Goal: Communication & Community: Answer question/provide support

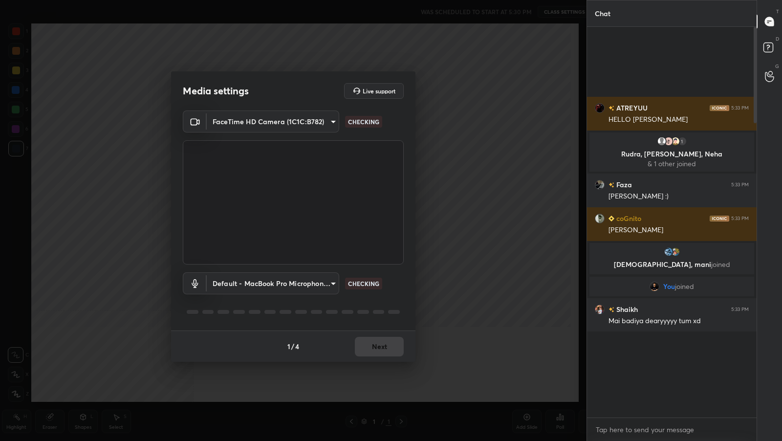
scroll to position [48498, 48330]
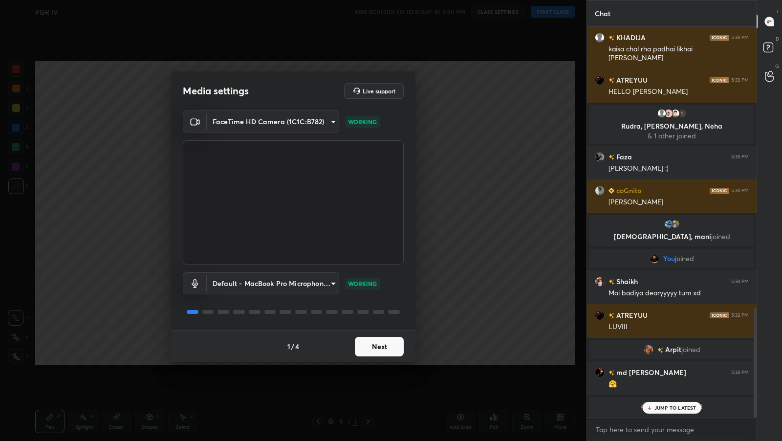
click at [383, 340] on button "Next" at bounding box center [379, 347] width 49 height 20
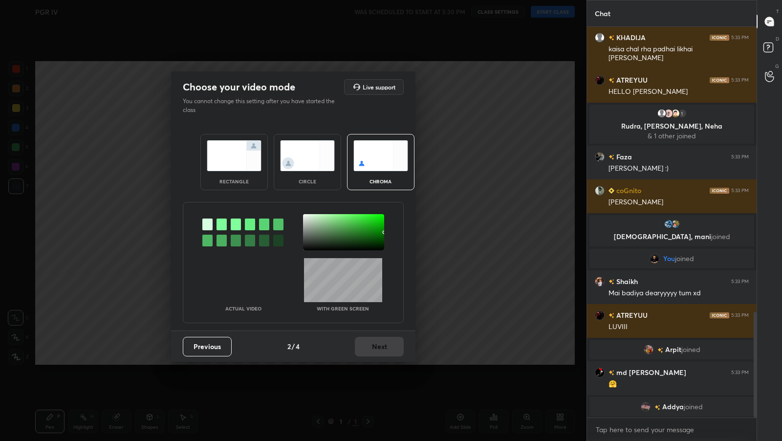
scroll to position [1056, 0]
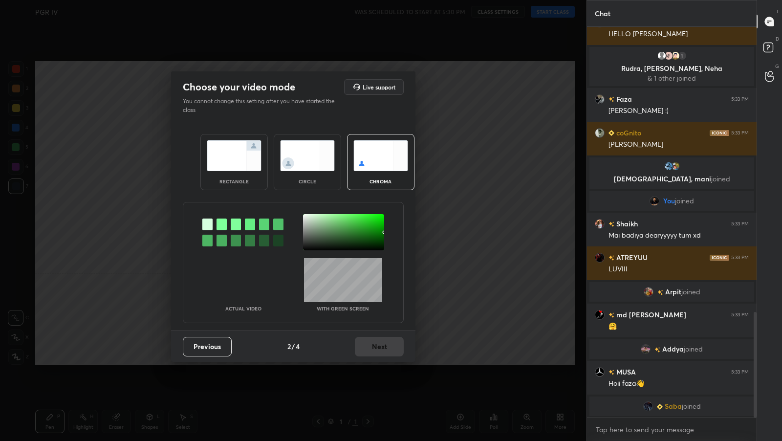
click at [245, 158] on img at bounding box center [234, 155] width 55 height 31
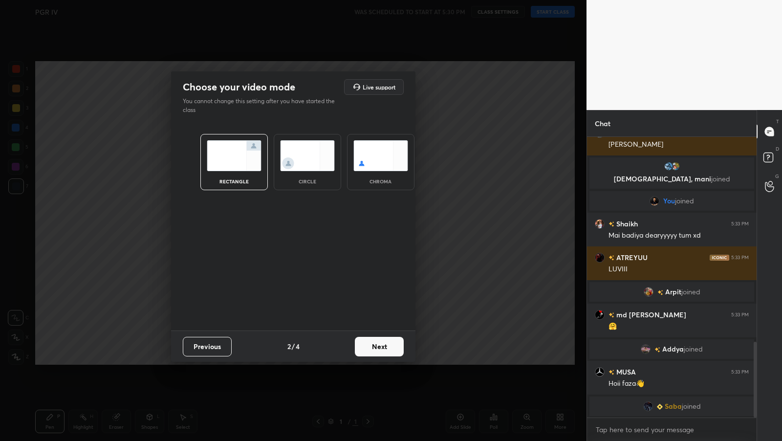
click at [376, 341] on button "Next" at bounding box center [379, 347] width 49 height 20
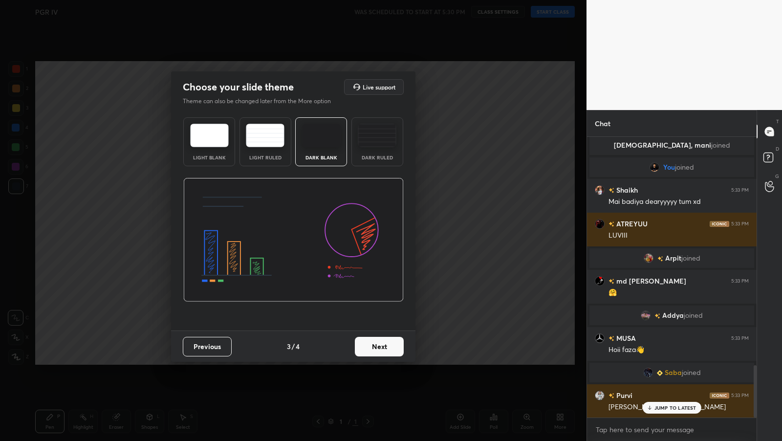
scroll to position [1233, 0]
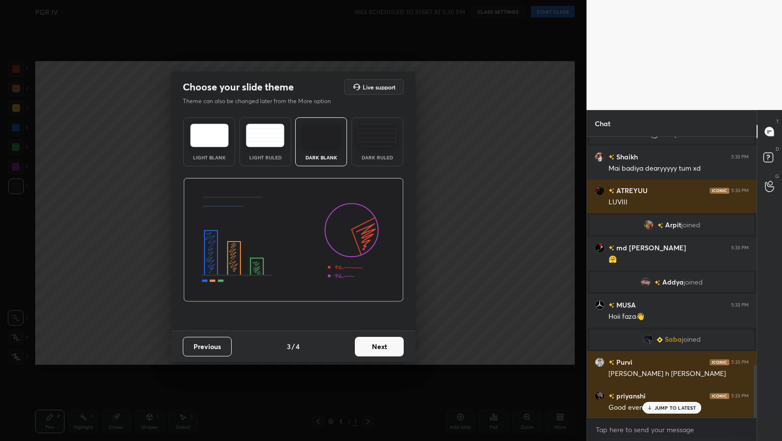
click at [385, 345] on button "Next" at bounding box center [379, 347] width 49 height 20
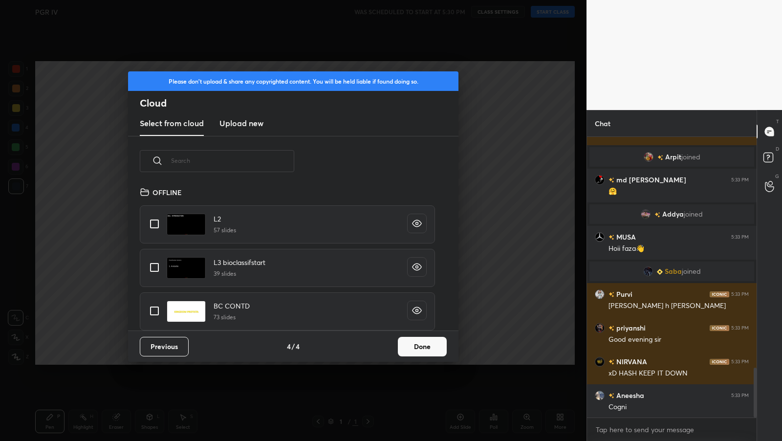
scroll to position [145, 313]
click at [268, 162] on input "text" at bounding box center [232, 161] width 123 height 42
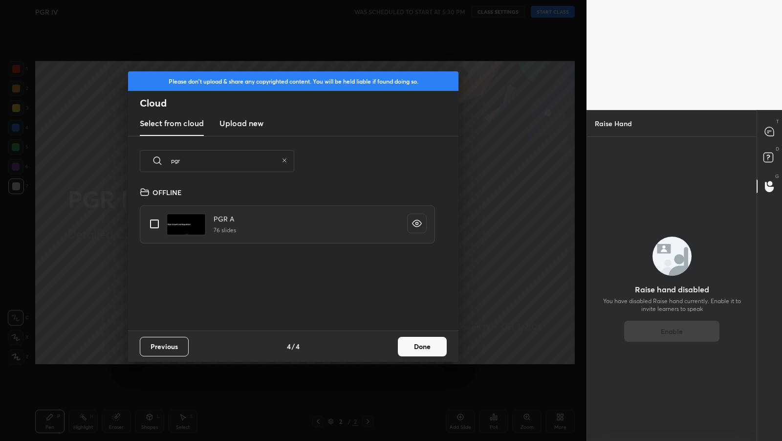
type input "pgr"
click at [178, 229] on img "grid" at bounding box center [186, 225] width 39 height 22
click at [160, 226] on input "grid" at bounding box center [154, 224] width 21 height 21
checkbox input "true"
click at [437, 349] on button "Done" at bounding box center [422, 347] width 49 height 20
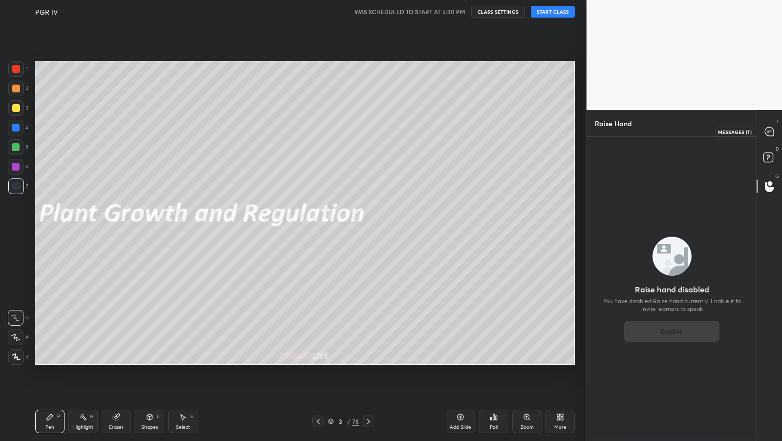
click at [765, 126] on div at bounding box center [770, 132] width 20 height 18
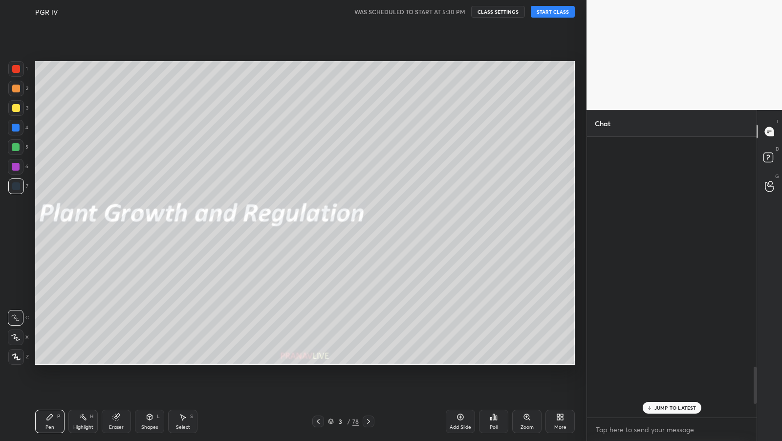
scroll to position [278, 167]
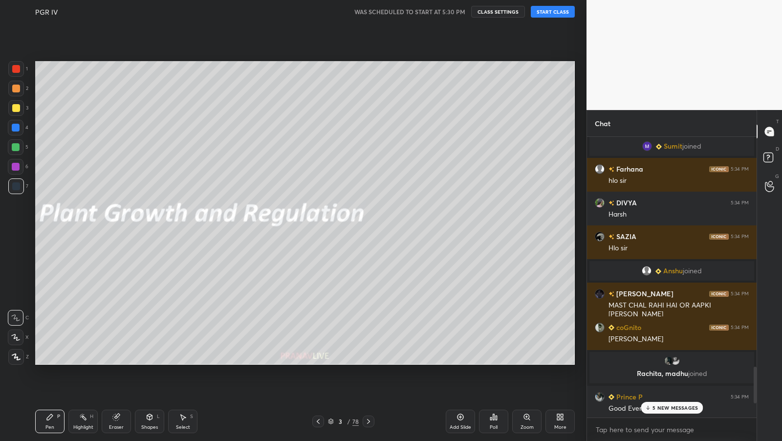
click at [675, 406] on p "5 NEW MESSAGES" at bounding box center [675, 408] width 45 height 6
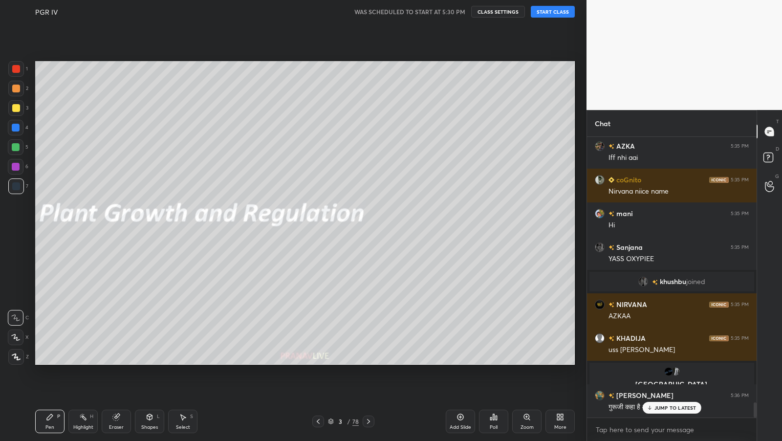
scroll to position [4970, 0]
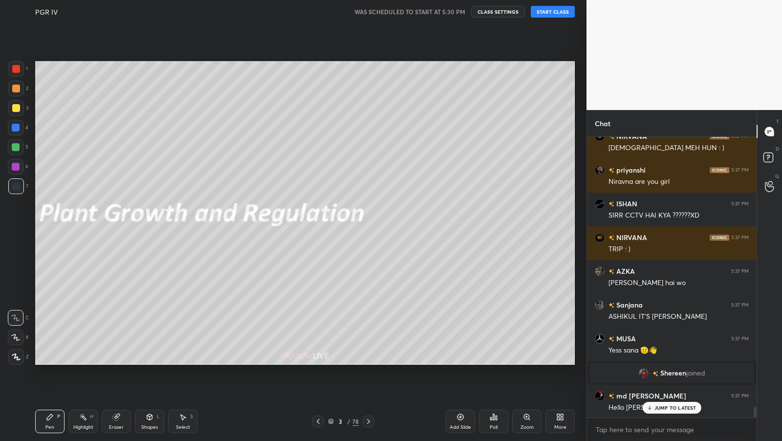
click at [558, 12] on button "START CLASS" at bounding box center [553, 12] width 44 height 12
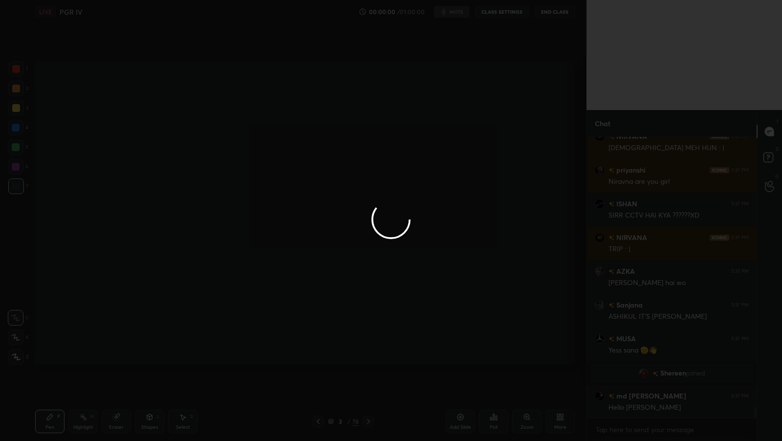
click at [474, 168] on div at bounding box center [391, 220] width 782 height 441
click at [475, 168] on div at bounding box center [391, 220] width 782 height 441
click at [475, 167] on div at bounding box center [391, 220] width 782 height 441
click at [475, 168] on div at bounding box center [391, 220] width 782 height 441
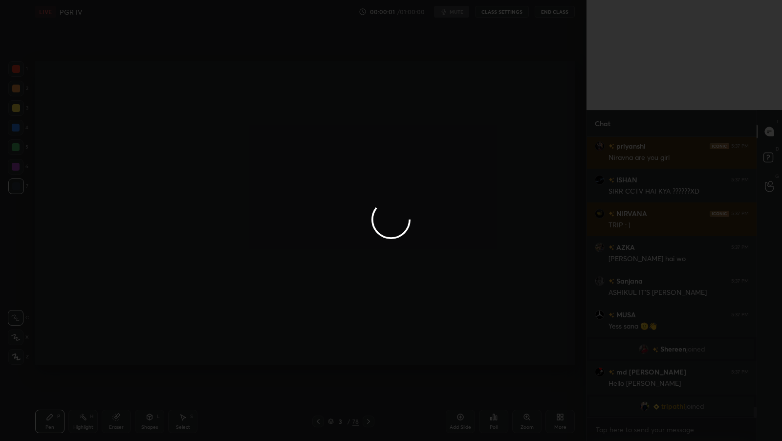
click at [476, 168] on div at bounding box center [391, 220] width 782 height 441
click at [478, 169] on div at bounding box center [391, 220] width 782 height 441
click at [478, 164] on div at bounding box center [391, 220] width 782 height 441
click at [478, 165] on div at bounding box center [391, 220] width 782 height 441
click at [477, 165] on div at bounding box center [391, 220] width 782 height 441
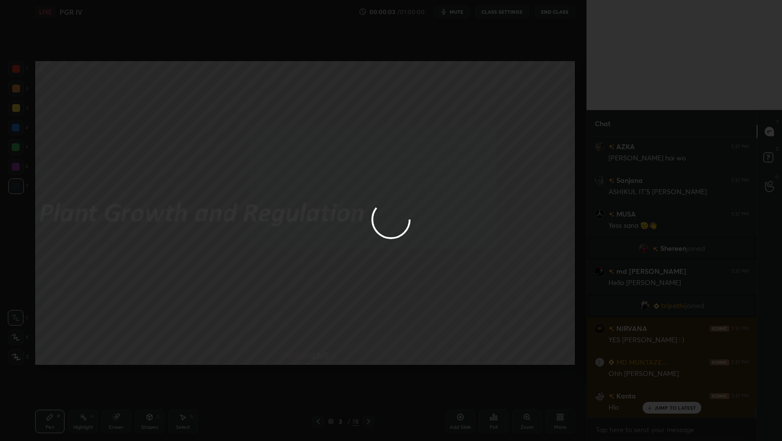
click at [320, 426] on div at bounding box center [391, 220] width 782 height 441
click at [318, 425] on div at bounding box center [391, 220] width 782 height 441
click at [317, 425] on div at bounding box center [391, 220] width 782 height 441
click at [318, 424] on div at bounding box center [391, 220] width 782 height 441
click at [318, 423] on icon at bounding box center [318, 421] width 8 height 8
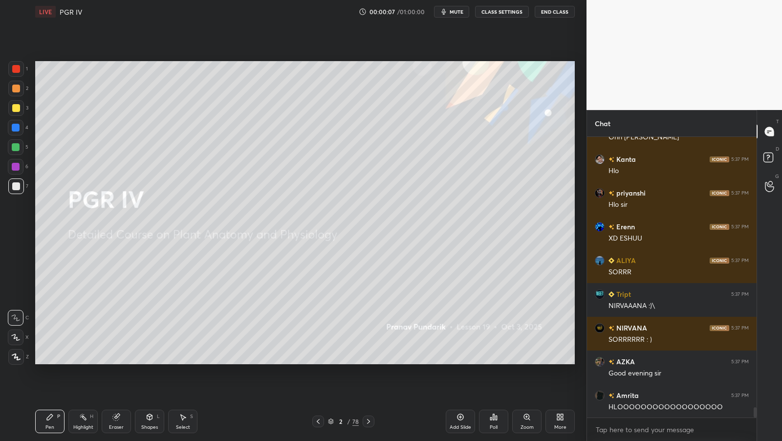
click at [22, 335] on div at bounding box center [16, 337] width 16 height 16
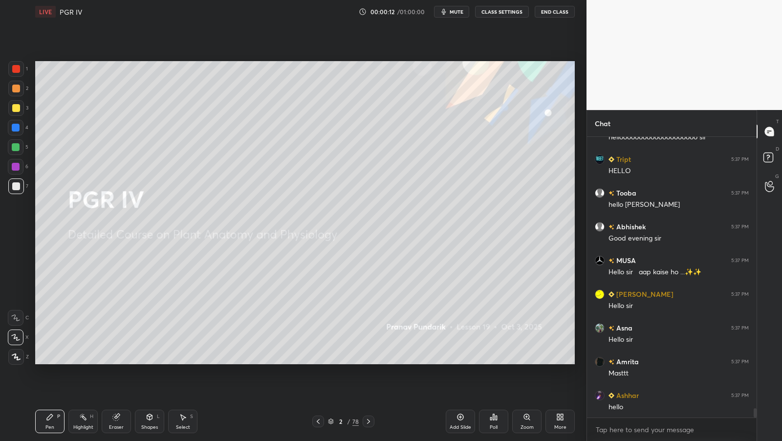
click at [20, 107] on div at bounding box center [16, 108] width 16 height 16
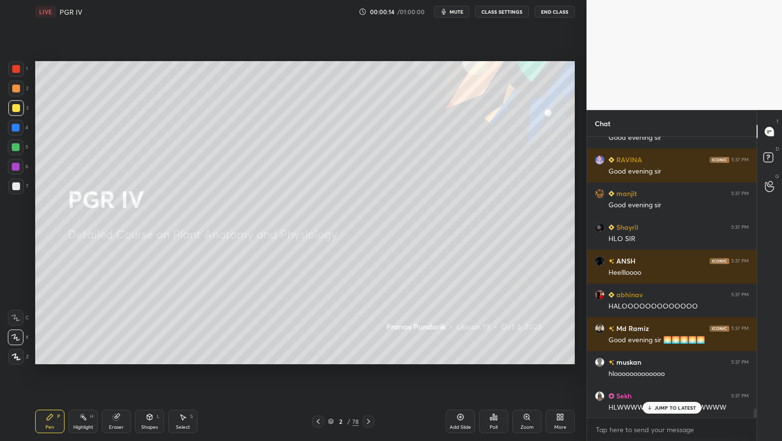
click at [563, 420] on icon at bounding box center [562, 418] width 2 height 2
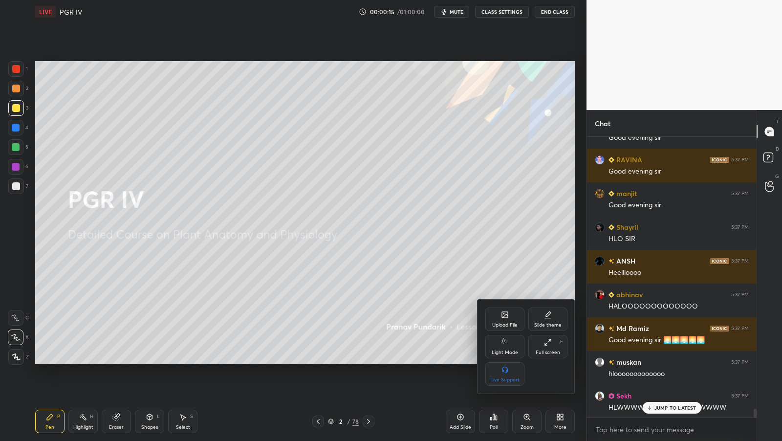
click at [553, 350] on div "Full screen" at bounding box center [548, 352] width 24 height 5
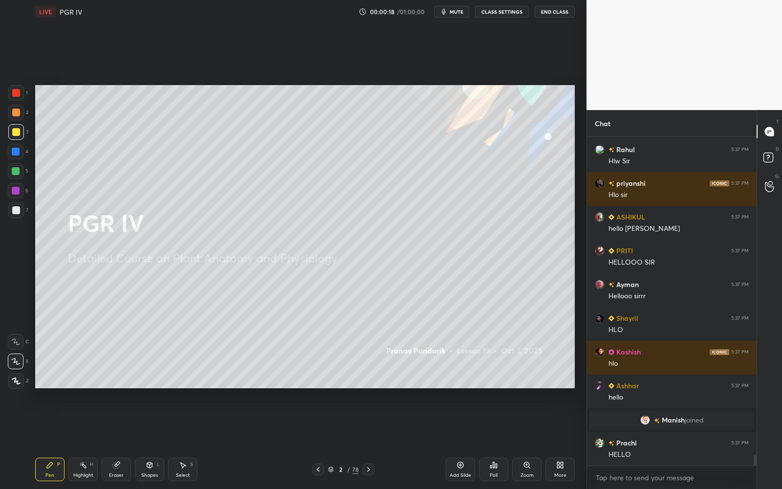
click at [776, 166] on icon at bounding box center [770, 159] width 18 height 18
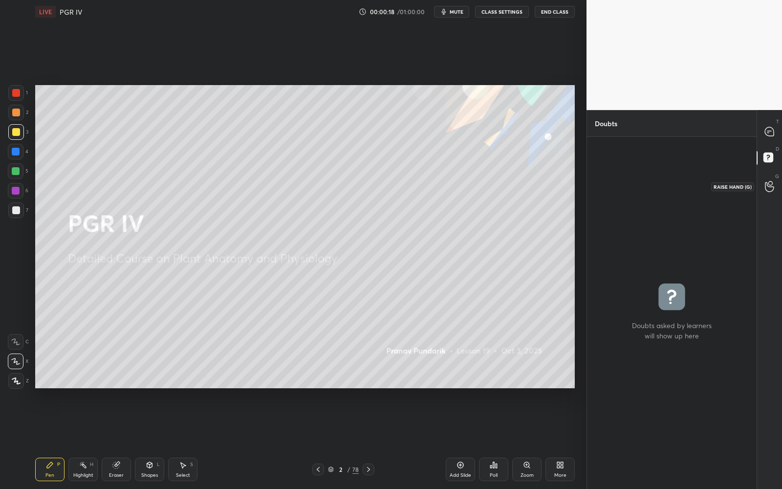
click at [770, 184] on icon at bounding box center [769, 186] width 9 height 11
click at [772, 140] on div "T Messages (T)" at bounding box center [769, 131] width 25 height 27
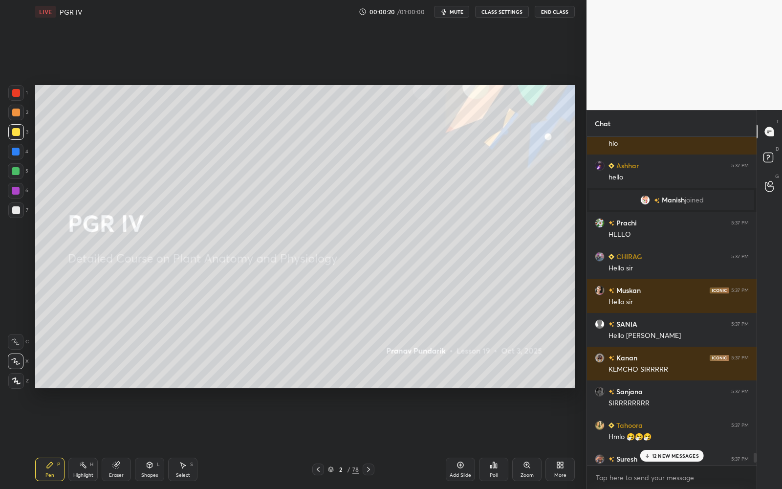
click at [658, 440] on p "12 NEW MESSAGES" at bounding box center [675, 456] width 47 height 6
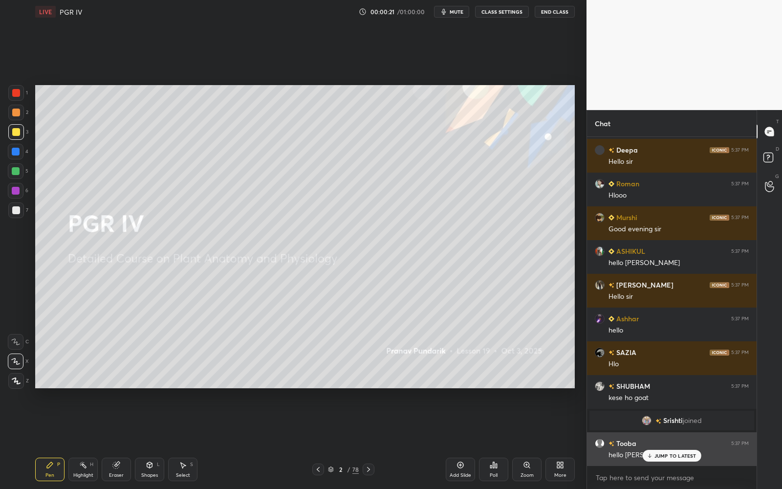
click at [659, 440] on p "JUMP TO LATEST" at bounding box center [675, 456] width 42 height 6
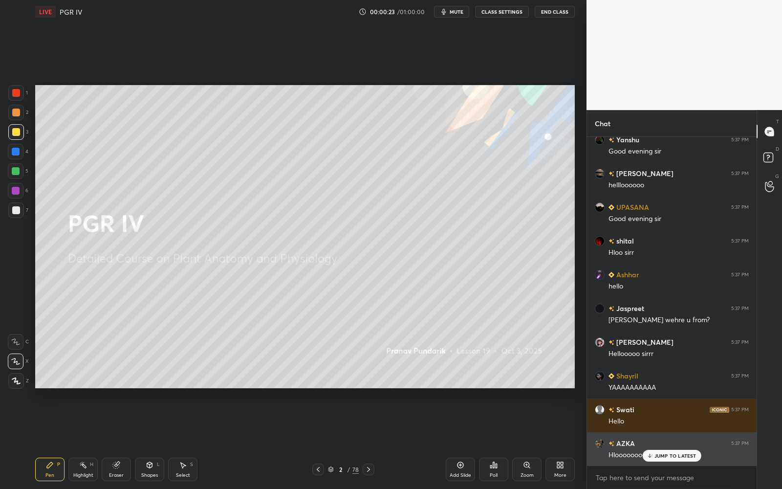
click at [660, 440] on p "JUMP TO LATEST" at bounding box center [675, 456] width 42 height 6
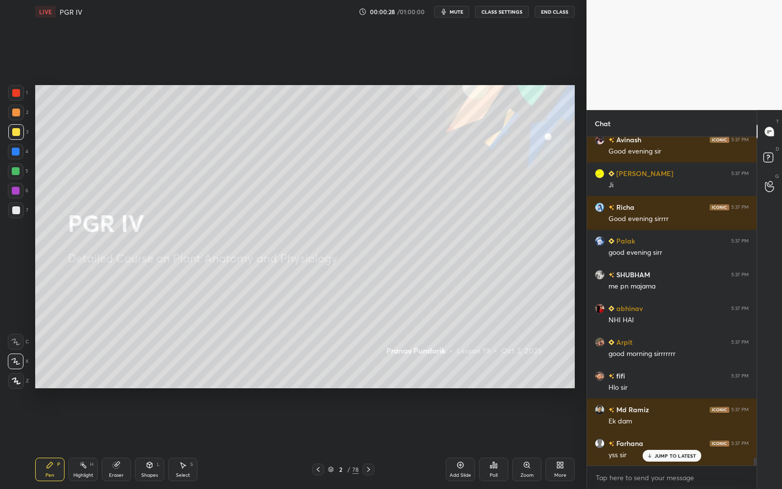
click at [338, 440] on div "2" at bounding box center [341, 469] width 10 height 6
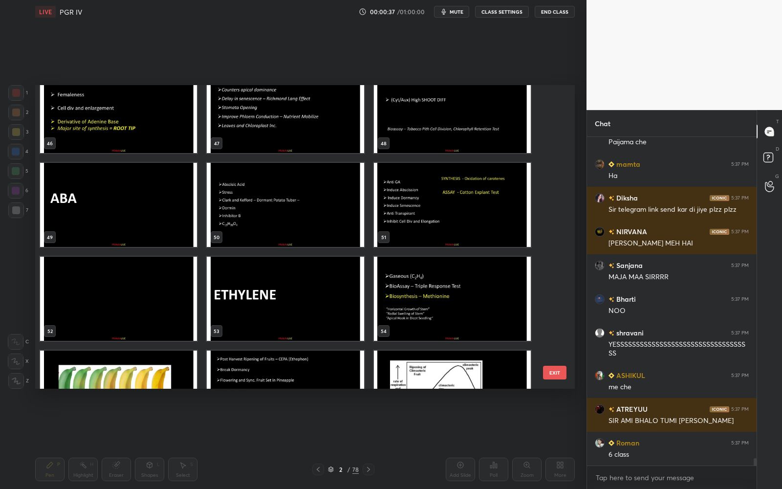
click at [145, 298] on img "grid" at bounding box center [118, 299] width 157 height 84
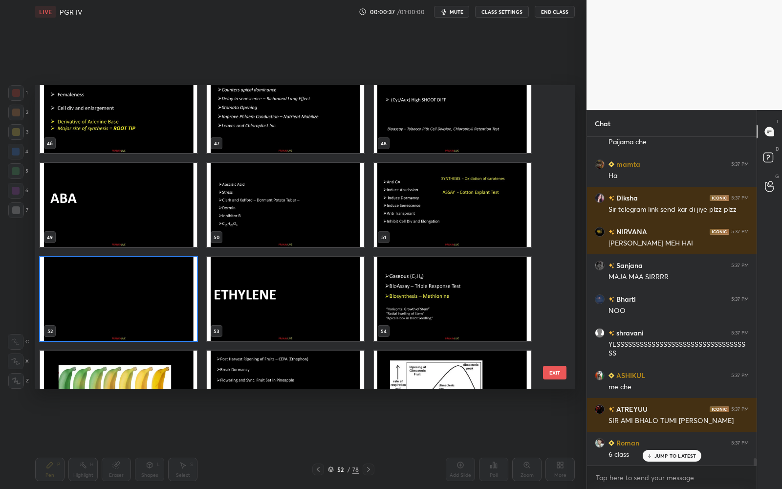
click at [145, 298] on img "grid" at bounding box center [118, 299] width 157 height 84
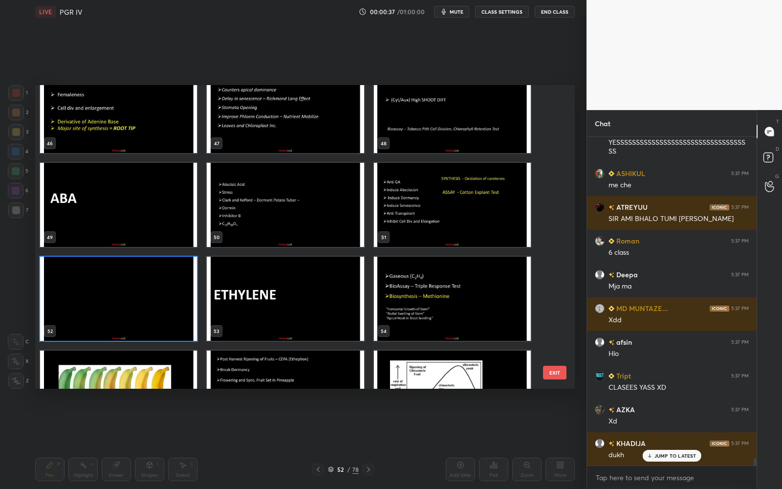
click at [145, 298] on img "grid" at bounding box center [118, 299] width 157 height 84
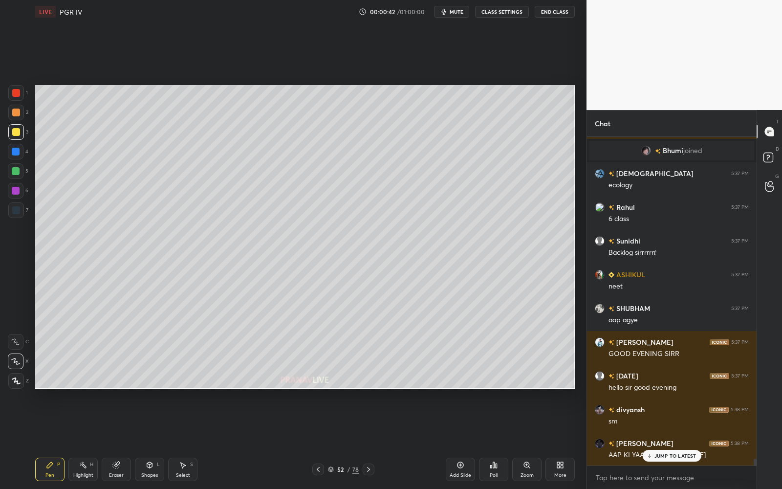
click at [653, 440] on div "JUMP TO LATEST" at bounding box center [671, 456] width 59 height 12
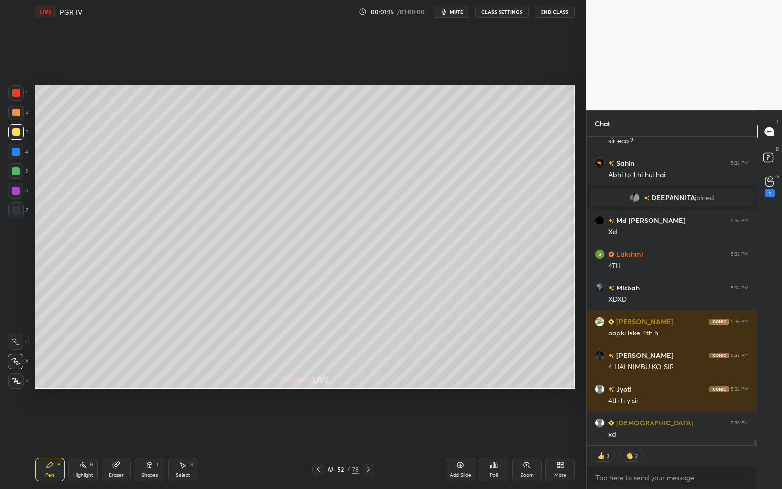
click at [19, 134] on div at bounding box center [16, 132] width 8 height 8
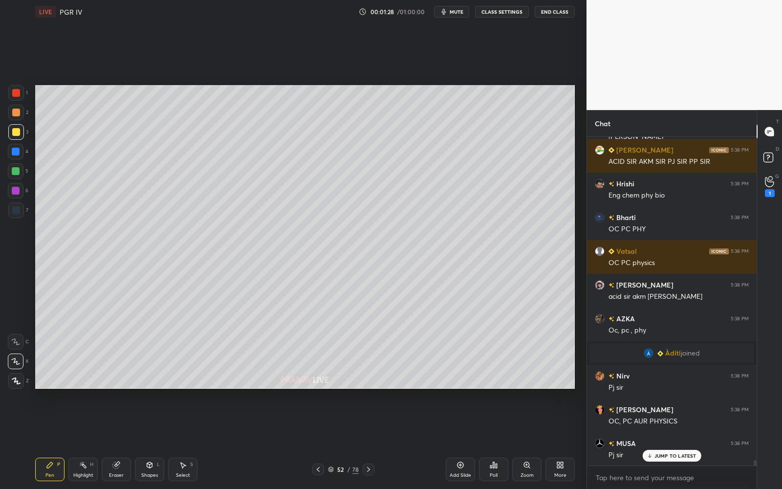
click at [111, 440] on div "Eraser" at bounding box center [116, 468] width 29 height 23
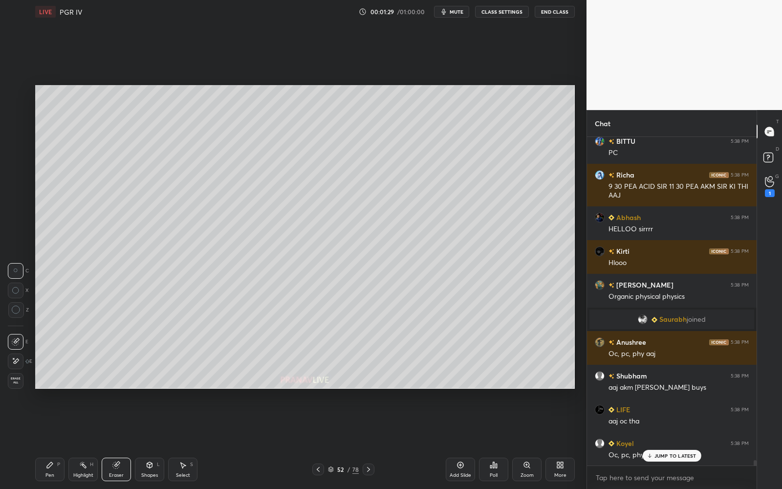
click at [16, 377] on span "Erase all" at bounding box center [15, 380] width 15 height 7
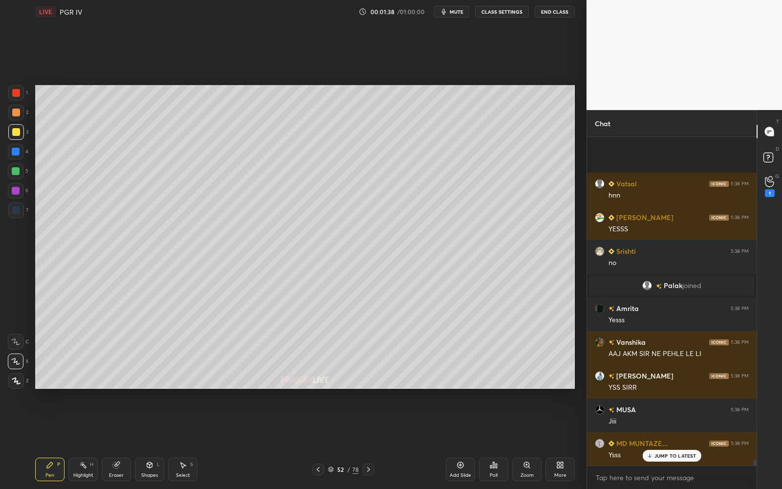
click at [121, 440] on div "Eraser" at bounding box center [116, 468] width 29 height 23
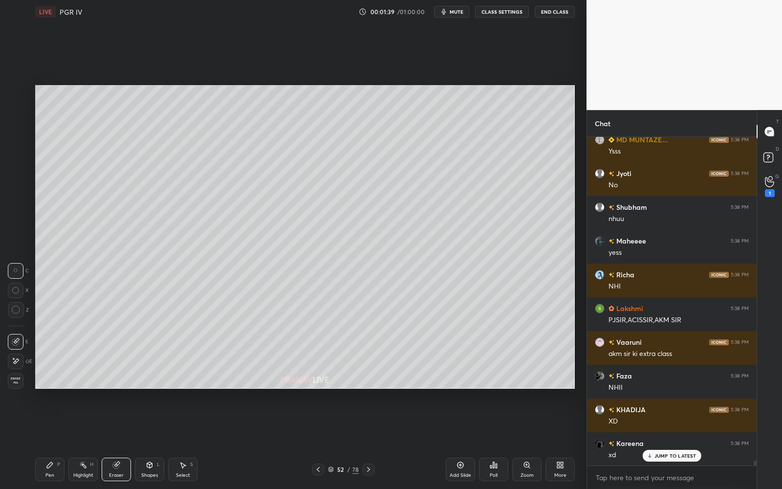
click at [21, 365] on div at bounding box center [16, 361] width 16 height 16
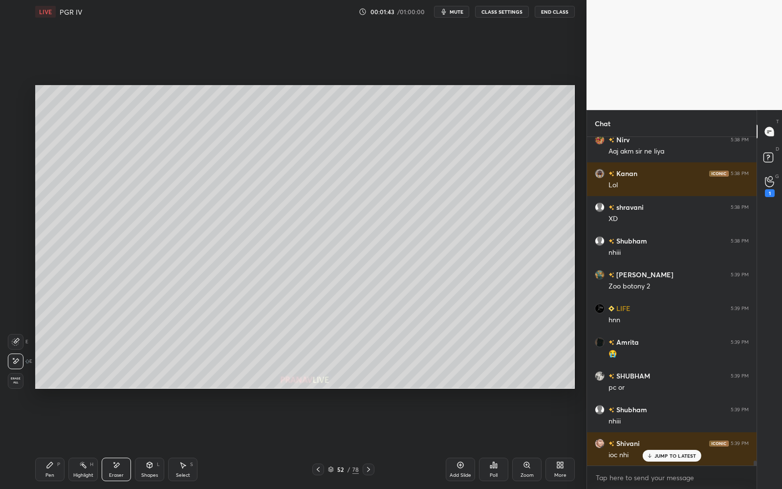
click at [51, 440] on icon at bounding box center [50, 465] width 8 height 8
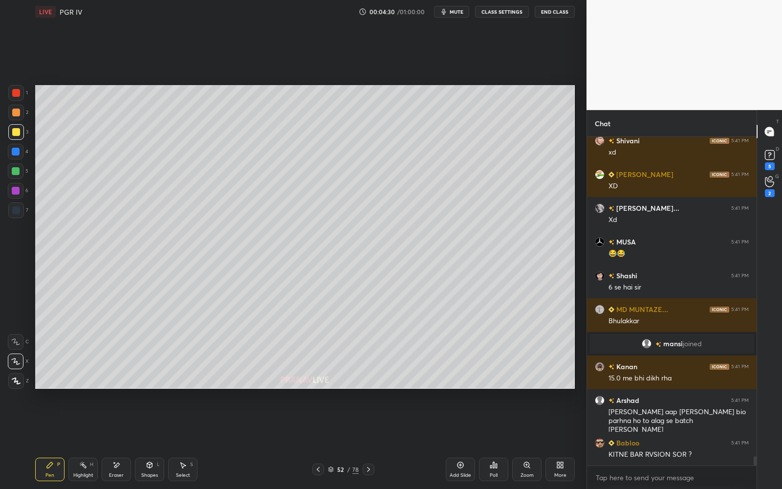
drag, startPoint x: 17, startPoint y: 134, endPoint x: 4, endPoint y: 133, distance: 12.3
click at [17, 134] on div at bounding box center [16, 132] width 8 height 8
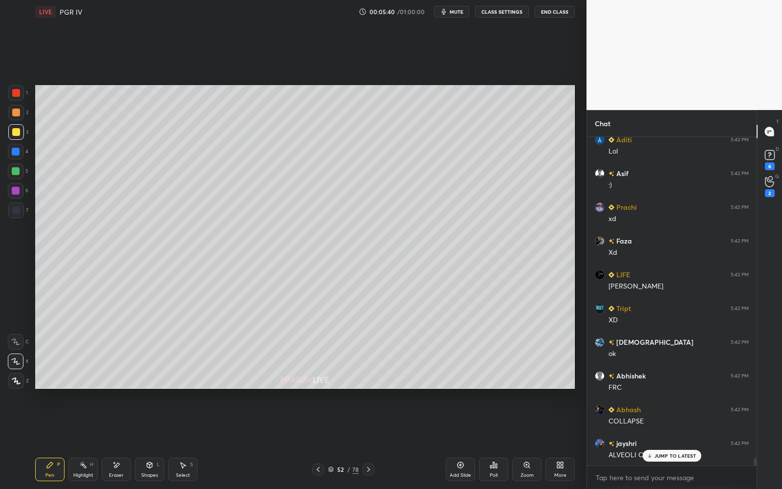
click at [328, 440] on div "52 / 78" at bounding box center [343, 469] width 31 height 9
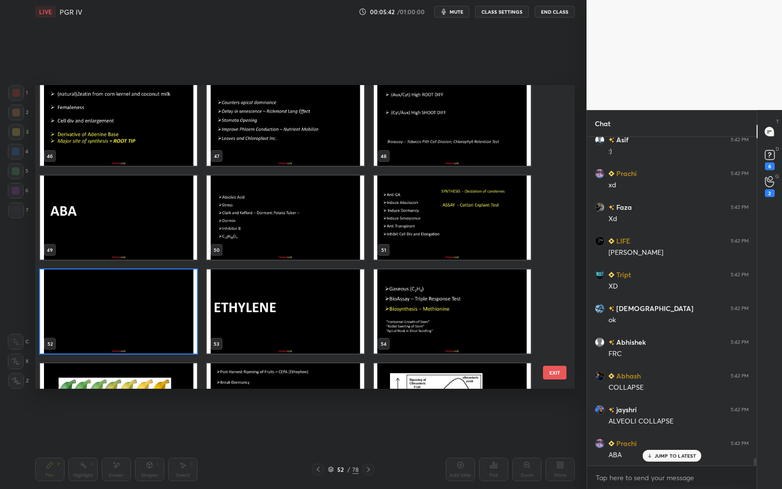
click at [183, 239] on img "grid" at bounding box center [118, 217] width 157 height 84
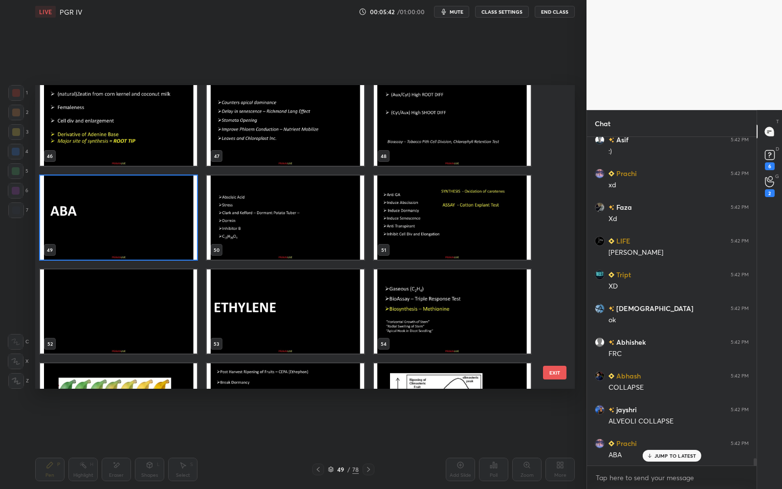
click at [182, 239] on img "grid" at bounding box center [118, 217] width 157 height 84
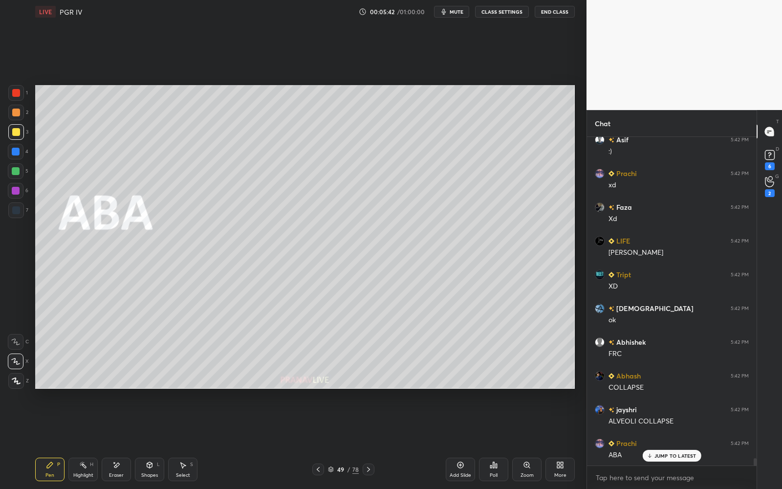
click at [183, 239] on img "grid" at bounding box center [118, 217] width 157 height 84
click at [22, 133] on div at bounding box center [16, 132] width 16 height 16
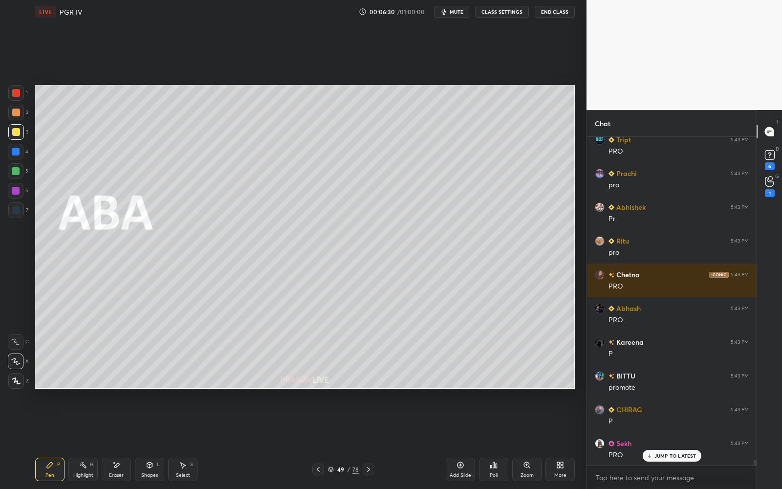
click at [340, 440] on div "49" at bounding box center [341, 469] width 10 height 6
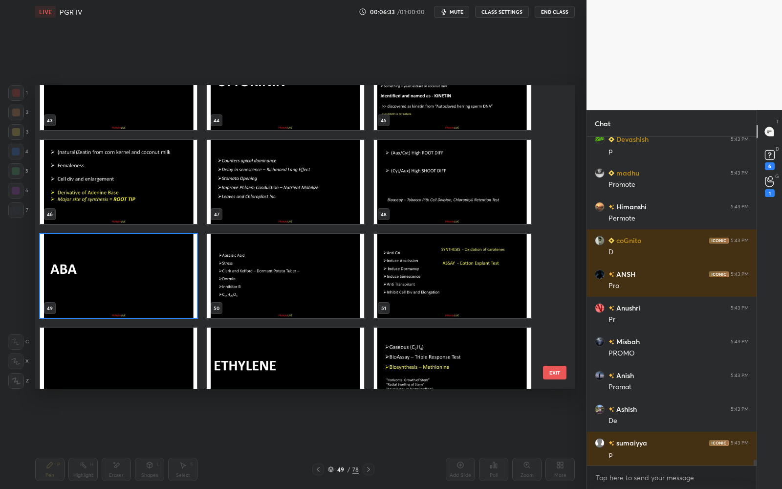
click at [176, 277] on img "grid" at bounding box center [118, 276] width 157 height 84
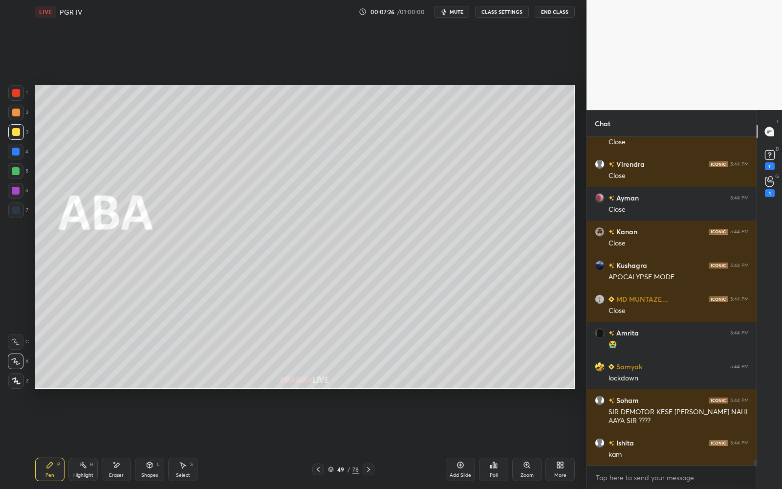
click at [662, 440] on div "kam" at bounding box center [679, 455] width 140 height 10
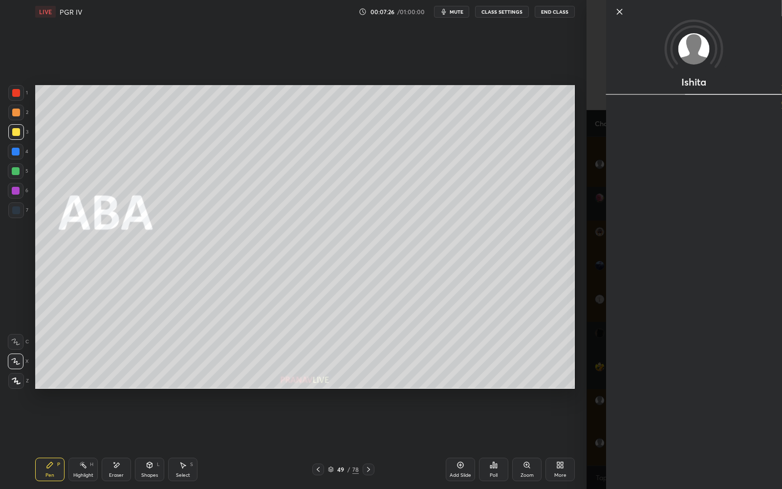
click at [560, 426] on div "Setting up your live class Poll for secs No correct answer Start poll" at bounding box center [304, 236] width 547 height 426
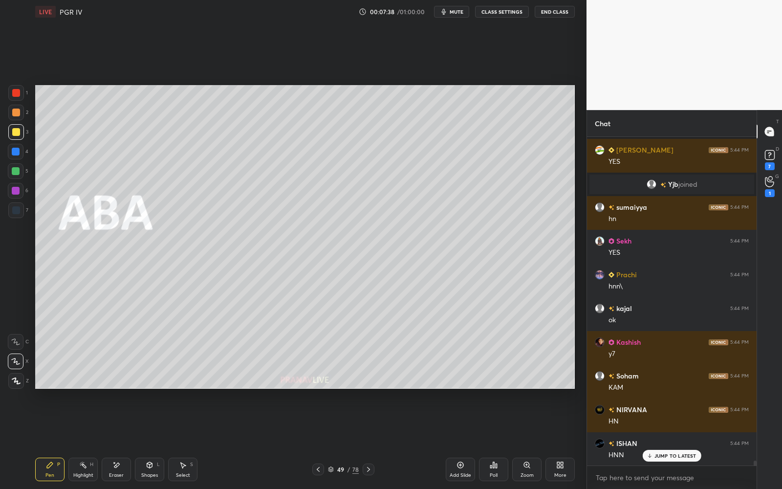
click at [332, 440] on icon at bounding box center [331, 469] width 6 height 6
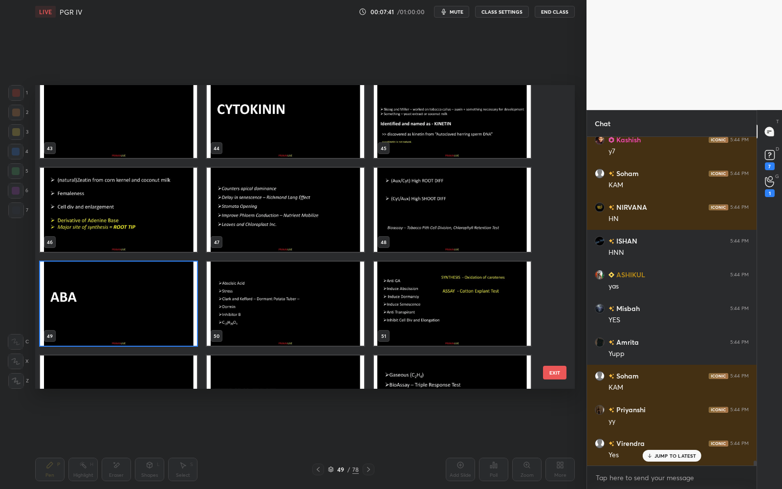
click at [153, 305] on img "grid" at bounding box center [118, 303] width 157 height 84
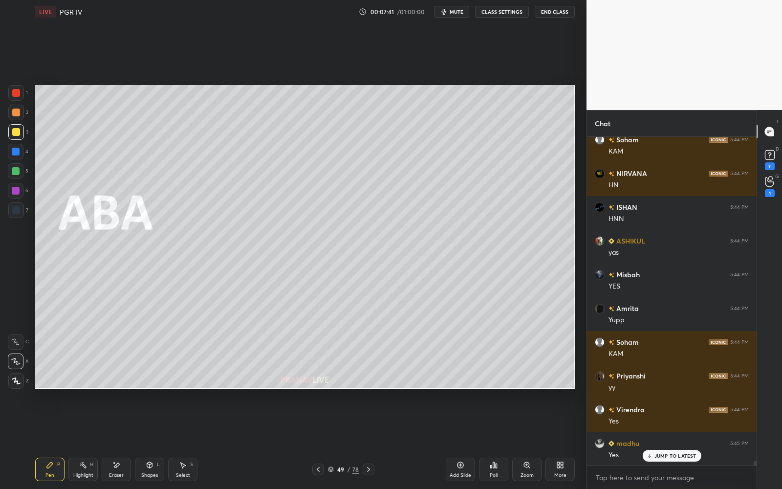
click at [153, 305] on img "grid" at bounding box center [118, 303] width 157 height 84
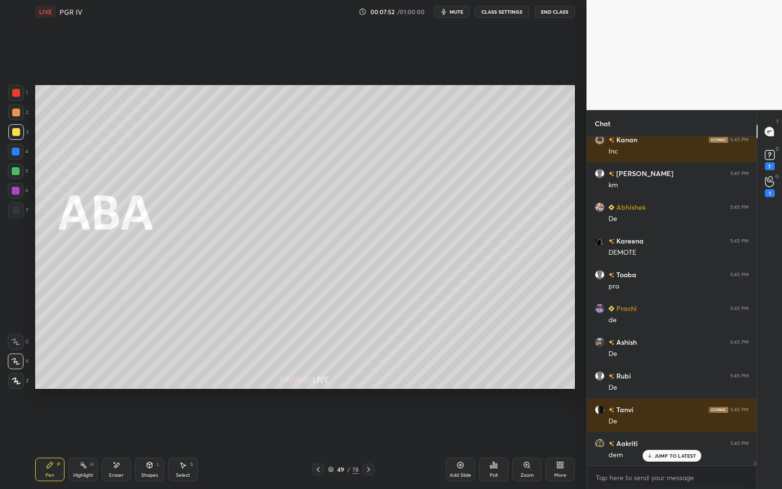
click at [336, 440] on div "49" at bounding box center [341, 469] width 10 height 6
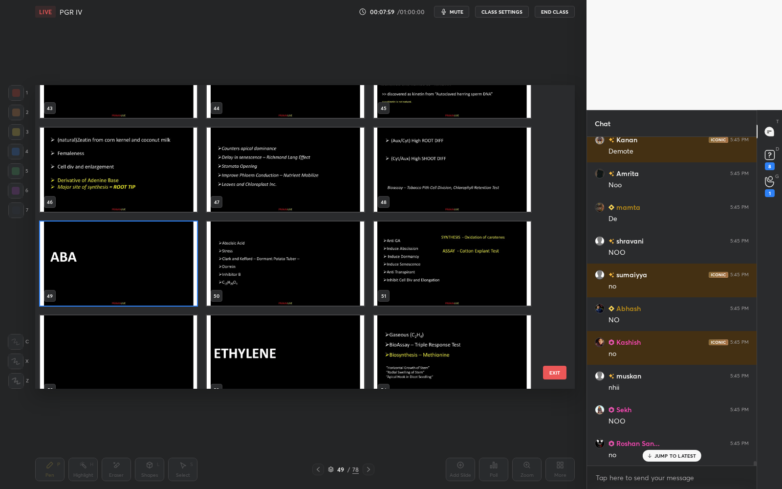
click at [152, 267] on img "grid" at bounding box center [118, 263] width 157 height 84
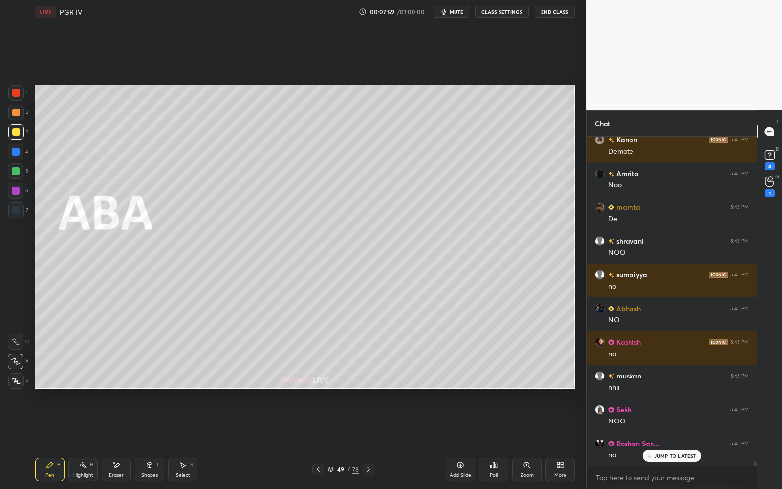
click at [152, 267] on img "grid" at bounding box center [118, 263] width 157 height 84
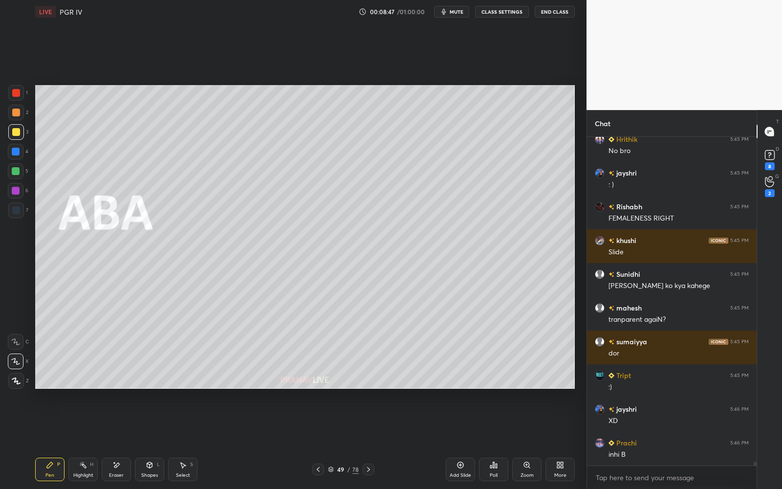
click at [336, 440] on div "49" at bounding box center [341, 469] width 10 height 6
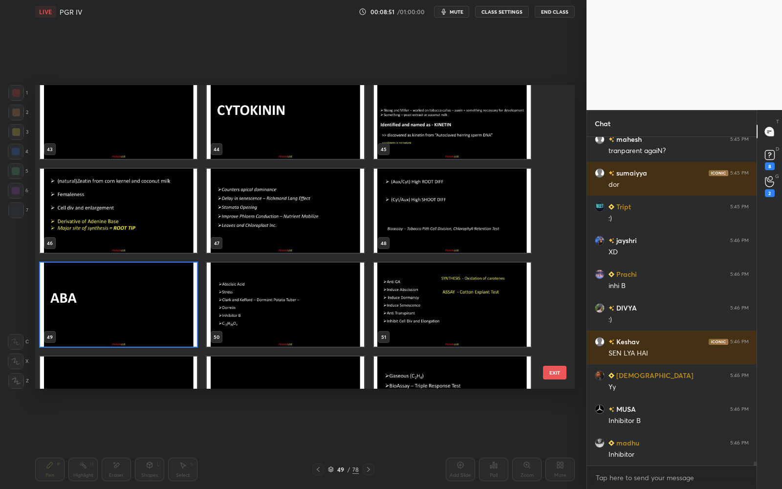
click at [162, 312] on img "grid" at bounding box center [118, 304] width 157 height 84
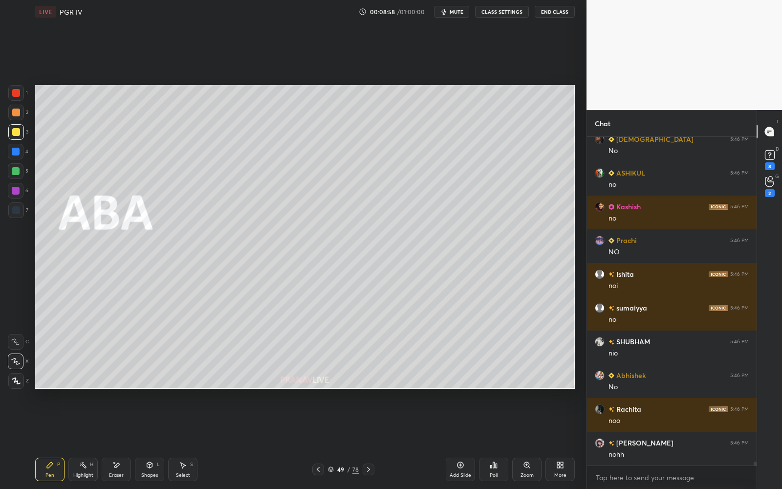
click at [375, 440] on div "49 / 78" at bounding box center [342, 469] width 205 height 12
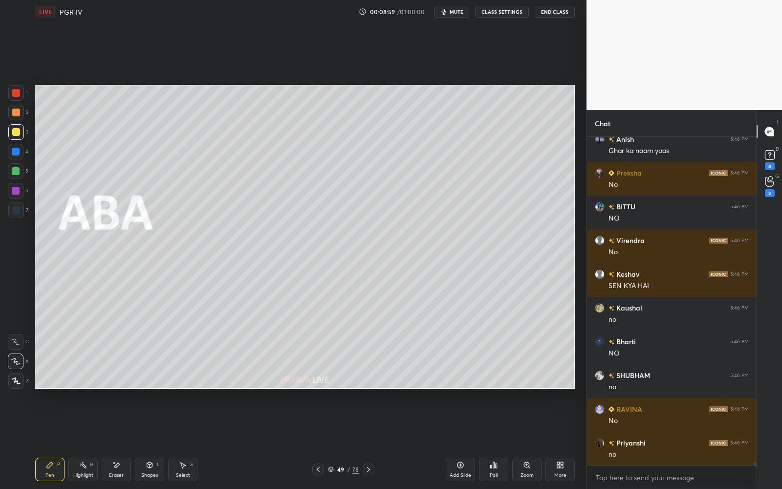
click at [371, 440] on icon at bounding box center [369, 469] width 8 height 8
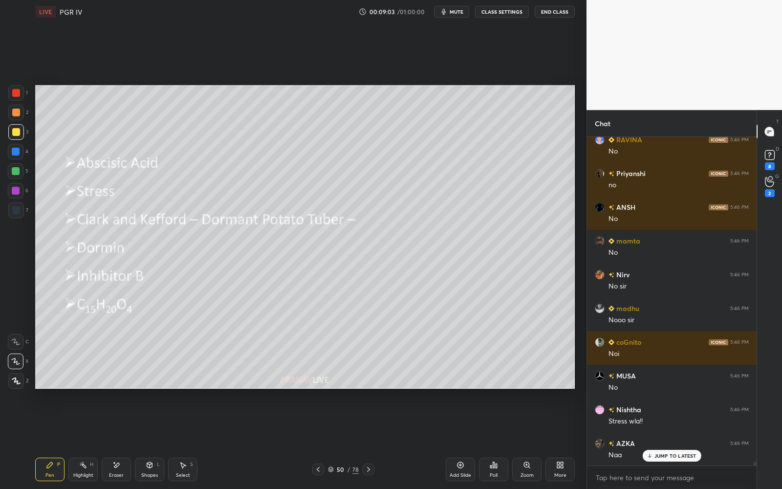
click at [153, 440] on div "Shapes" at bounding box center [149, 475] width 17 height 5
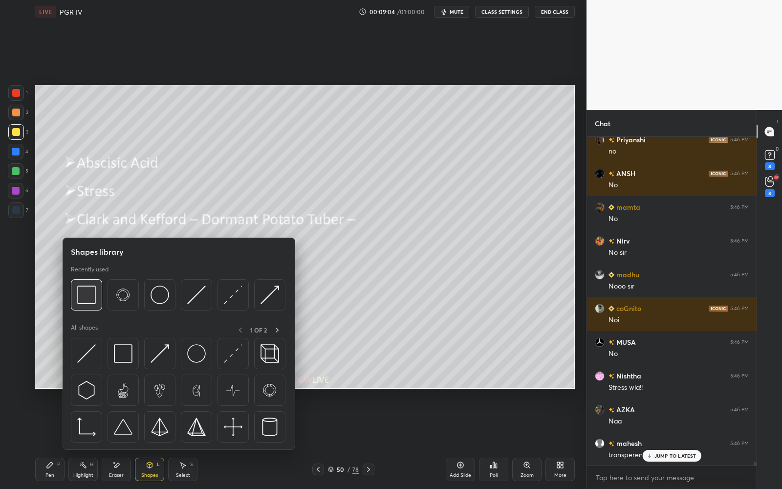
click at [94, 307] on div at bounding box center [86, 294] width 31 height 31
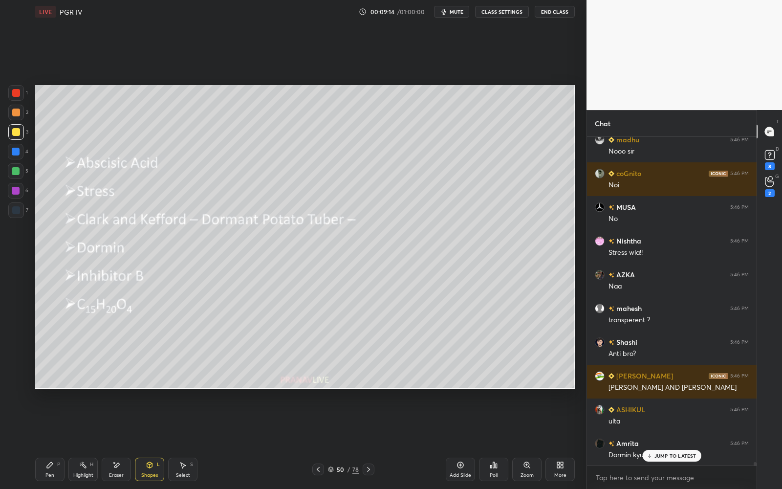
click at [318, 440] on icon at bounding box center [318, 469] width 8 height 8
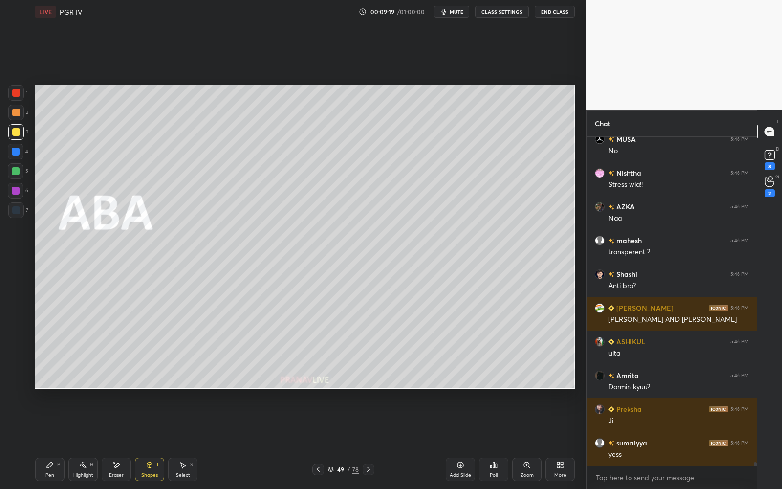
click at [370, 440] on icon at bounding box center [369, 469] width 8 height 8
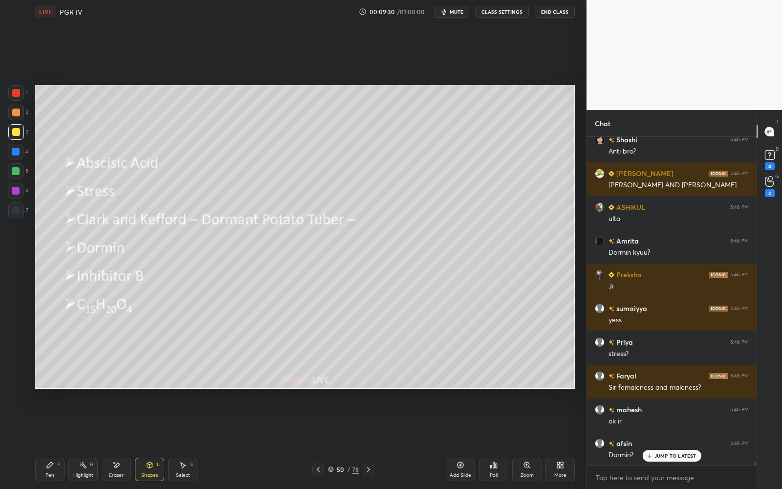
click at [56, 440] on div "Pen P" at bounding box center [49, 468] width 29 height 23
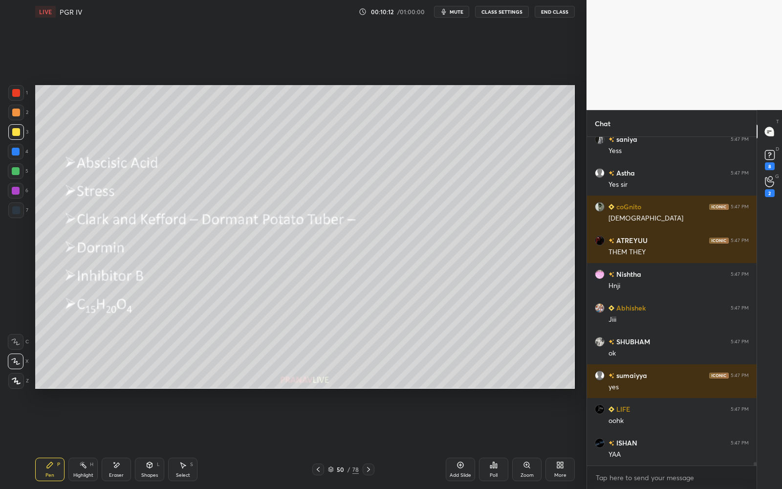
click at [325, 440] on div "50 / 78" at bounding box center [343, 469] width 62 height 12
click at [319, 440] on icon at bounding box center [318, 469] width 8 height 8
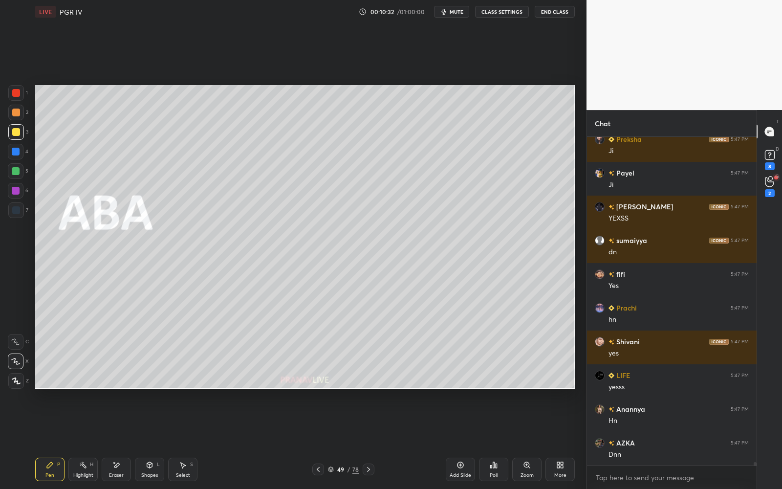
click at [368, 440] on icon at bounding box center [369, 469] width 8 height 8
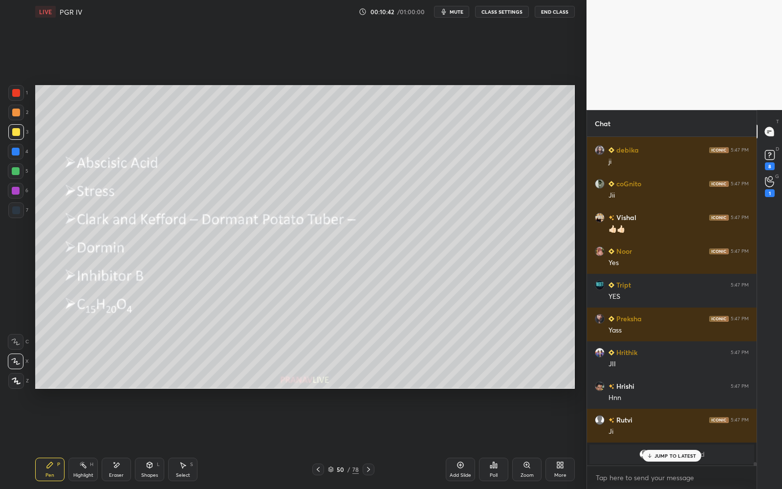
click at [343, 440] on div "50" at bounding box center [341, 469] width 10 height 6
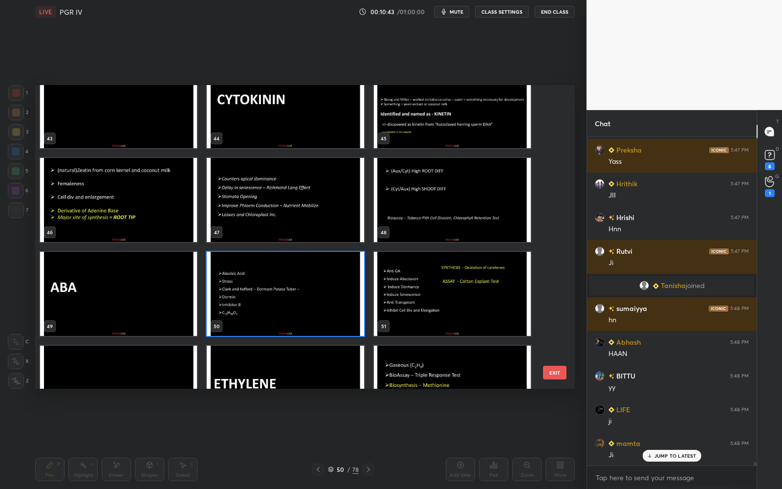
click at [345, 317] on img "grid" at bounding box center [285, 294] width 157 height 84
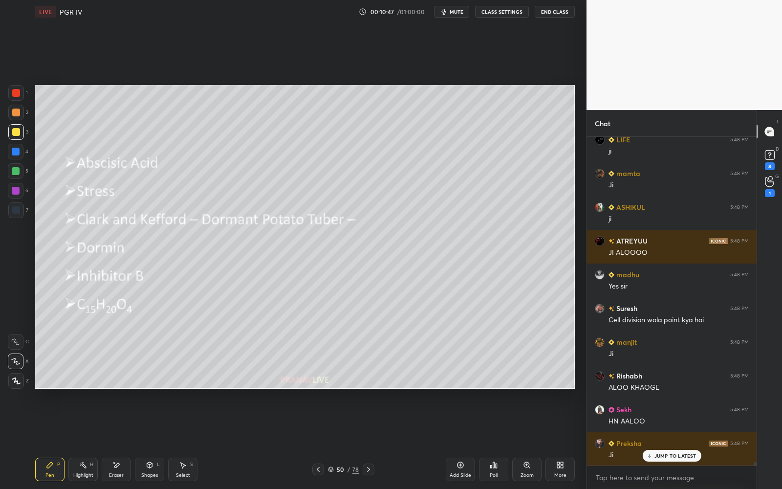
click at [373, 440] on div at bounding box center [369, 469] width 12 height 12
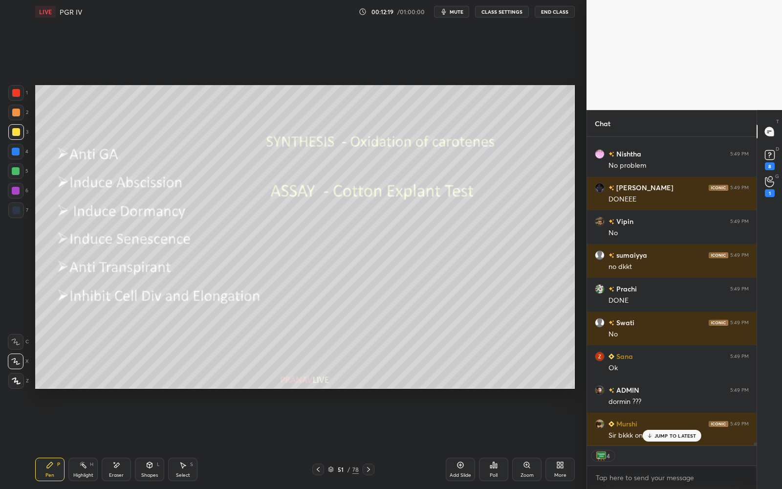
click at [315, 440] on icon at bounding box center [318, 469] width 8 height 8
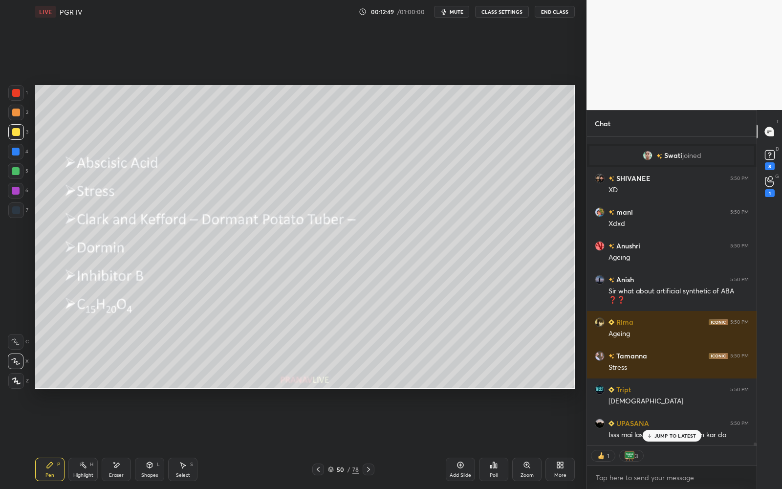
click at [342, 440] on div "50" at bounding box center [341, 469] width 10 height 6
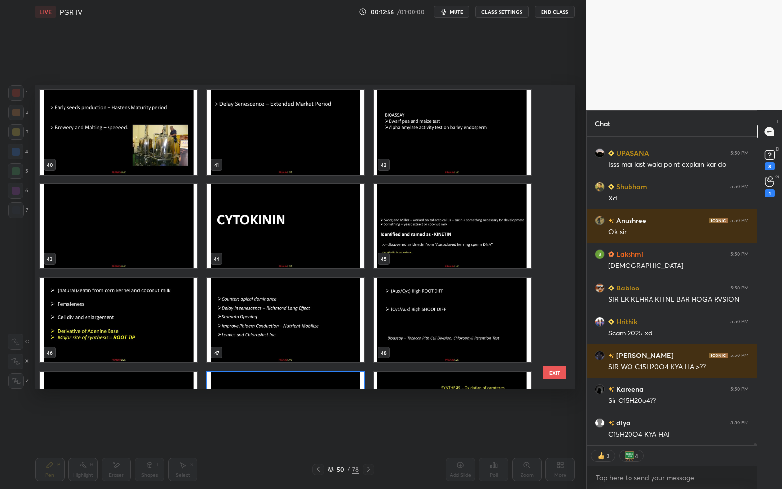
click at [176, 246] on img "grid" at bounding box center [118, 226] width 157 height 84
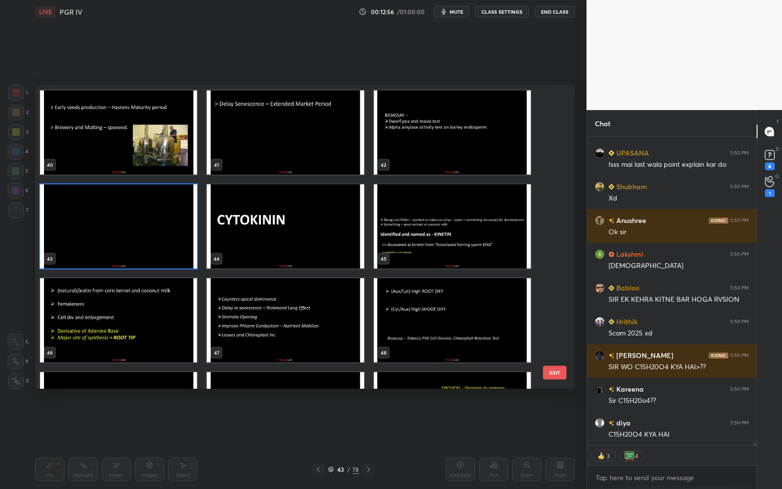
click at [177, 246] on img "grid" at bounding box center [118, 226] width 157 height 84
click at [178, 246] on img "grid" at bounding box center [118, 226] width 157 height 84
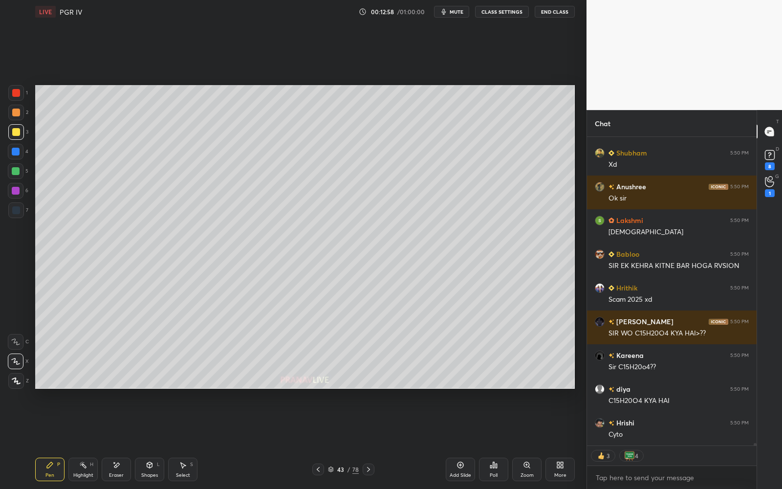
click at [371, 440] on icon at bounding box center [369, 469] width 8 height 8
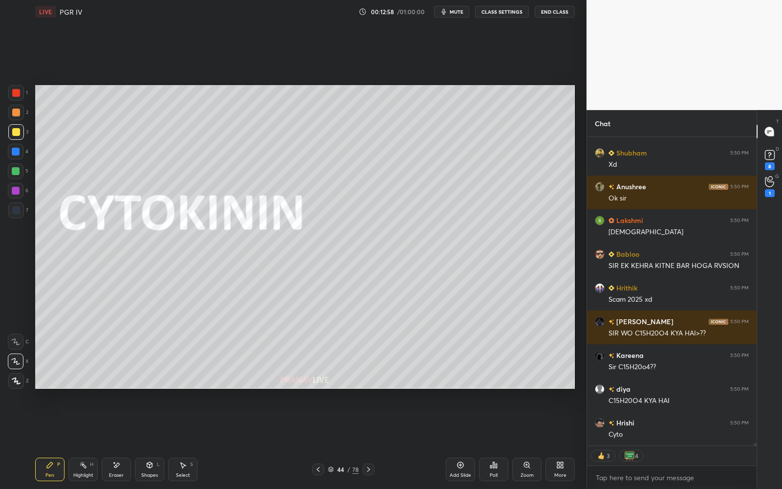
click at [372, 440] on div at bounding box center [369, 469] width 12 height 12
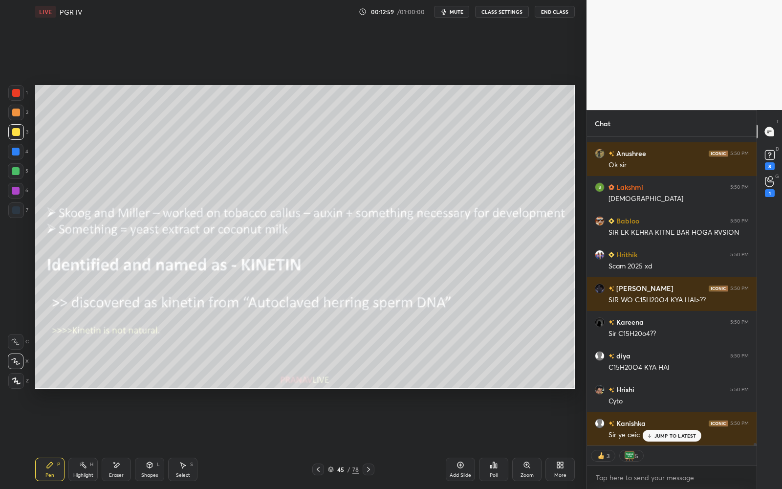
click at [373, 440] on div at bounding box center [369, 469] width 12 height 12
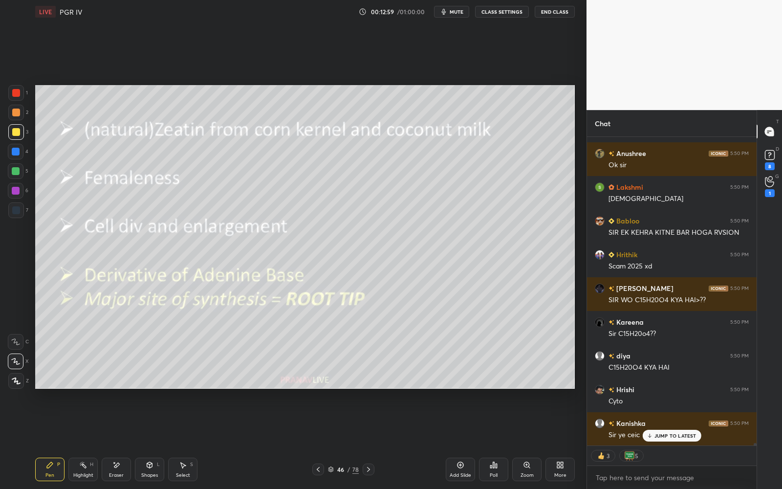
click at [373, 440] on div at bounding box center [369, 469] width 12 height 12
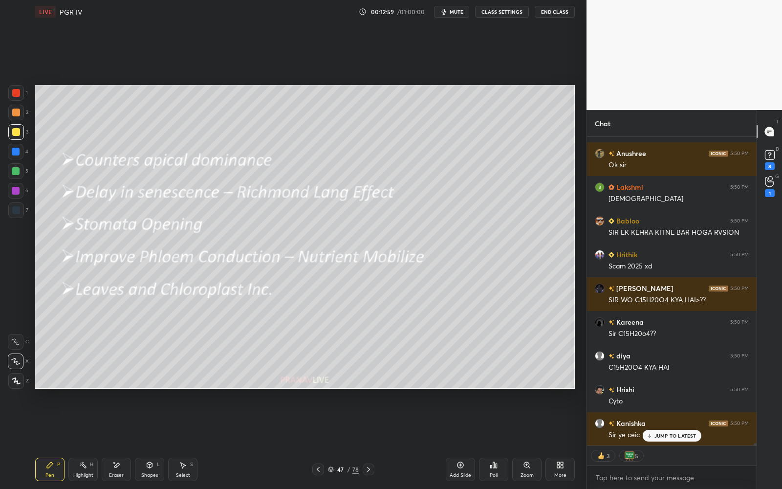
click at [373, 440] on div at bounding box center [369, 469] width 12 height 12
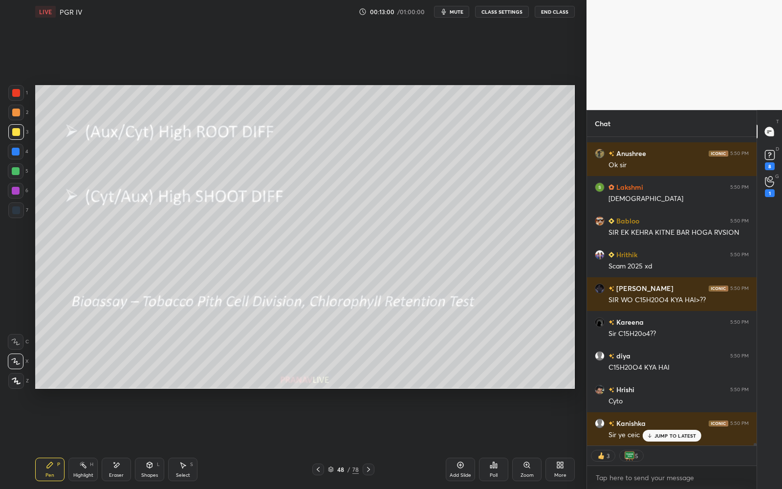
click at [373, 440] on div at bounding box center [369, 469] width 12 height 12
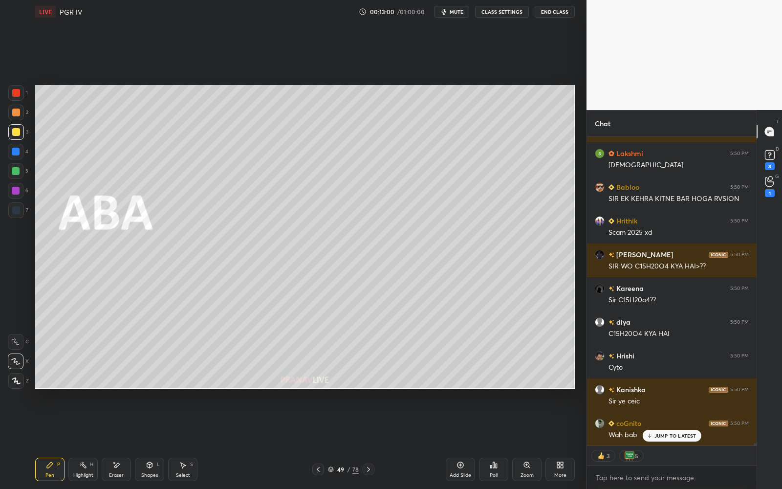
click at [373, 440] on div at bounding box center [369, 469] width 12 height 12
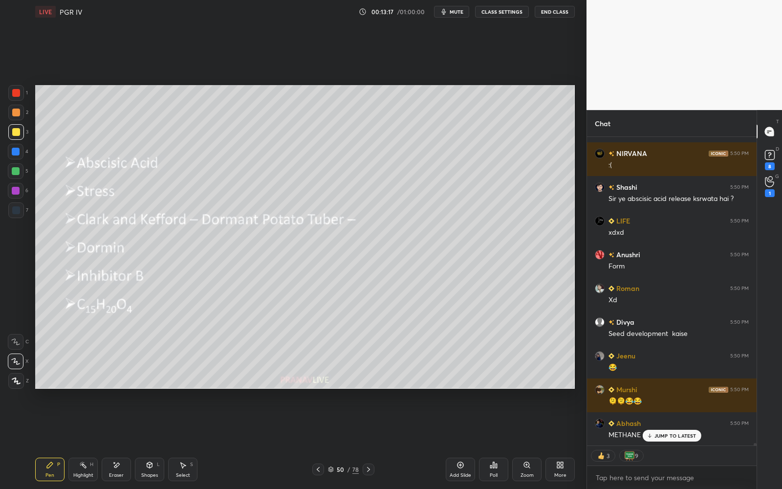
click at [332, 440] on div "50 / 78" at bounding box center [343, 469] width 31 height 9
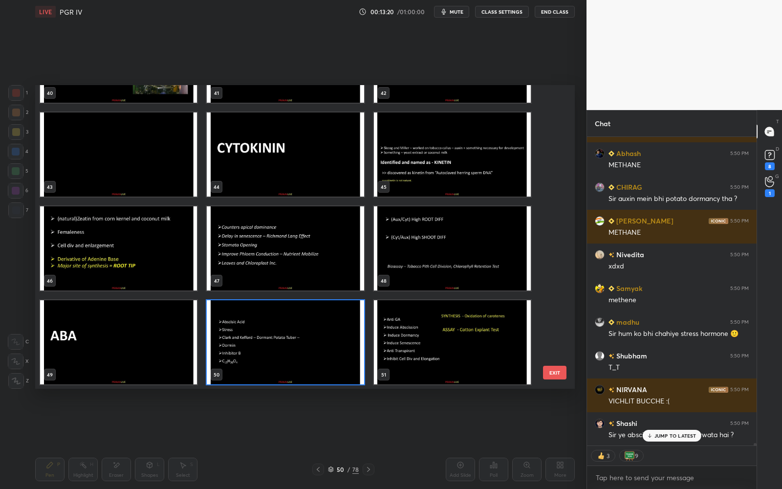
click at [315, 165] on img "grid" at bounding box center [285, 154] width 157 height 84
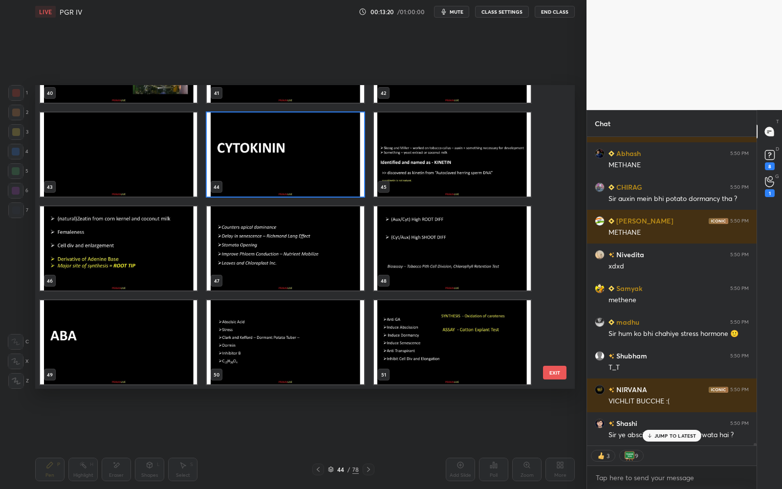
click at [315, 165] on img "grid" at bounding box center [285, 154] width 157 height 84
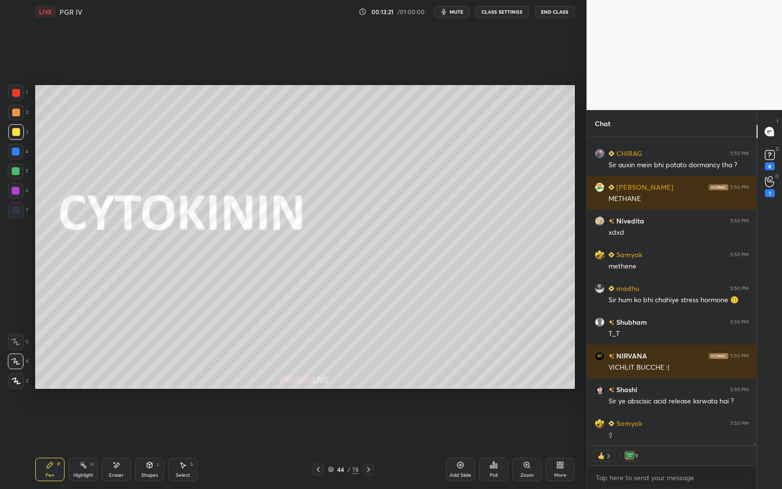
click at [315, 165] on img "grid" at bounding box center [285, 154] width 157 height 84
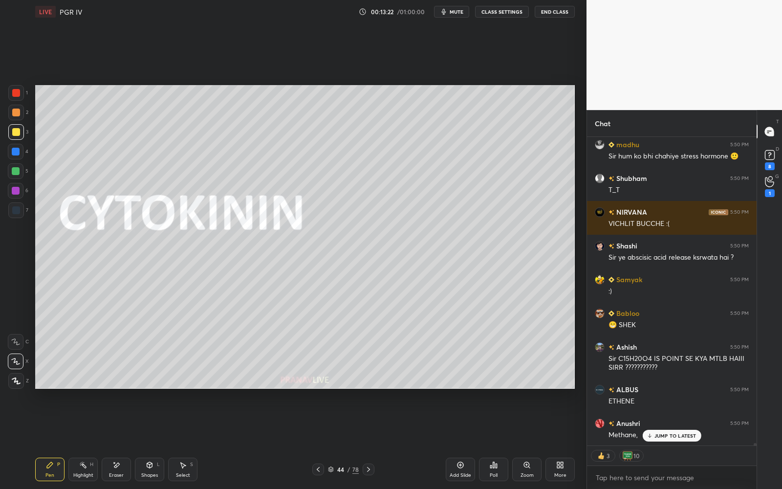
drag, startPoint x: 10, startPoint y: 136, endPoint x: 5, endPoint y: 134, distance: 5.7
click at [10, 136] on div at bounding box center [16, 132] width 16 height 16
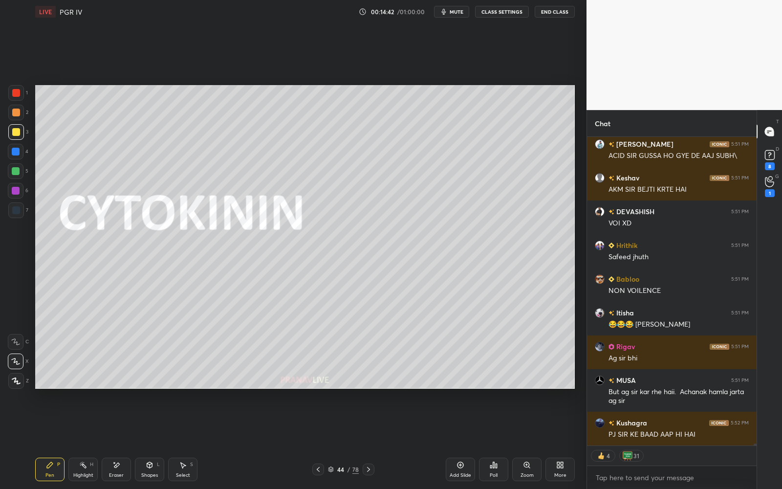
click at [334, 440] on div "44 / 78" at bounding box center [343, 469] width 31 height 9
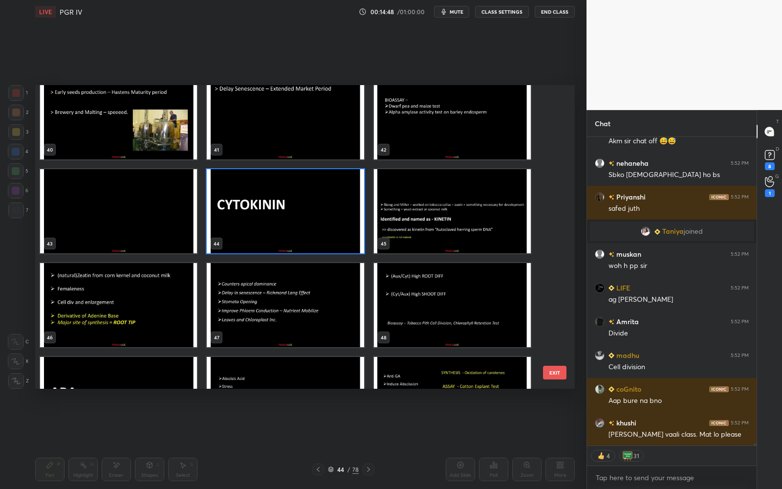
click at [276, 222] on img "grid" at bounding box center [285, 211] width 157 height 84
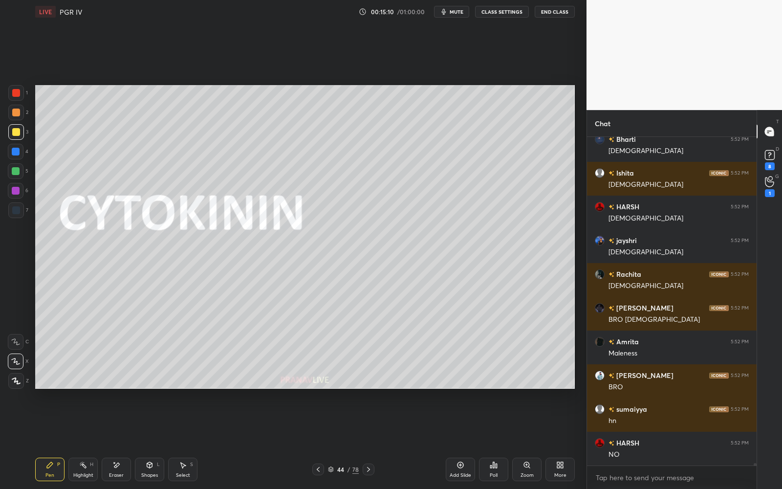
click at [333, 440] on icon at bounding box center [331, 469] width 6 height 6
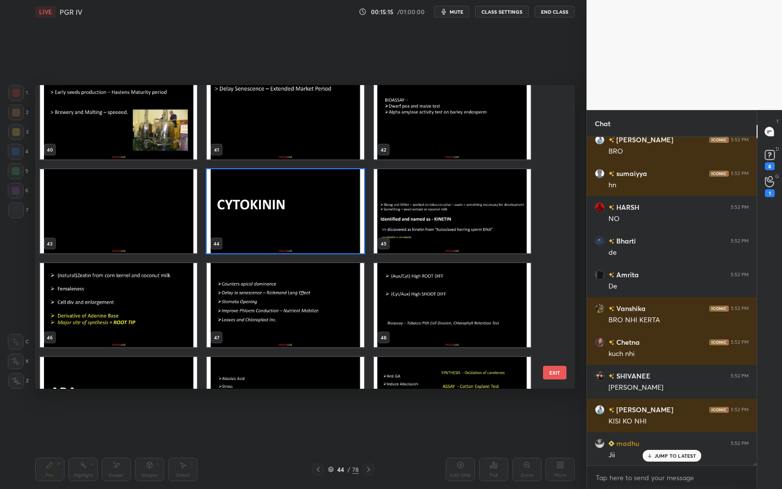
click at [329, 207] on img "grid" at bounding box center [285, 211] width 157 height 84
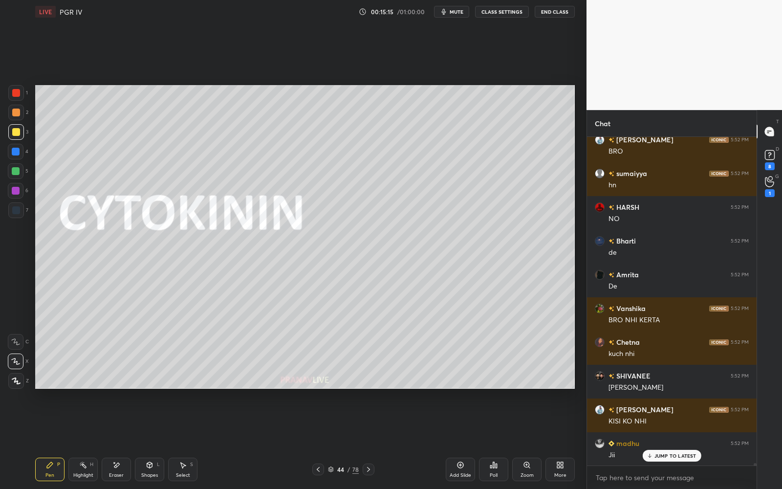
click at [328, 207] on img "grid" at bounding box center [285, 211] width 157 height 84
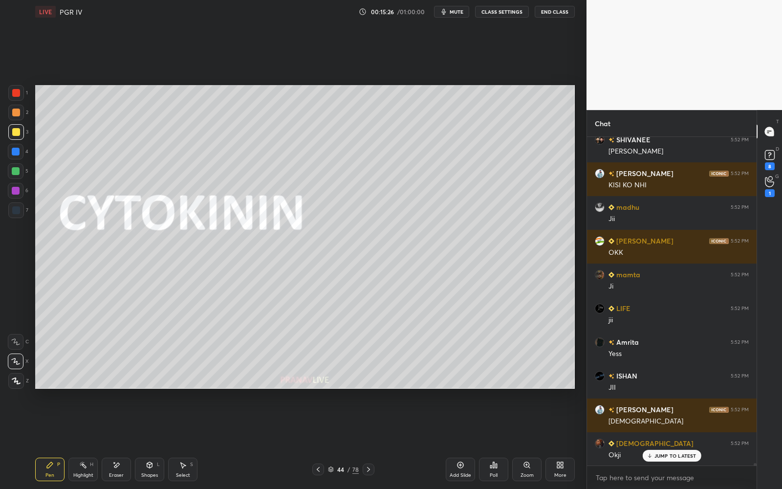
click at [120, 440] on div "Eraser" at bounding box center [116, 468] width 29 height 23
click at [63, 440] on div "Pen P" at bounding box center [49, 468] width 29 height 23
click at [680, 440] on div "JUMP TO LATEST" at bounding box center [671, 456] width 59 height 12
click at [333, 440] on div "44 / 78" at bounding box center [343, 469] width 31 height 9
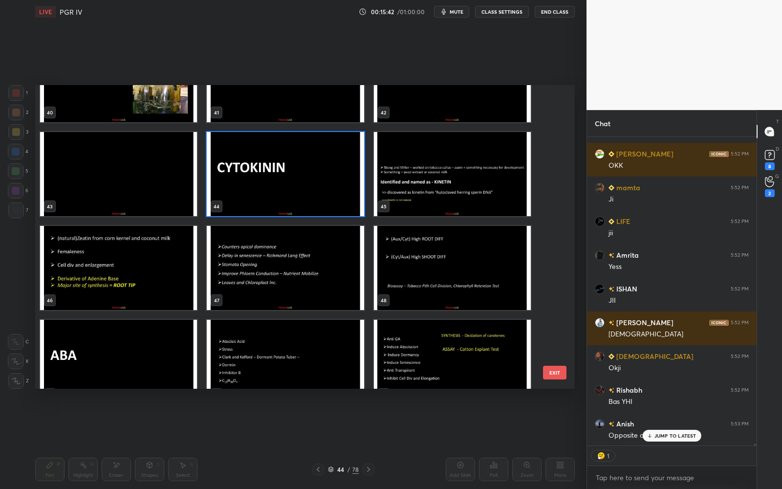
click at [324, 194] on img "grid" at bounding box center [285, 174] width 157 height 84
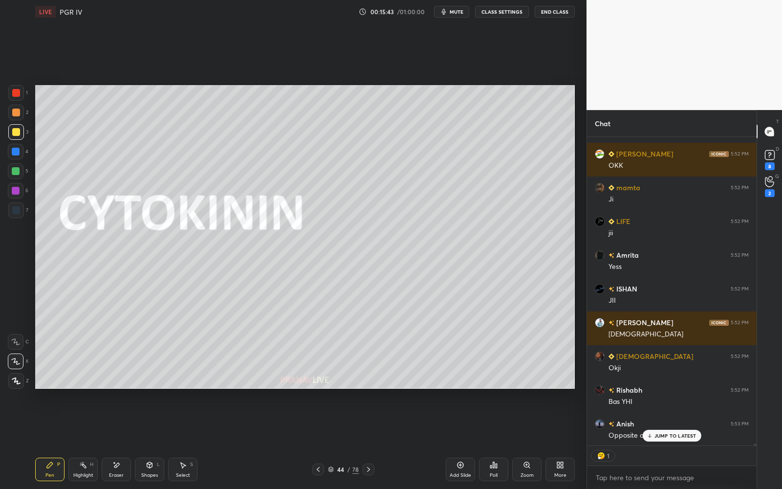
click at [324, 193] on img "grid" at bounding box center [285, 174] width 157 height 84
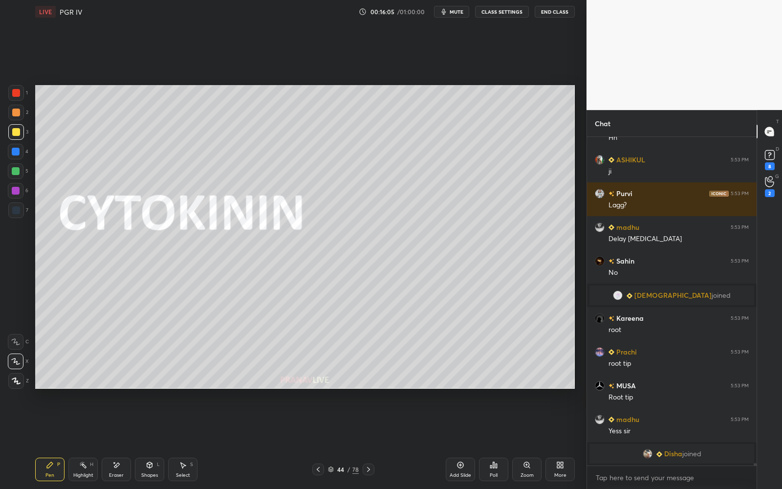
click at [18, 191] on div at bounding box center [16, 191] width 8 height 8
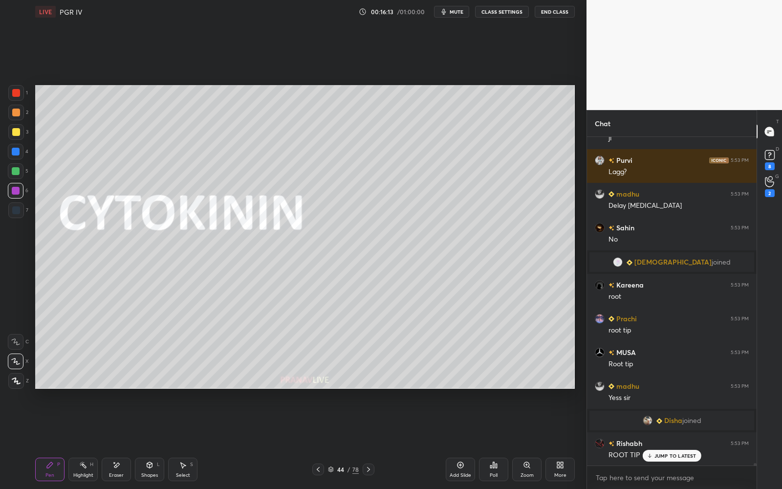
click at [329, 440] on icon at bounding box center [331, 469] width 6 height 6
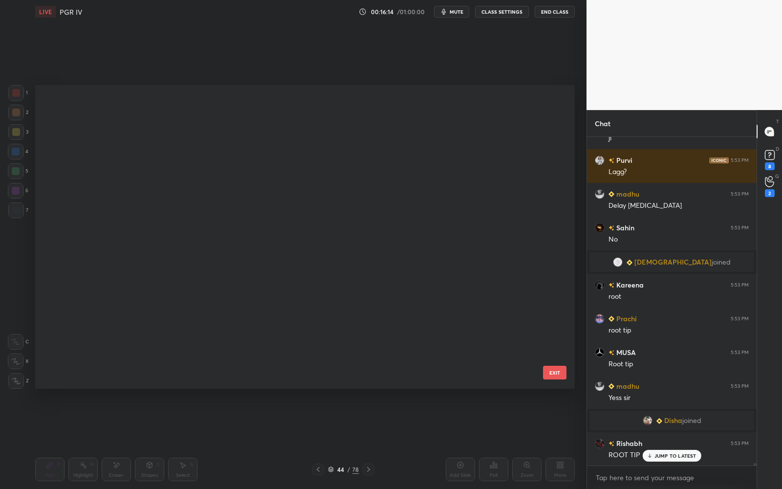
scroll to position [1104, 0]
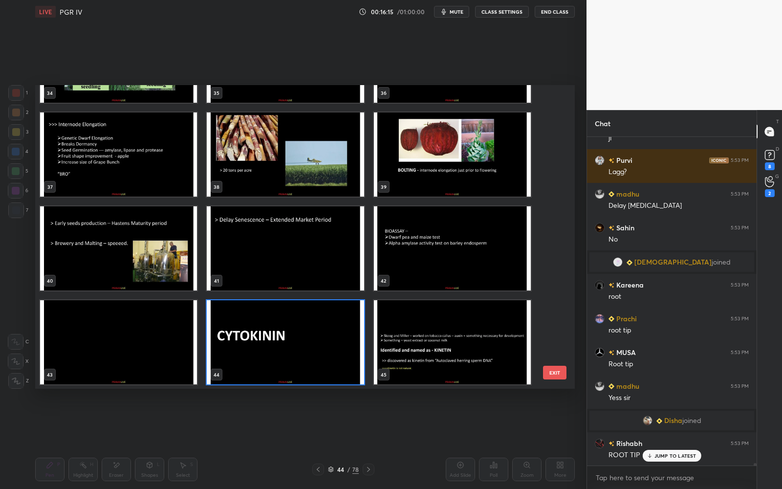
drag, startPoint x: 557, startPoint y: 223, endPoint x: 558, endPoint y: 236, distance: 13.2
click at [559, 237] on div "31 32 33 34 35 36 37 38 39 40 41 42 43 44 45 EXIT" at bounding box center [305, 237] width 540 height 304
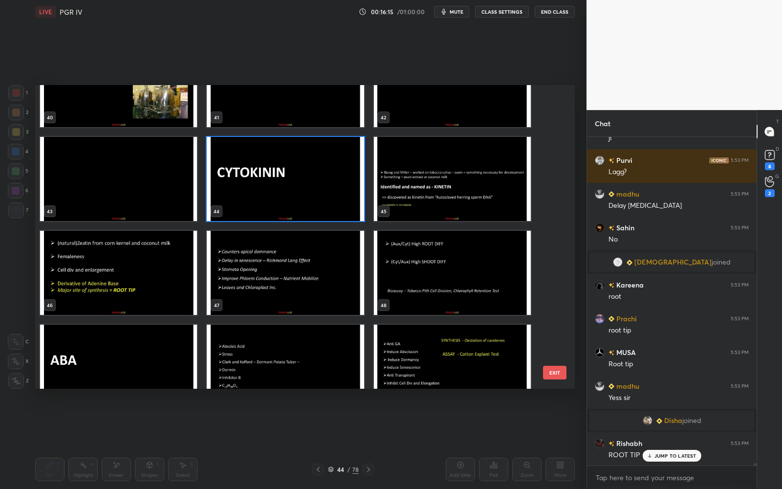
scroll to position [1267, 0]
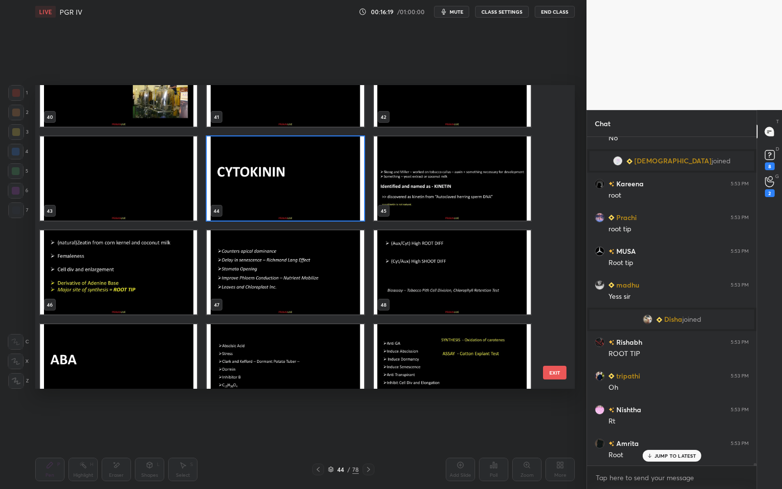
click at [278, 203] on img "grid" at bounding box center [285, 178] width 157 height 84
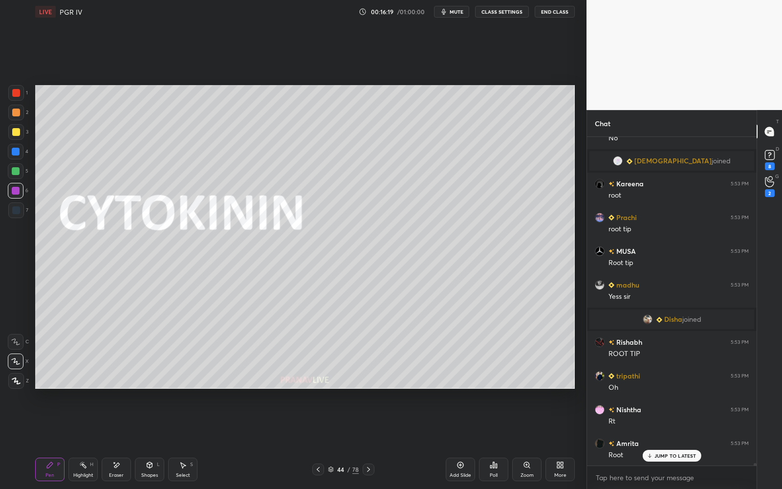
click at [278, 203] on img "grid" at bounding box center [285, 178] width 157 height 84
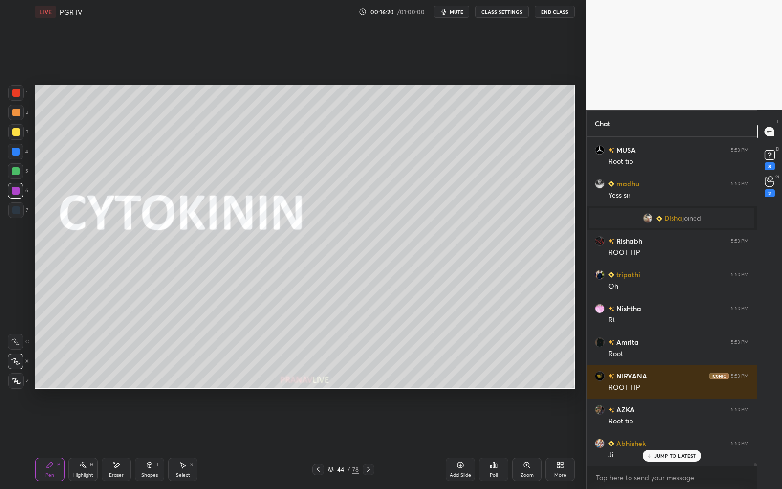
click at [16, 133] on div at bounding box center [16, 132] width 8 height 8
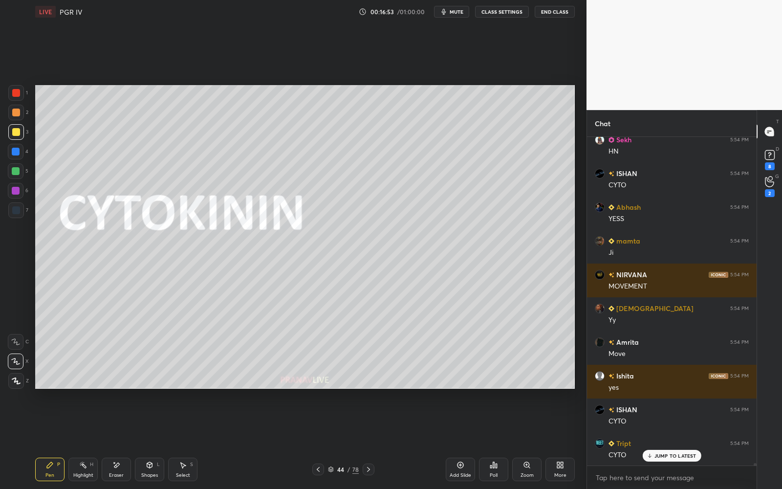
scroll to position [47817, 0]
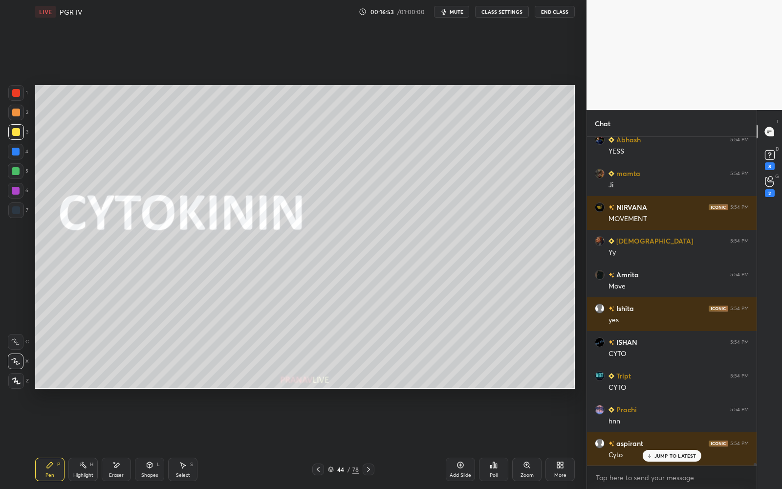
click at [340, 440] on div "44" at bounding box center [341, 469] width 10 height 6
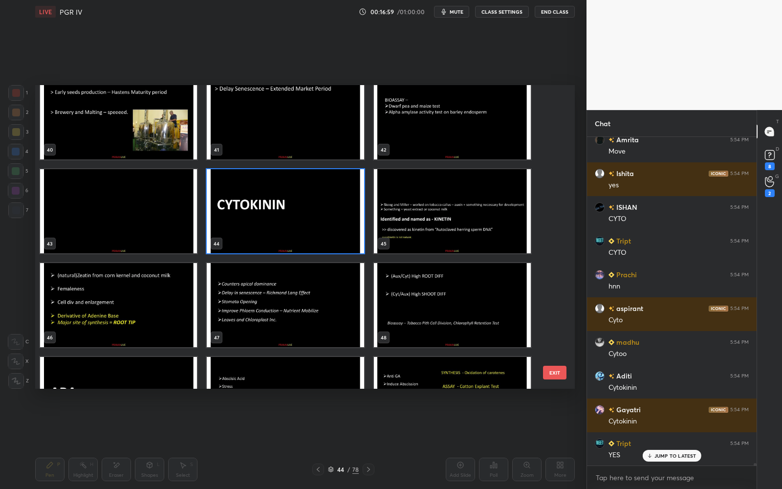
scroll to position [47985, 0]
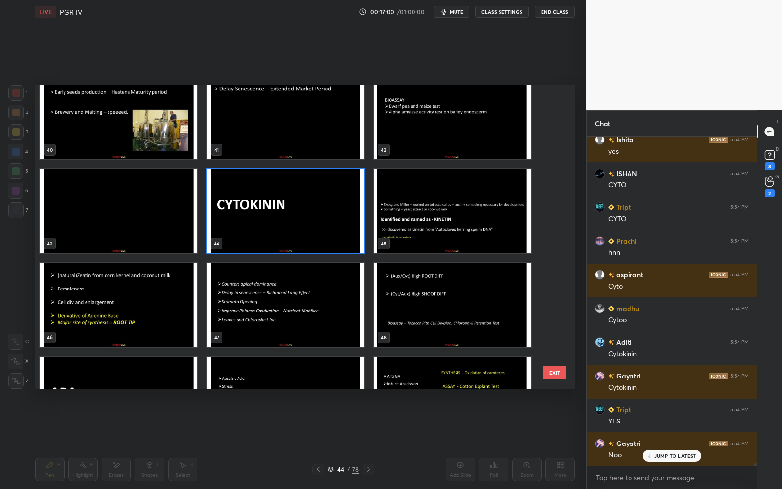
click at [297, 236] on img "grid" at bounding box center [285, 211] width 157 height 84
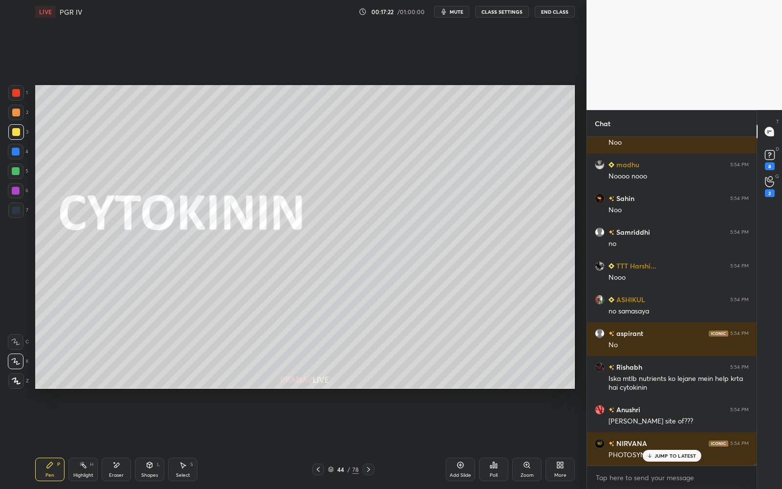
scroll to position [49141, 0]
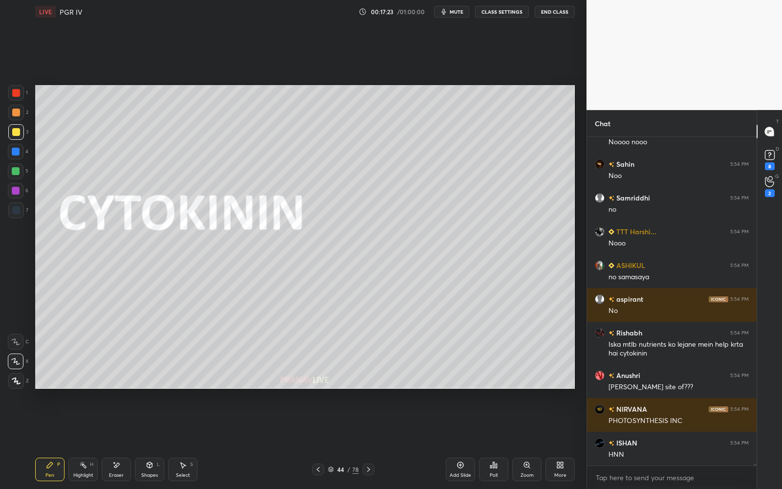
click at [339, 440] on div "44" at bounding box center [341, 469] width 10 height 6
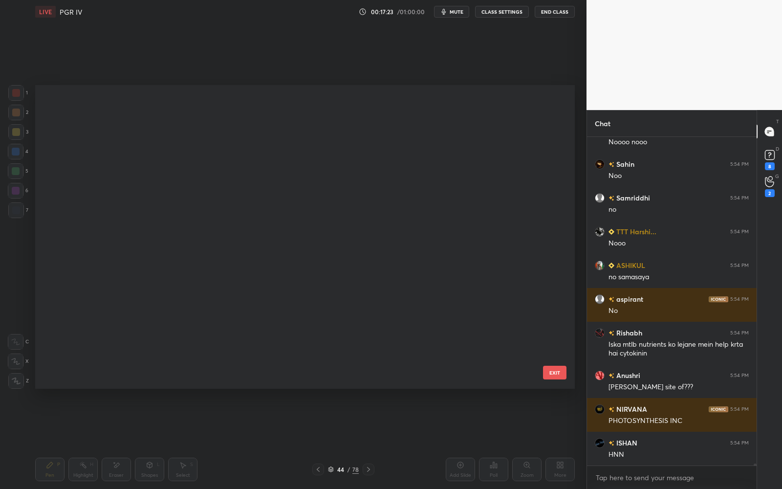
scroll to position [301, 534]
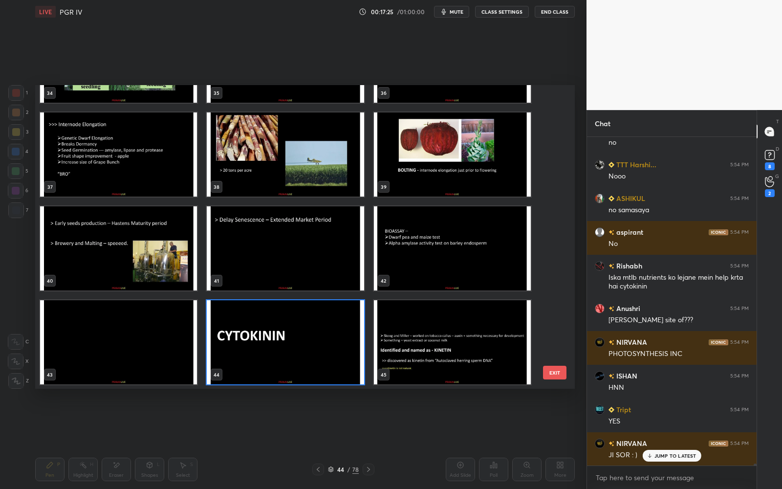
drag, startPoint x: 559, startPoint y: 231, endPoint x: 560, endPoint y: 240, distance: 9.8
click at [560, 242] on div "31 32 33 34 35 36 37 38 39 40 41 42 43 44 45 EXIT" at bounding box center [305, 237] width 540 height 304
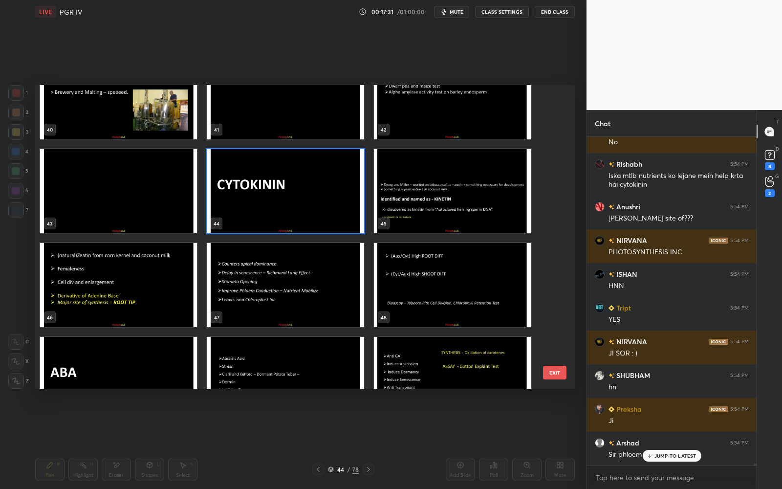
click at [250, 218] on img "grid" at bounding box center [285, 191] width 157 height 84
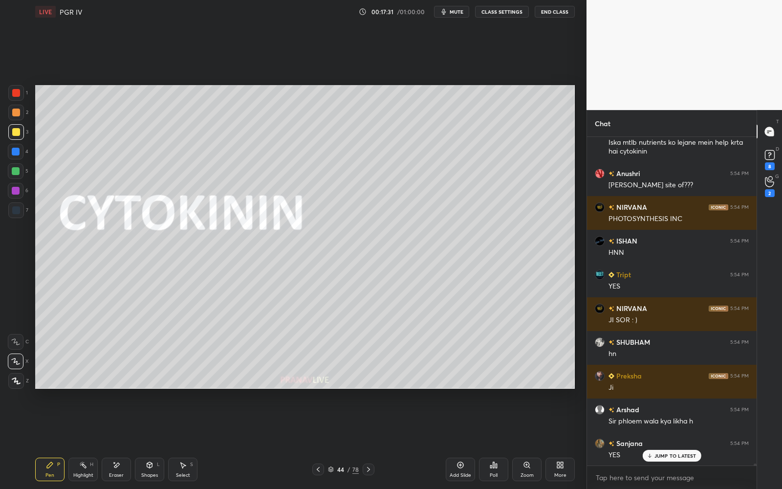
click at [250, 218] on img "grid" at bounding box center [285, 191] width 157 height 84
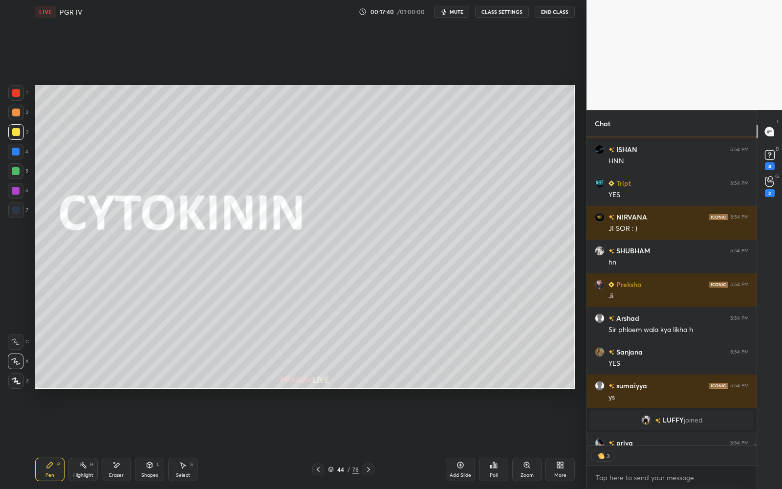
click at [346, 440] on div "44 / 78" at bounding box center [343, 469] width 31 height 9
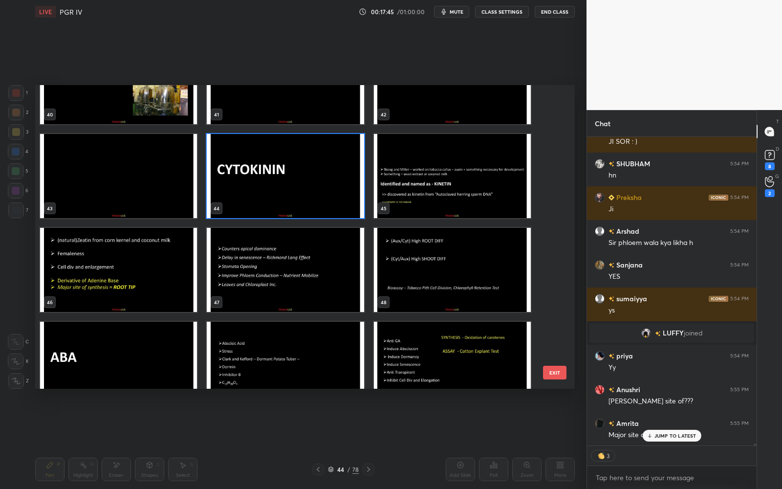
click at [273, 191] on img "grid" at bounding box center [285, 176] width 157 height 84
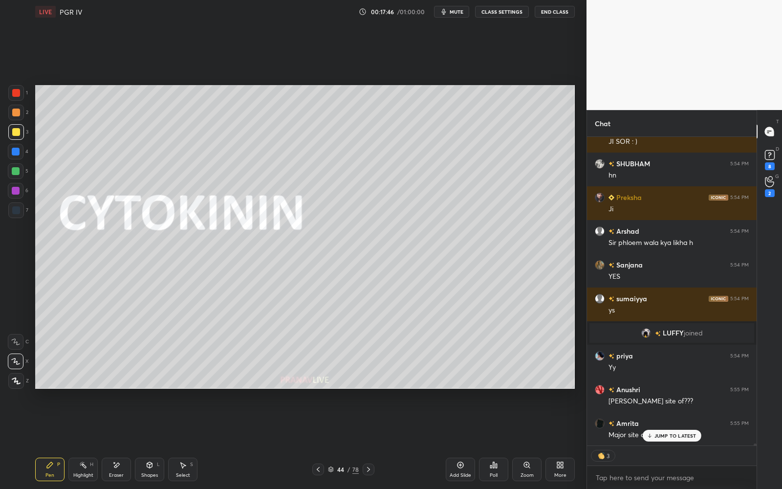
click at [18, 131] on div at bounding box center [16, 132] width 8 height 8
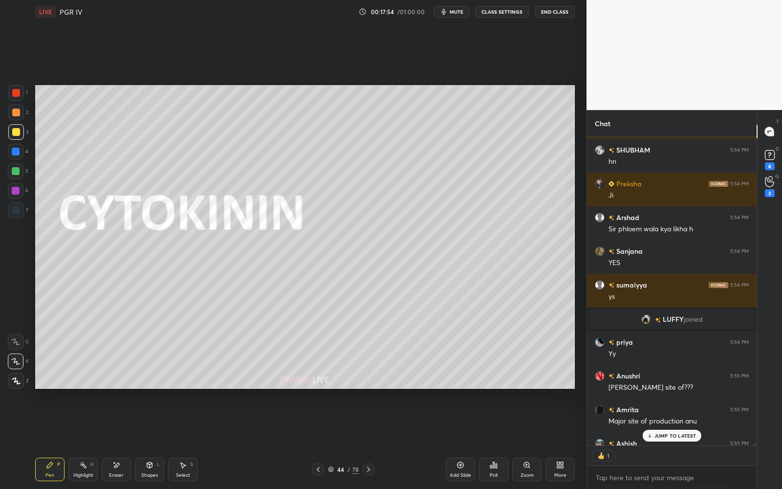
click at [653, 435] on icon at bounding box center [649, 436] width 6 height 6
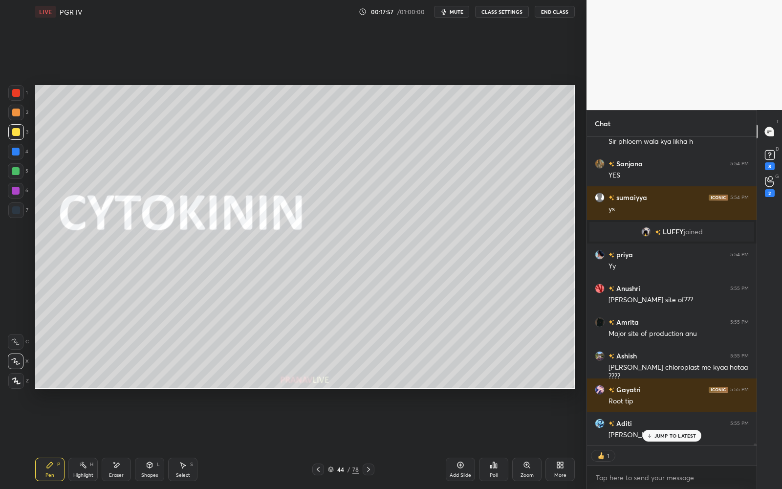
click at [659, 435] on p "JUMP TO LATEST" at bounding box center [675, 436] width 42 height 6
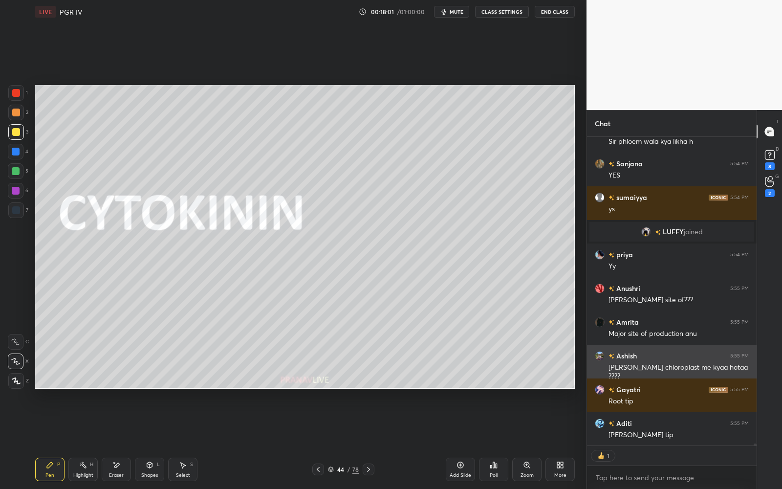
click at [648, 367] on div "[PERSON_NAME] chloroplast me kyaa hotaa ????" at bounding box center [679, 372] width 140 height 19
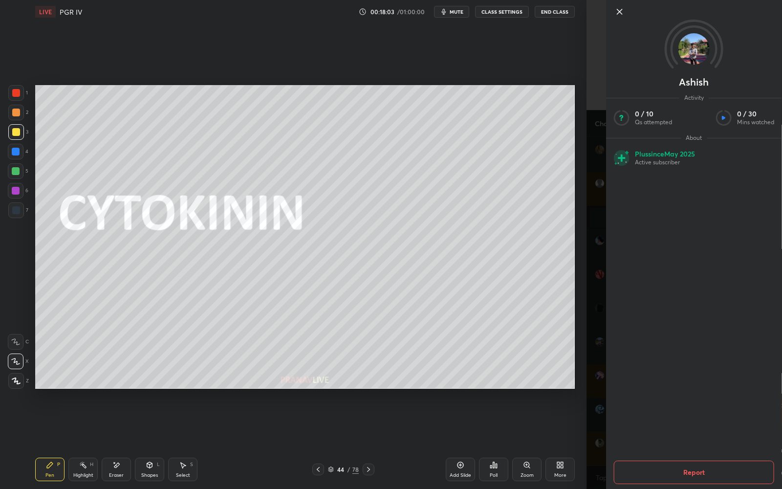
click at [641, 440] on button "Report" at bounding box center [694, 471] width 160 height 23
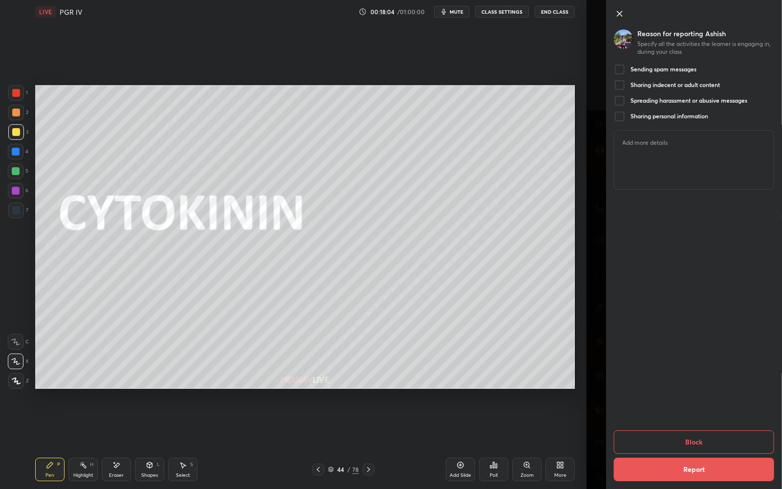
click at [639, 73] on div "Sending spam messages" at bounding box center [655, 70] width 83 height 12
click at [677, 440] on button "Block" at bounding box center [694, 441] width 160 height 23
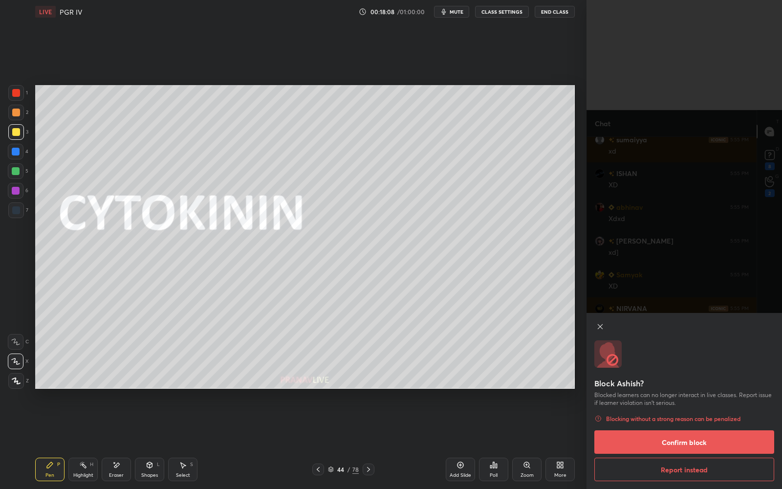
click at [679, 440] on button "Confirm block" at bounding box center [684, 441] width 180 height 23
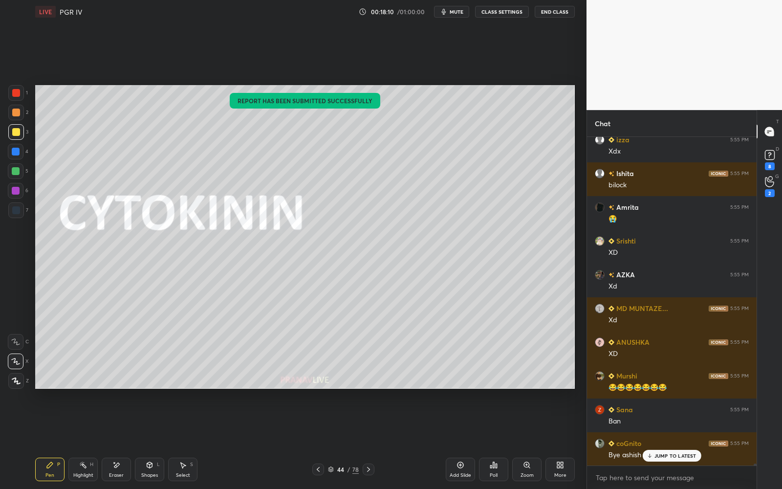
click at [675, 440] on p "JUMP TO LATEST" at bounding box center [675, 456] width 42 height 6
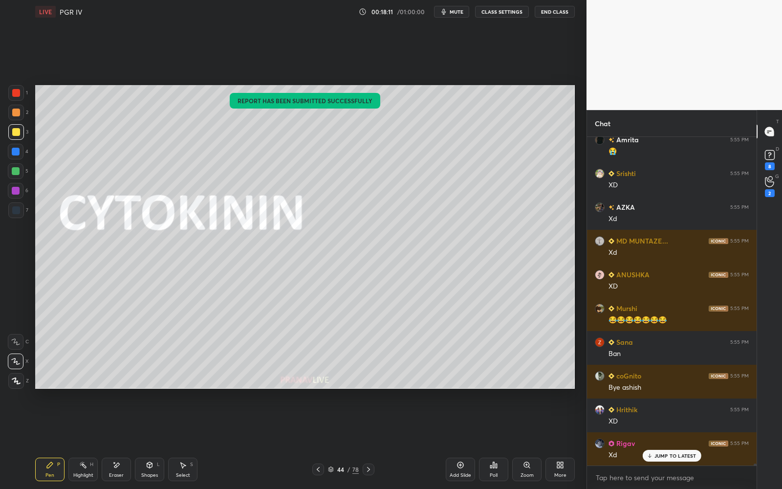
click at [675, 440] on p "JUMP TO LATEST" at bounding box center [675, 456] width 42 height 6
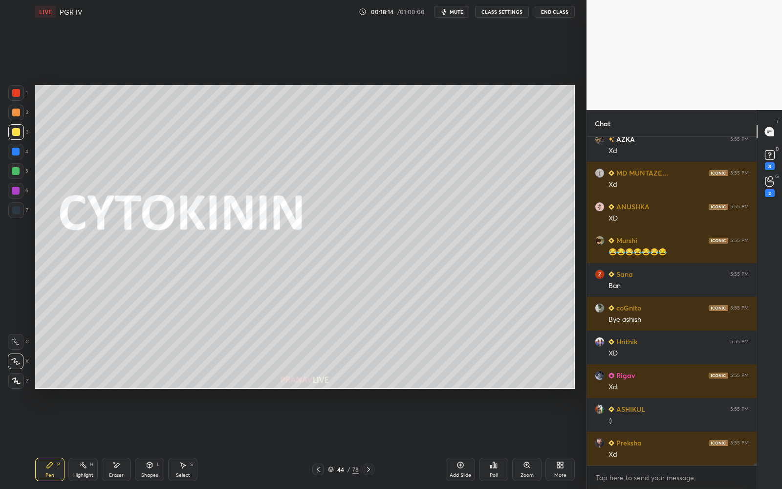
click at [9, 124] on div at bounding box center [16, 132] width 16 height 16
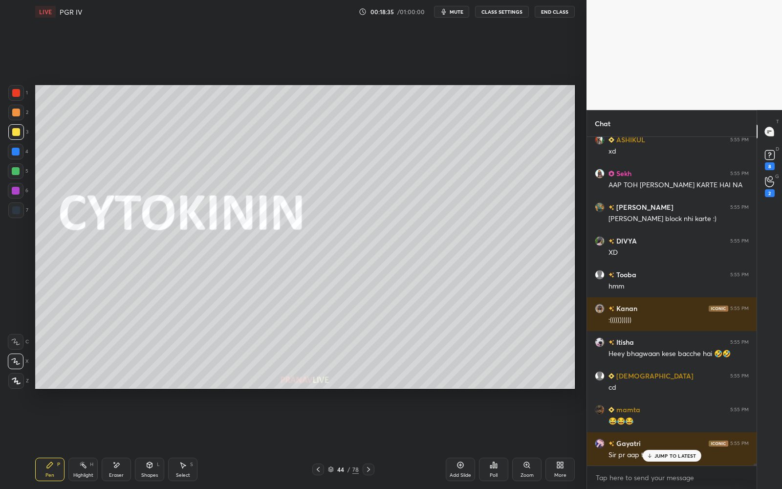
click at [334, 440] on div "44 / 78" at bounding box center [343, 469] width 31 height 9
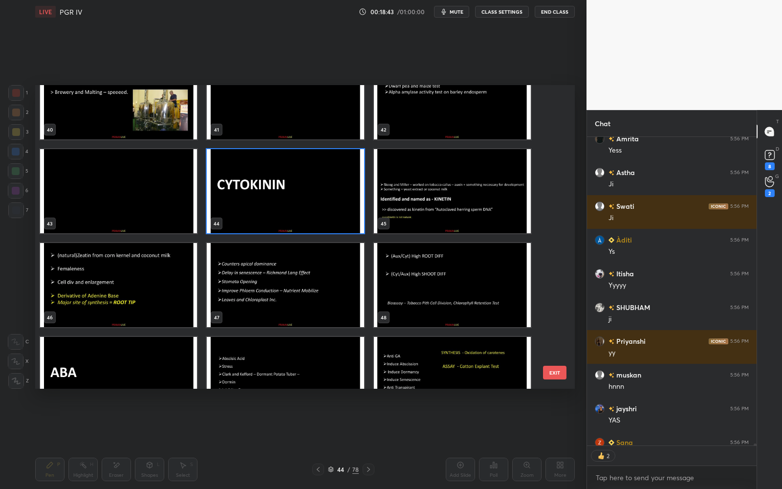
click at [173, 193] on img "grid" at bounding box center [118, 191] width 157 height 84
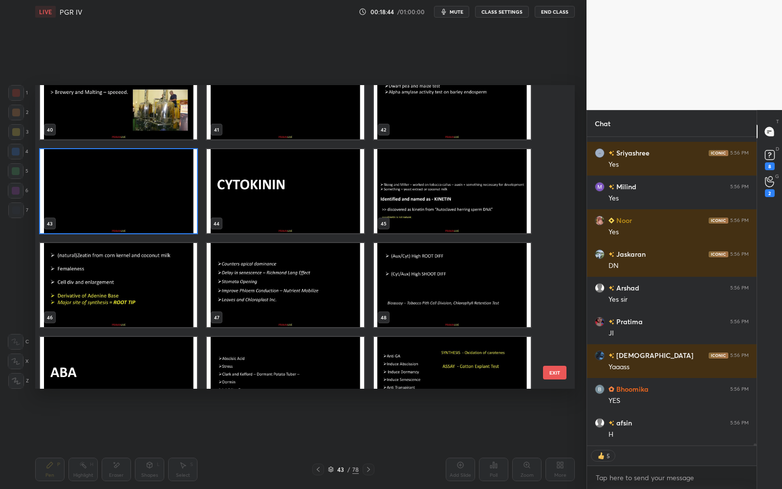
click at [241, 195] on img "grid" at bounding box center [285, 191] width 157 height 84
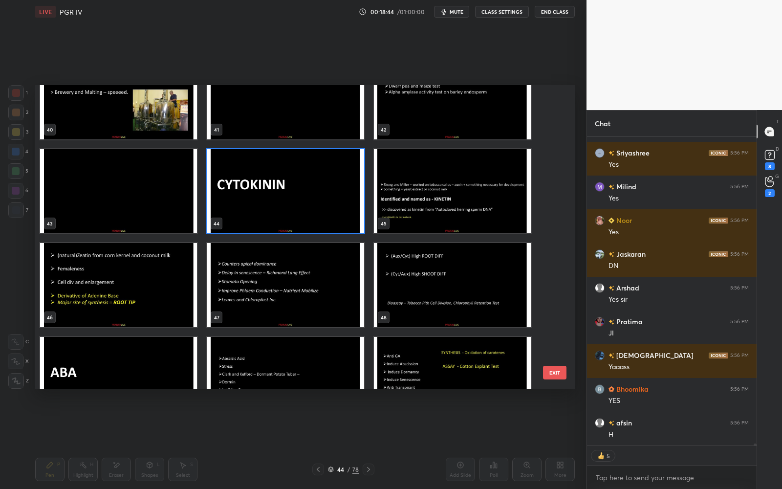
click at [242, 194] on img "grid" at bounding box center [285, 191] width 157 height 84
click at [242, 195] on img "grid" at bounding box center [285, 191] width 157 height 84
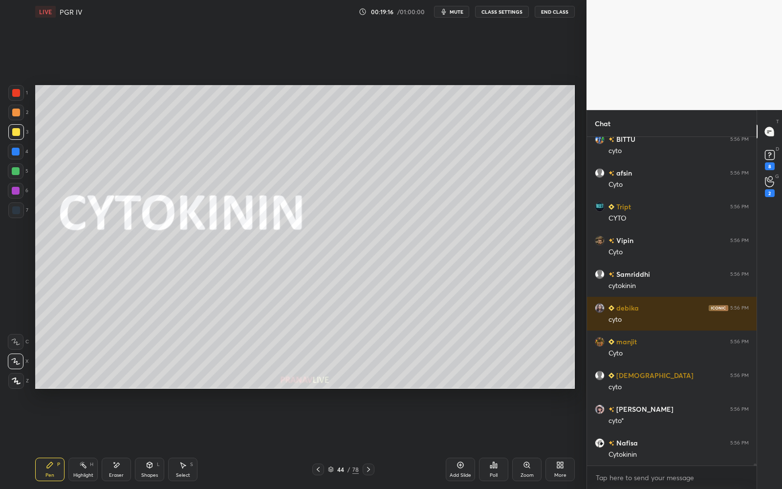
click at [336, 440] on div "44" at bounding box center [341, 469] width 10 height 6
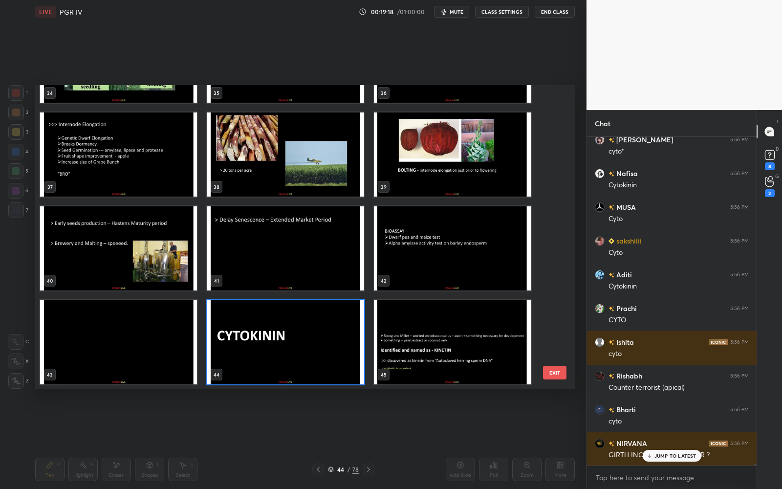
drag, startPoint x: 557, startPoint y: 227, endPoint x: 559, endPoint y: 239, distance: 11.3
click at [559, 239] on div "31 32 33 34 35 36 37 38 39 40 41 42 43 44 45 EXIT" at bounding box center [305, 237] width 540 height 304
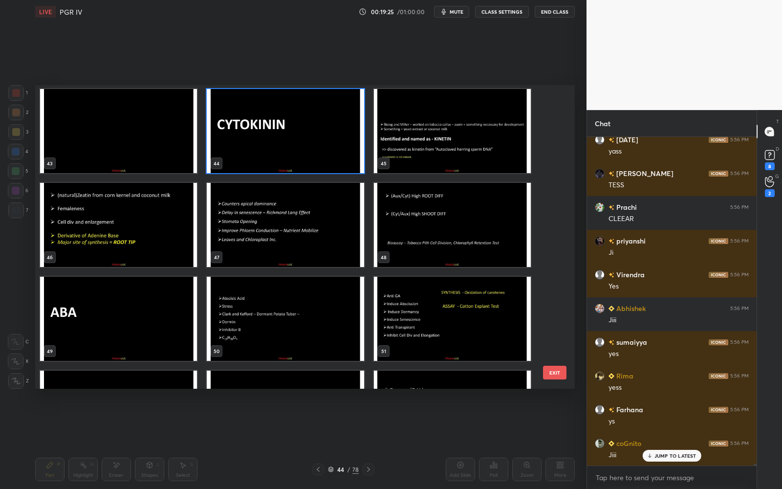
click at [360, 158] on img "grid" at bounding box center [285, 131] width 157 height 84
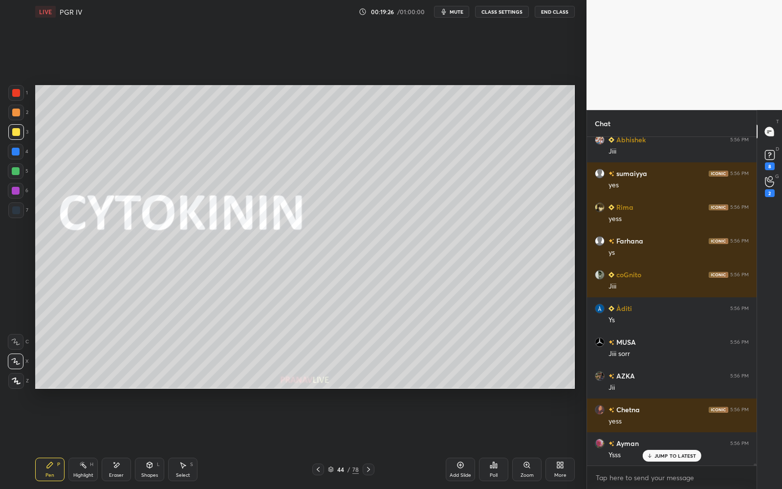
click at [372, 440] on div at bounding box center [369, 469] width 12 height 12
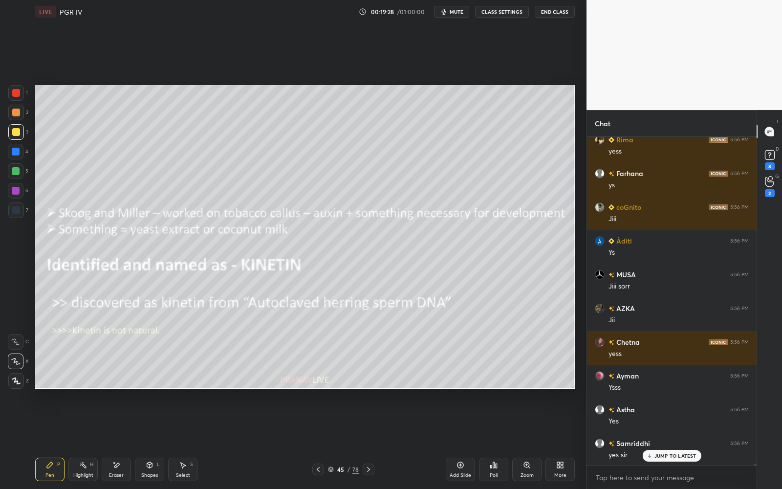
click at [150, 440] on div "Shapes L" at bounding box center [149, 468] width 29 height 23
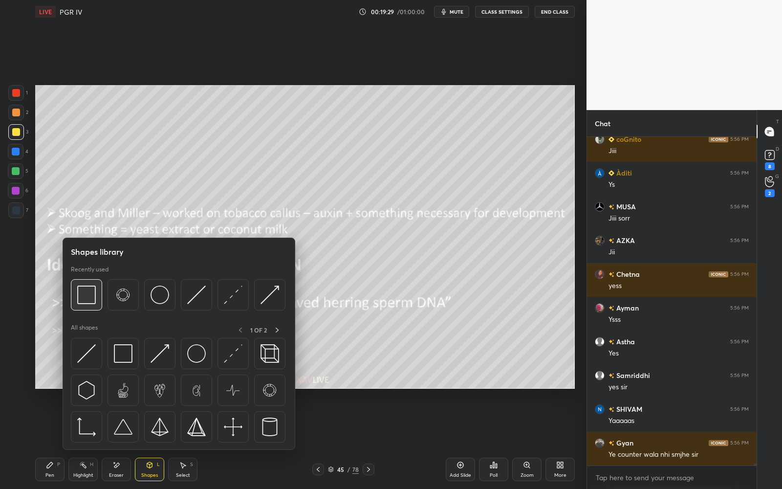
click at [95, 294] on img at bounding box center [86, 294] width 19 height 19
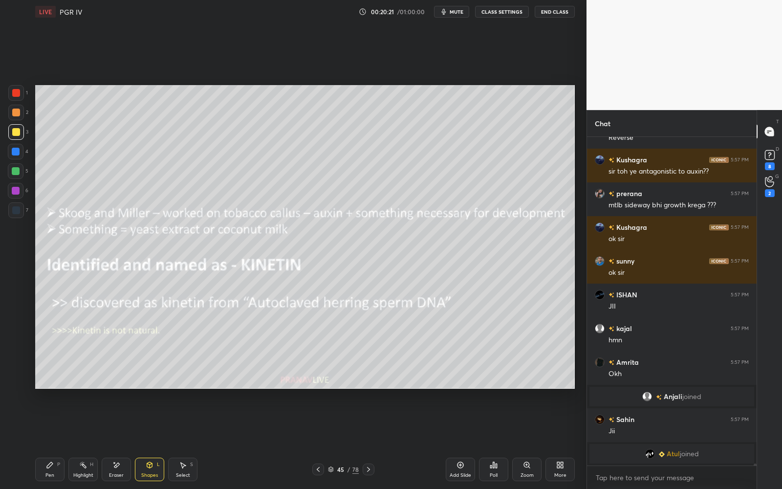
click at [50, 440] on icon at bounding box center [50, 465] width 8 height 8
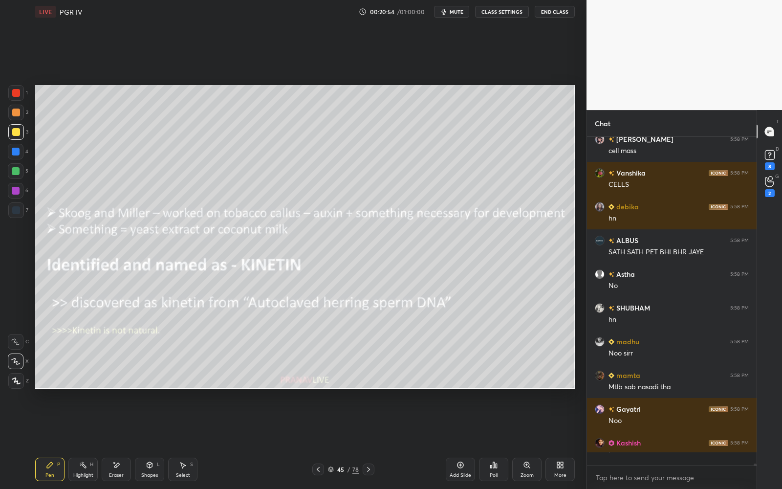
click at [19, 169] on div at bounding box center [16, 171] width 8 height 8
click at [19, 171] on div at bounding box center [16, 171] width 8 height 8
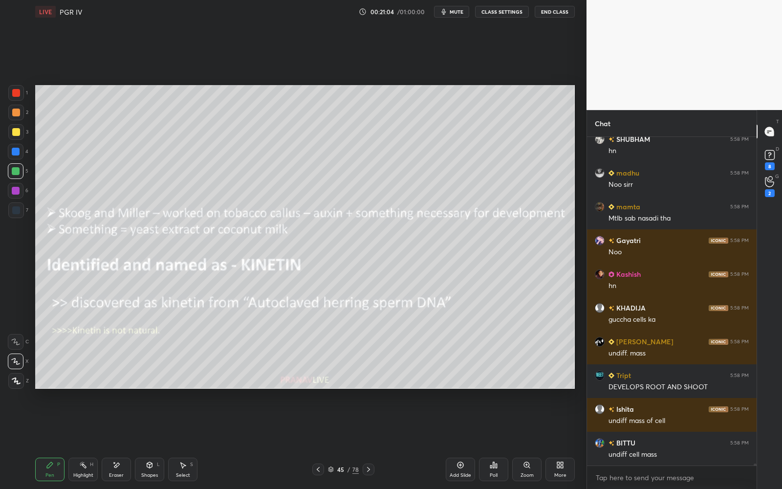
click at [113, 440] on div "Eraser" at bounding box center [116, 475] width 15 height 5
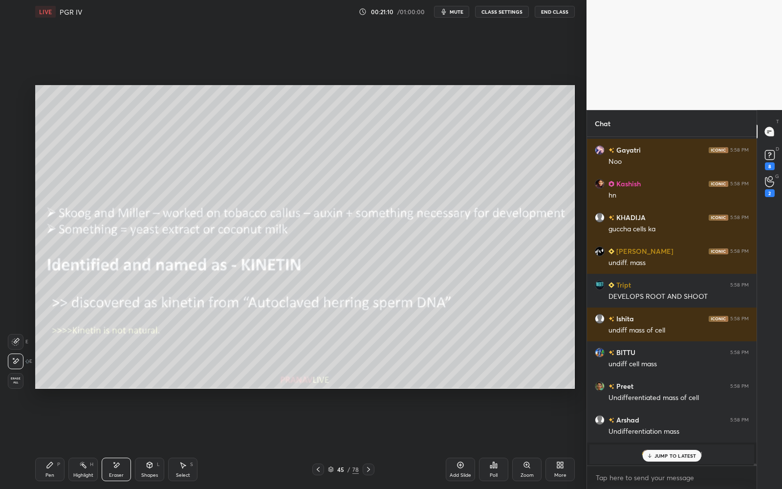
click at [59, 440] on div "Pen P" at bounding box center [49, 468] width 29 height 23
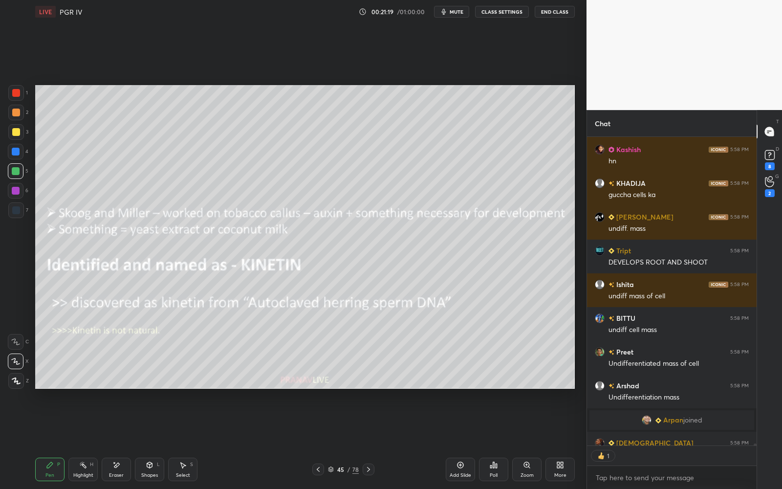
click at [18, 157] on div at bounding box center [16, 152] width 16 height 16
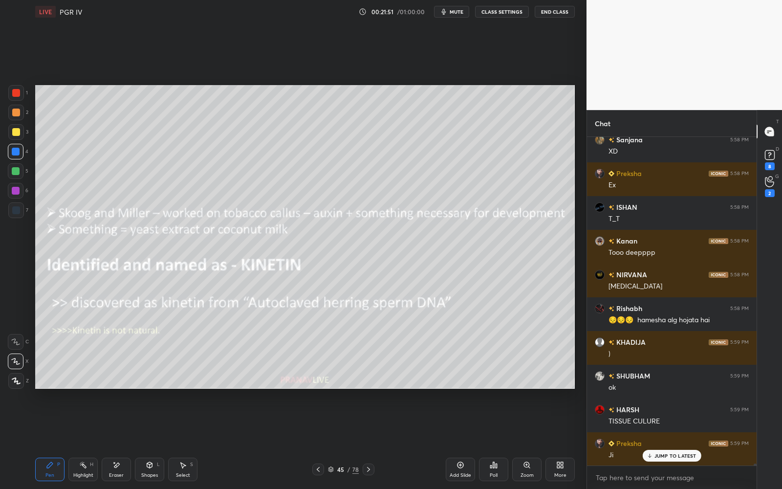
click at [14, 130] on div at bounding box center [16, 132] width 8 height 8
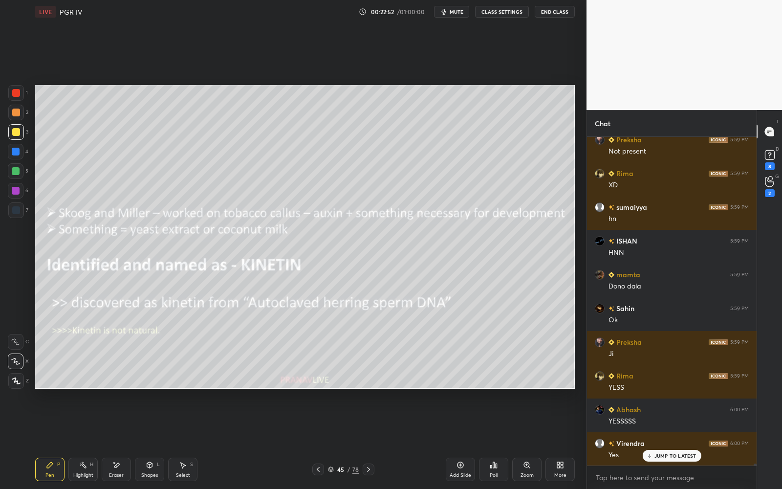
scroll to position [58849, 0]
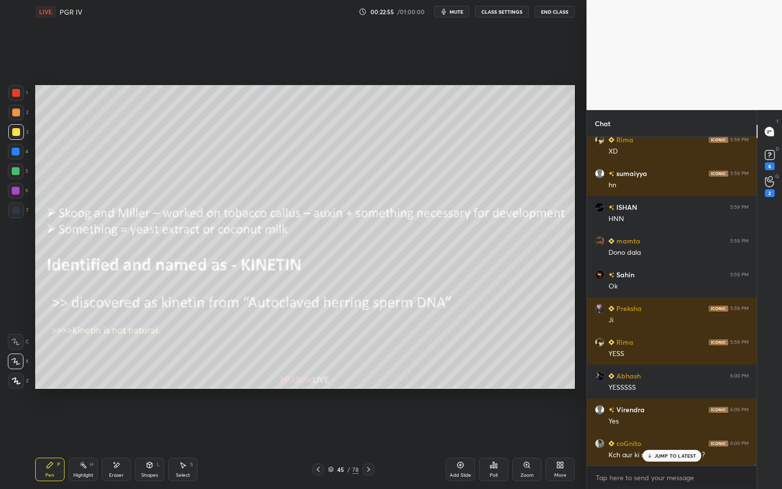
click at [413, 440] on div "Pen P Highlight H Eraser Shapes L Select S 45 / 78 Add Slide Poll Zoom More" at bounding box center [305, 469] width 540 height 39
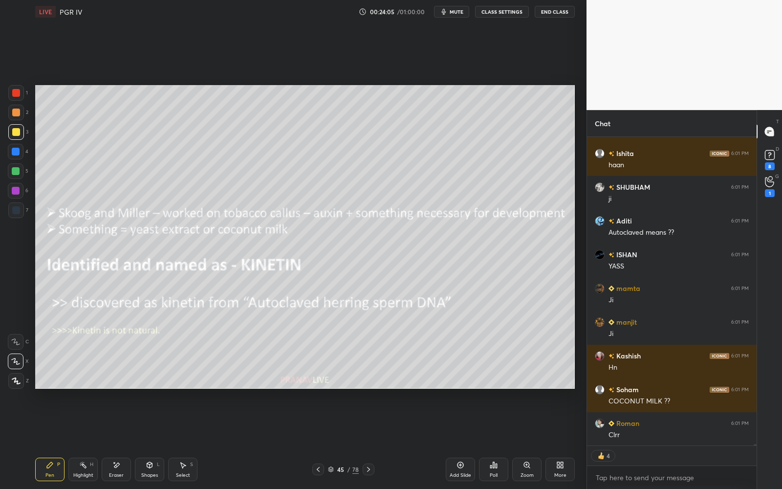
scroll to position [60174, 0]
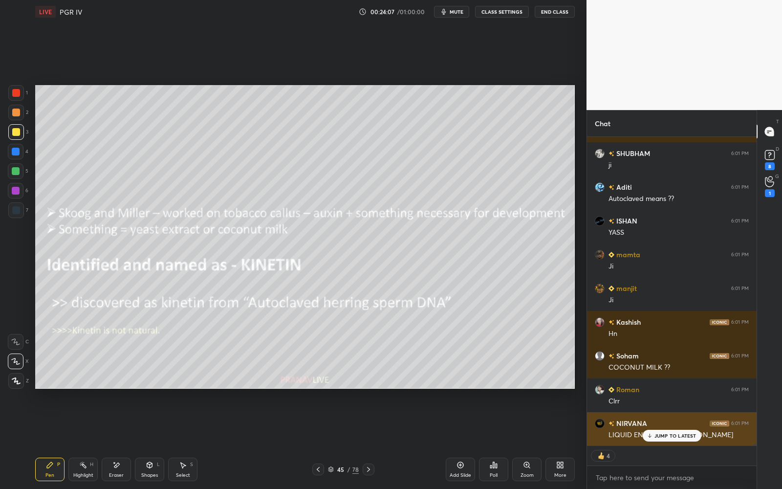
click at [671, 437] on p "JUMP TO LATEST" at bounding box center [675, 436] width 42 height 6
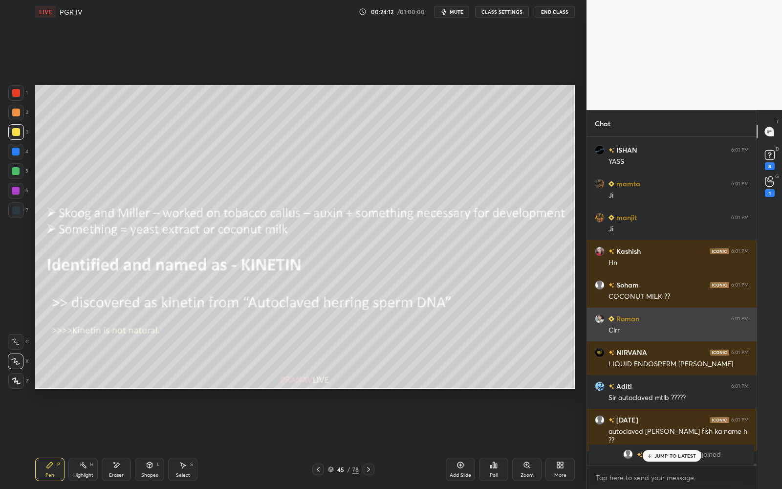
scroll to position [60245, 0]
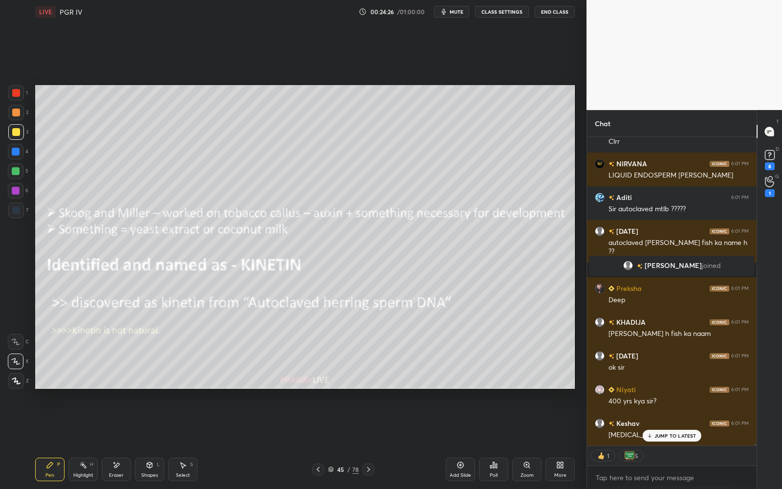
click at [114, 440] on div "Eraser" at bounding box center [116, 475] width 15 height 5
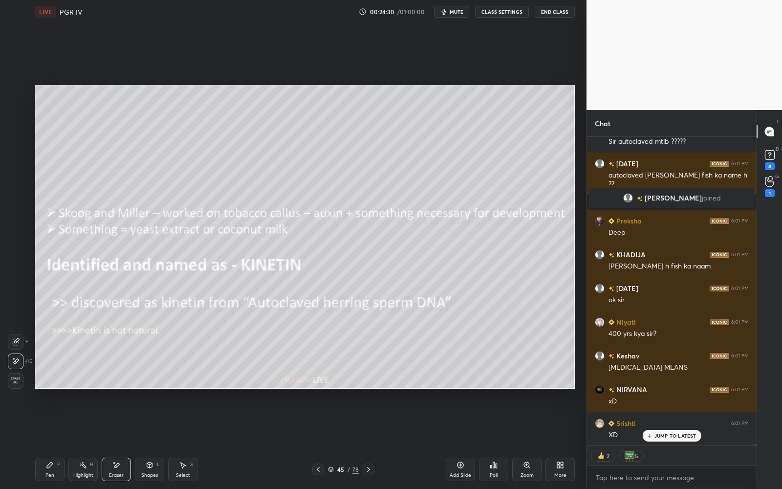
click at [51, 440] on icon at bounding box center [50, 465] width 8 height 8
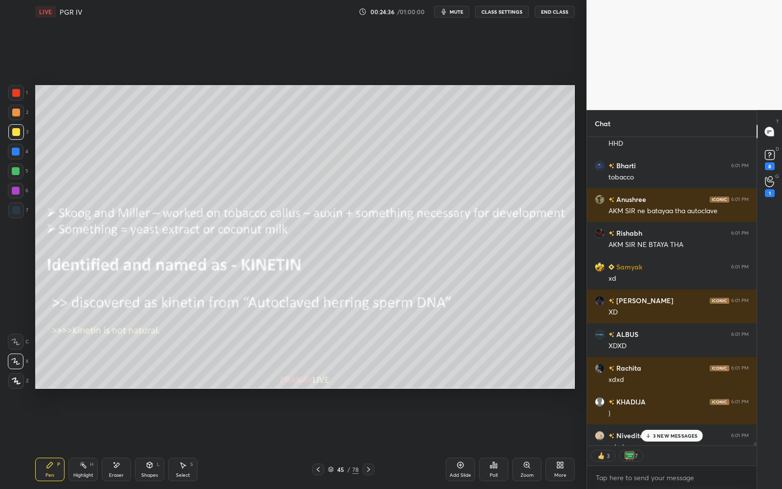
click at [651, 434] on div "3 NEW MESSAGES" at bounding box center [672, 436] width 62 height 12
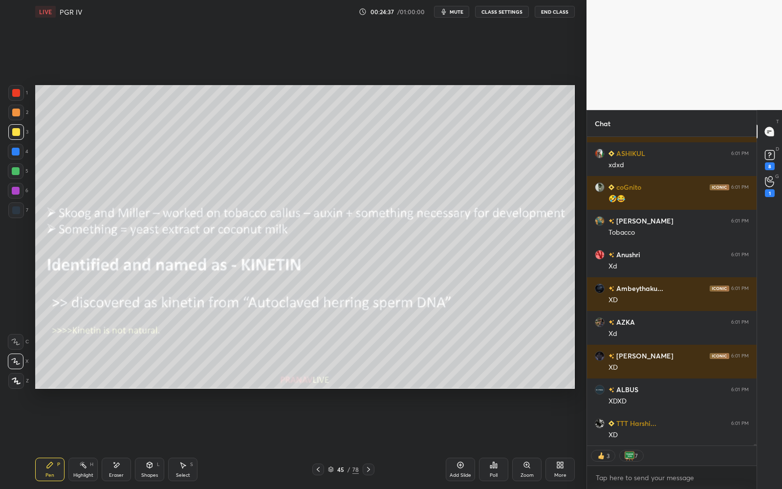
click at [653, 440] on div "JUMP TO LATEST" at bounding box center [671, 467] width 59 height 12
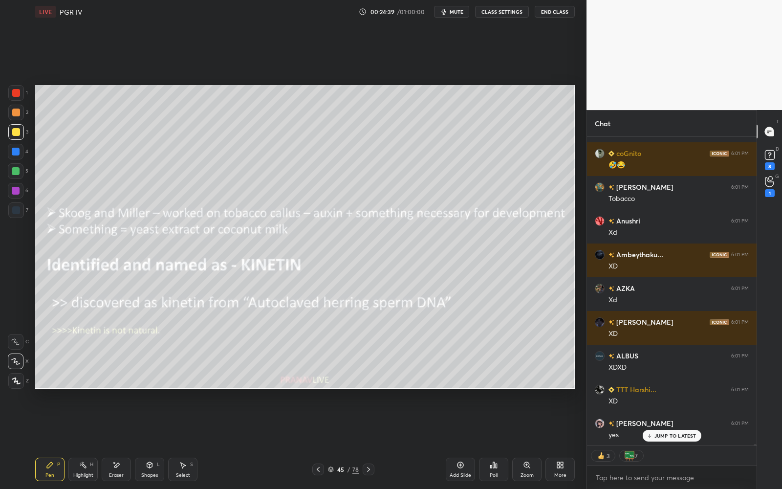
click at [609, 440] on div "3" at bounding box center [603, 456] width 24 height 12
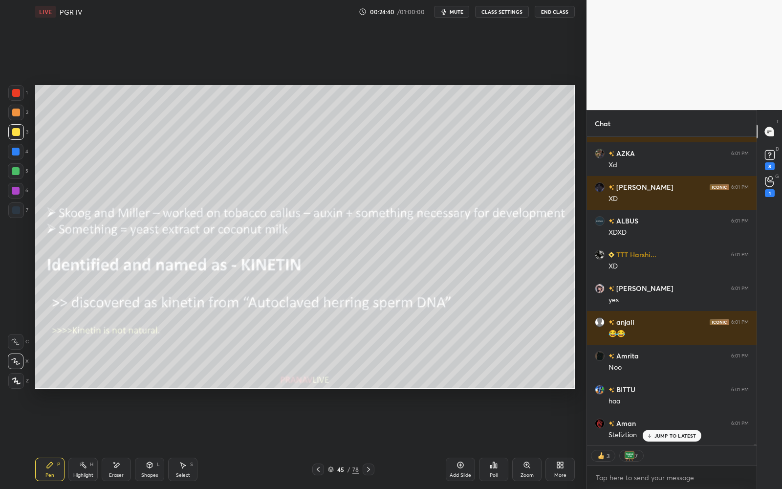
click at [658, 437] on p "JUMP TO LATEST" at bounding box center [675, 436] width 42 height 6
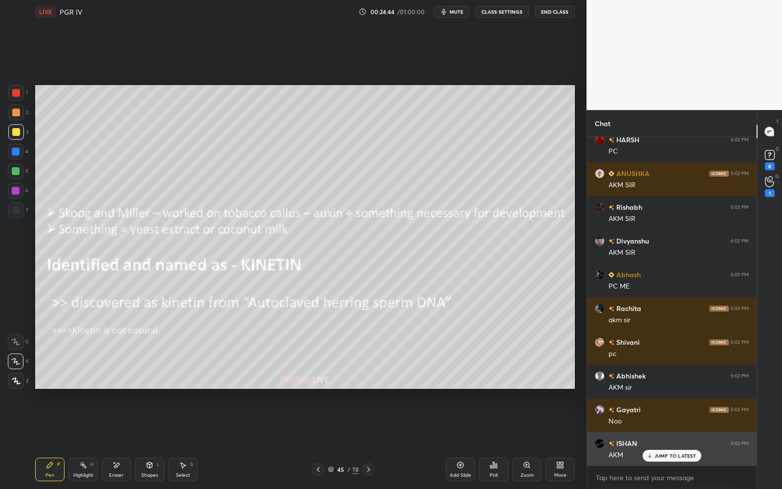
click at [669, 440] on p "JUMP TO LATEST" at bounding box center [675, 456] width 42 height 6
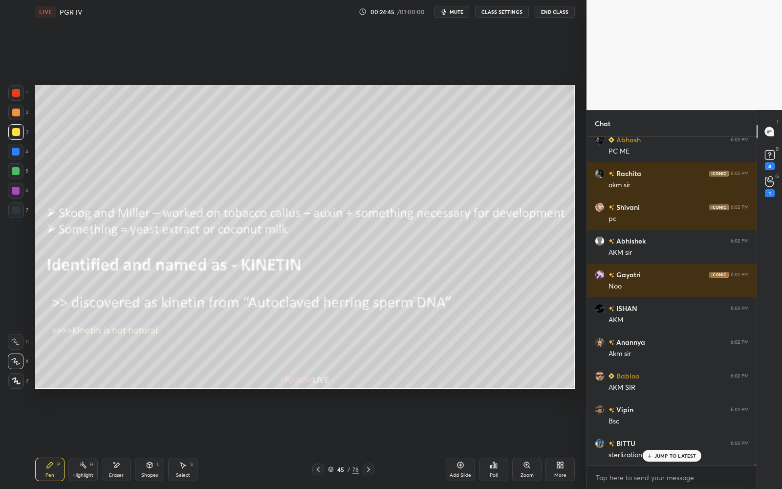
click at [669, 440] on p "JUMP TO LATEST" at bounding box center [675, 456] width 42 height 6
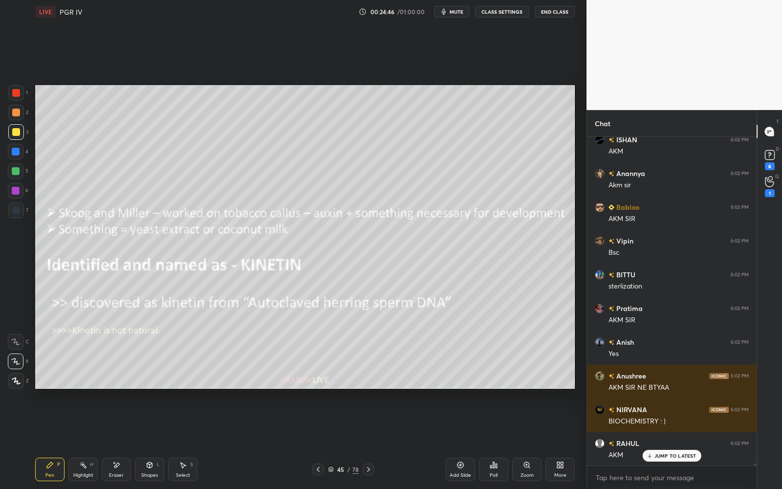
click at [670, 440] on p "JUMP TO LATEST" at bounding box center [675, 456] width 42 height 6
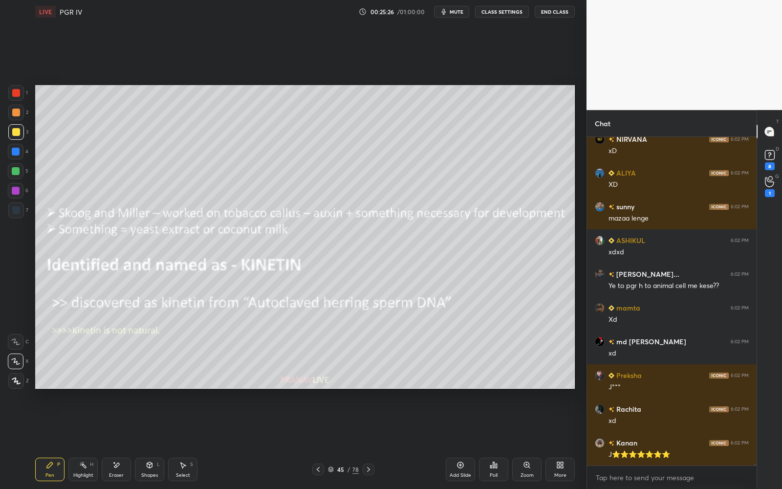
click at [370, 440] on icon at bounding box center [369, 469] width 8 height 8
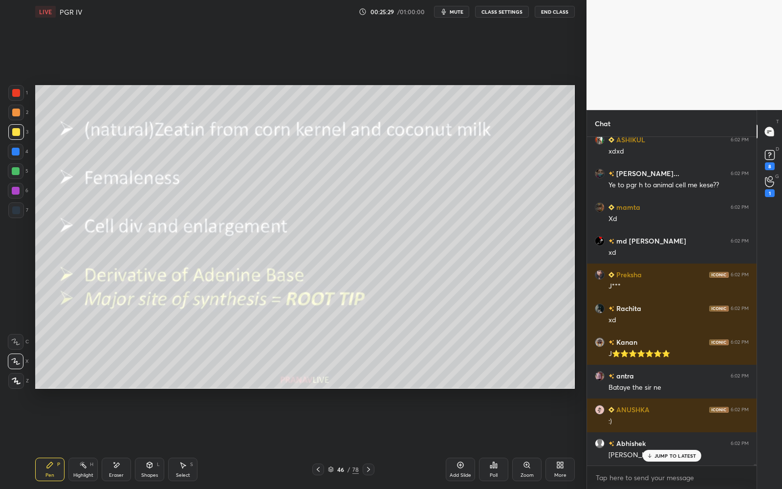
click at [315, 440] on icon at bounding box center [318, 469] width 8 height 8
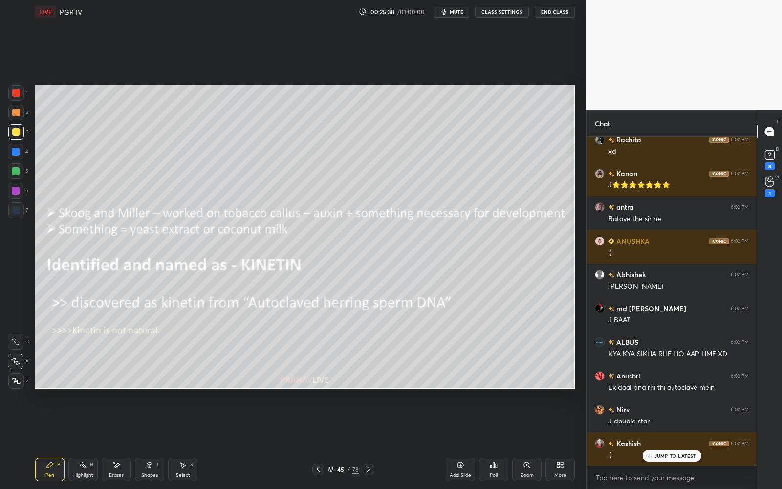
click at [371, 440] on icon at bounding box center [369, 469] width 8 height 8
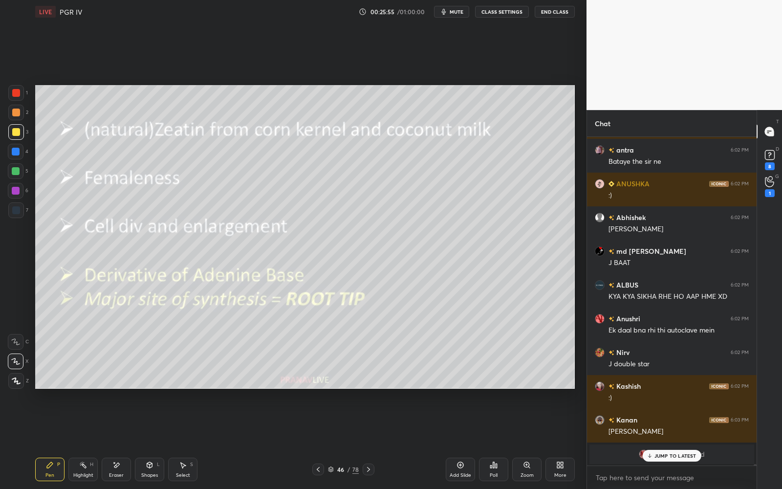
click at [321, 440] on icon at bounding box center [318, 469] width 8 height 8
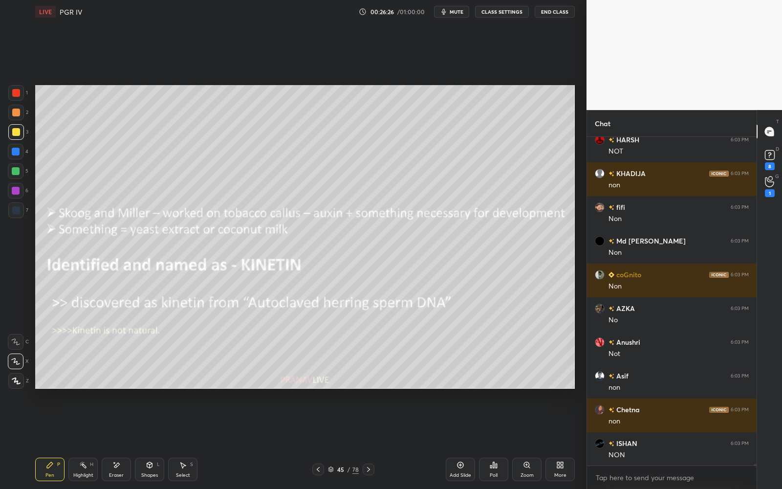
scroll to position [68484, 0]
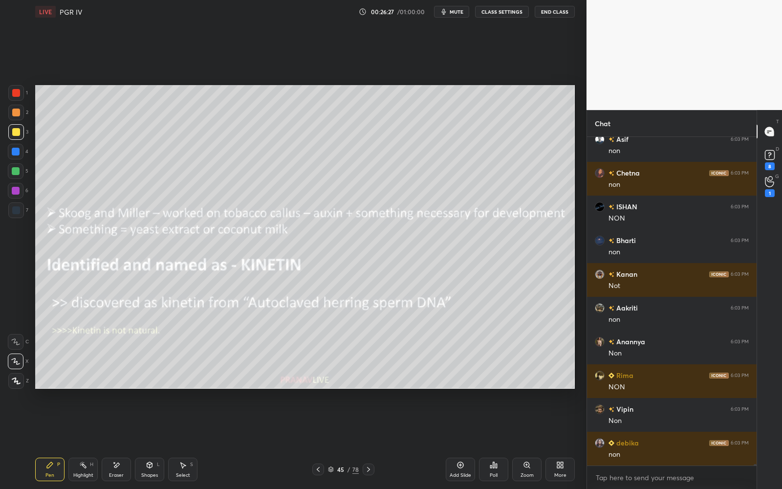
click at [369, 440] on icon at bounding box center [369, 469] width 8 height 8
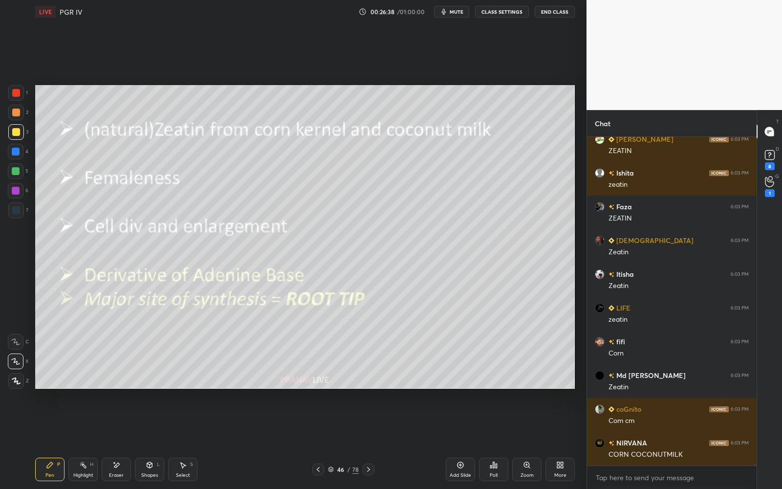
scroll to position [69361, 0]
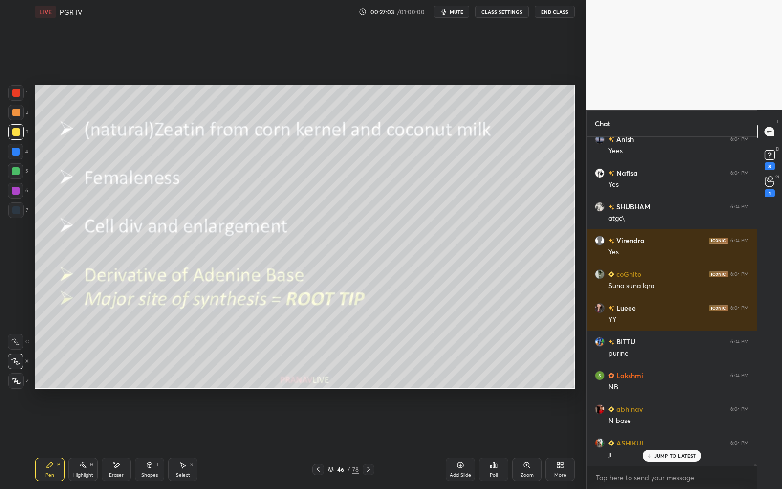
click at [339, 440] on div "Pen P Highlight H Eraser Shapes L Select S 46 / 78 Add Slide Poll Zoom More" at bounding box center [305, 469] width 540 height 39
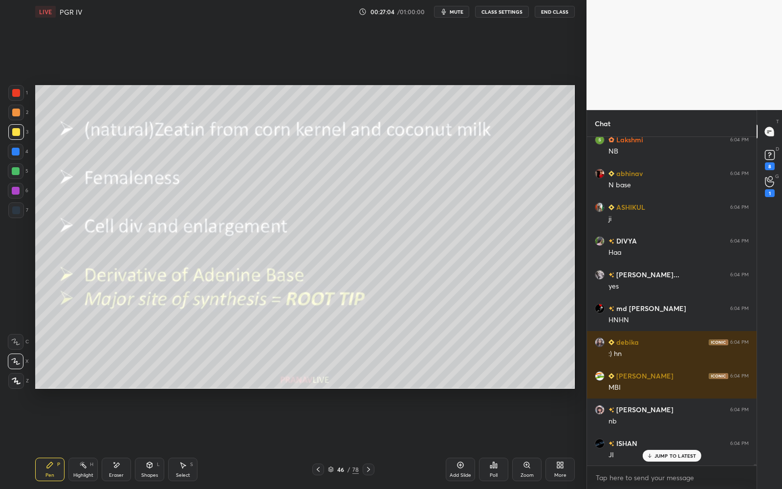
click at [335, 440] on div "46 / 78" at bounding box center [343, 469] width 31 height 9
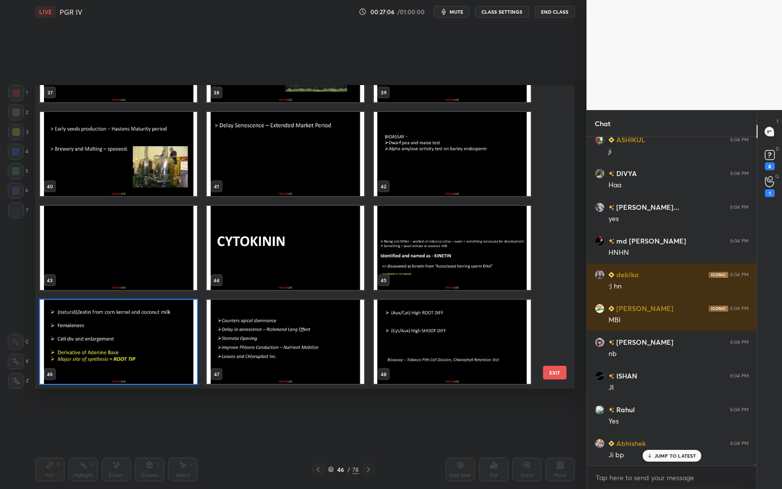
click at [183, 348] on img "grid" at bounding box center [118, 342] width 157 height 84
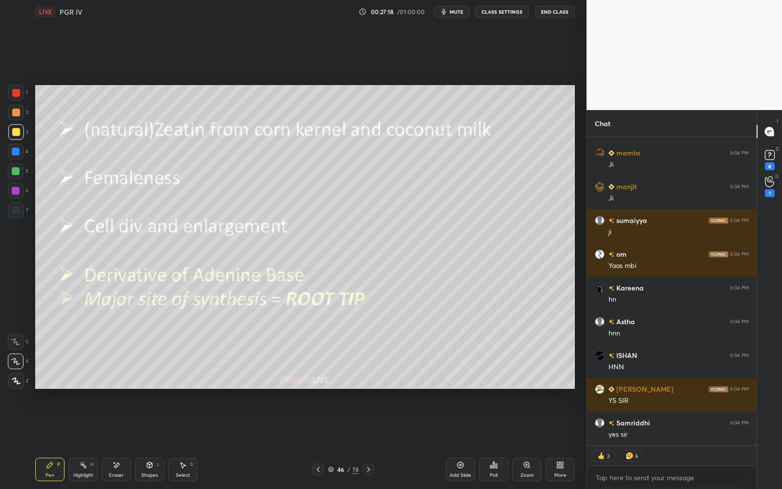
click at [370, 440] on div at bounding box center [369, 469] width 12 height 12
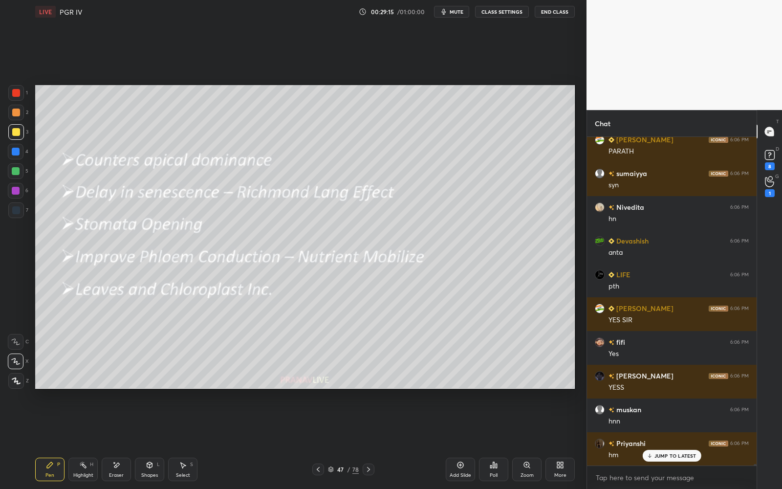
click at [338, 440] on div "Pen P Highlight H Eraser Shapes L Select S 47 / 78 Add Slide Poll Zoom More" at bounding box center [305, 469] width 540 height 39
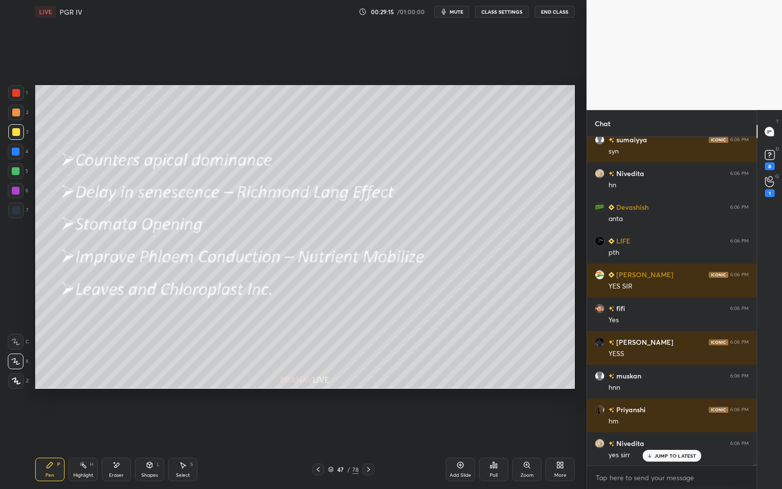
click at [338, 440] on div "47" at bounding box center [341, 469] width 10 height 6
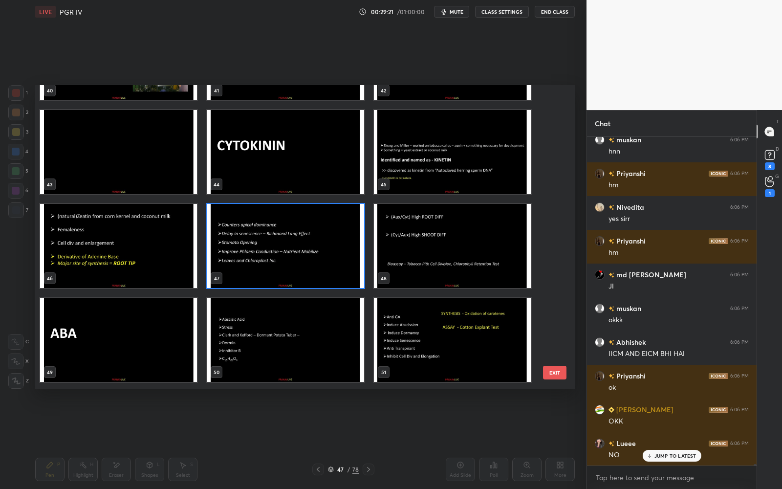
click at [356, 260] on img "grid" at bounding box center [285, 246] width 157 height 84
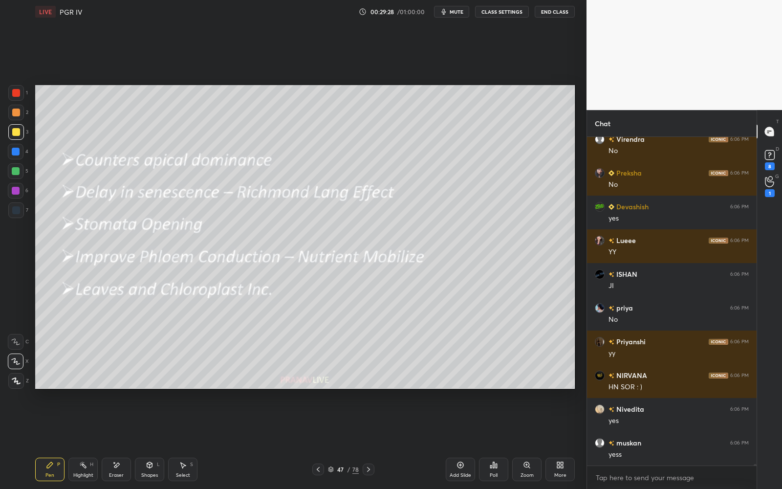
click at [370, 440] on icon at bounding box center [369, 469] width 8 height 8
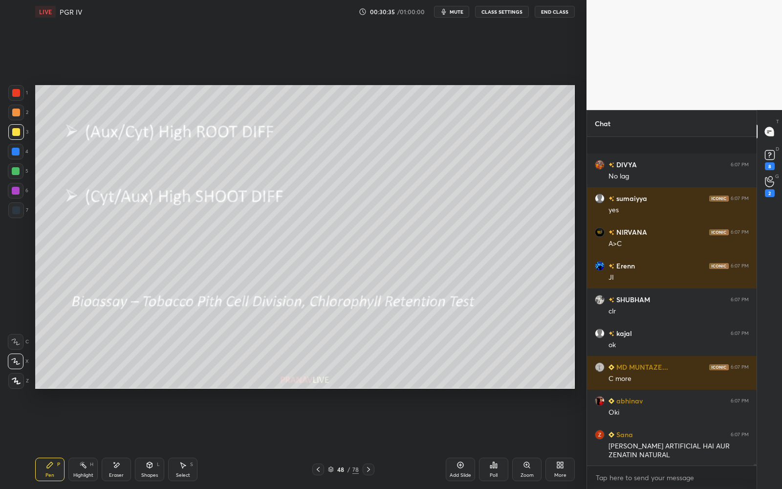
scroll to position [76073, 0]
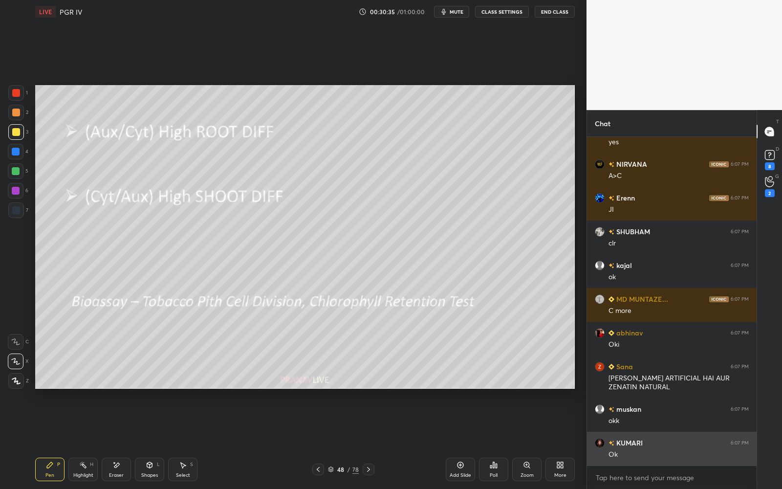
click at [688, 440] on div "Ok" at bounding box center [679, 455] width 140 height 10
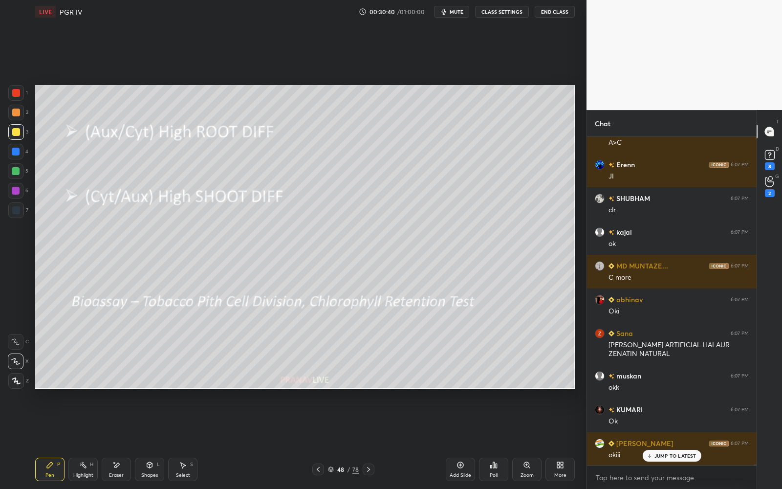
click at [671, 440] on p "JUMP TO LATEST" at bounding box center [675, 456] width 42 height 6
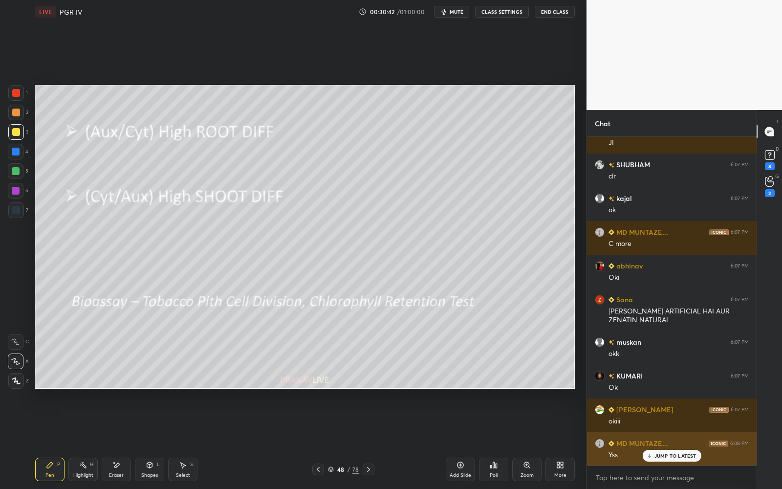
click at [672, 440] on p "JUMP TO LATEST" at bounding box center [675, 456] width 42 height 6
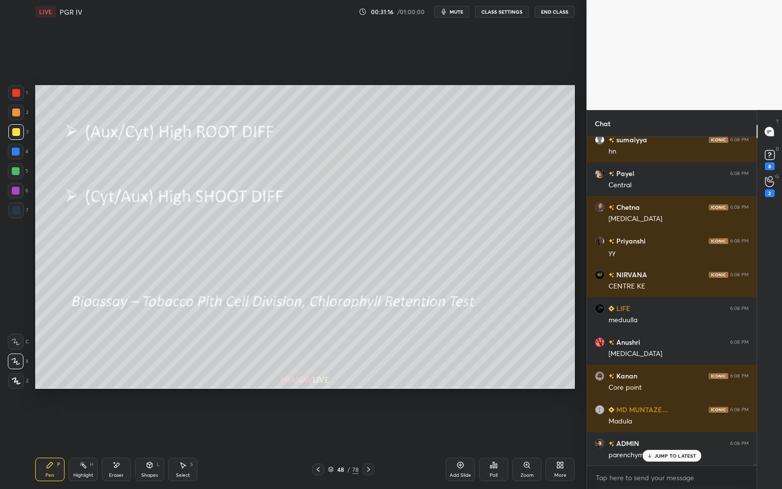
scroll to position [77839, 0]
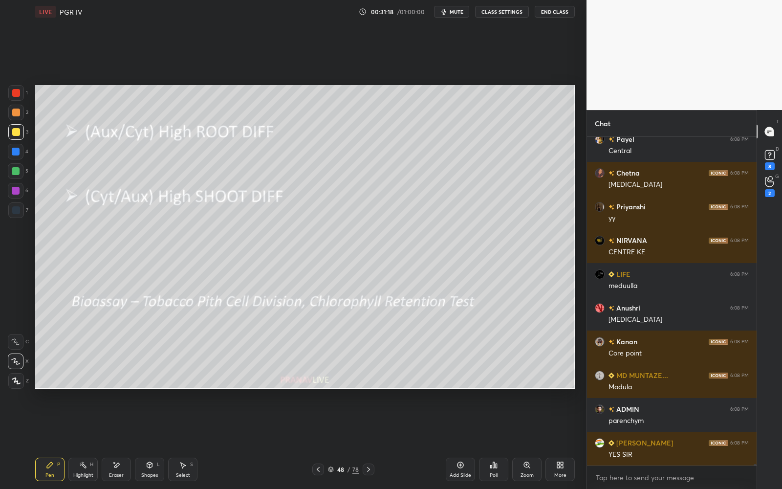
click at [346, 440] on div "48 / 78" at bounding box center [343, 469] width 31 height 9
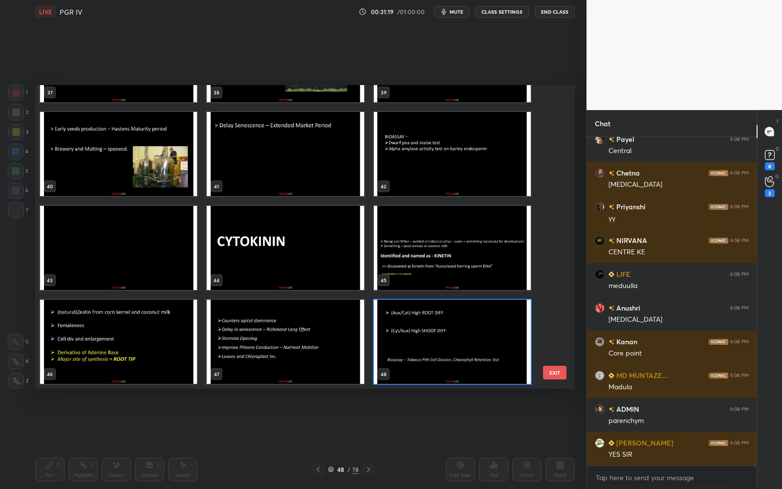
scroll to position [77881, 0]
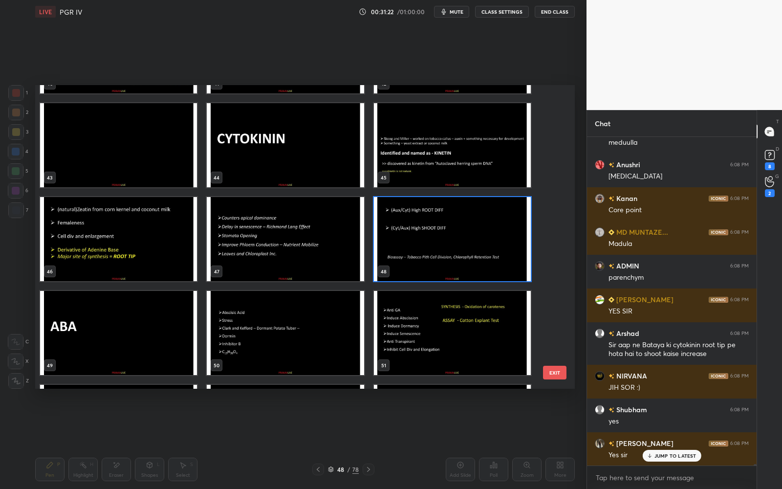
click at [457, 241] on img "grid" at bounding box center [452, 239] width 157 height 84
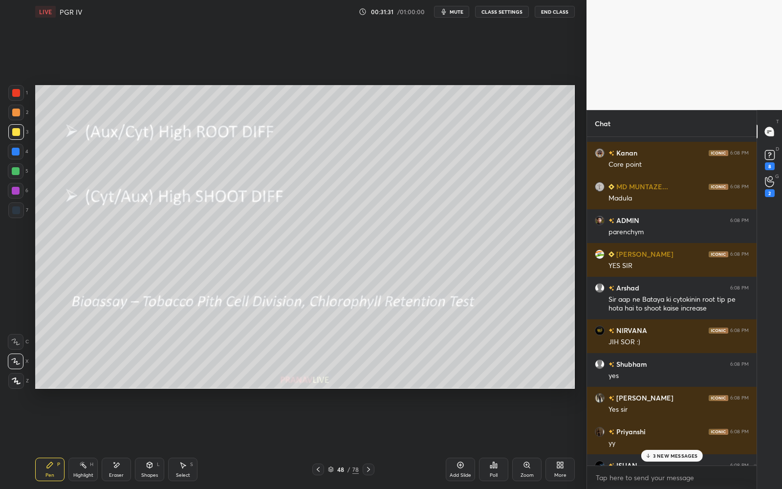
click at [688, 440] on p "3 NEW MESSAGES" at bounding box center [675, 456] width 45 height 6
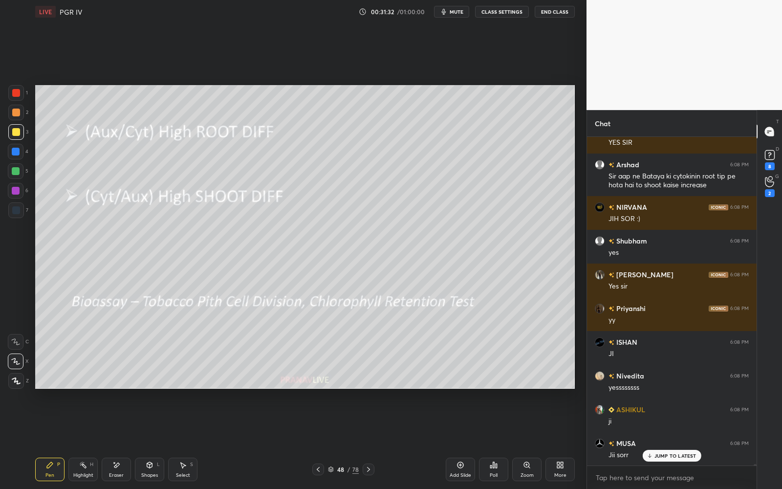
click at [688, 440] on p "JUMP TO LATEST" at bounding box center [675, 456] width 42 height 6
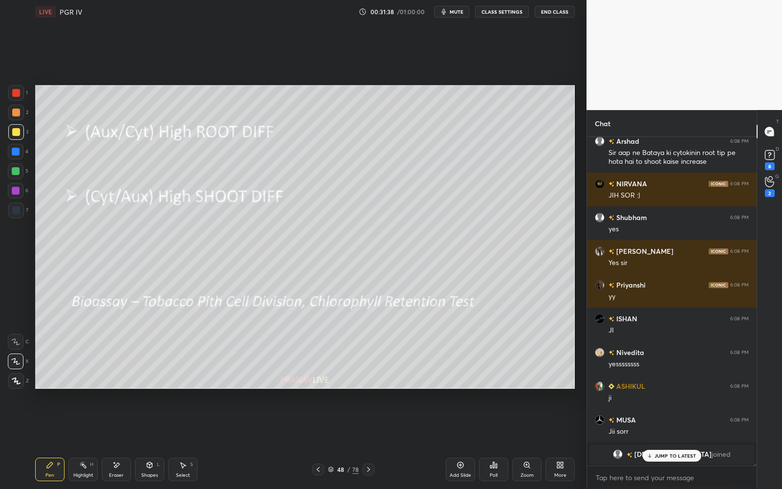
click at [336, 440] on div "48" at bounding box center [341, 469] width 10 height 6
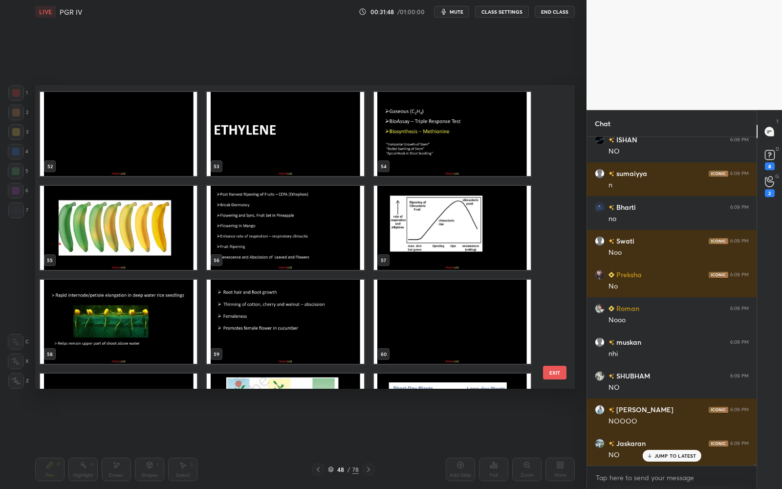
click at [152, 168] on img "grid" at bounding box center [118, 134] width 157 height 84
click at [152, 169] on img "grid" at bounding box center [118, 134] width 157 height 84
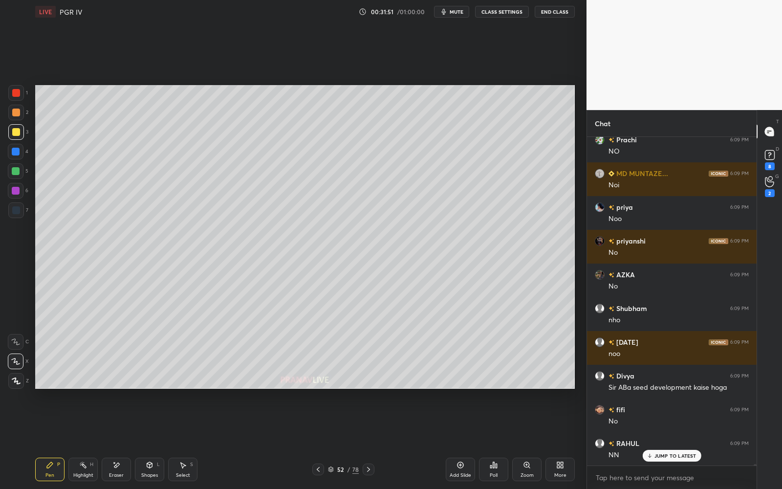
click at [452, 440] on div "Add Slide" at bounding box center [460, 468] width 29 height 23
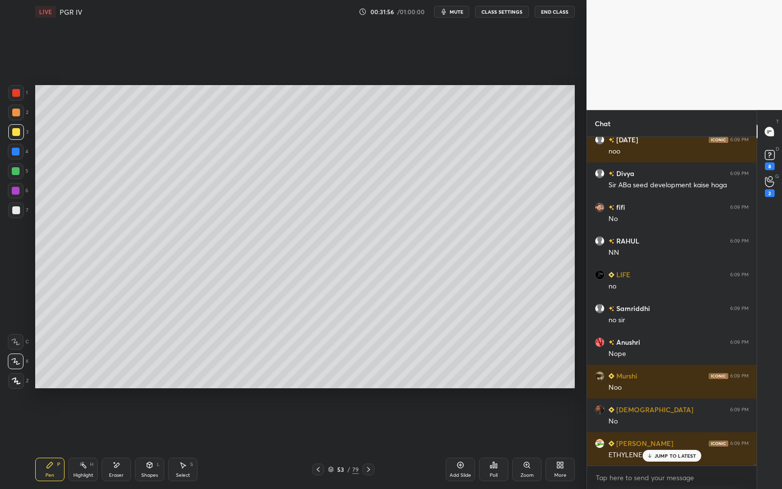
click at [558, 440] on div "More" at bounding box center [559, 468] width 29 height 23
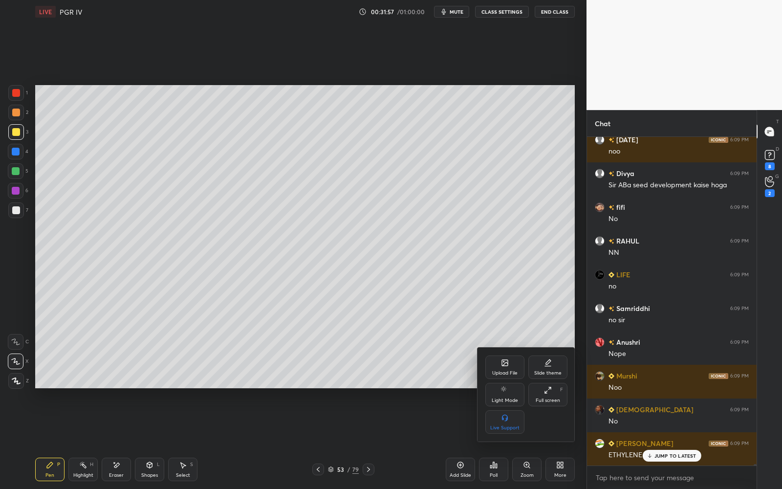
click at [555, 404] on div "Full screen F" at bounding box center [547, 394] width 39 height 23
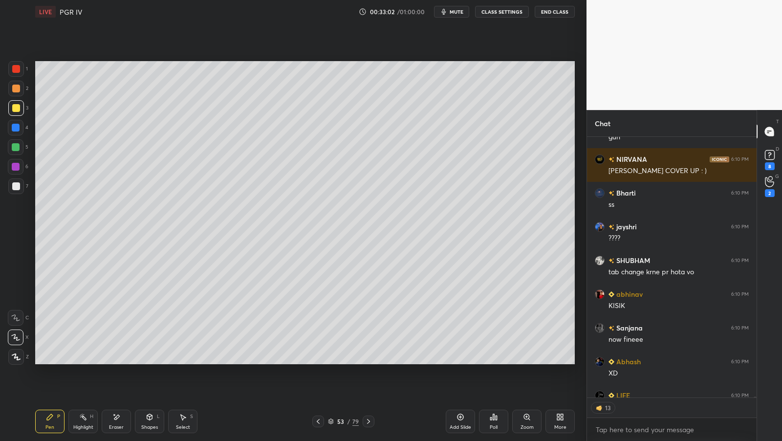
scroll to position [80379, 0]
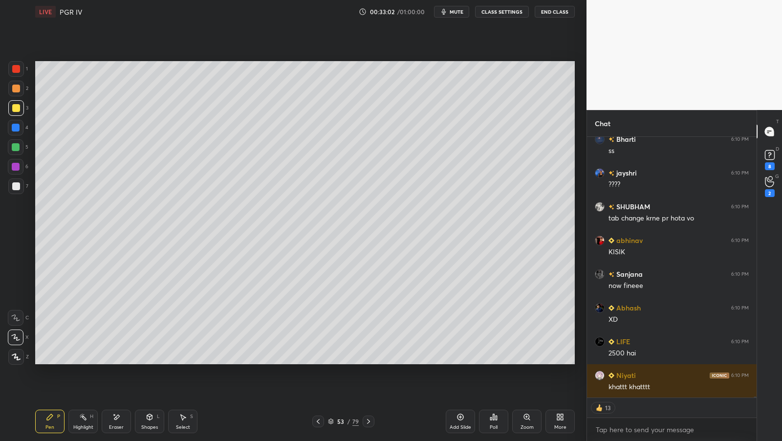
click at [561, 413] on icon at bounding box center [560, 417] width 8 height 8
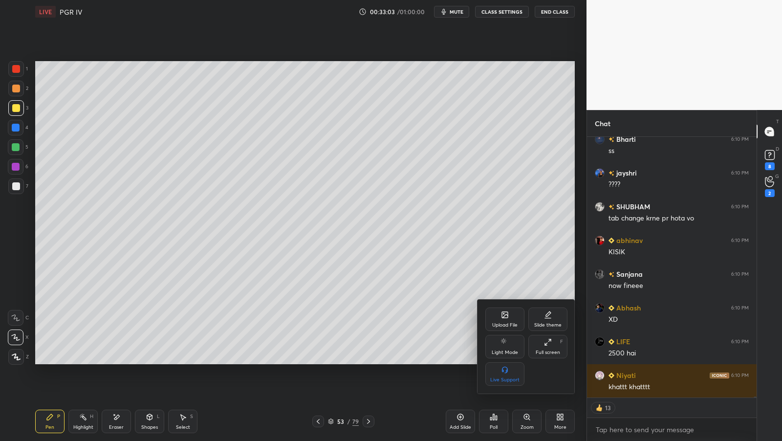
click at [502, 326] on div "Upload File" at bounding box center [504, 325] width 25 height 5
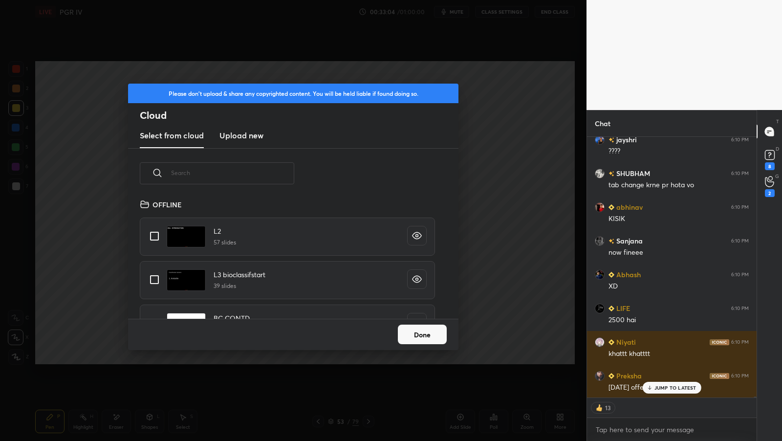
scroll to position [121, 313]
click at [262, 144] on div "Select from cloud Upload new" at bounding box center [293, 136] width 330 height 24
click at [247, 130] on h3 "Upload new" at bounding box center [241, 136] width 44 height 12
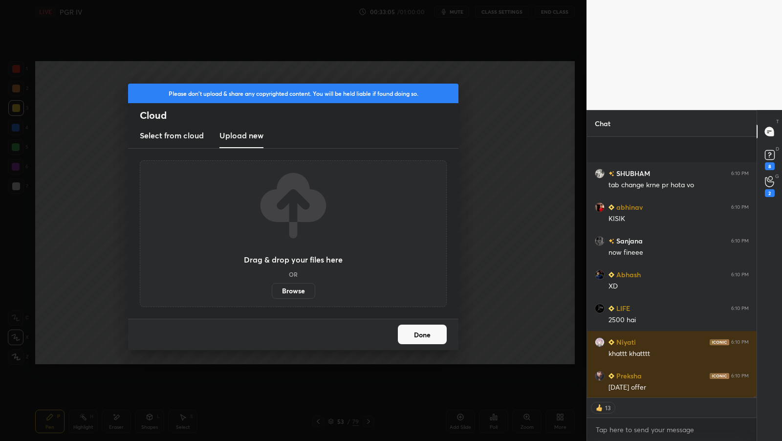
scroll to position [79461, 0]
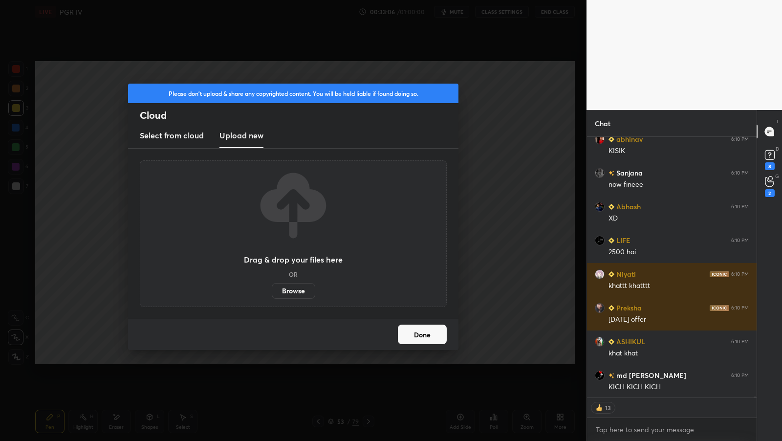
click at [297, 286] on label "Browse" at bounding box center [294, 291] width 44 height 16
click at [272, 286] on input "Browse" at bounding box center [272, 291] width 0 height 16
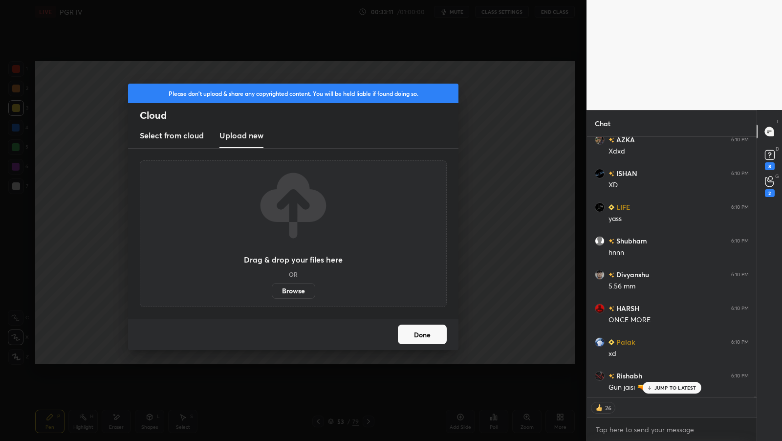
scroll to position [79763, 0]
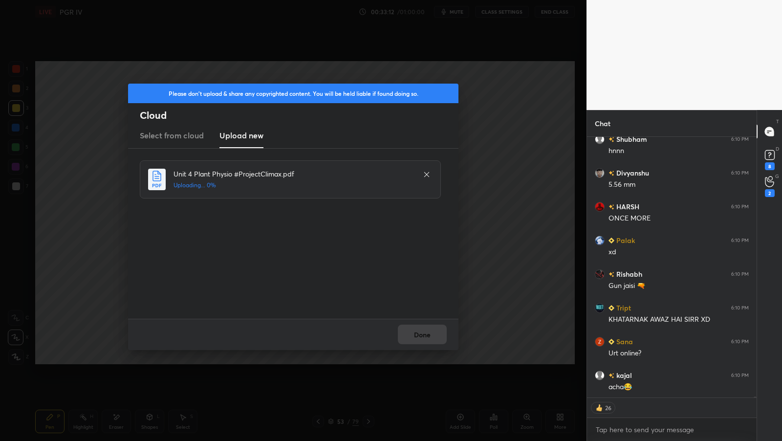
click at [436, 317] on div "Unit 4 Plant Physio #ProjectClimax.pdf Uploading... 0%" at bounding box center [293, 234] width 330 height 170
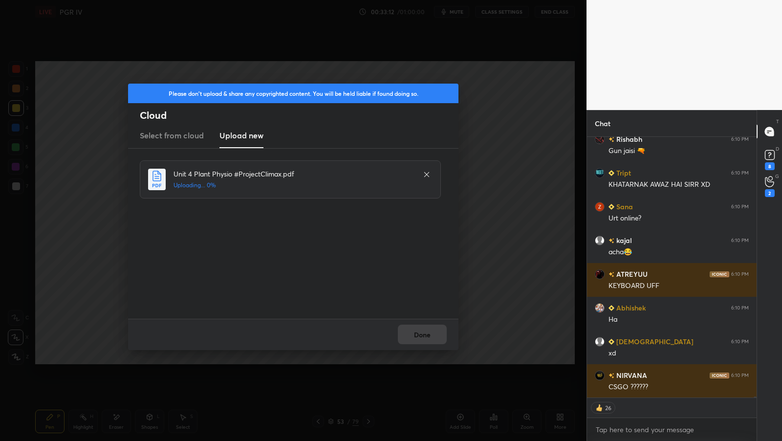
click at [435, 318] on div "Unit 4 Plant Physio #ProjectClimax.pdf Uploading... 0%" at bounding box center [293, 234] width 330 height 170
click at [433, 319] on div "Done" at bounding box center [293, 334] width 330 height 31
click at [433, 325] on div "Done" at bounding box center [293, 334] width 330 height 31
click at [433, 326] on div "Done" at bounding box center [293, 334] width 330 height 31
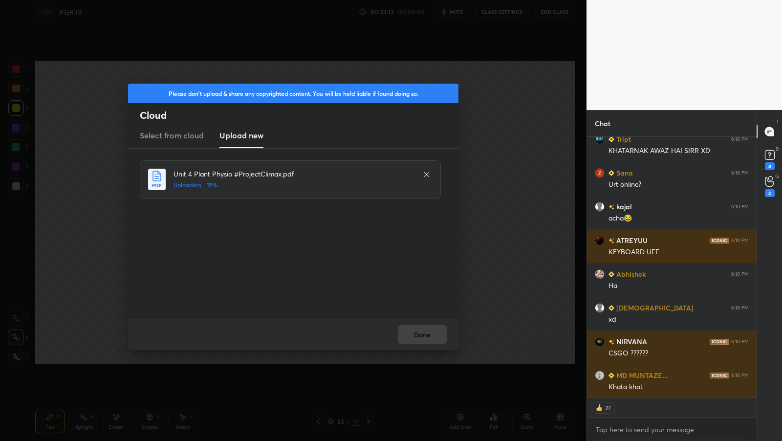
click at [432, 328] on div "Done" at bounding box center [293, 334] width 330 height 31
click at [435, 328] on div "Done" at bounding box center [293, 334] width 330 height 31
click at [436, 326] on div "Done" at bounding box center [293, 334] width 330 height 31
click at [436, 331] on div "Done" at bounding box center [293, 334] width 330 height 31
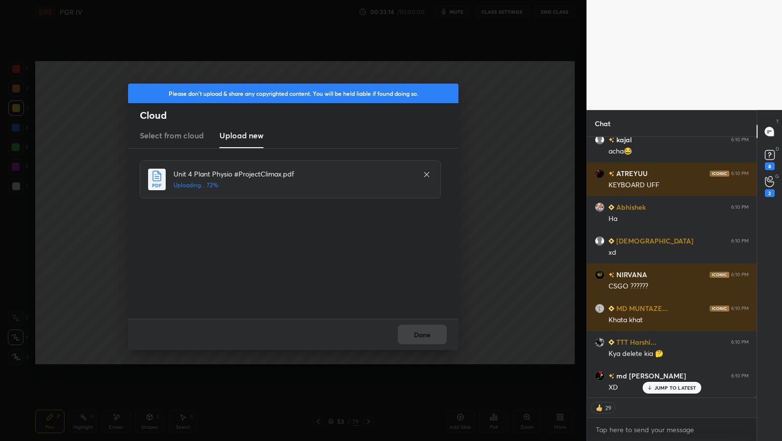
click at [436, 330] on div "Done" at bounding box center [293, 334] width 330 height 31
click at [436, 331] on div "Done" at bounding box center [293, 334] width 330 height 31
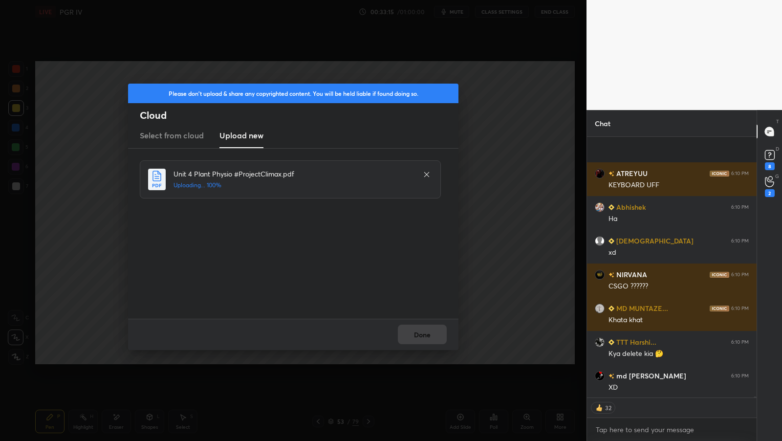
scroll to position [80067, 0]
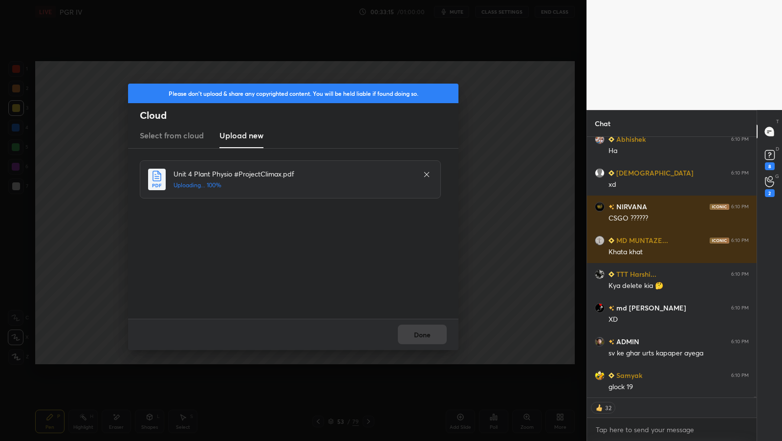
click at [435, 331] on div "Done" at bounding box center [293, 334] width 330 height 31
click at [435, 332] on div "Done" at bounding box center [293, 334] width 330 height 31
click at [435, 328] on button "Done" at bounding box center [422, 335] width 49 height 20
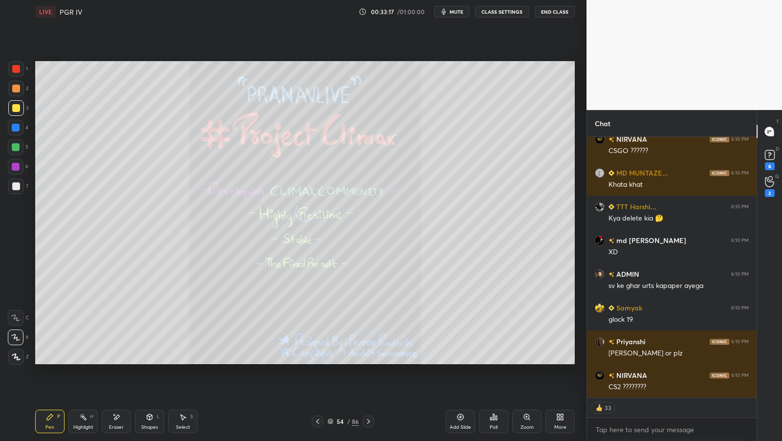
click at [571, 418] on div "More" at bounding box center [559, 421] width 29 height 23
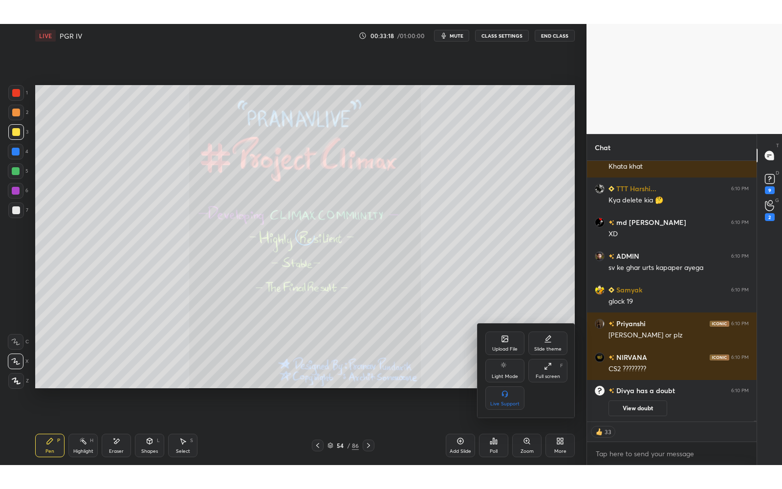
scroll to position [80052, 0]
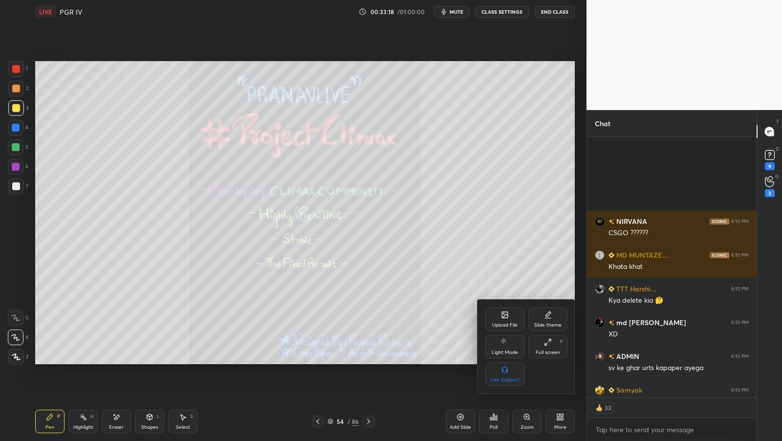
click at [551, 351] on div "Full screen" at bounding box center [548, 352] width 24 height 5
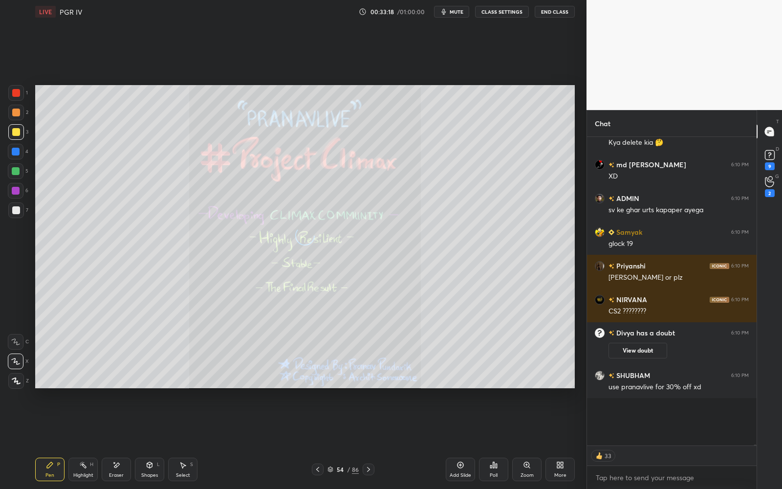
scroll to position [3, 3]
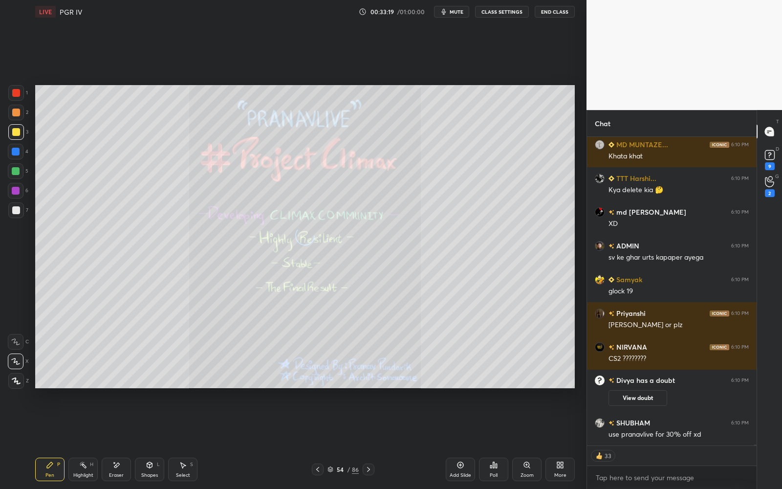
click at [347, 440] on div "/" at bounding box center [348, 469] width 3 height 6
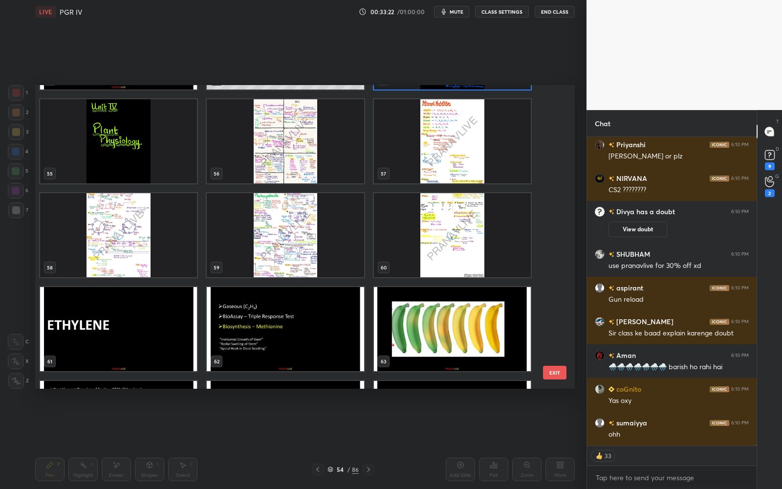
click at [313, 152] on img "grid" at bounding box center [285, 141] width 157 height 84
click at [314, 152] on img "grid" at bounding box center [285, 141] width 157 height 84
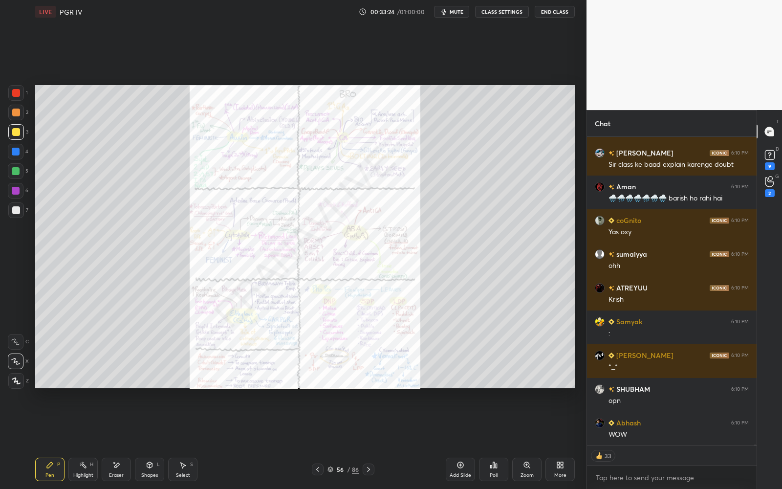
click at [524, 440] on icon at bounding box center [527, 465] width 8 height 8
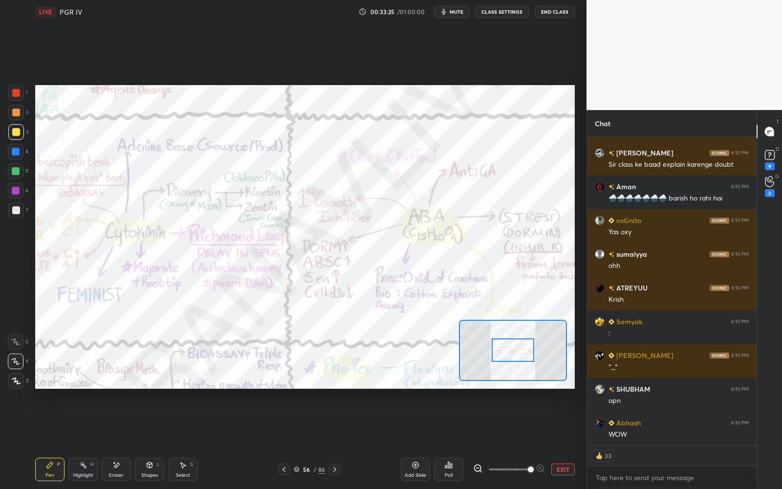
drag, startPoint x: 522, startPoint y: 466, endPoint x: 532, endPoint y: 460, distance: 11.6
click at [530, 440] on span at bounding box center [509, 469] width 41 height 15
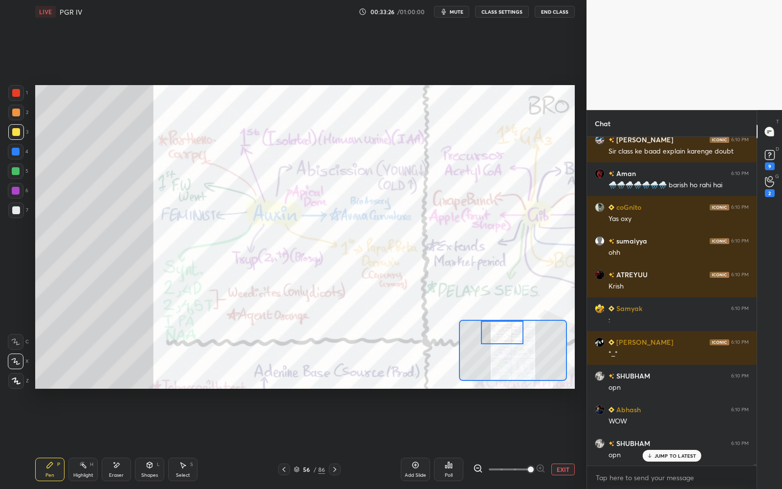
drag, startPoint x: 510, startPoint y: 345, endPoint x: 501, endPoint y: 327, distance: 19.9
click at [501, 327] on div at bounding box center [502, 332] width 43 height 23
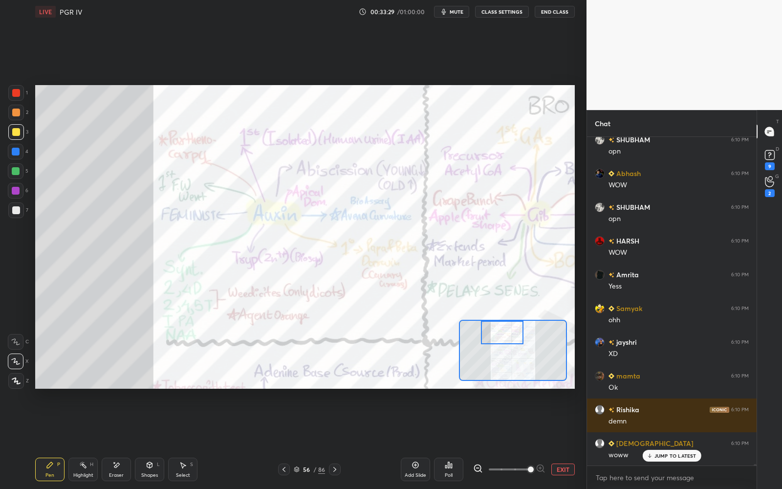
click at [149, 440] on div "Shapes" at bounding box center [149, 475] width 17 height 5
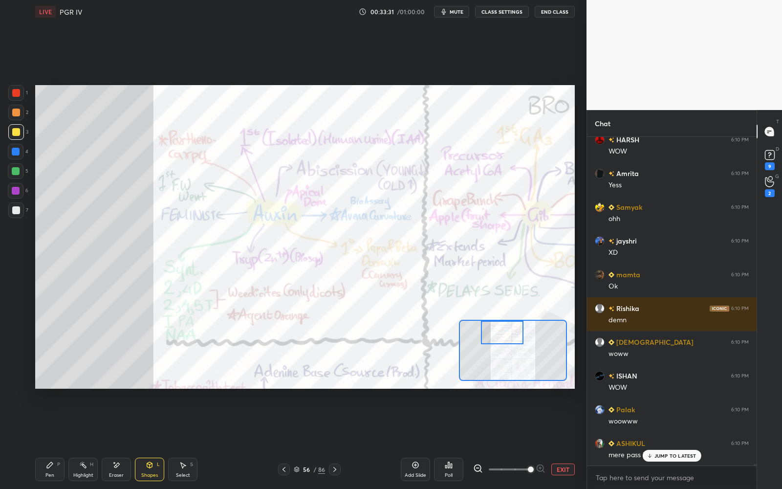
click at [14, 100] on div "1" at bounding box center [18, 95] width 20 height 20
click at [15, 97] on div at bounding box center [16, 93] width 16 height 16
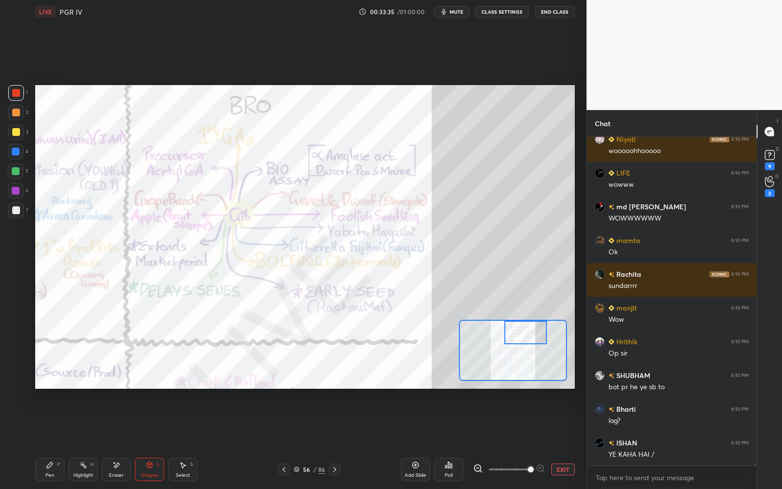
drag, startPoint x: 494, startPoint y: 335, endPoint x: 517, endPoint y: 334, distance: 23.5
click at [517, 334] on div at bounding box center [525, 332] width 43 height 23
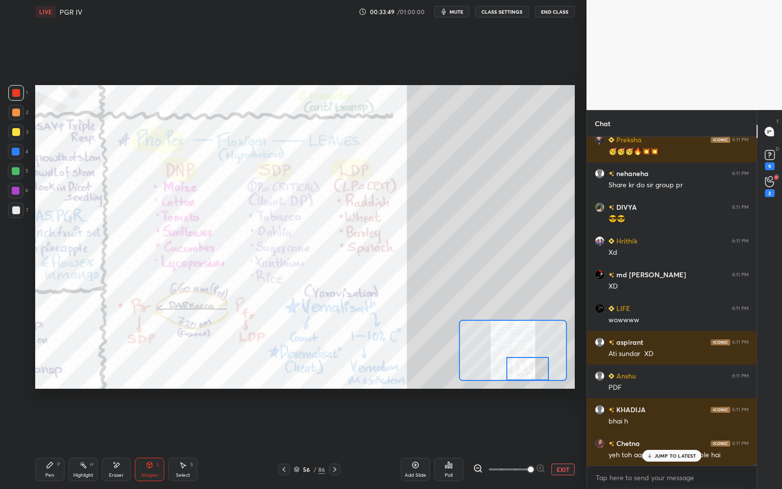
drag, startPoint x: 522, startPoint y: 333, endPoint x: 525, endPoint y: 378, distance: 45.1
click at [527, 378] on div at bounding box center [527, 368] width 43 height 23
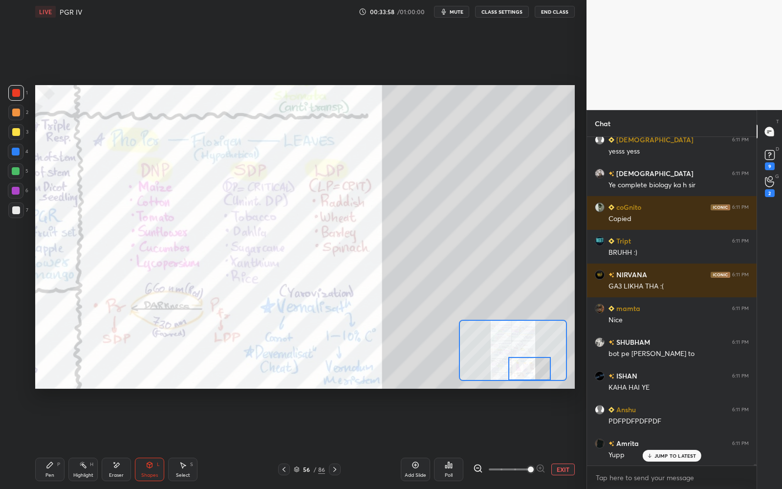
click at [367, 388] on div "Setting up your live class Poll for secs No correct answer Start poll" at bounding box center [304, 236] width 547 height 426
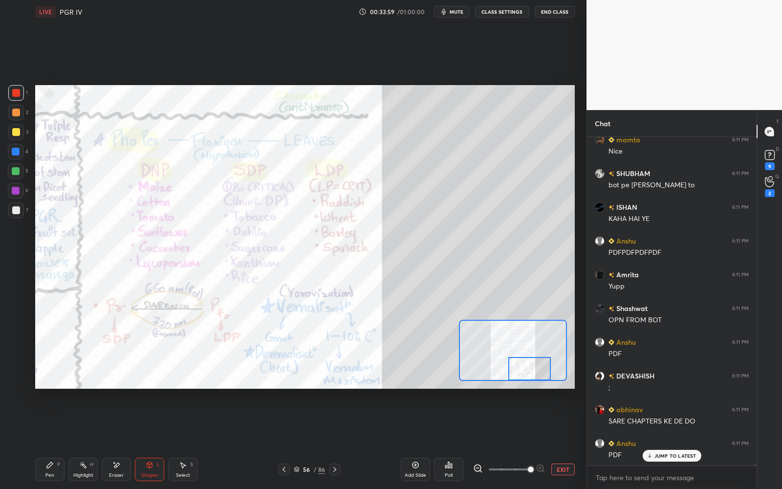
click at [563, 440] on button "EXIT" at bounding box center [562, 469] width 23 height 12
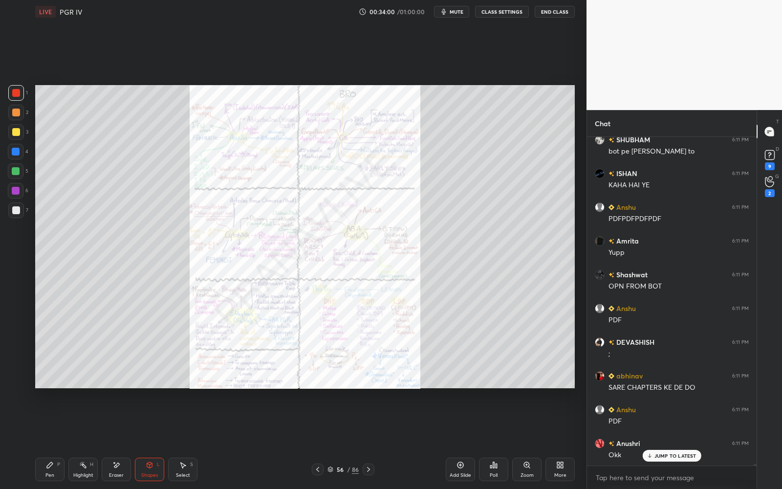
drag, startPoint x: 56, startPoint y: 468, endPoint x: 59, endPoint y: 479, distance: 11.6
click at [56, 440] on div "Pen P" at bounding box center [49, 468] width 29 height 23
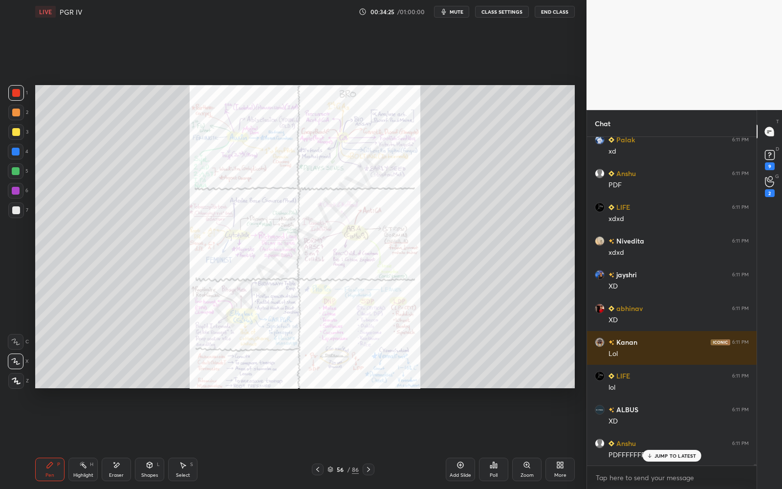
click at [318, 440] on icon at bounding box center [317, 469] width 3 height 5
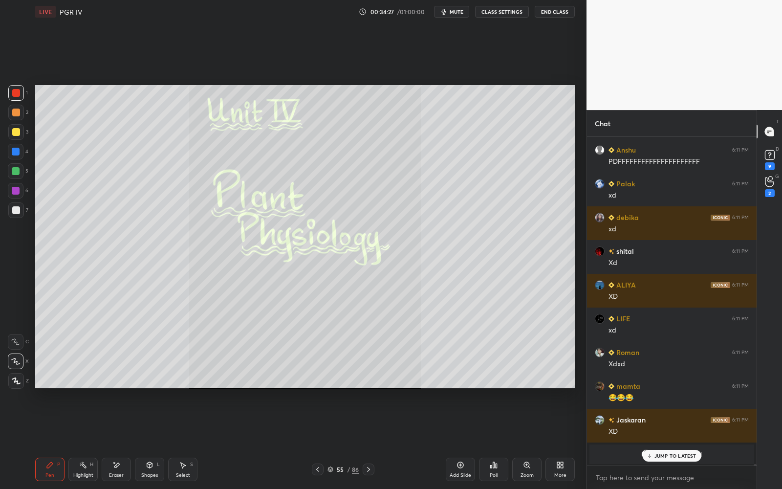
click at [371, 440] on icon at bounding box center [369, 469] width 8 height 8
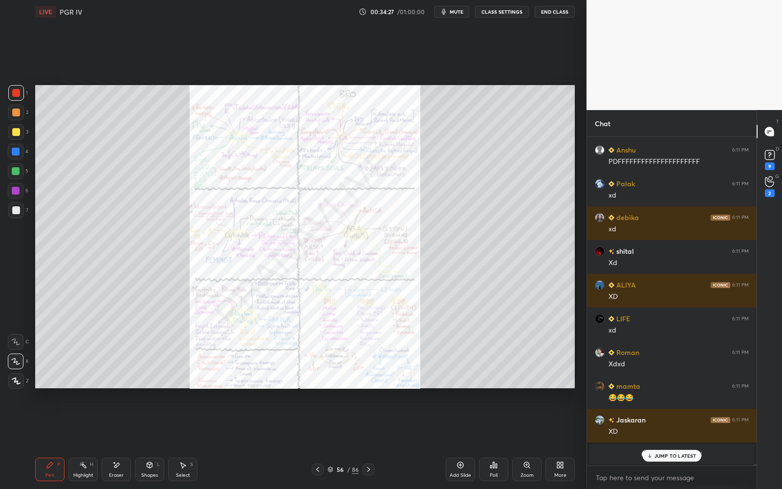
click at [372, 440] on div at bounding box center [369, 469] width 12 height 12
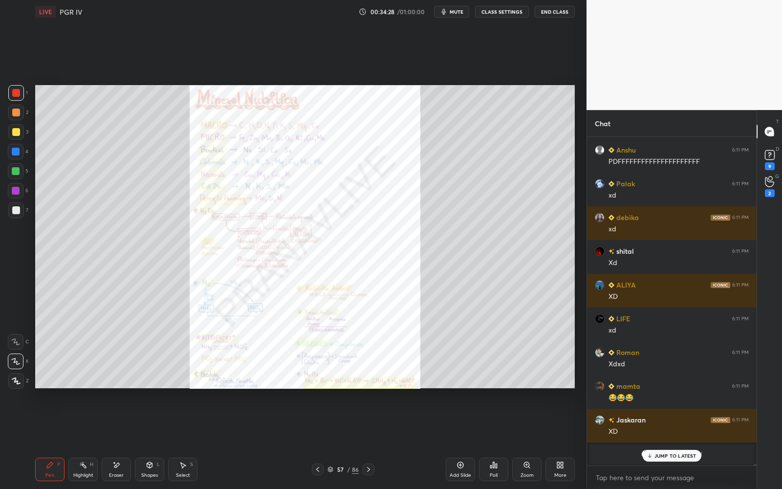
click at [372, 440] on icon at bounding box center [369, 469] width 8 height 8
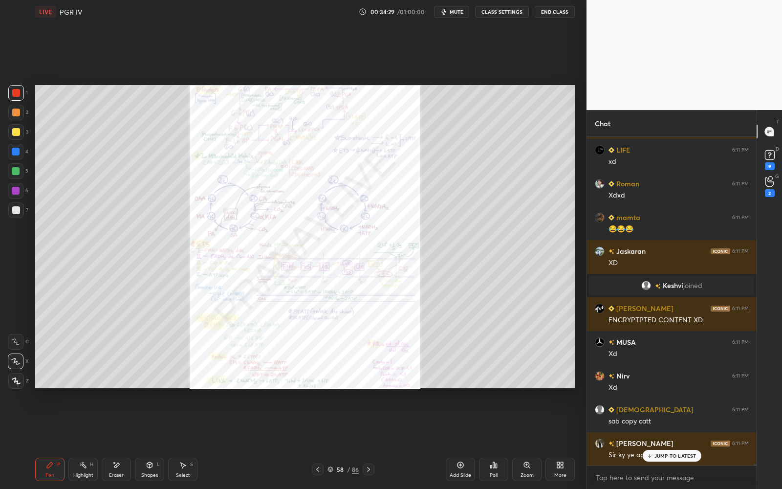
click at [373, 440] on div at bounding box center [369, 469] width 12 height 12
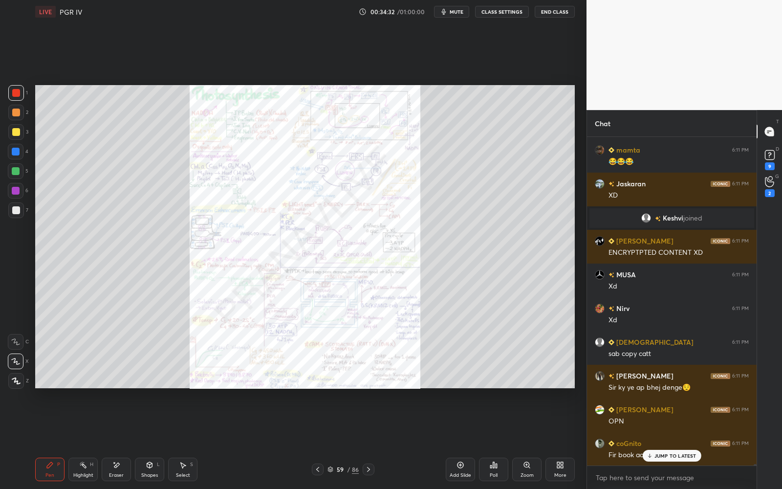
click at [527, 440] on icon at bounding box center [526, 464] width 5 height 5
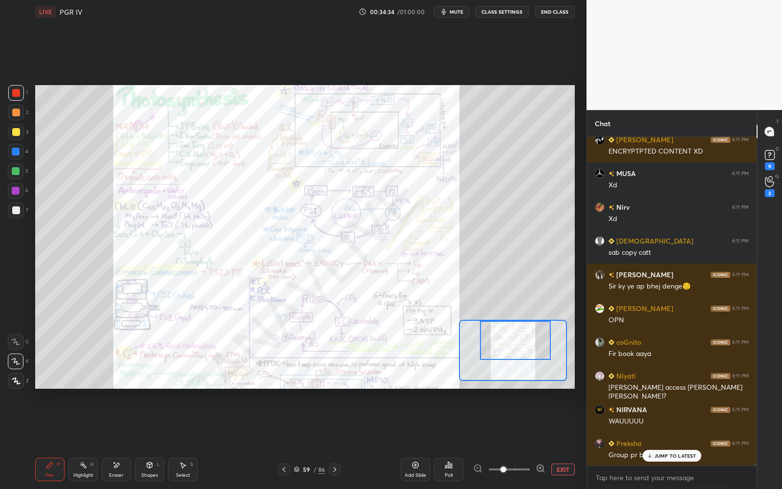
drag, startPoint x: 529, startPoint y: 345, endPoint x: 531, endPoint y: 330, distance: 15.3
click at [531, 330] on div at bounding box center [515, 340] width 71 height 39
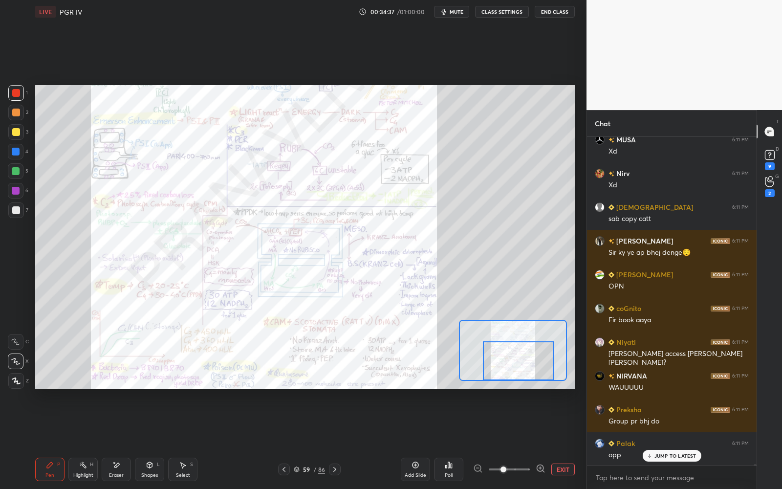
drag, startPoint x: 531, startPoint y: 329, endPoint x: 534, endPoint y: 348, distance: 19.8
click at [535, 349] on div at bounding box center [518, 360] width 71 height 39
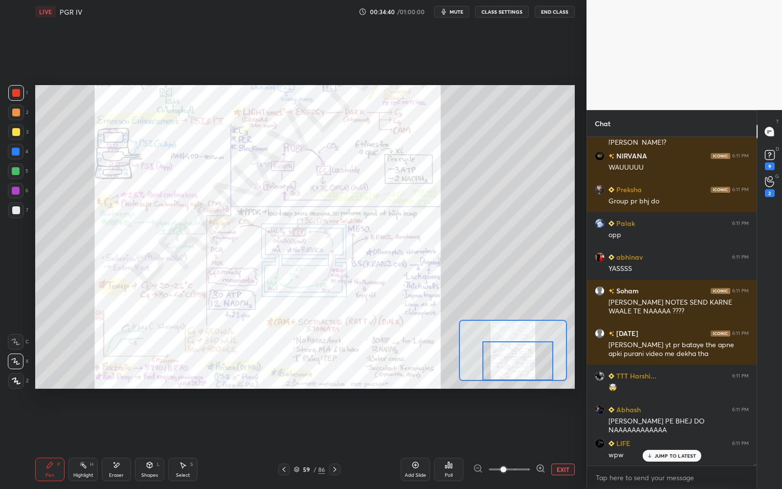
drag, startPoint x: 534, startPoint y: 349, endPoint x: 534, endPoint y: 361, distance: 11.3
click at [534, 361] on div at bounding box center [517, 360] width 71 height 39
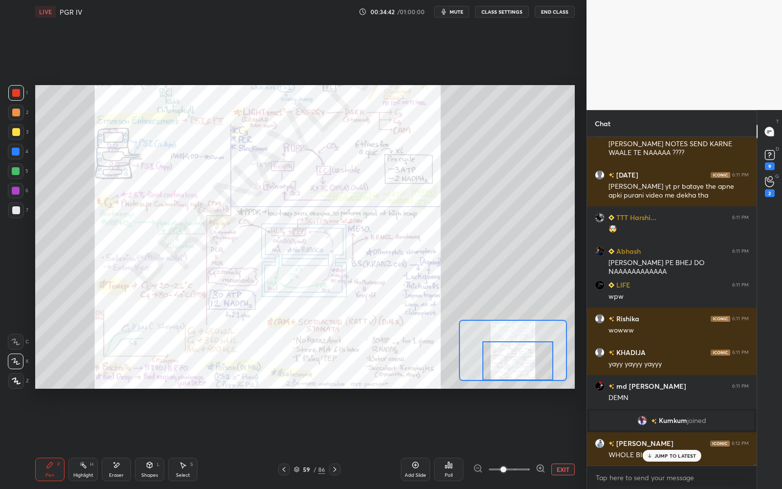
click at [566, 440] on button "EXIT" at bounding box center [562, 469] width 23 height 12
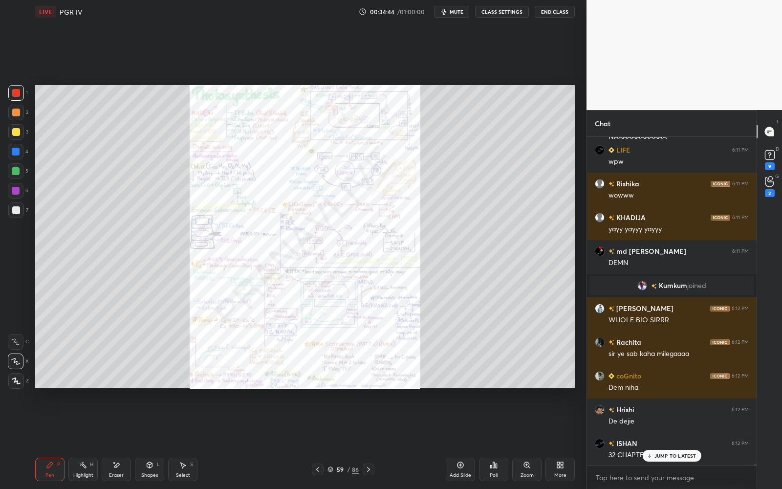
click at [317, 440] on icon at bounding box center [318, 469] width 8 height 8
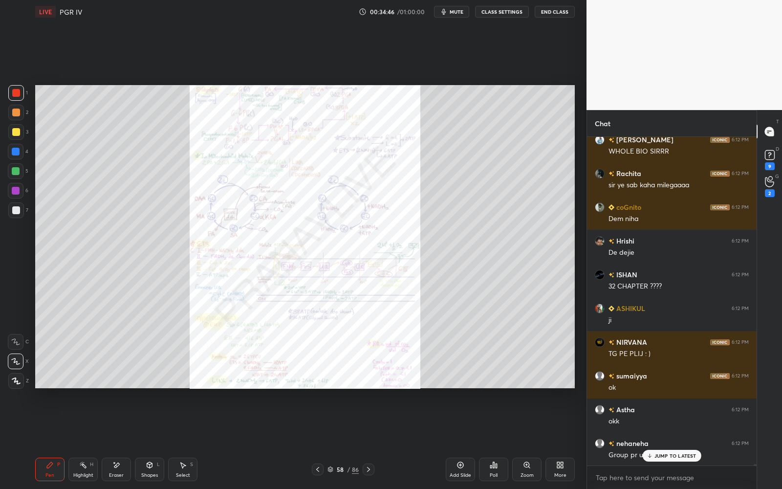
click at [317, 440] on icon at bounding box center [318, 469] width 8 height 8
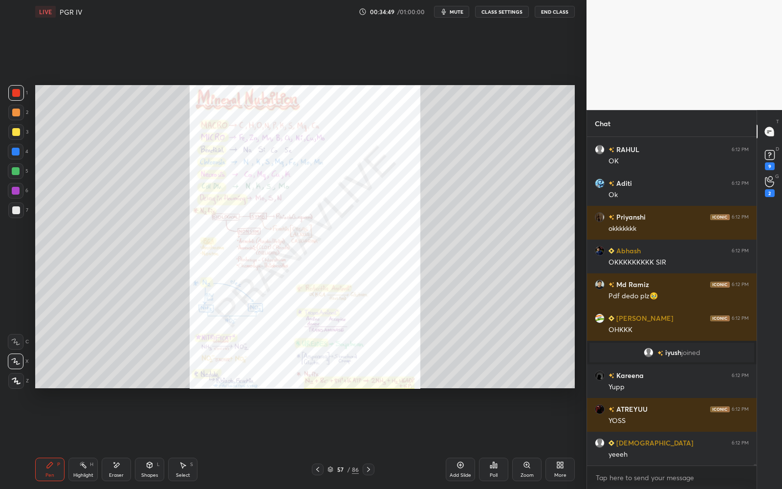
click at [318, 440] on icon at bounding box center [317, 469] width 3 height 5
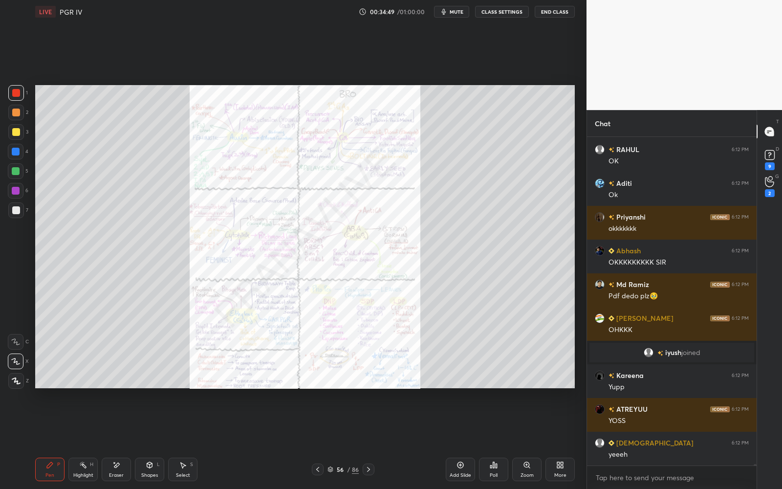
click at [320, 440] on icon at bounding box center [318, 469] width 8 height 8
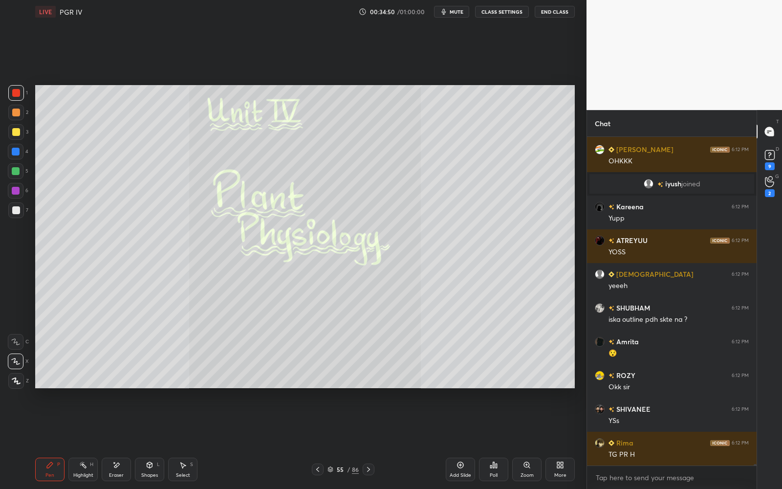
click at [321, 440] on icon at bounding box center [318, 469] width 8 height 8
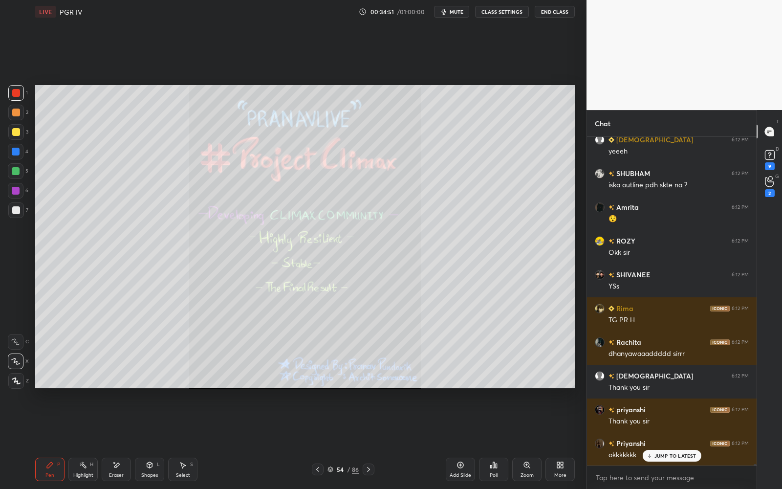
click at [321, 440] on icon at bounding box center [318, 469] width 8 height 8
click at [366, 440] on icon at bounding box center [369, 469] width 8 height 8
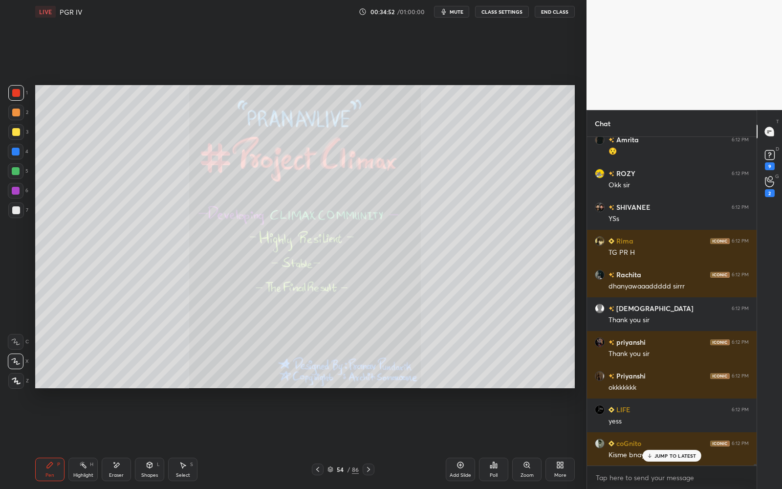
click at [366, 440] on icon at bounding box center [369, 469] width 8 height 8
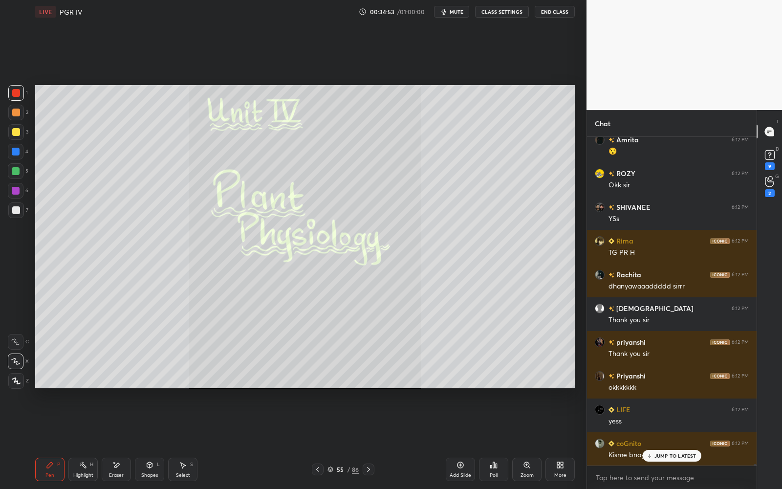
click at [369, 440] on icon at bounding box center [369, 469] width 8 height 8
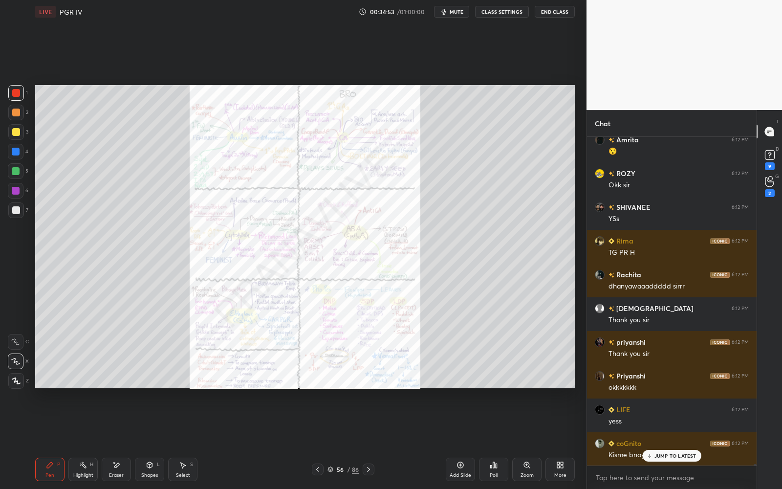
click at [368, 440] on icon at bounding box center [368, 469] width 3 height 5
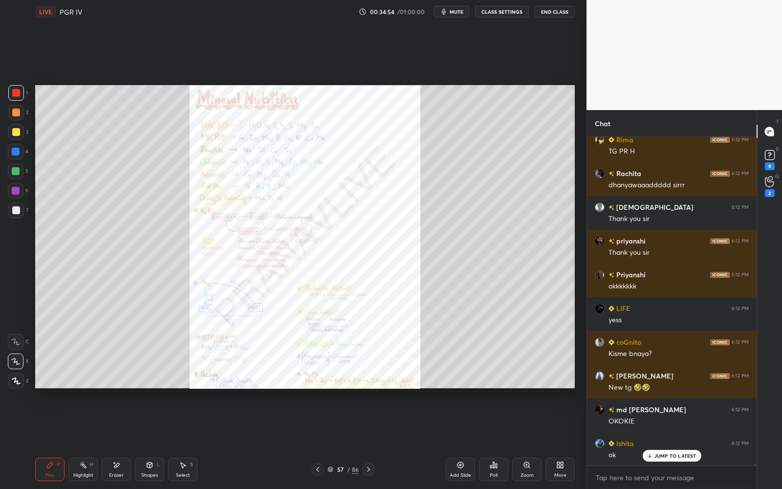
click at [370, 440] on icon at bounding box center [368, 469] width 3 height 5
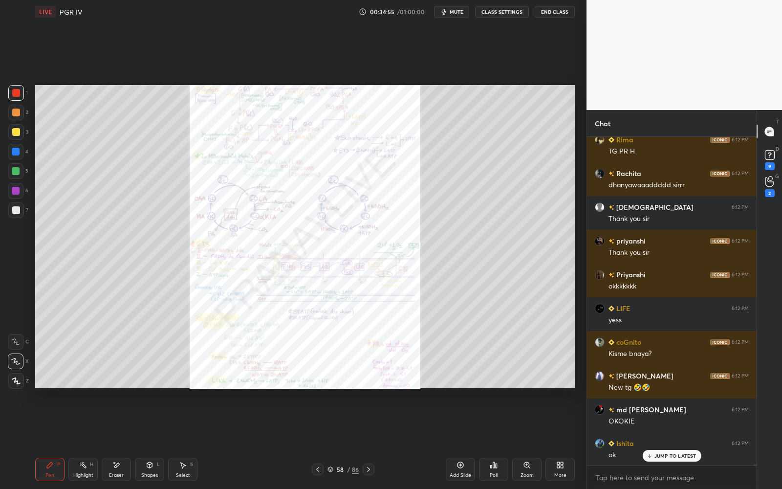
click at [370, 440] on icon at bounding box center [368, 469] width 3 height 5
click at [370, 440] on icon at bounding box center [369, 469] width 8 height 8
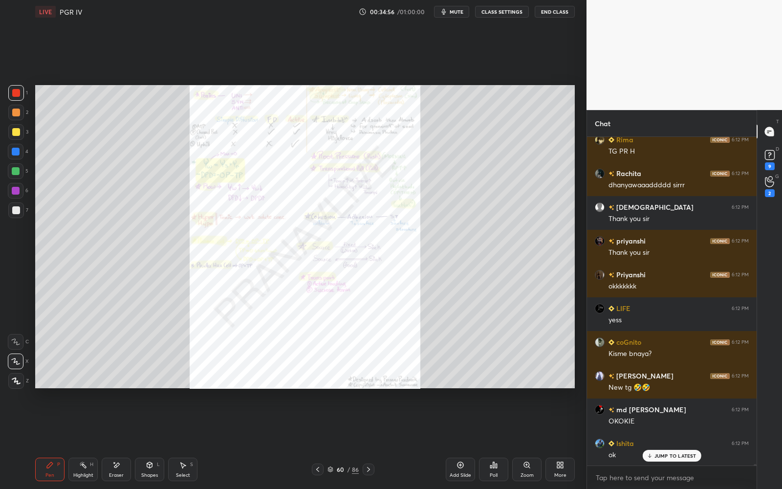
click at [370, 440] on icon at bounding box center [369, 469] width 8 height 8
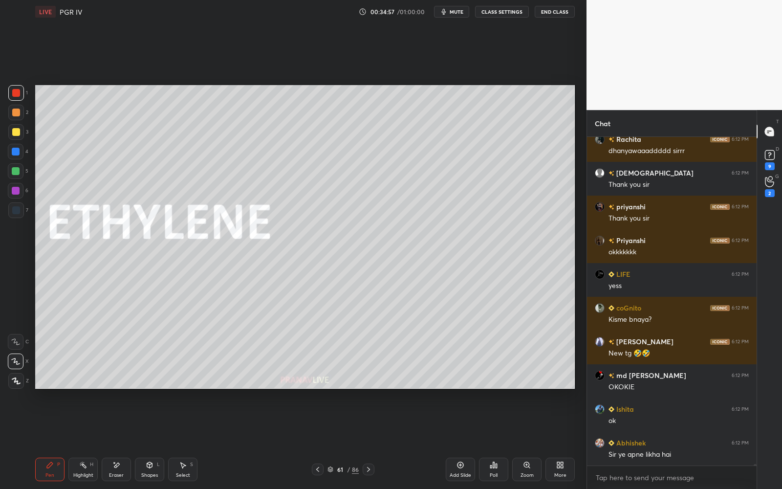
click at [317, 440] on icon at bounding box center [318, 469] width 8 height 8
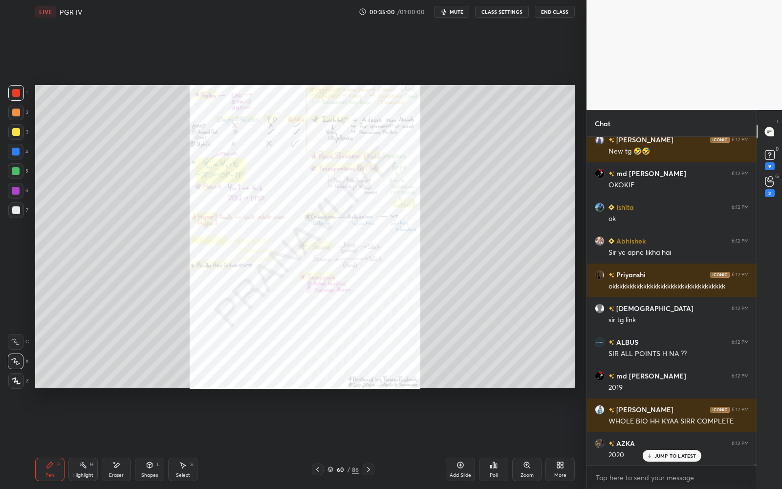
click at [530, 440] on div "Zoom" at bounding box center [526, 468] width 29 height 23
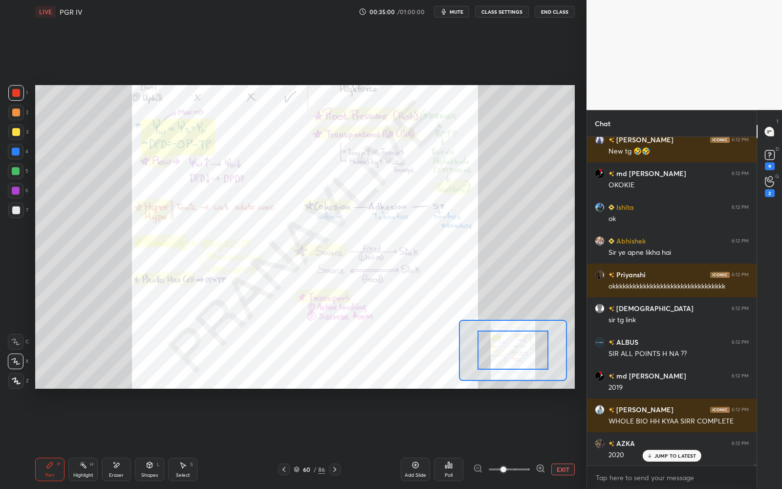
drag, startPoint x: 562, startPoint y: 470, endPoint x: 570, endPoint y: 466, distance: 9.0
click at [570, 440] on div "Add Slide Poll EXIT" at bounding box center [488, 469] width 174 height 55
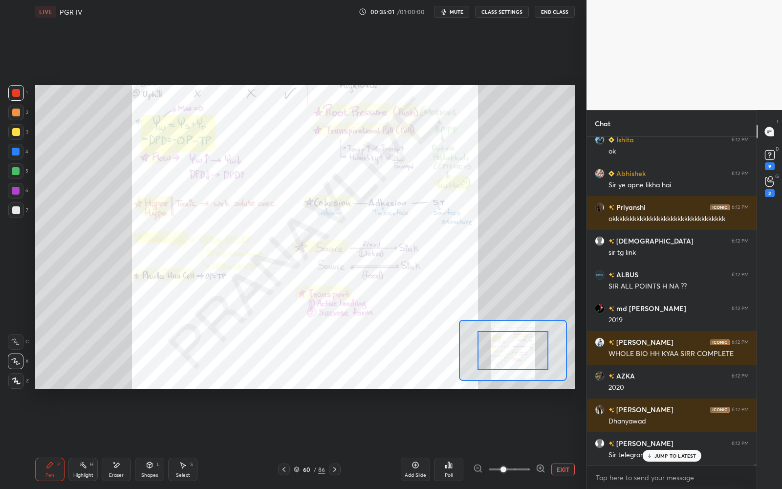
drag, startPoint x: 516, startPoint y: 360, endPoint x: 526, endPoint y: 391, distance: 32.5
drag, startPoint x: 519, startPoint y: 363, endPoint x: 532, endPoint y: 407, distance: 46.1
click at [534, 411] on div "Setting up your live class Poll for secs No correct answer Start poll" at bounding box center [304, 236] width 547 height 426
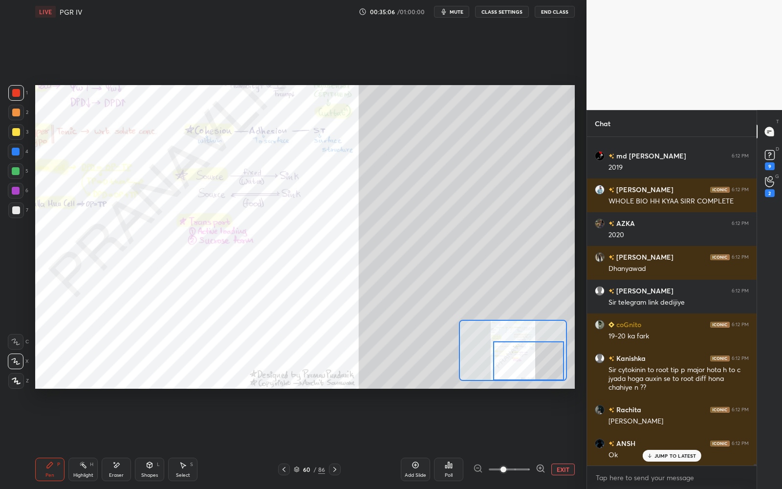
click at [551, 440] on div "EXIT" at bounding box center [524, 469] width 102 height 12
click at [551, 440] on button "EXIT" at bounding box center [562, 469] width 23 height 12
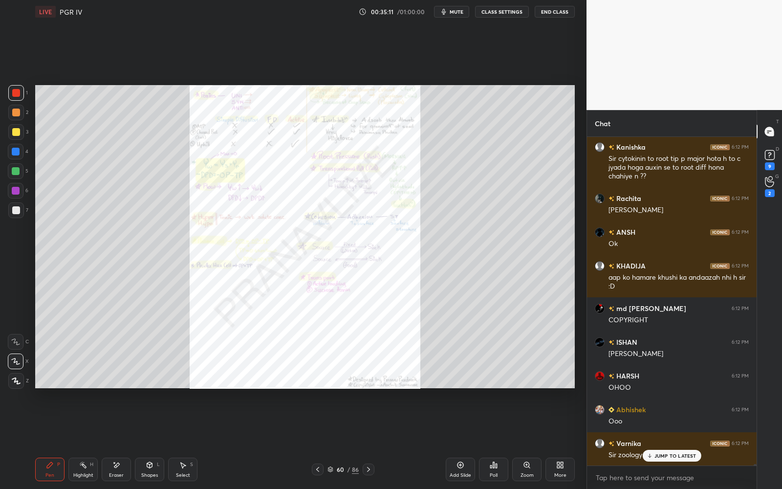
click at [318, 440] on icon at bounding box center [318, 469] width 8 height 8
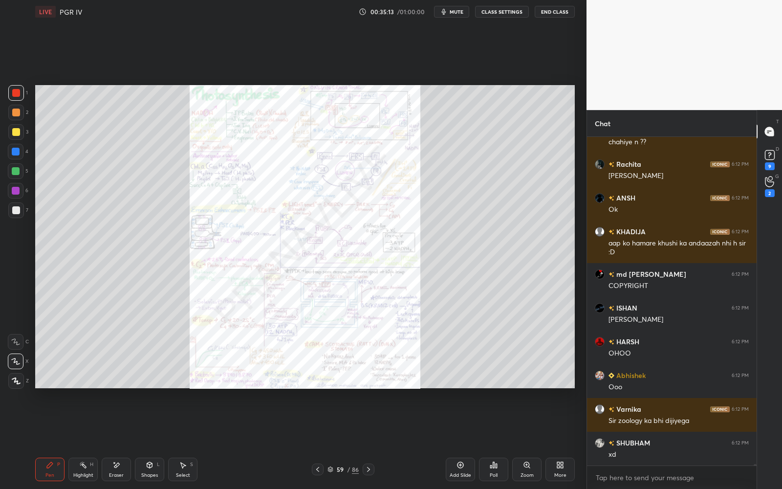
click at [319, 440] on icon at bounding box center [318, 469] width 8 height 8
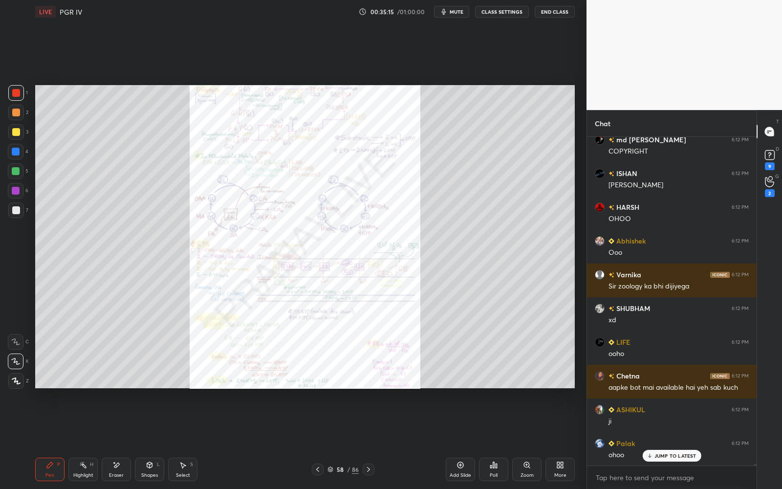
click at [318, 440] on icon at bounding box center [318, 469] width 8 height 8
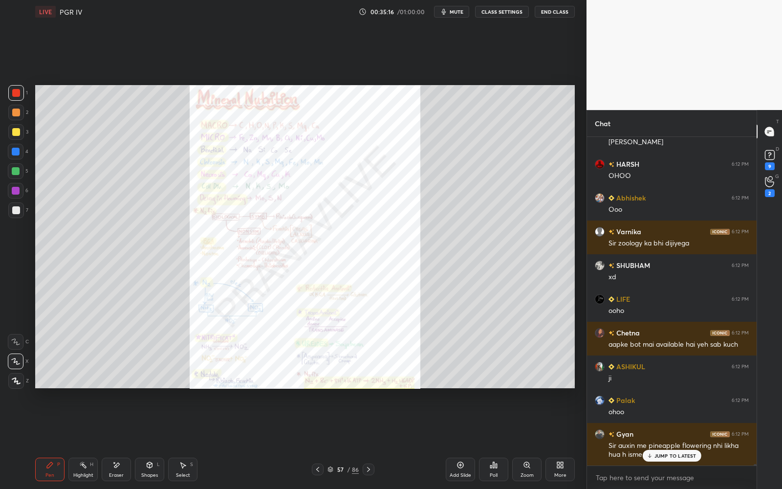
click at [318, 440] on icon at bounding box center [317, 469] width 3 height 5
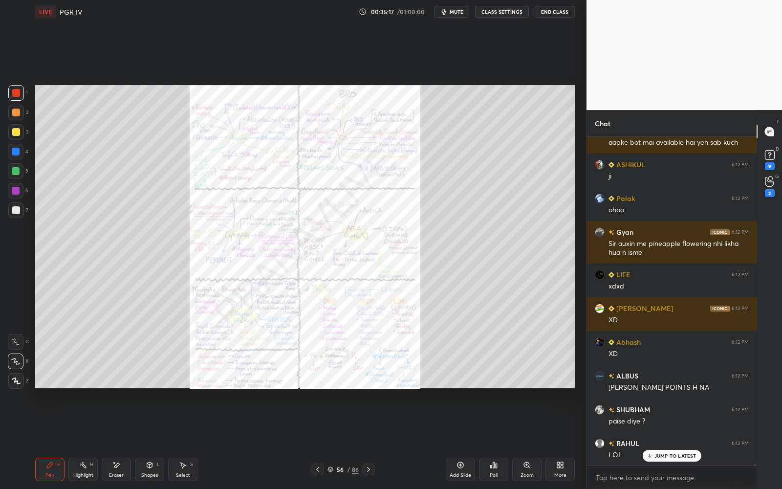
click at [370, 440] on icon at bounding box center [369, 469] width 8 height 8
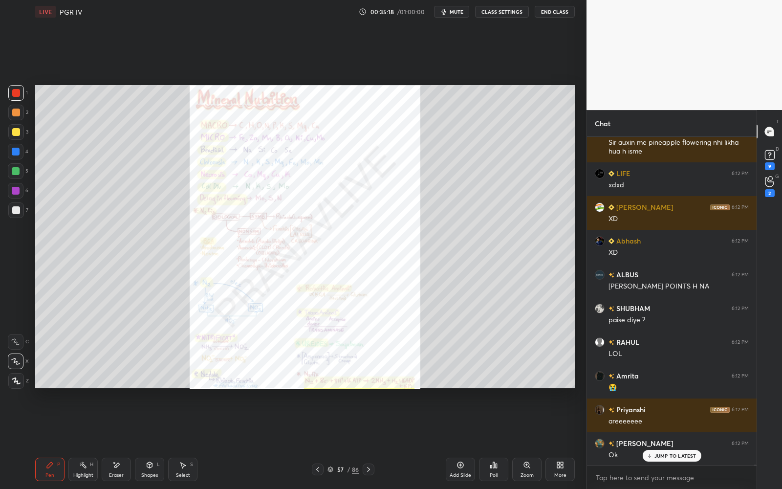
click at [370, 440] on icon at bounding box center [369, 469] width 8 height 8
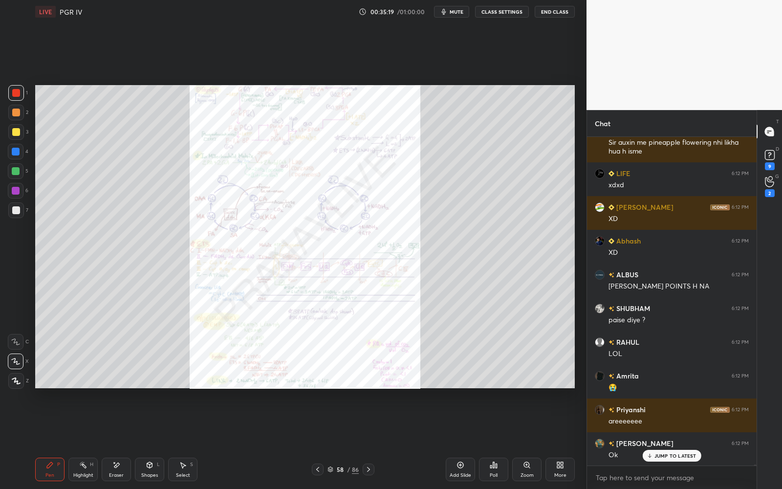
click at [370, 440] on icon at bounding box center [369, 469] width 8 height 8
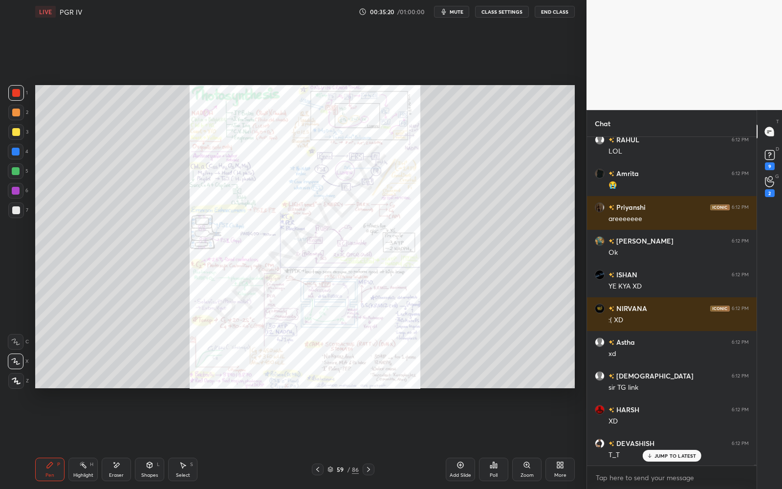
click at [370, 440] on icon at bounding box center [369, 469] width 8 height 8
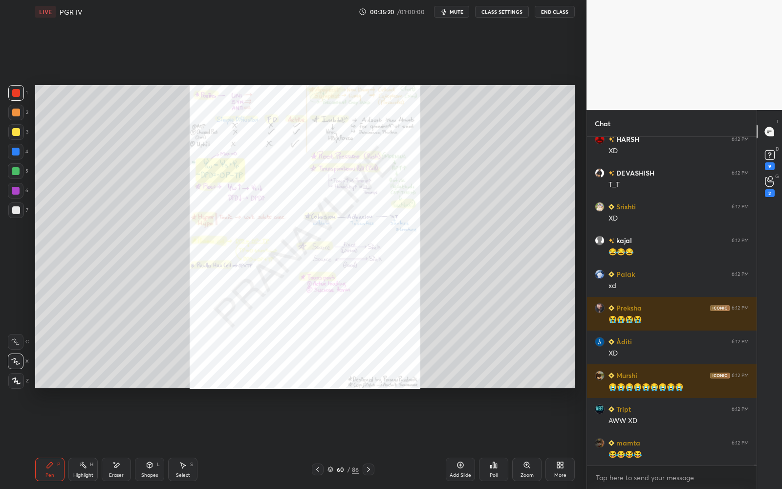
click at [370, 440] on icon at bounding box center [369, 469] width 8 height 8
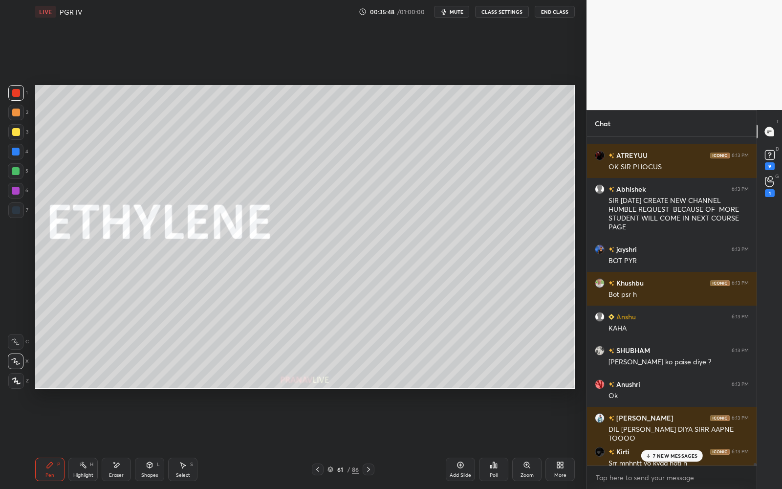
click at [667, 440] on p "7 NEW MESSAGES" at bounding box center [675, 456] width 45 height 6
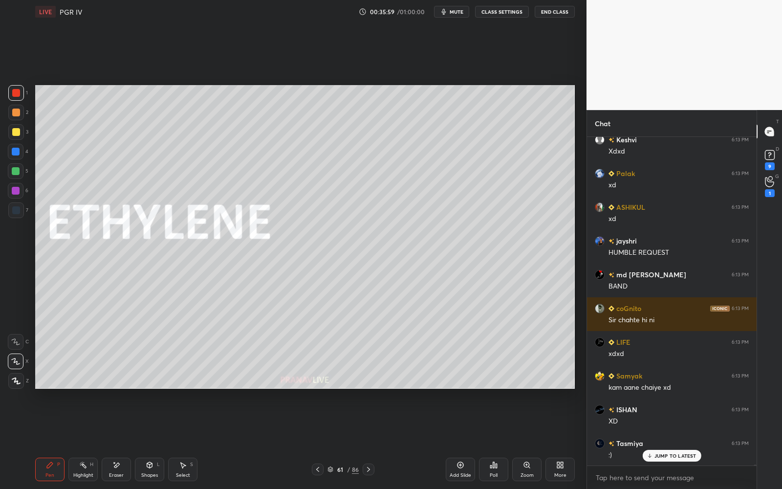
click at [459, 440] on icon at bounding box center [461, 465] width 8 height 8
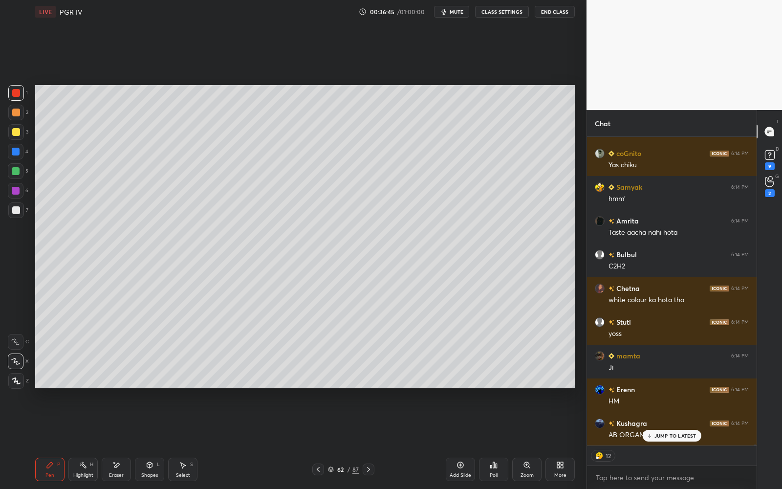
click at [327, 440] on div "62 / 87" at bounding box center [343, 469] width 62 height 12
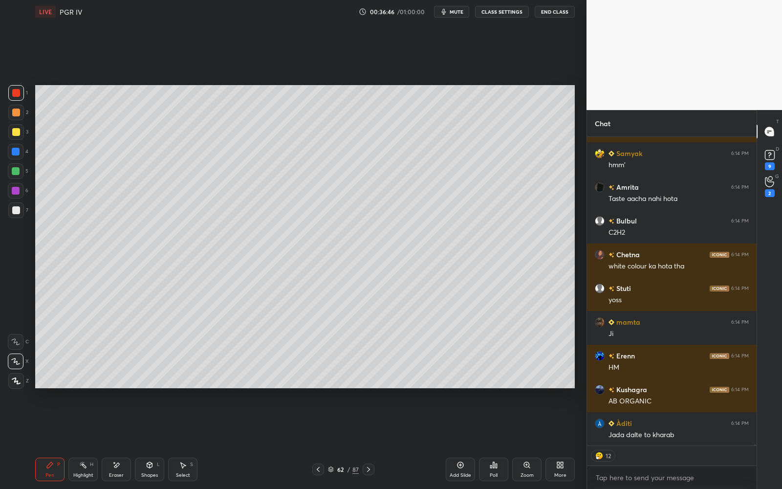
click at [326, 440] on div "62 / 87" at bounding box center [343, 469] width 62 height 12
click at [322, 440] on icon at bounding box center [318, 469] width 8 height 8
click at [347, 440] on div "61 / 87" at bounding box center [343, 469] width 31 height 9
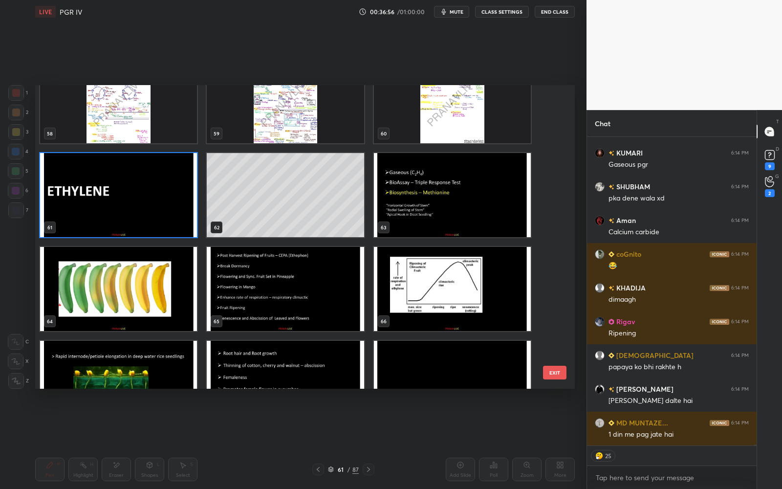
click at [165, 189] on img "grid" at bounding box center [118, 195] width 157 height 84
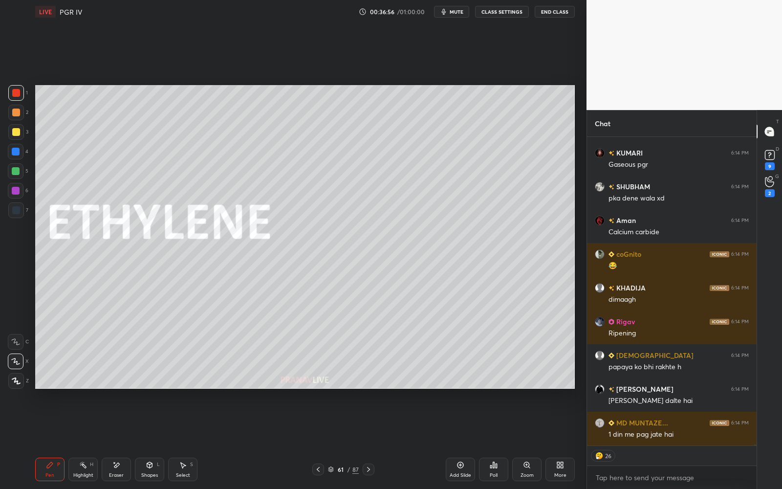
click at [165, 189] on img "grid" at bounding box center [118, 195] width 157 height 84
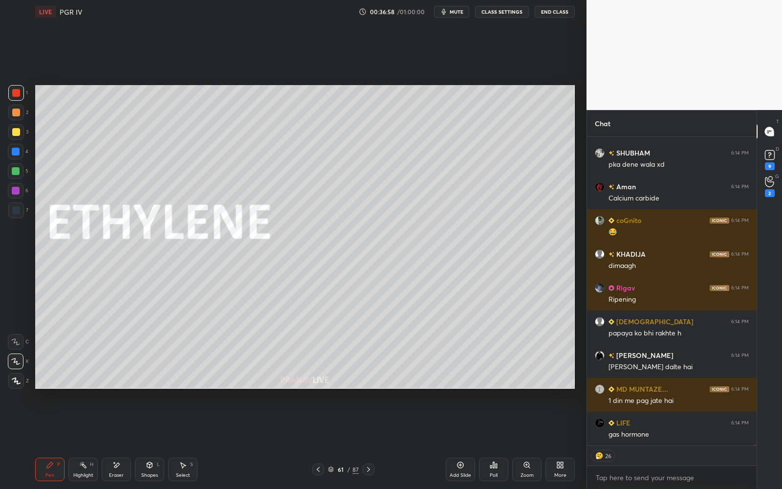
click at [10, 129] on div at bounding box center [16, 132] width 16 height 16
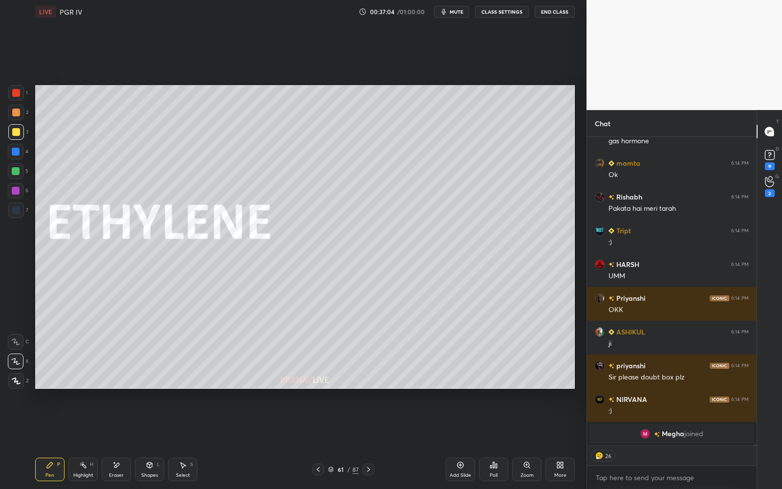
click at [332, 440] on icon at bounding box center [330, 468] width 5 height 2
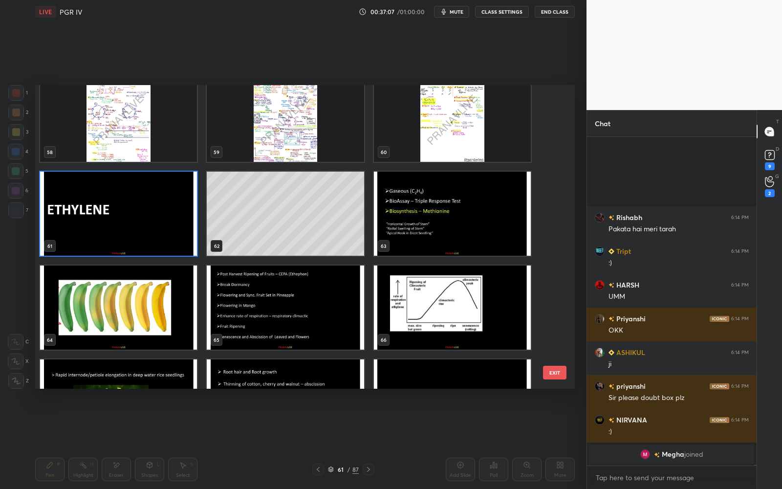
click at [151, 215] on img "grid" at bounding box center [118, 214] width 157 height 84
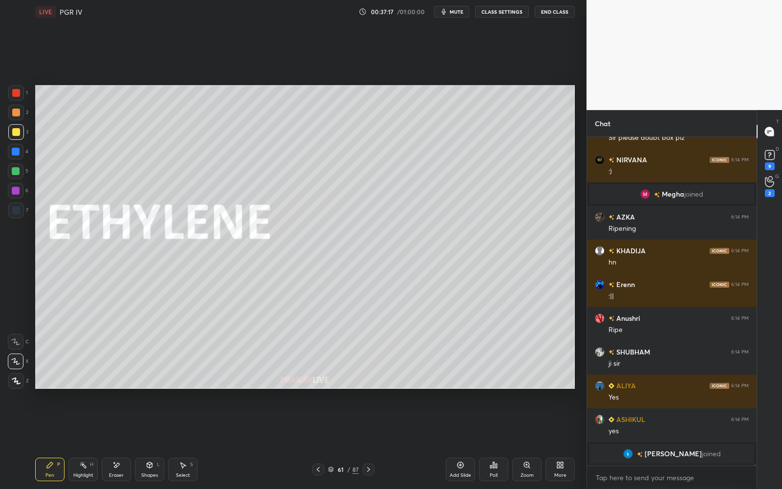
click at [333, 440] on icon at bounding box center [331, 469] width 6 height 6
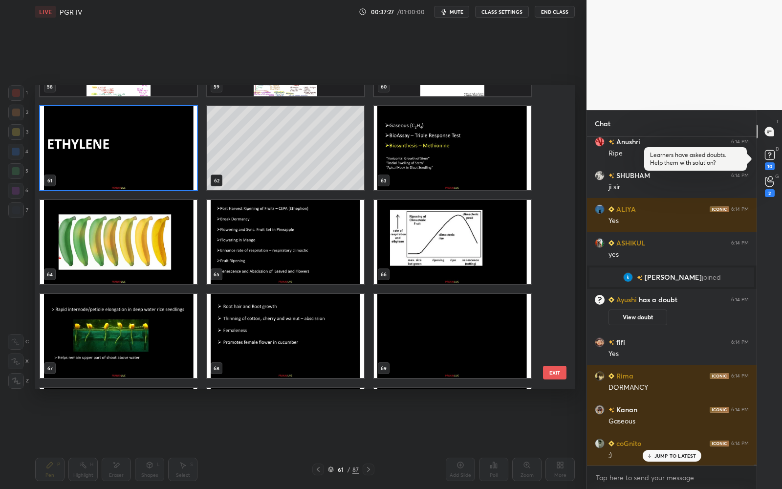
click at [165, 142] on img "grid" at bounding box center [118, 148] width 157 height 84
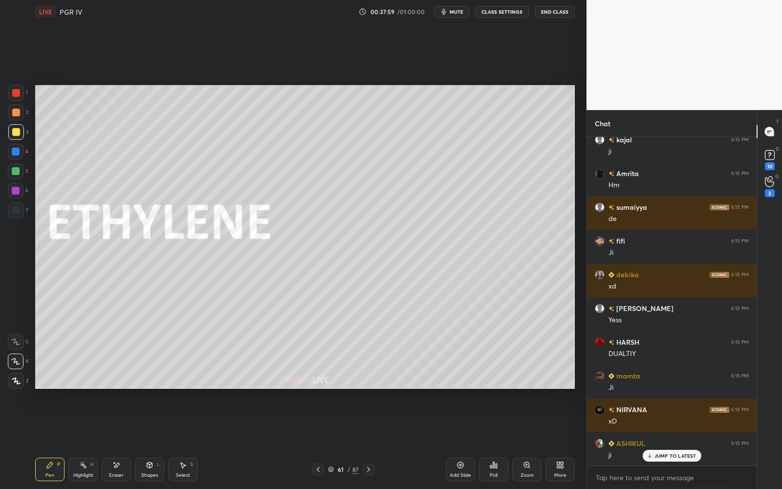
click at [676, 440] on p "JUMP TO LATEST" at bounding box center [675, 456] width 42 height 6
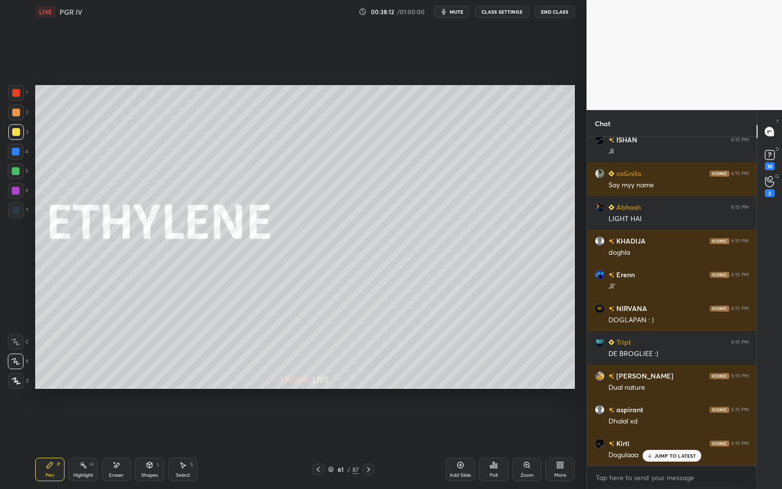
scroll to position [98823, 0]
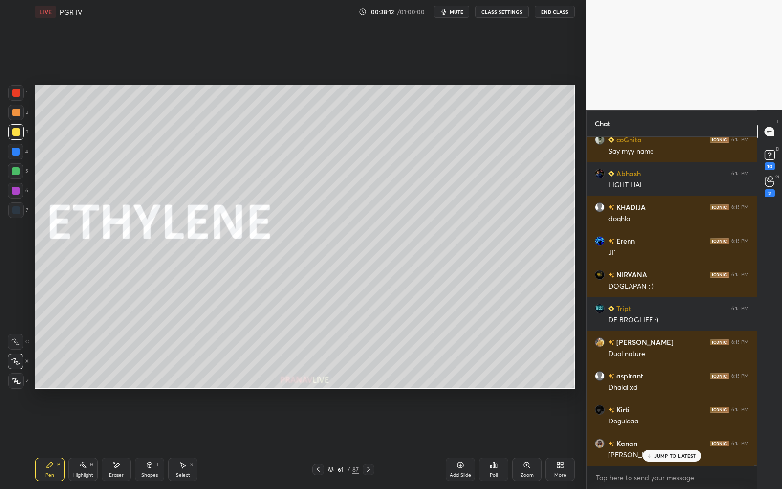
click at [337, 440] on div "61" at bounding box center [341, 469] width 10 height 6
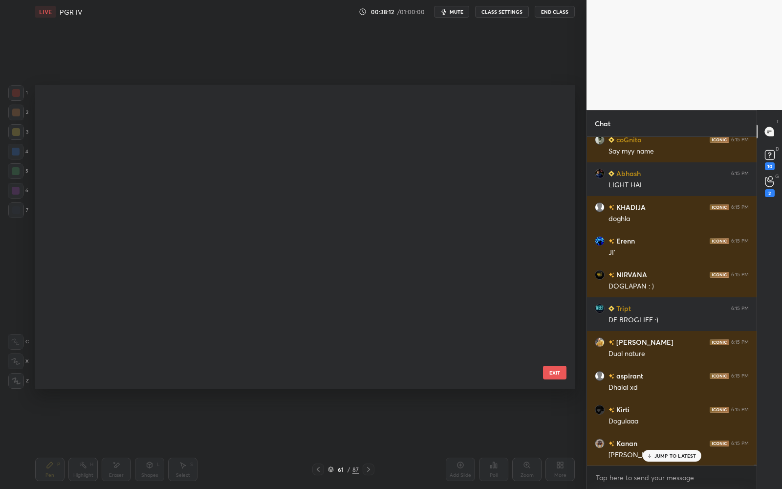
scroll to position [3, 5]
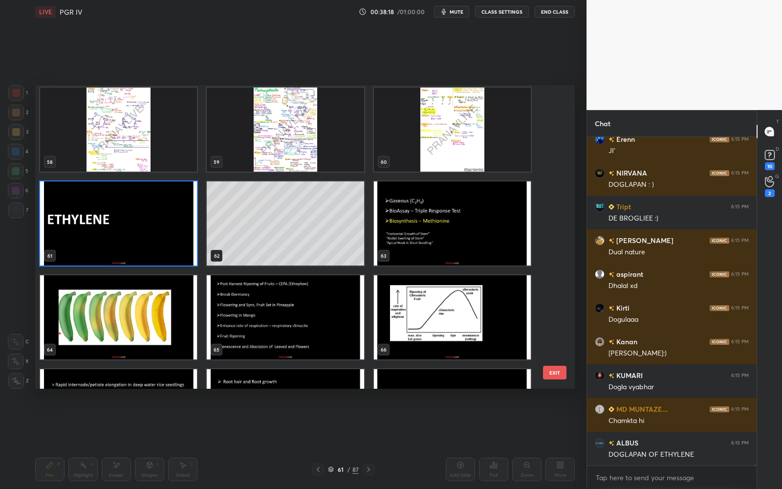
click at [148, 327] on img "grid" at bounding box center [118, 317] width 157 height 84
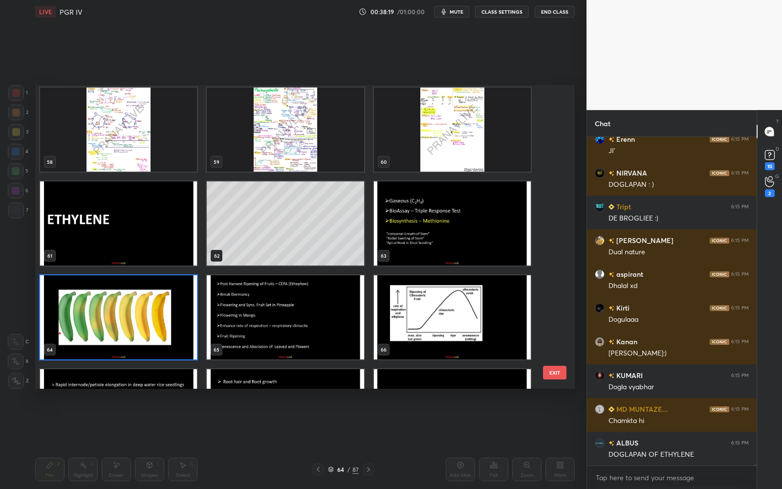
click at [148, 326] on img "grid" at bounding box center [118, 317] width 157 height 84
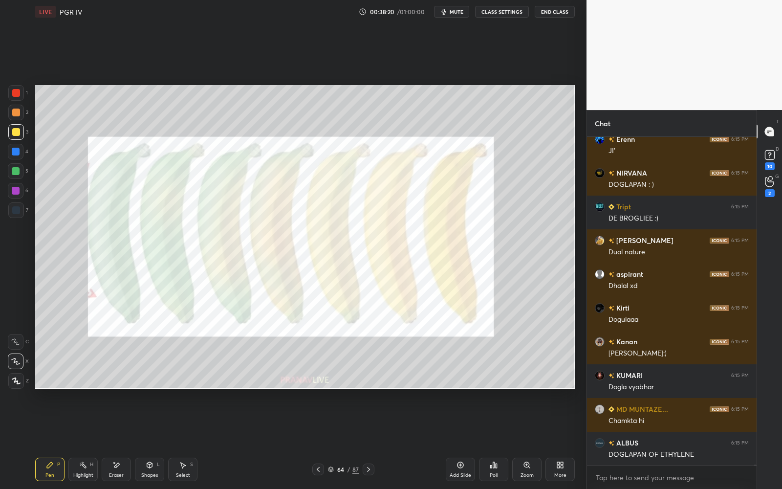
click at [372, 440] on icon at bounding box center [369, 469] width 8 height 8
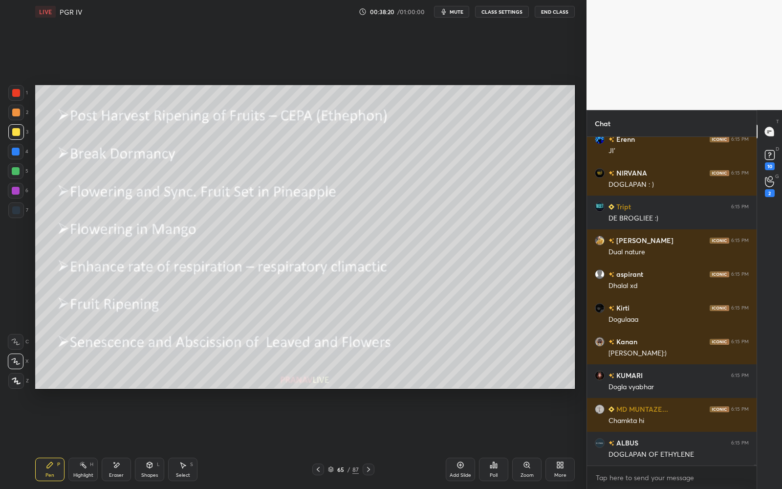
click at [371, 440] on icon at bounding box center [369, 469] width 8 height 8
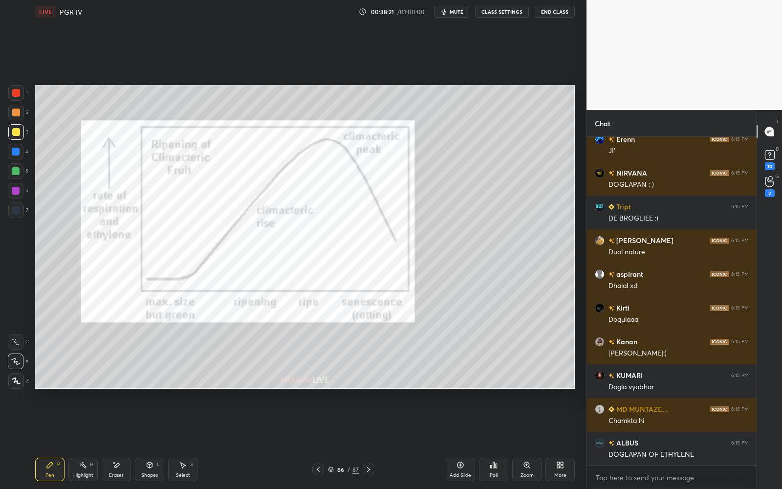
click at [371, 440] on icon at bounding box center [369, 469] width 8 height 8
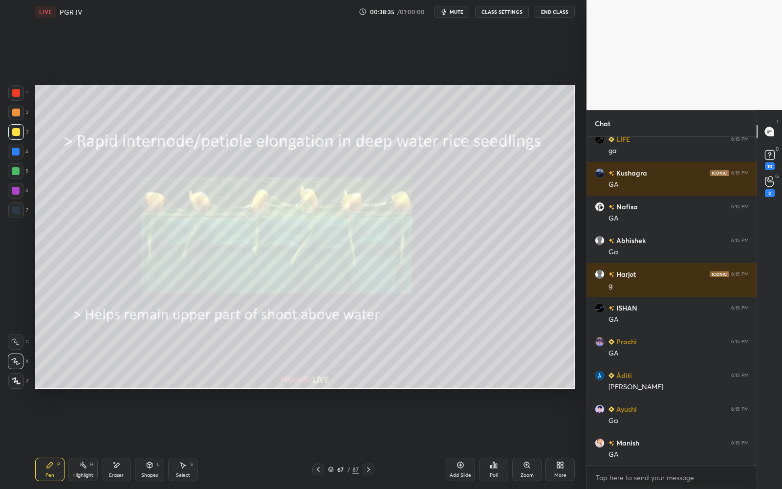
scroll to position [100736, 0]
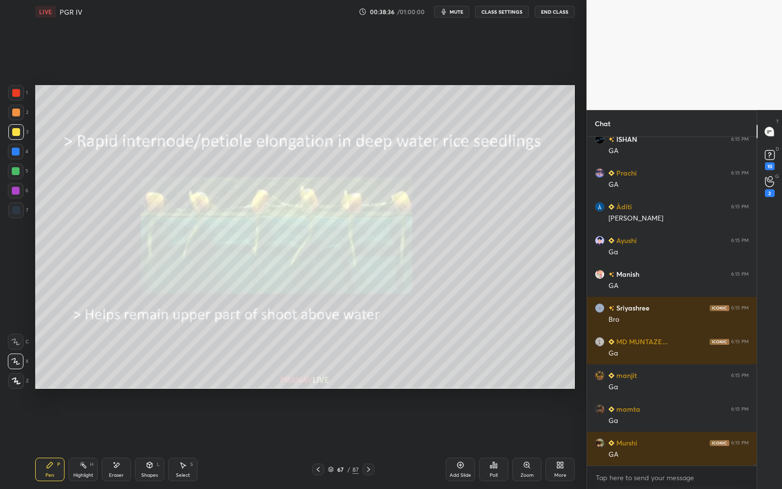
click at [149, 440] on div "Shapes L" at bounding box center [149, 468] width 29 height 23
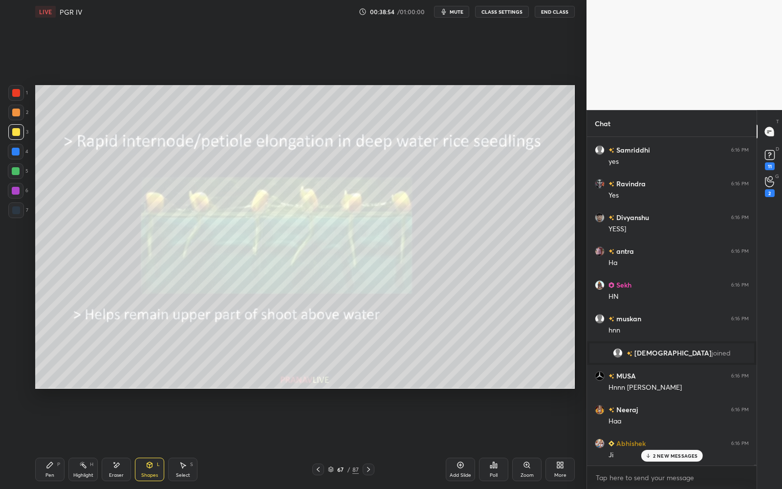
scroll to position [103009, 0]
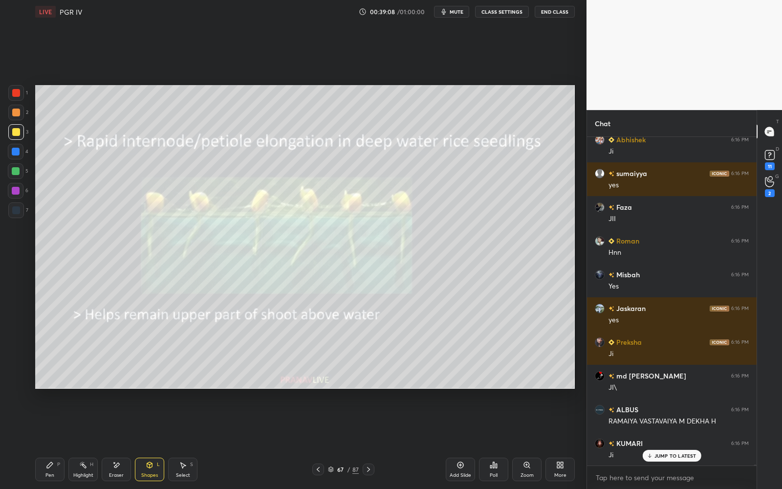
click at [333, 440] on icon at bounding box center [331, 469] width 6 height 6
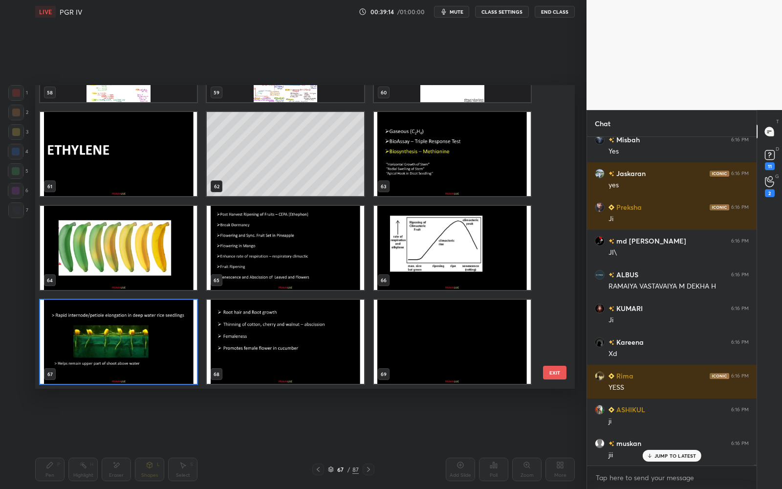
scroll to position [103413, 0]
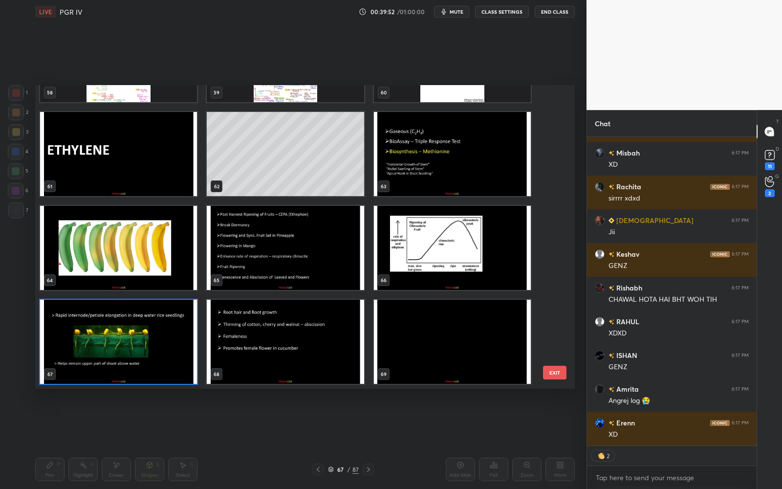
click at [156, 363] on img "grid" at bounding box center [118, 342] width 157 height 84
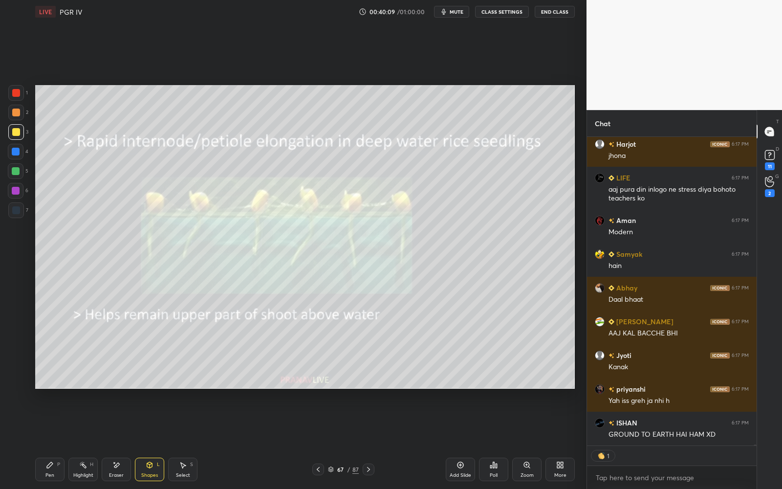
click at [56, 440] on div "Pen P" at bounding box center [49, 468] width 29 height 23
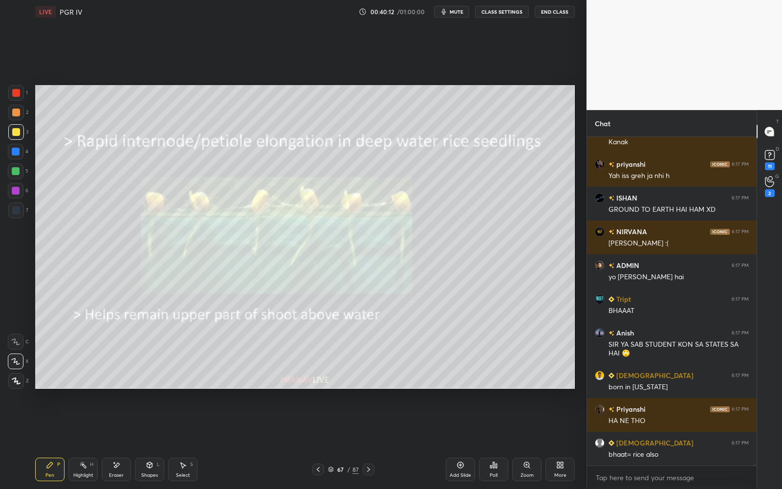
click at [333, 440] on div "67 / 87" at bounding box center [343, 469] width 31 height 9
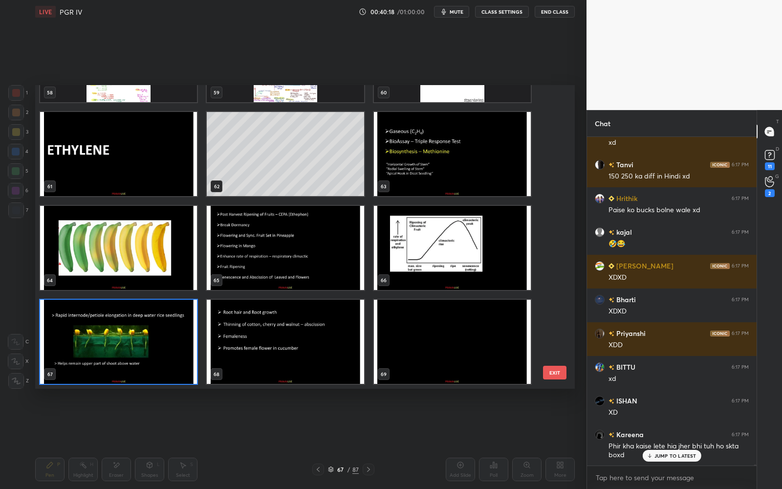
click at [184, 339] on img "grid" at bounding box center [118, 342] width 157 height 84
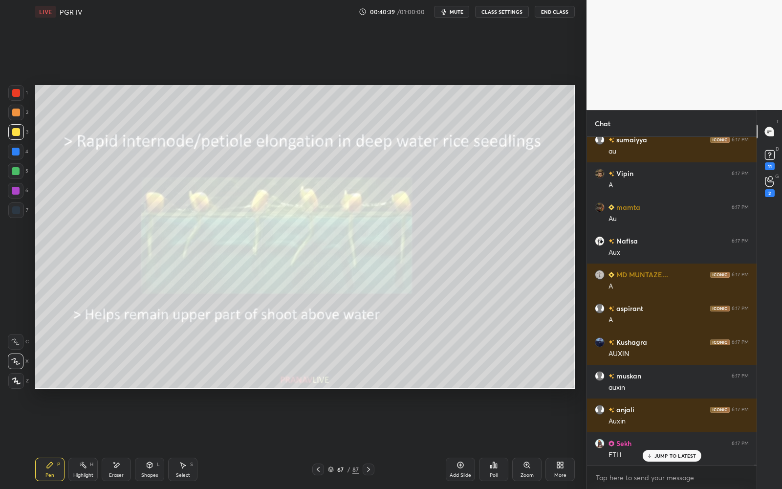
click at [341, 440] on div "67" at bounding box center [341, 469] width 10 height 6
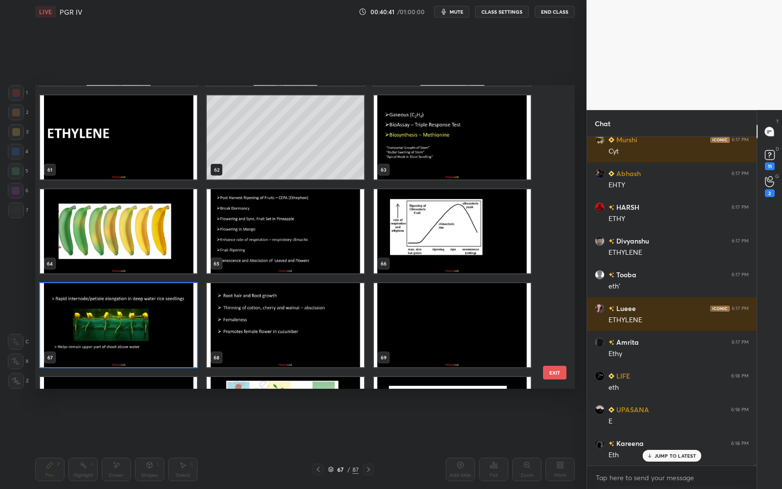
click at [197, 324] on img "grid" at bounding box center [118, 325] width 157 height 84
click at [196, 325] on img "grid" at bounding box center [118, 325] width 157 height 84
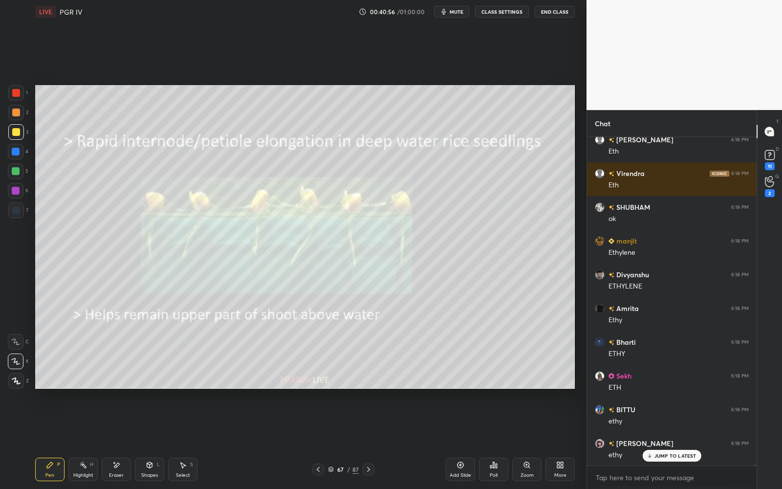
click at [370, 440] on icon at bounding box center [369, 469] width 8 height 8
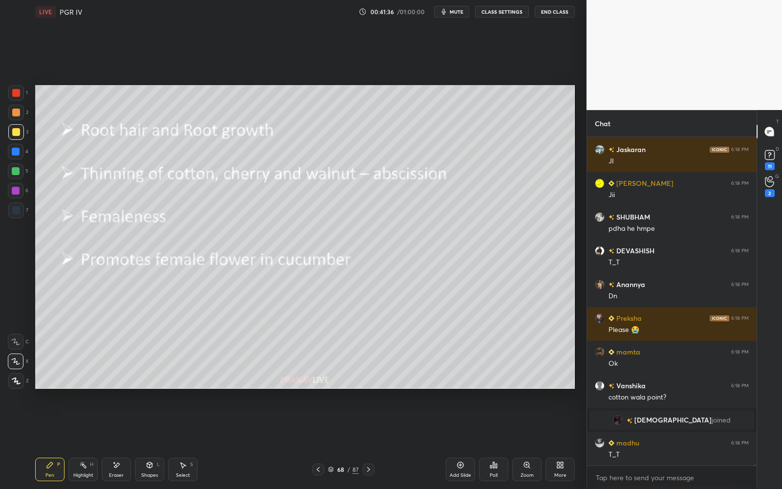
click at [314, 440] on icon at bounding box center [318, 469] width 8 height 8
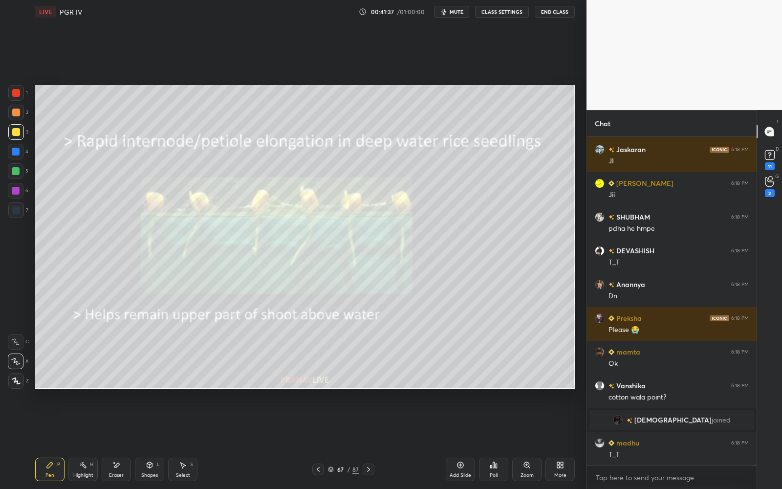
click at [314, 440] on icon at bounding box center [318, 469] width 8 height 8
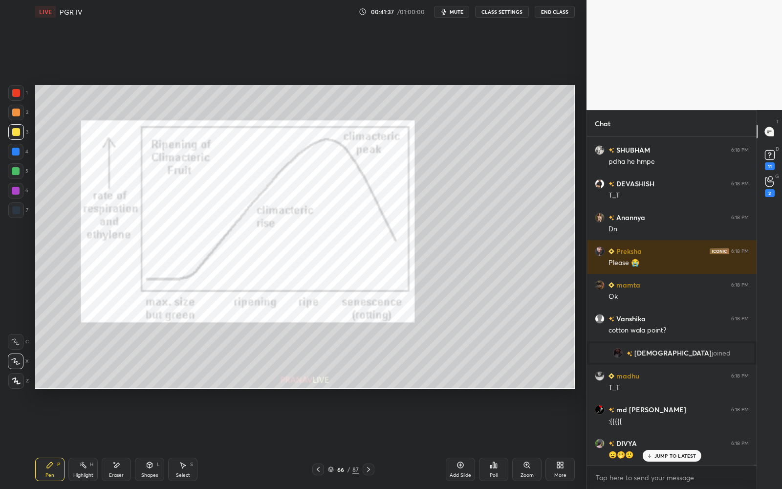
click at [314, 440] on icon at bounding box center [318, 469] width 8 height 8
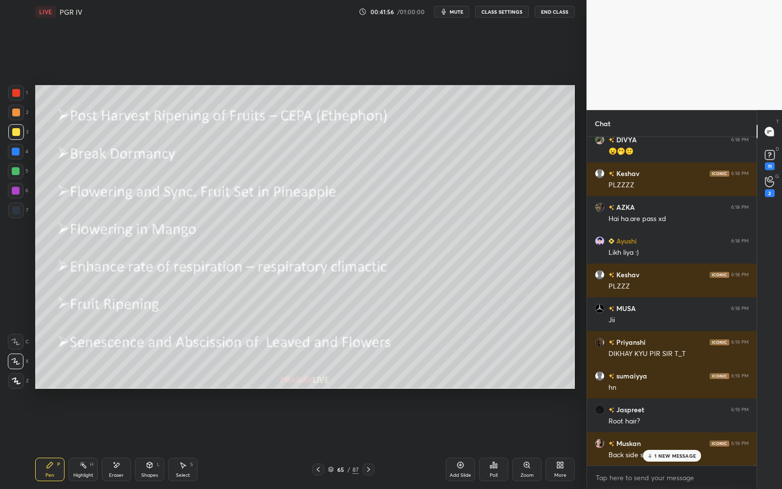
scroll to position [119428, 0]
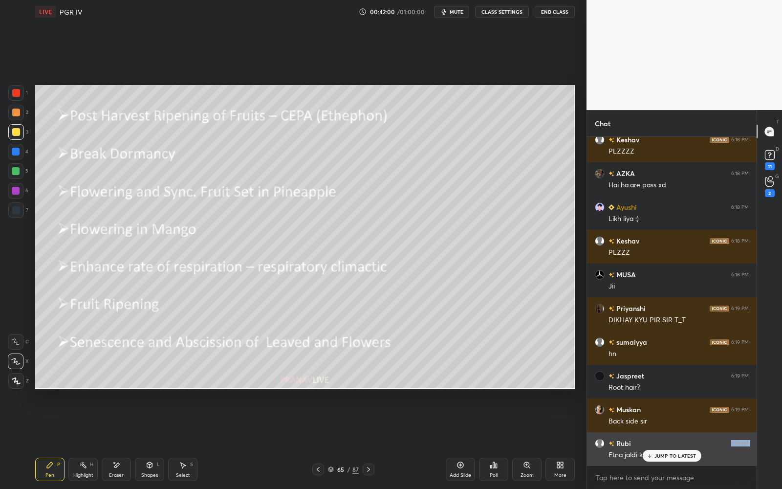
click at [662, 440] on div "Rubi 6:19 PM Etna jaldi kon likh leta hai" at bounding box center [672, 449] width 170 height 34
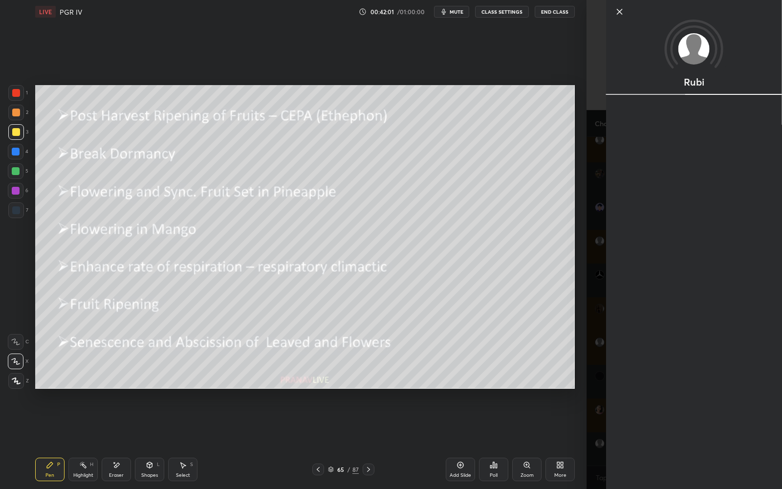
click at [655, 440] on div at bounding box center [655, 448] width 0 height 0
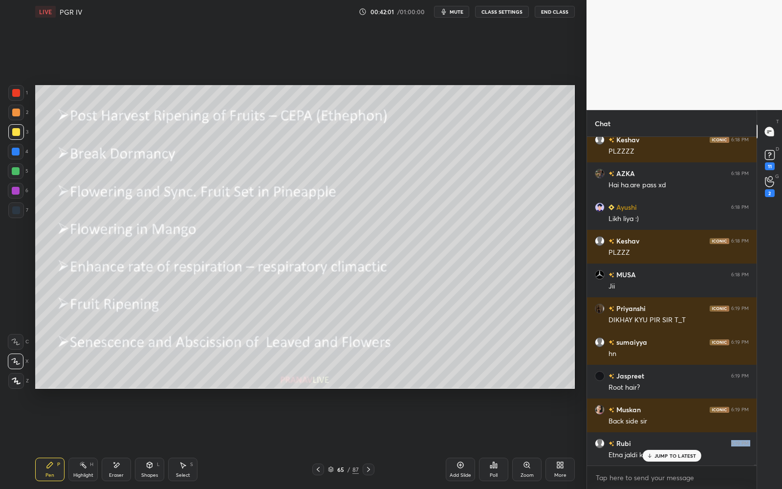
click at [556, 432] on div "Setting up your live class Poll for secs No correct answer Start poll" at bounding box center [304, 236] width 547 height 426
click at [669, 440] on p "JUMP TO LATEST" at bounding box center [675, 456] width 42 height 6
click at [345, 440] on div "65 / 87" at bounding box center [343, 469] width 31 height 9
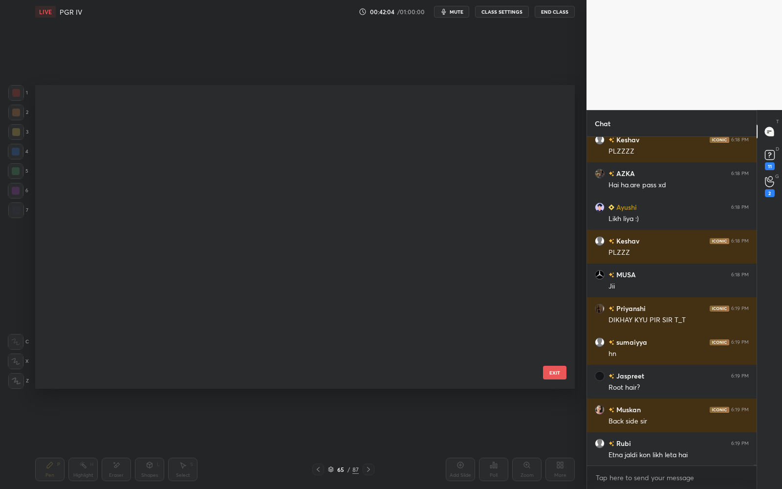
scroll to position [301, 534]
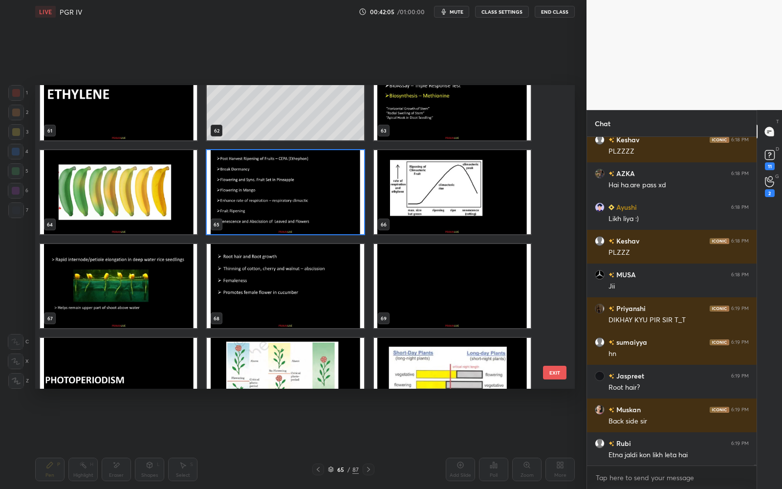
click at [327, 305] on img "grid" at bounding box center [285, 286] width 157 height 84
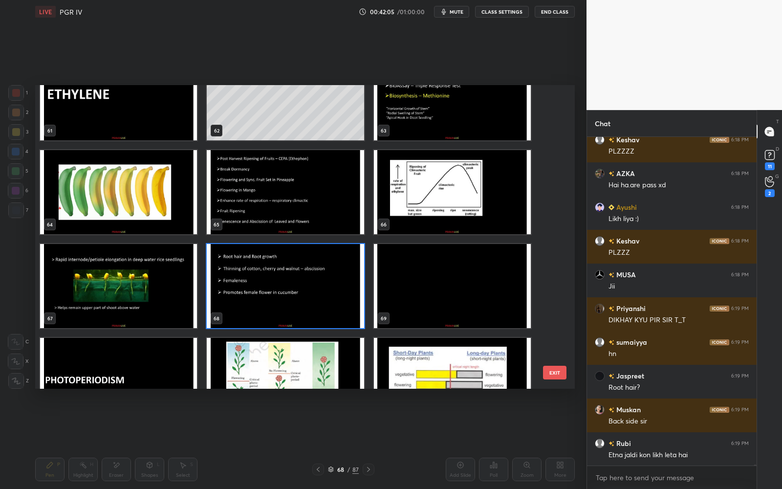
click at [327, 305] on img "grid" at bounding box center [285, 286] width 157 height 84
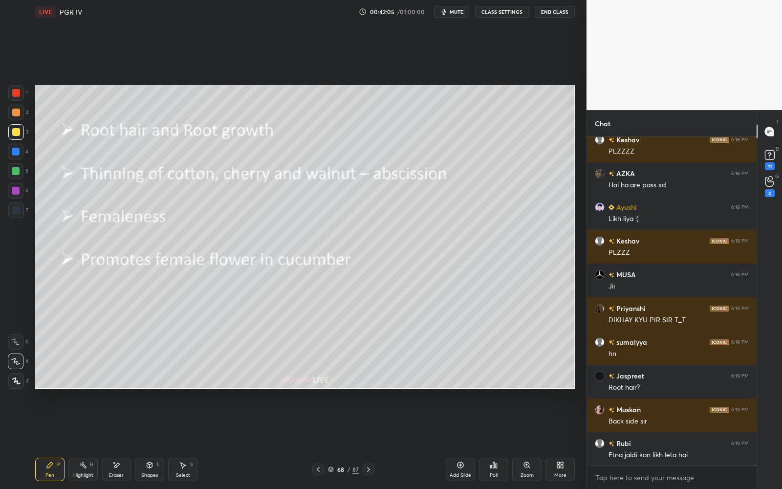
click at [327, 306] on img "grid" at bounding box center [285, 286] width 157 height 84
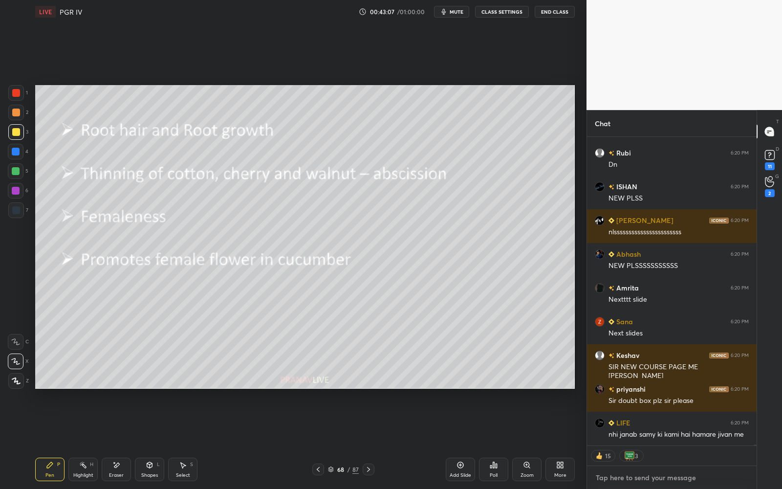
click at [653, 440] on textarea at bounding box center [672, 478] width 154 height 16
paste textarea "[URL][DOMAIN_NAME]"
type textarea "[URL][DOMAIN_NAME]"
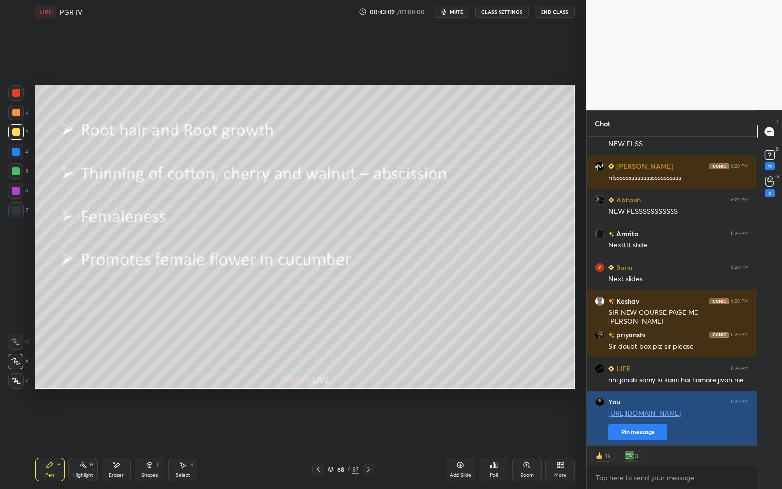
click at [646, 435] on button "Pin message" at bounding box center [638, 432] width 59 height 16
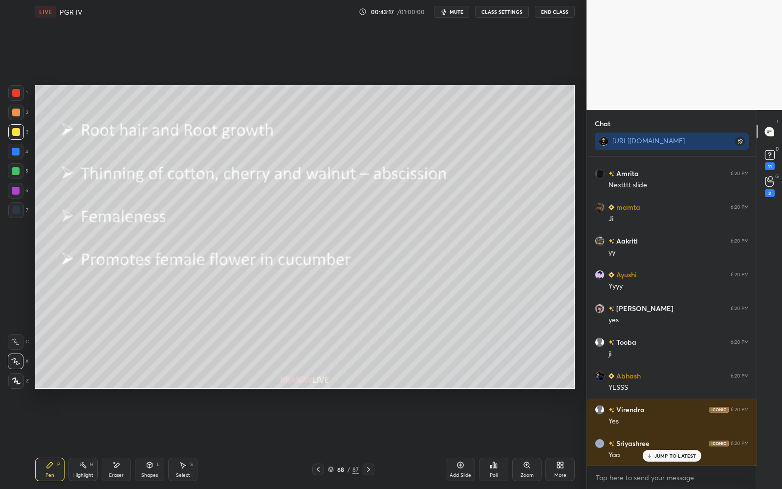
click at [322, 440] on icon at bounding box center [318, 469] width 8 height 8
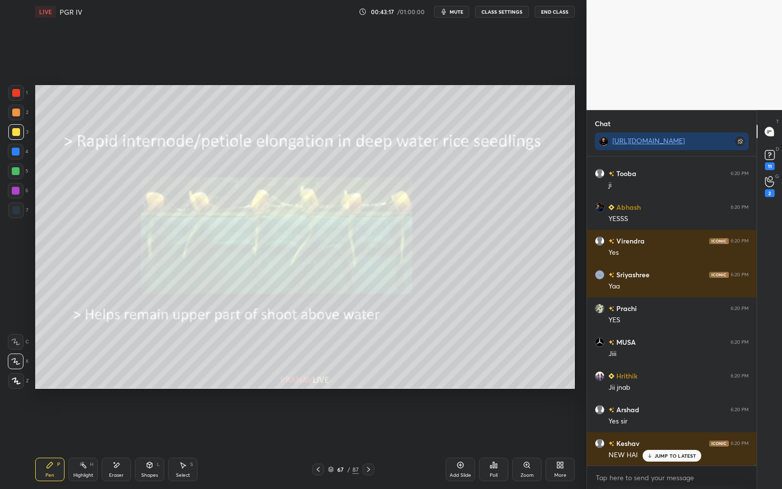
click at [321, 440] on icon at bounding box center [318, 469] width 8 height 8
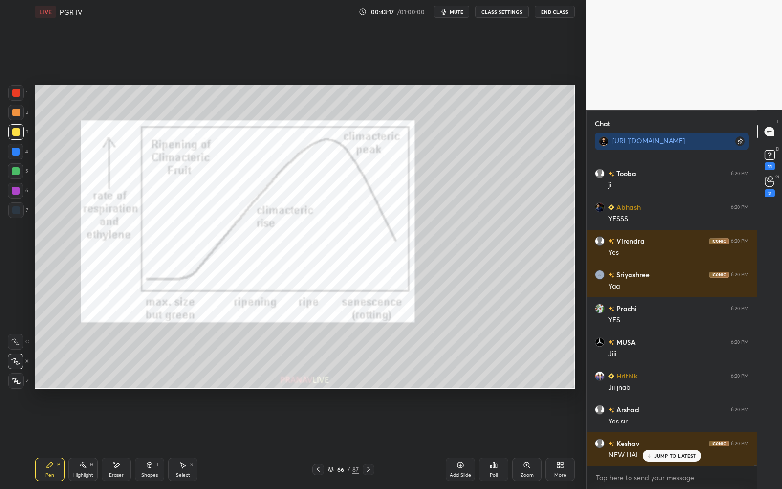
click at [320, 440] on icon at bounding box center [318, 469] width 8 height 8
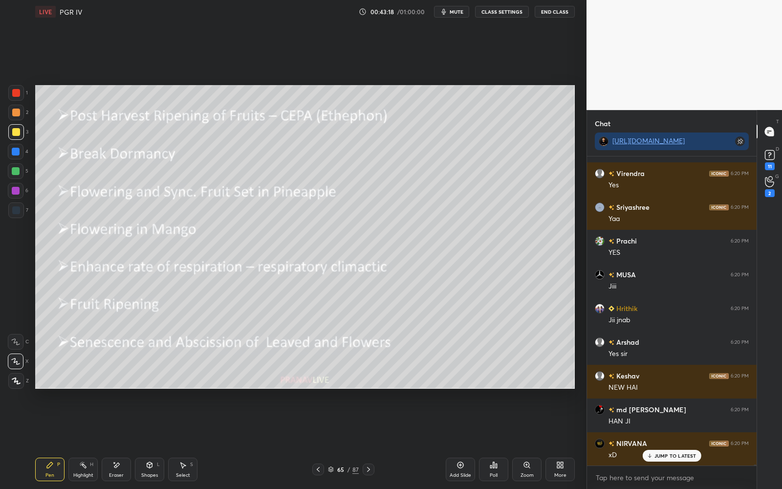
click at [367, 440] on icon at bounding box center [369, 469] width 8 height 8
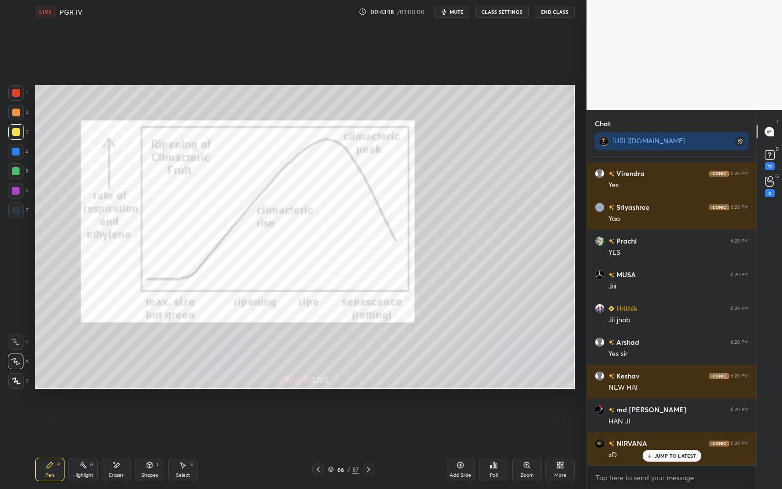
click at [369, 440] on icon at bounding box center [369, 469] width 8 height 8
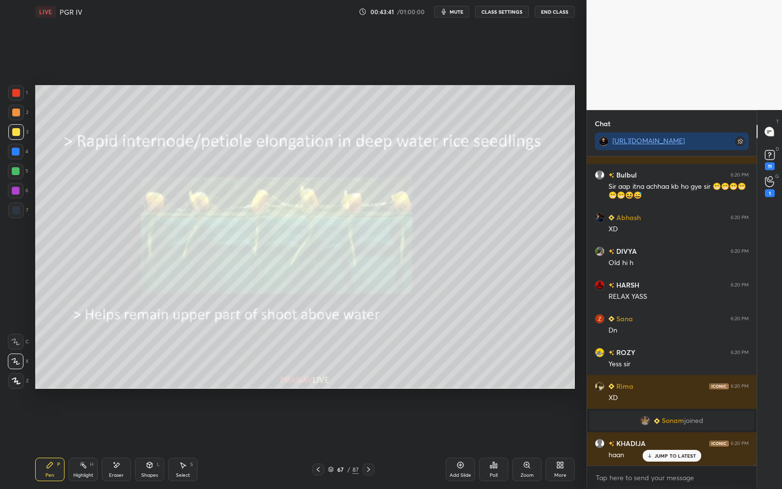
click at [319, 440] on icon at bounding box center [318, 469] width 8 height 8
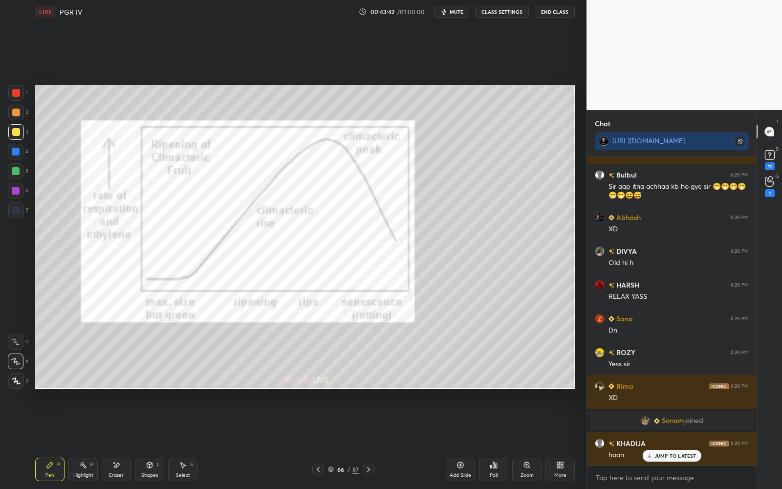
click at [319, 440] on icon at bounding box center [318, 469] width 8 height 8
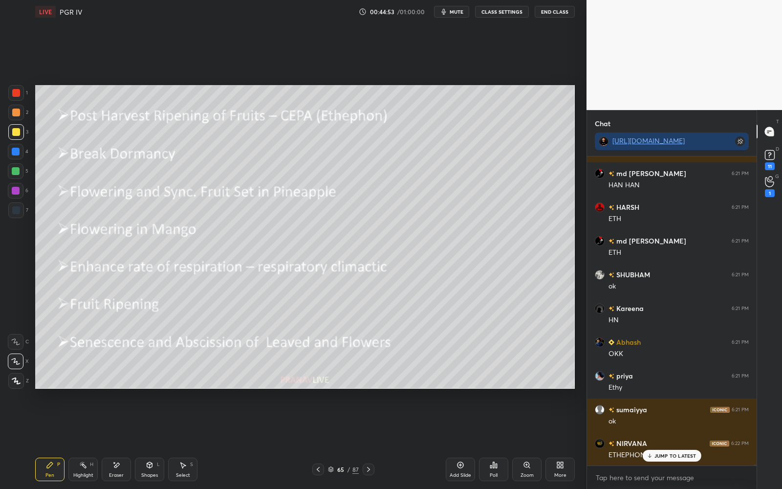
scroll to position [122394, 0]
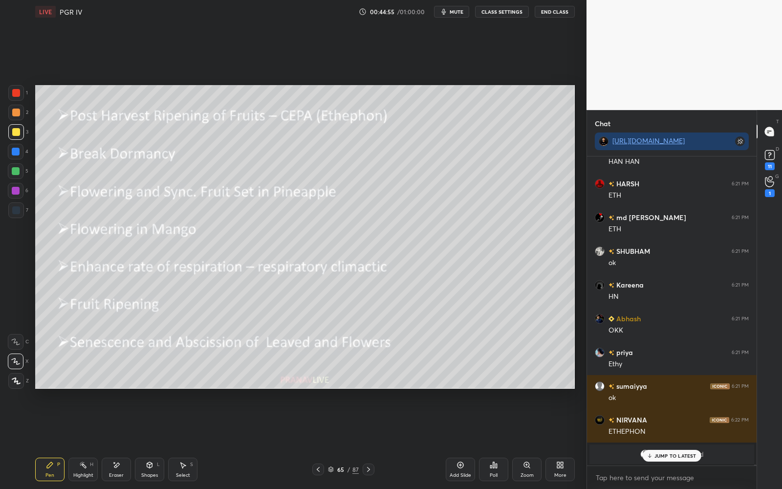
click at [333, 440] on div "65 / 87" at bounding box center [343, 469] width 31 height 9
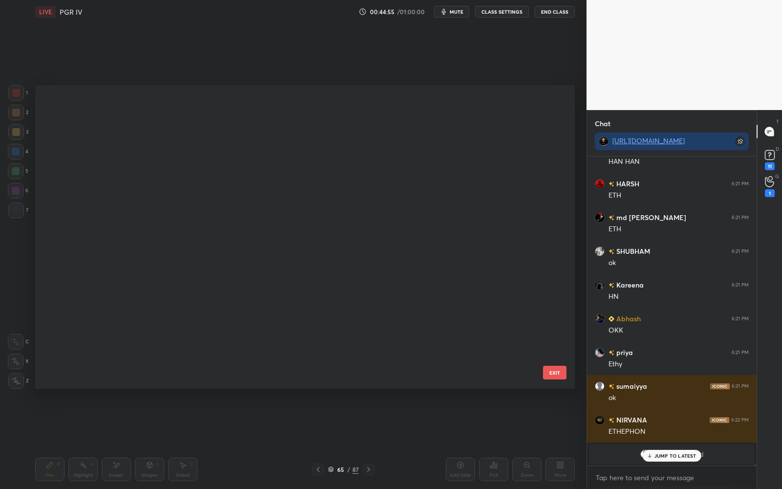
scroll to position [1761, 0]
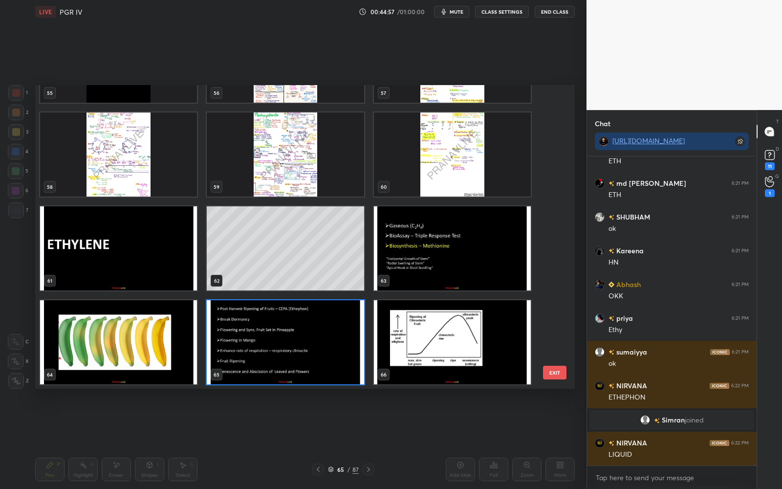
click at [343, 332] on img "grid" at bounding box center [285, 342] width 157 height 84
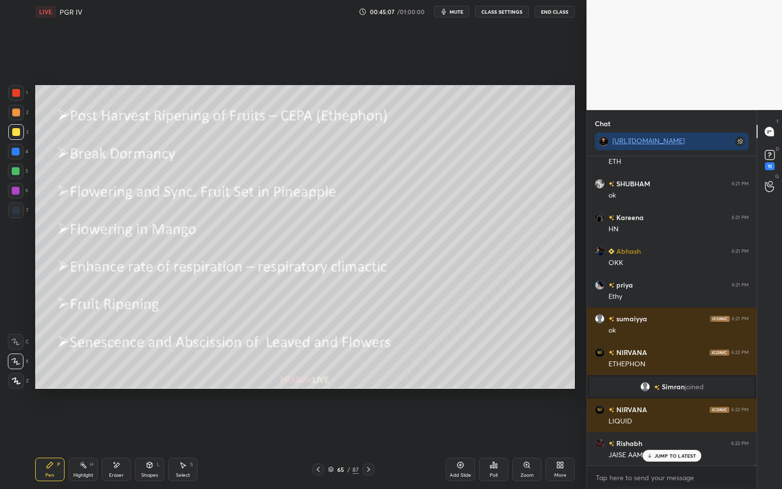
click at [660, 440] on p "JUMP TO LATEST" at bounding box center [675, 456] width 42 height 6
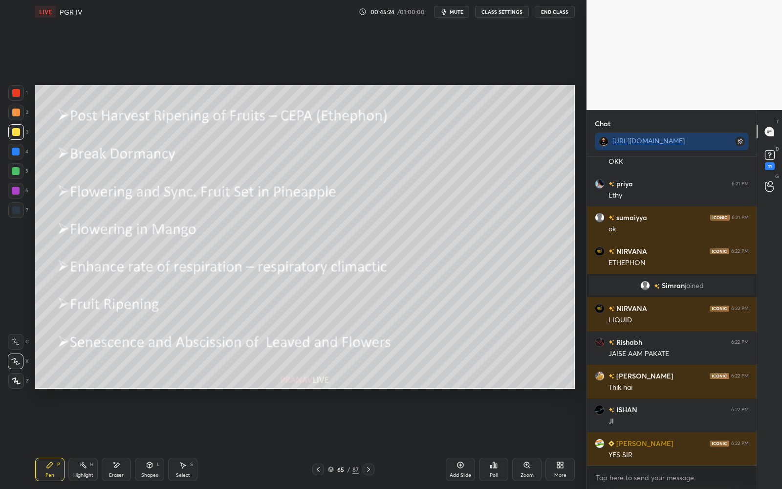
scroll to position [122596, 0]
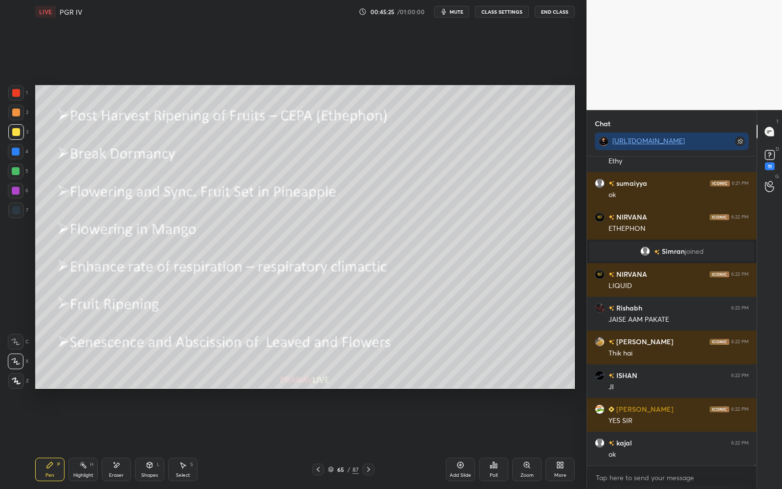
click at [348, 440] on div "/" at bounding box center [349, 469] width 3 height 6
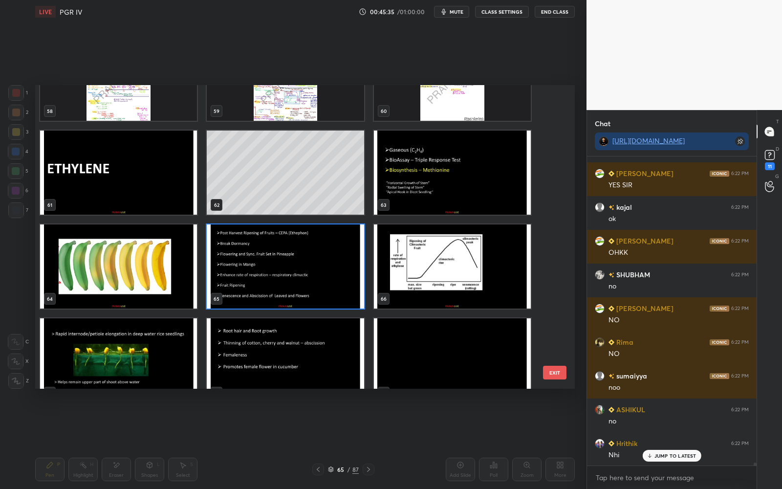
scroll to position [30464, 0]
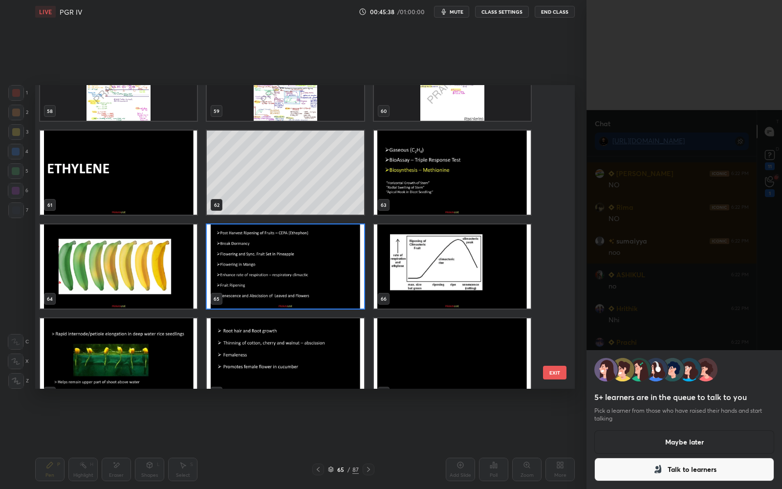
click at [609, 429] on div "5+ learners are in the queue to talk to you Pick a learner from those who have …" at bounding box center [685, 419] width 196 height 139
click at [612, 434] on button "Maybe later" at bounding box center [684, 441] width 180 height 23
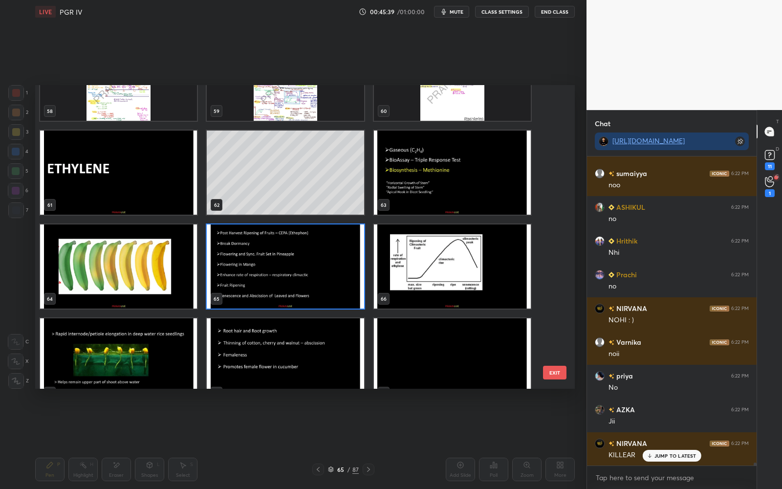
click at [454, 180] on img "grid" at bounding box center [452, 173] width 157 height 84
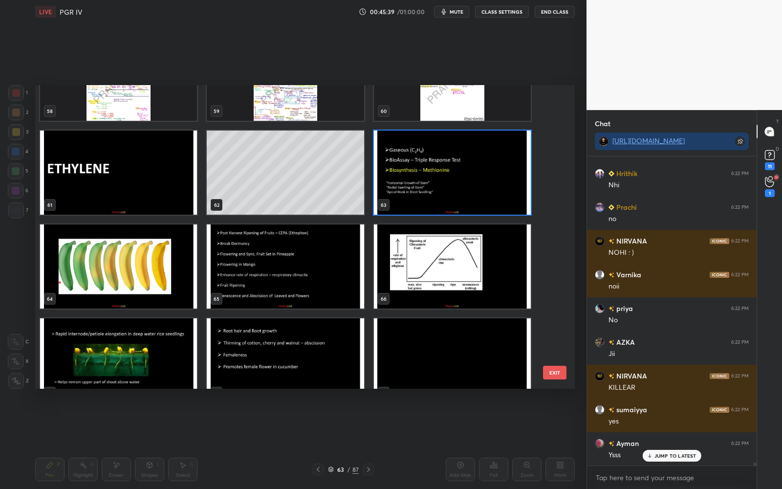
click at [453, 181] on img "grid" at bounding box center [452, 173] width 157 height 84
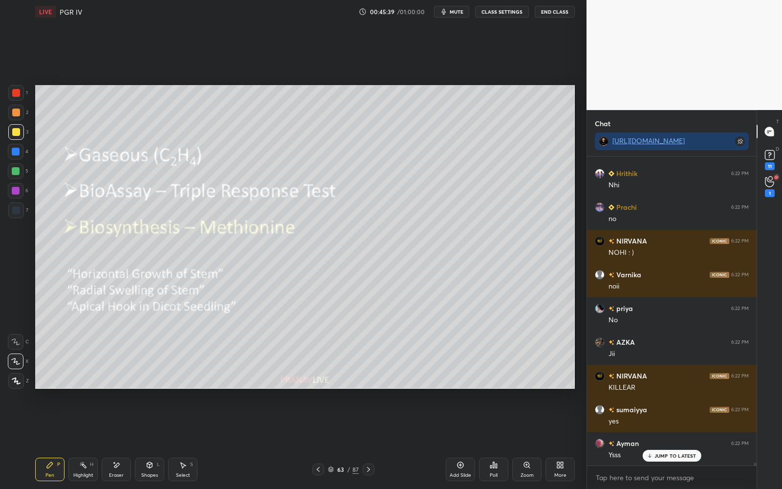
click at [454, 180] on img "grid" at bounding box center [452, 173] width 157 height 84
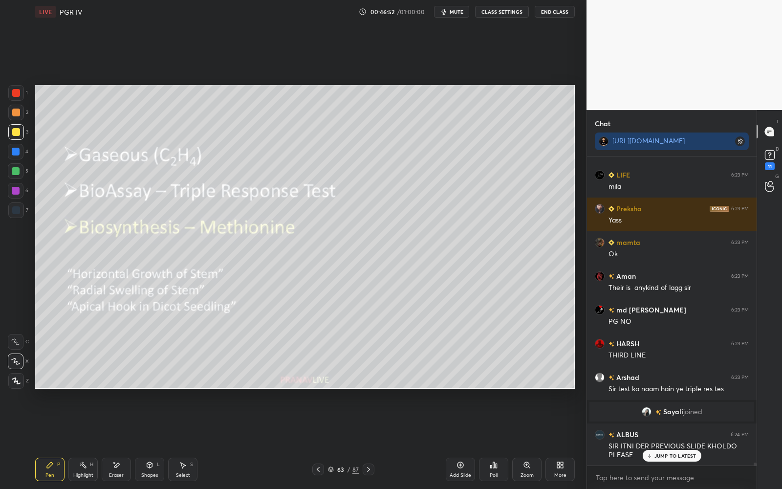
scroll to position [31846, 0]
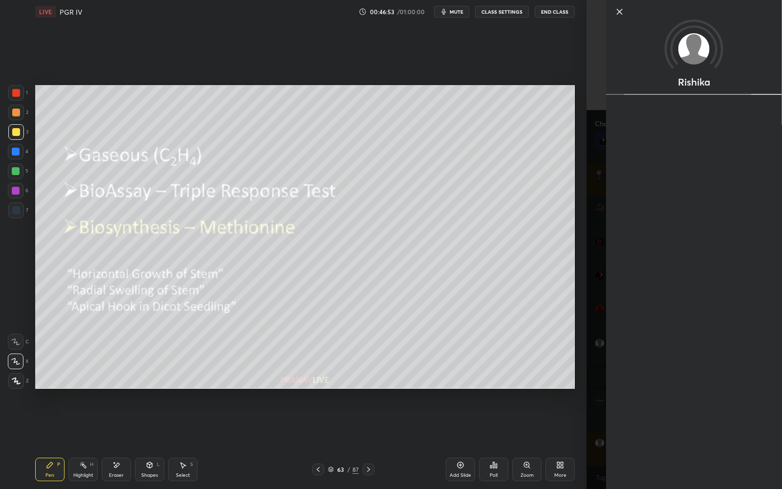
click at [577, 412] on div "Setting up your live class Poll for secs No correct answer Start poll" at bounding box center [304, 236] width 547 height 426
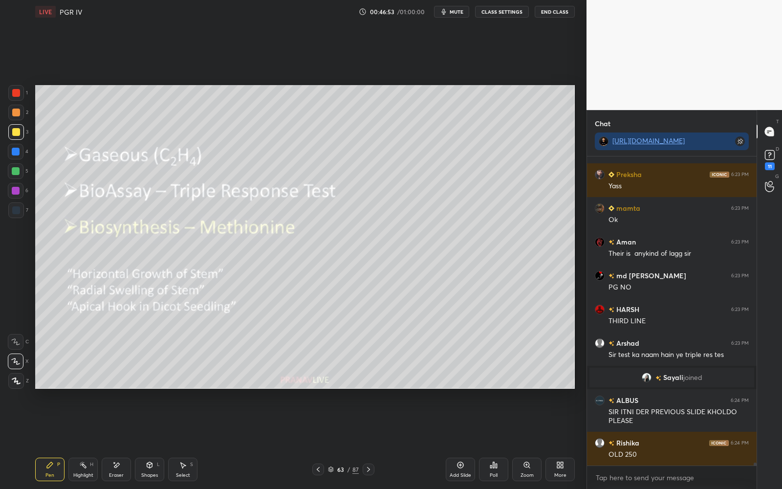
scroll to position [31879, 0]
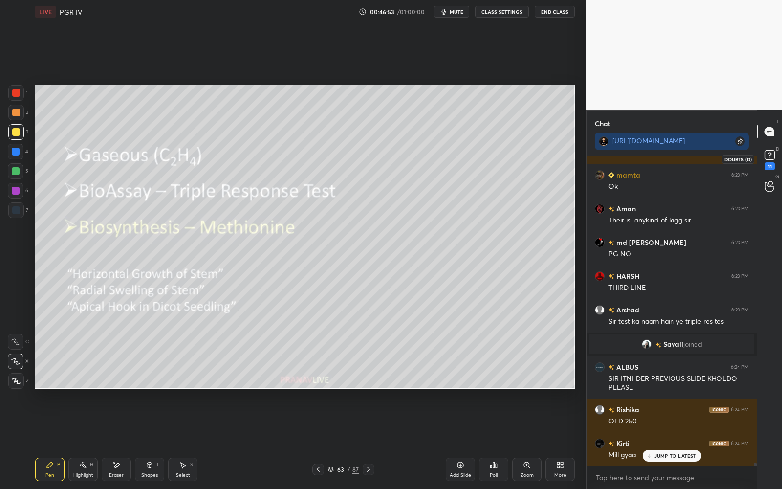
click at [769, 160] on icon at bounding box center [769, 155] width 15 height 15
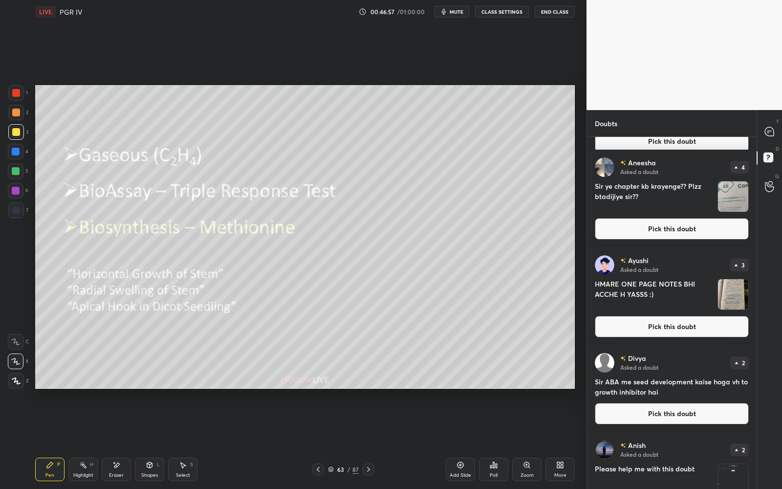
scroll to position [494, 0]
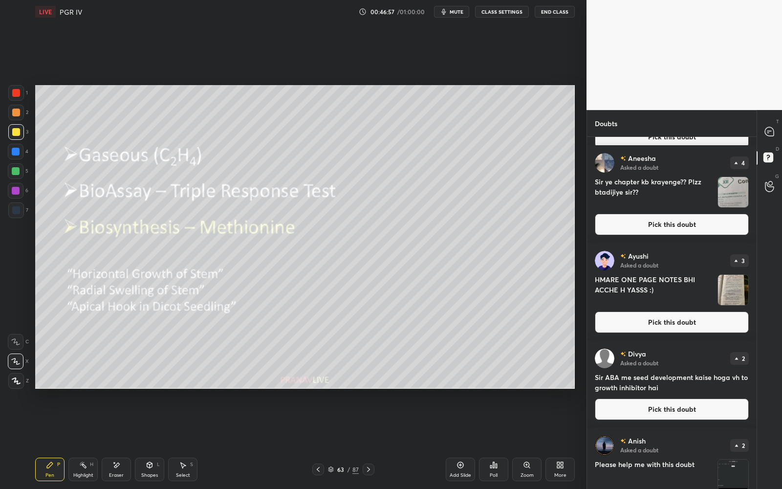
click at [720, 327] on button "Pick this doubt" at bounding box center [672, 322] width 154 height 22
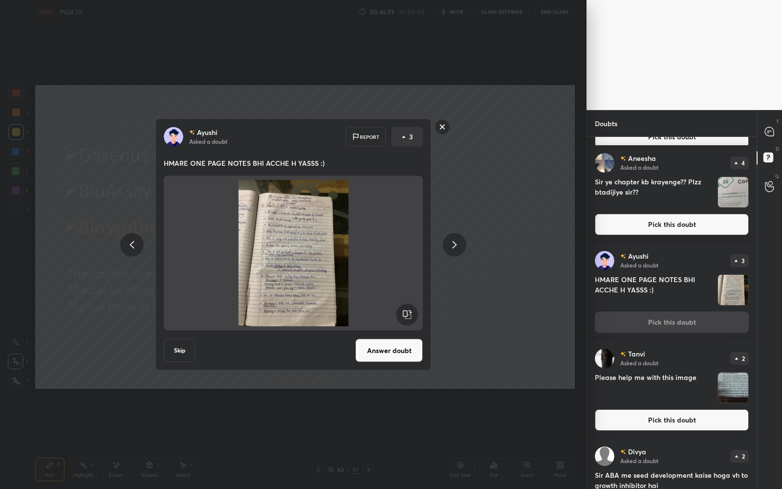
click at [443, 129] on rect at bounding box center [442, 126] width 15 height 15
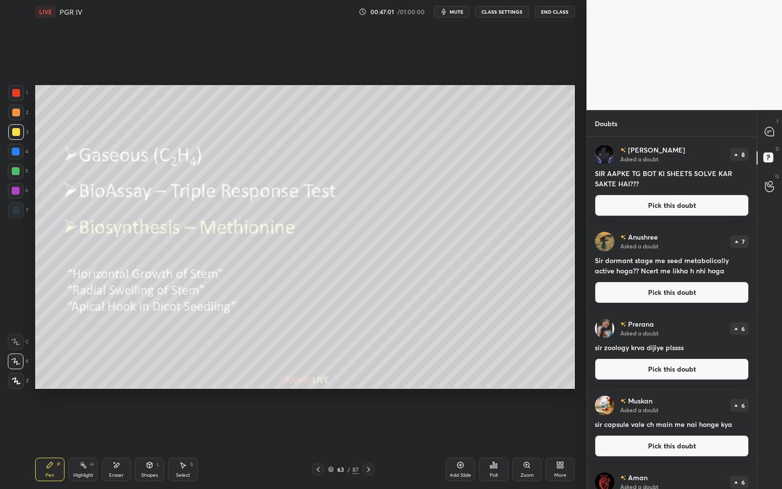
click at [768, 131] on icon at bounding box center [769, 131] width 9 height 9
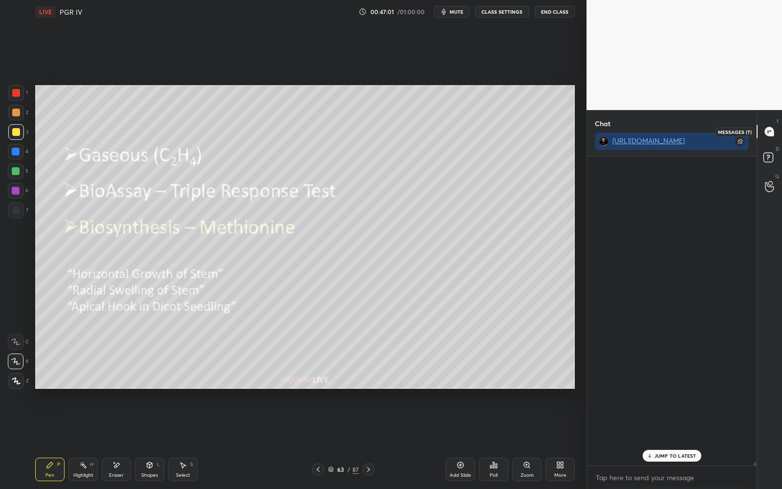
scroll to position [306, 167]
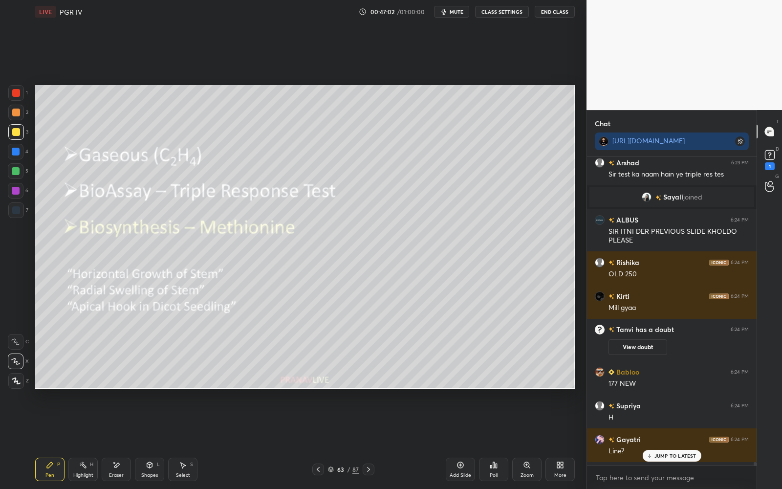
click at [691, 440] on p "JUMP TO LATEST" at bounding box center [675, 456] width 42 height 6
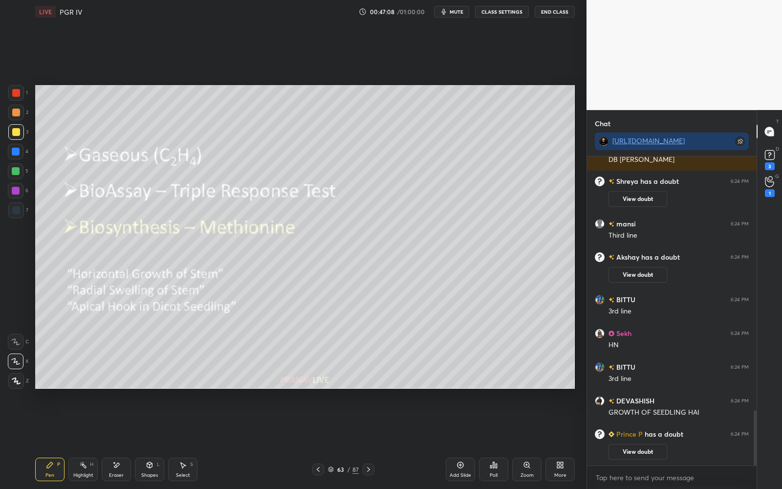
scroll to position [1459, 0]
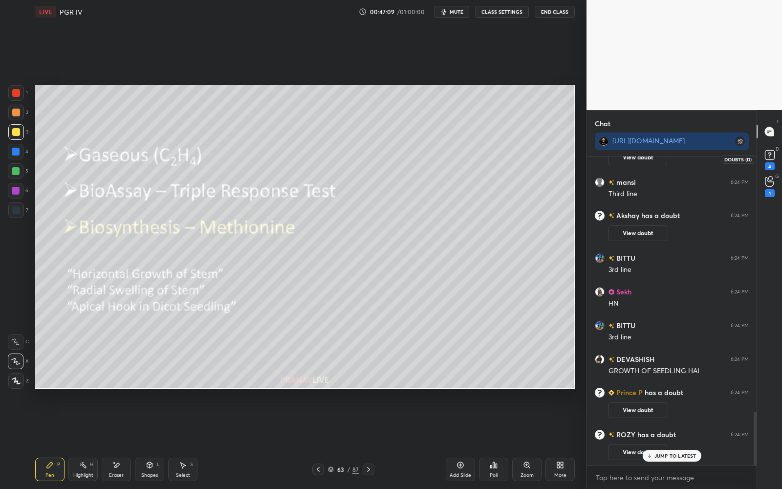
click at [774, 162] on div "4" at bounding box center [769, 159] width 15 height 22
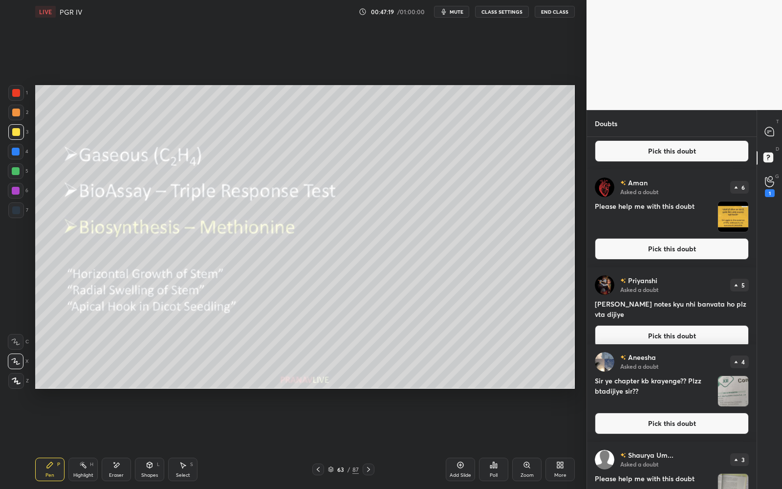
scroll to position [282, 0]
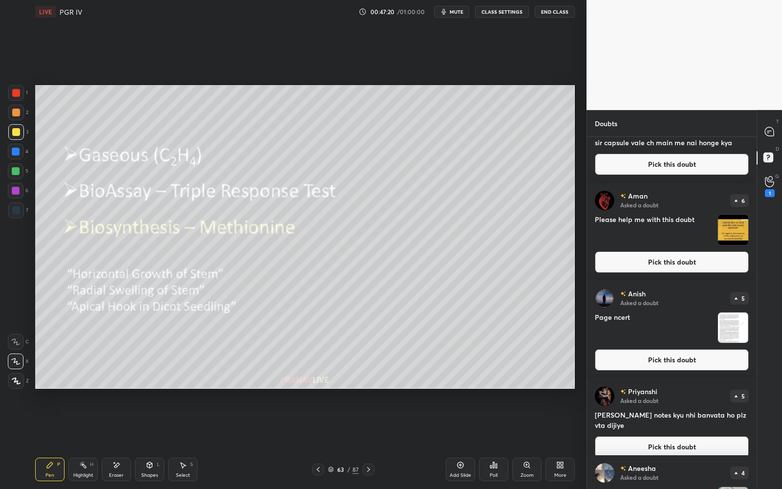
drag, startPoint x: 757, startPoint y: 244, endPoint x: 760, endPoint y: 181, distance: 63.1
click at [760, 182] on div "T Messages (T) D Doubts (D) G Raise Hand (G) 1" at bounding box center [769, 299] width 25 height 379
click at [771, 122] on div "T Messages (T)" at bounding box center [769, 131] width 25 height 27
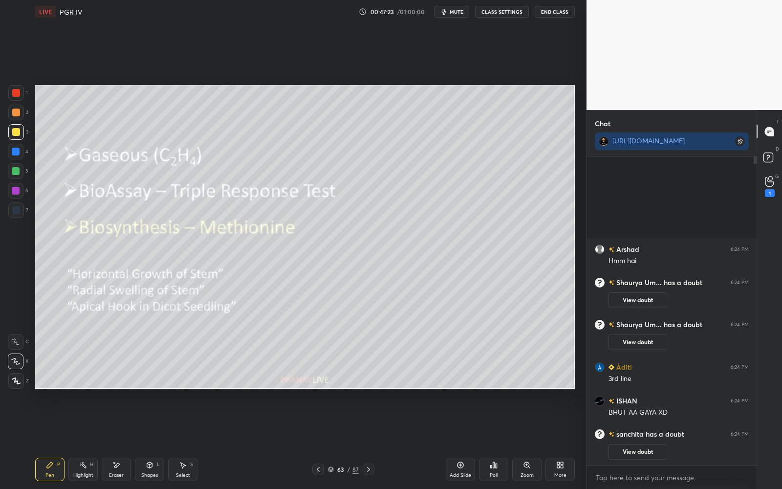
click at [511, 11] on button "CLASS SETTINGS" at bounding box center [502, 12] width 54 height 12
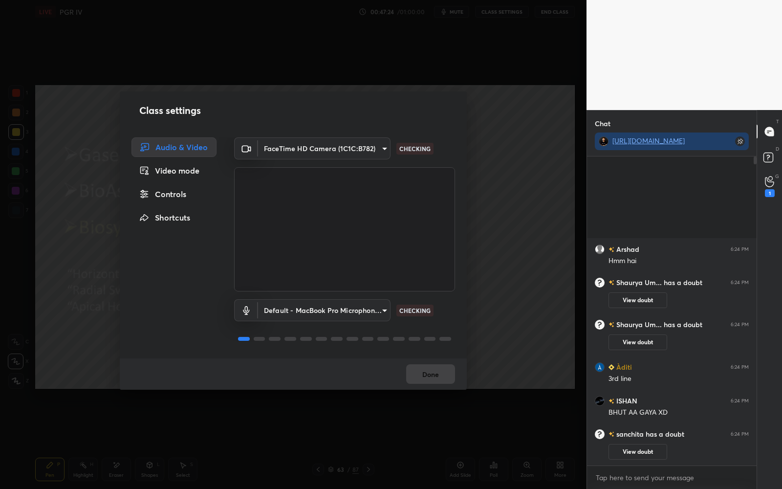
click at [189, 162] on div "Video mode" at bounding box center [173, 171] width 85 height 20
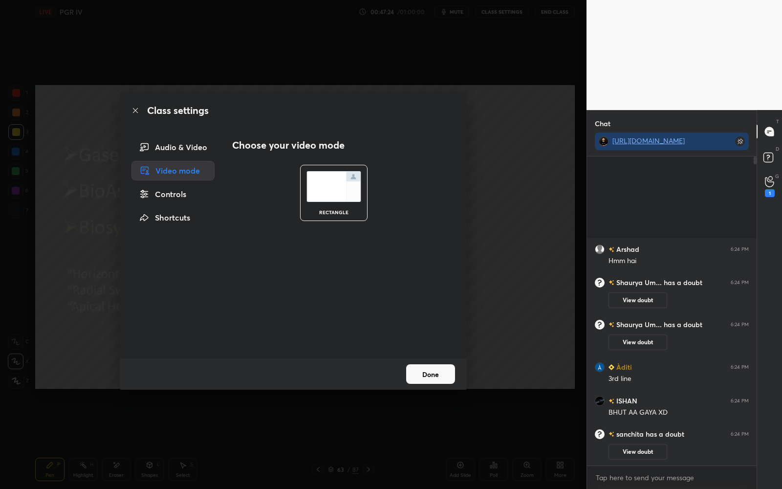
click at [184, 191] on div "Controls" at bounding box center [172, 194] width 83 height 20
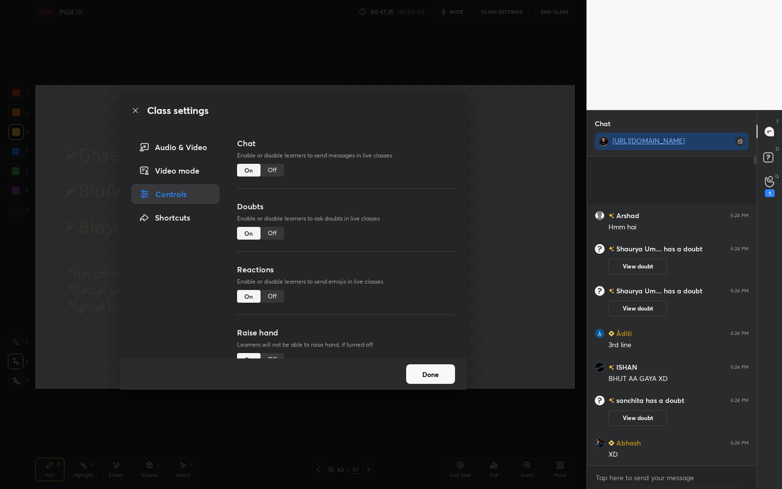
click at [266, 235] on div "Off" at bounding box center [272, 233] width 23 height 13
click at [264, 233] on div "Off" at bounding box center [272, 233] width 23 height 13
drag, startPoint x: 438, startPoint y: 374, endPoint x: 435, endPoint y: 370, distance: 5.3
click at [438, 373] on button "Done" at bounding box center [430, 374] width 49 height 20
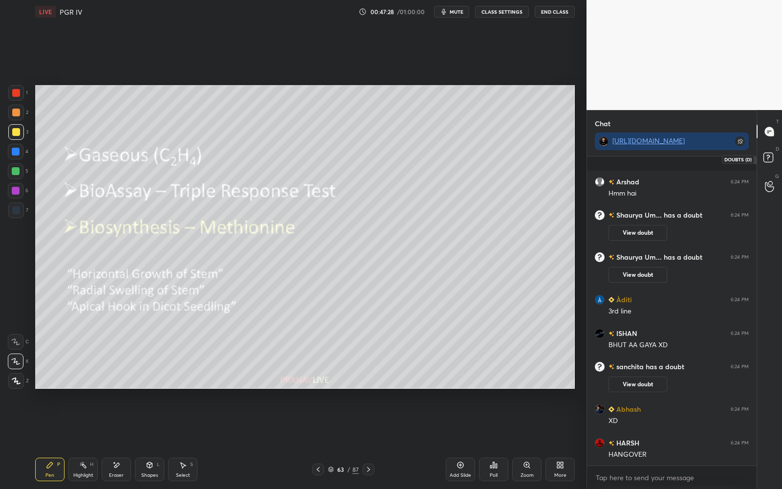
click at [766, 156] on rect at bounding box center [767, 157] width 9 height 9
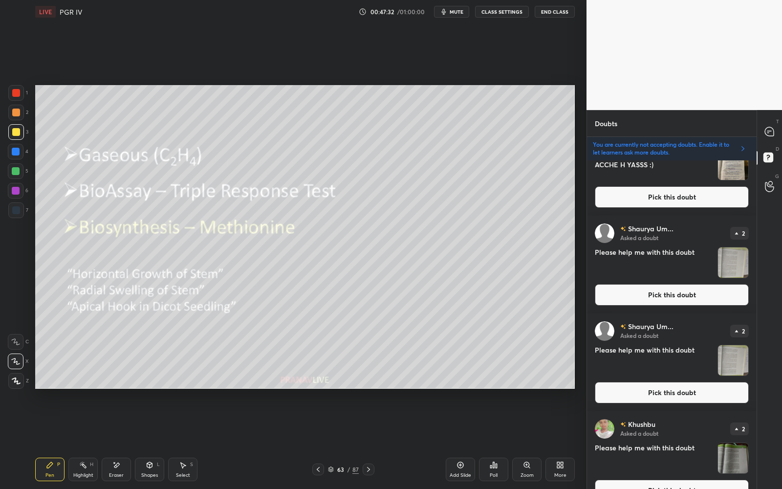
click at [685, 289] on button "Pick this doubt" at bounding box center [672, 295] width 154 height 22
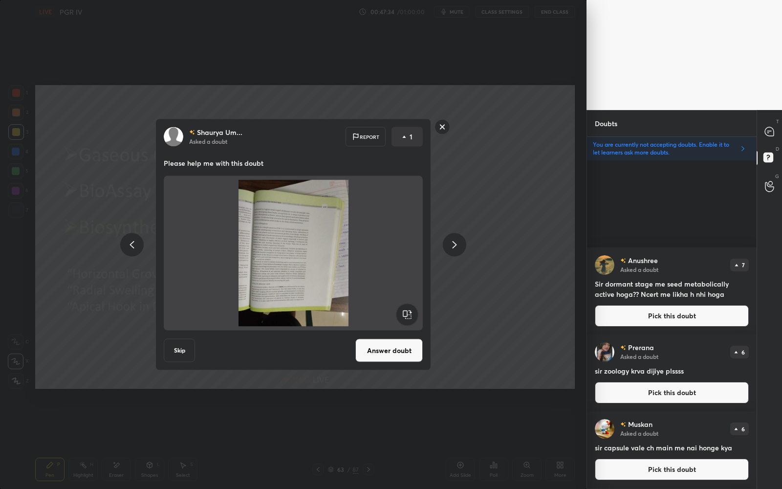
scroll to position [326, 167]
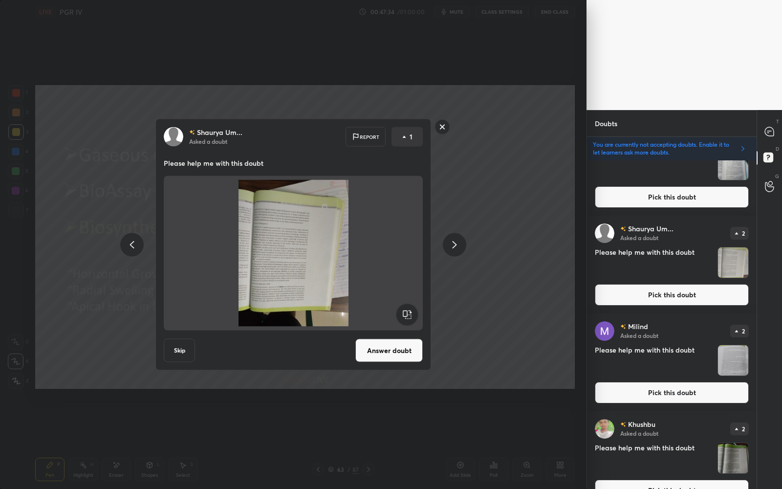
click at [444, 126] on rect at bounding box center [442, 126] width 15 height 15
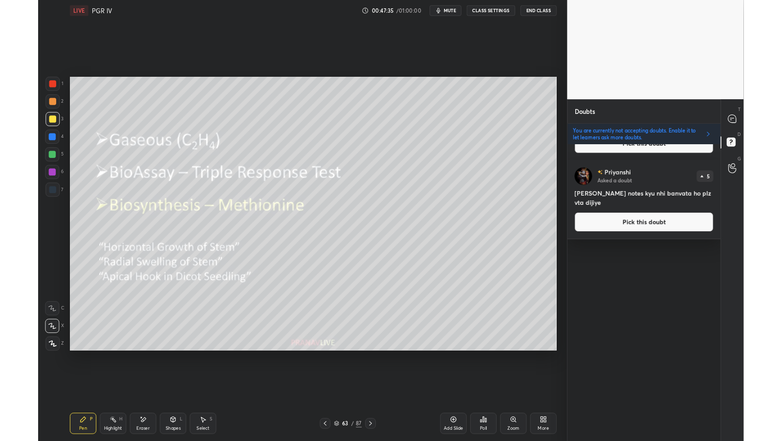
scroll to position [0, 0]
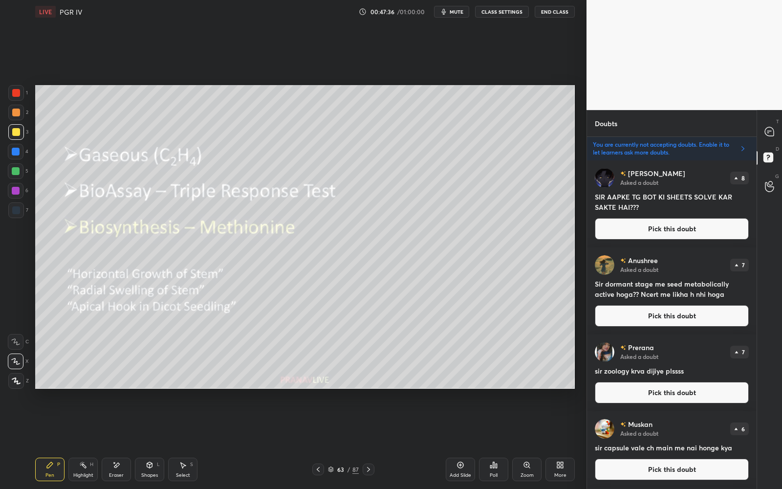
click at [690, 231] on button "Pick this doubt" at bounding box center [672, 229] width 154 height 22
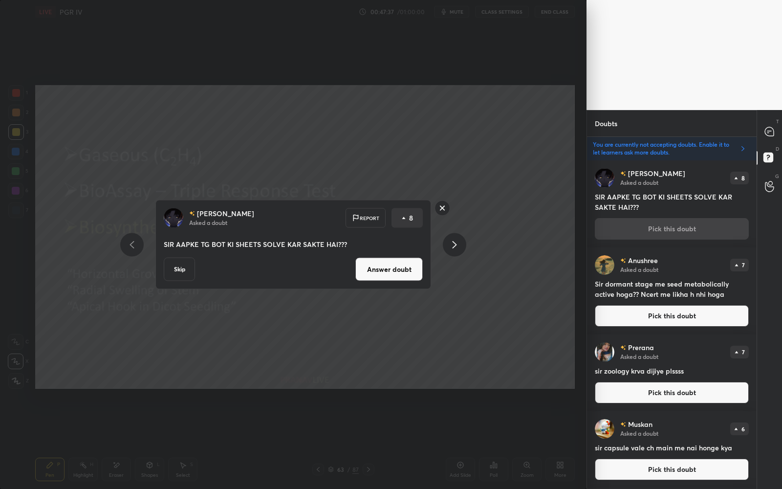
click at [171, 272] on button "Skip" at bounding box center [179, 269] width 31 height 23
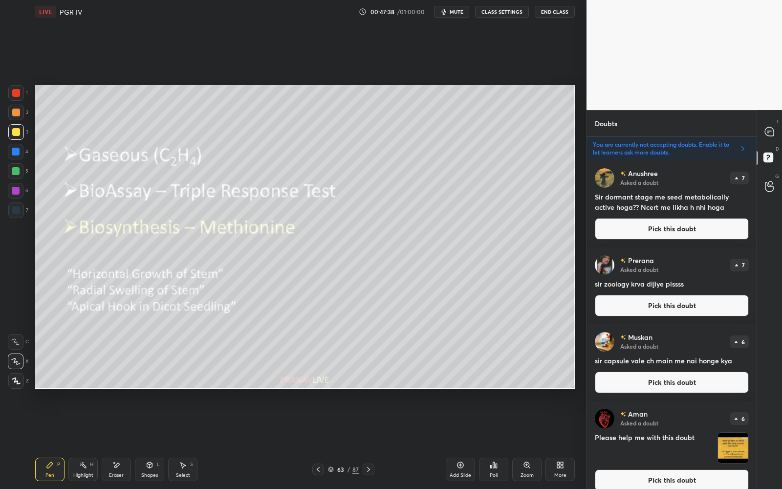
click at [655, 226] on button "Pick this doubt" at bounding box center [672, 229] width 154 height 22
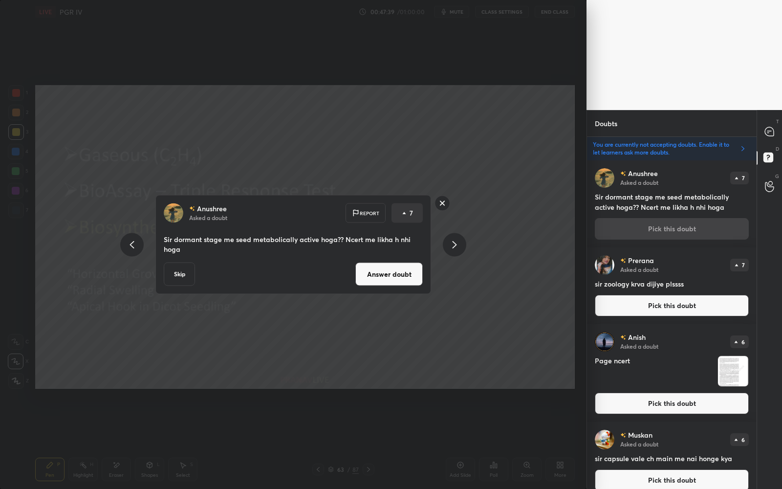
click at [181, 275] on button "Skip" at bounding box center [179, 273] width 31 height 23
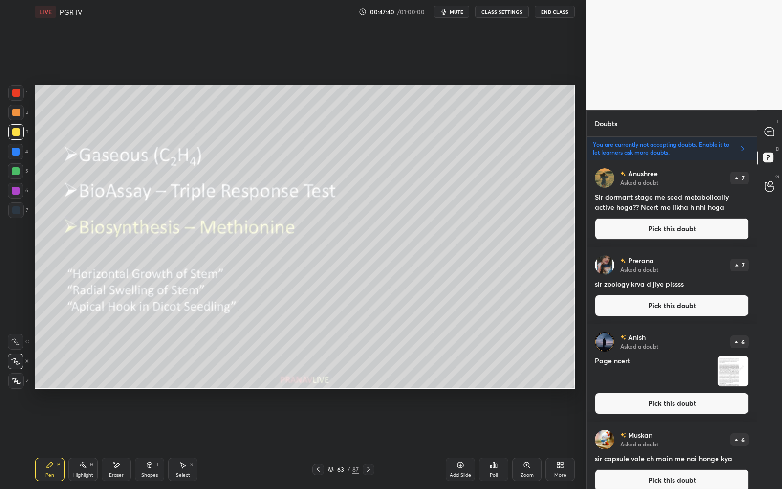
click at [664, 226] on button "Pick this doubt" at bounding box center [672, 229] width 154 height 22
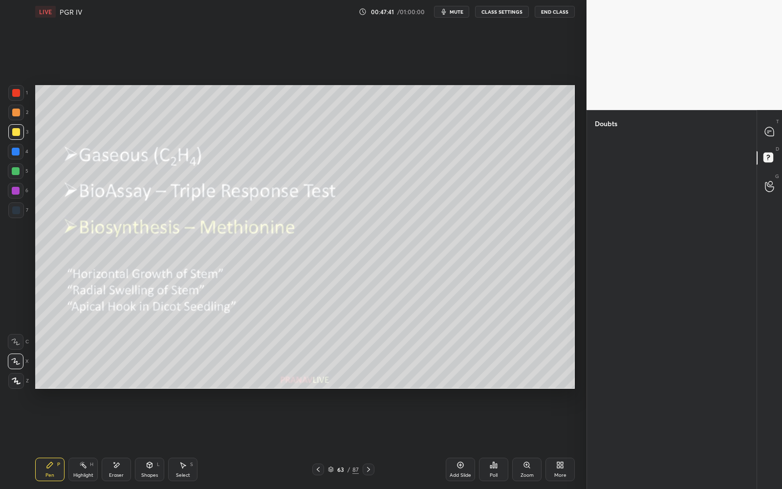
click at [764, 142] on div "T Messages (T)" at bounding box center [769, 131] width 25 height 27
click at [556, 470] on div "More" at bounding box center [559, 468] width 29 height 23
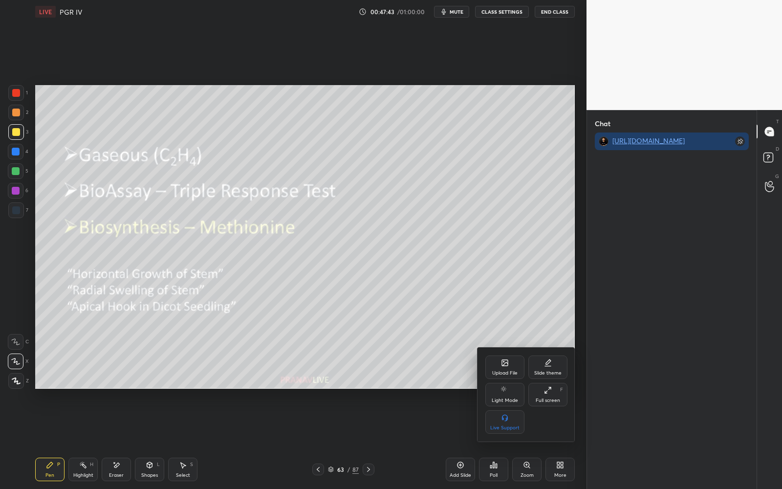
click at [556, 404] on div "Full screen F" at bounding box center [547, 394] width 39 height 23
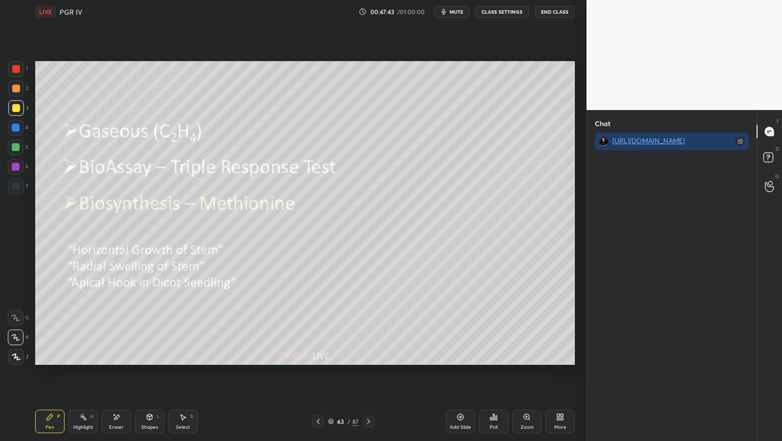
scroll to position [48498, 48330]
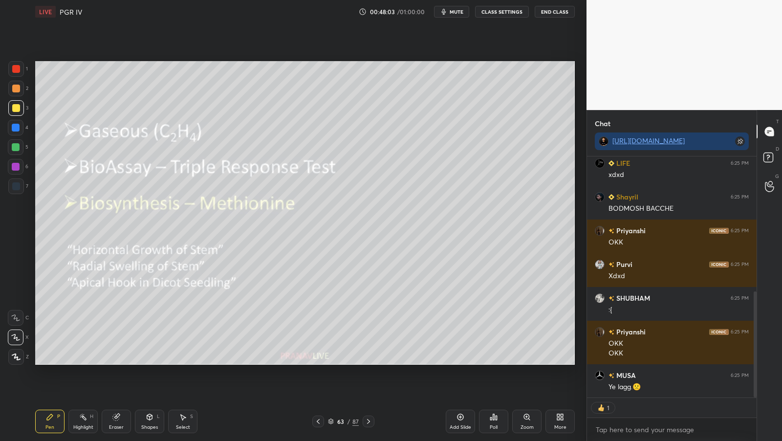
scroll to position [341, 0]
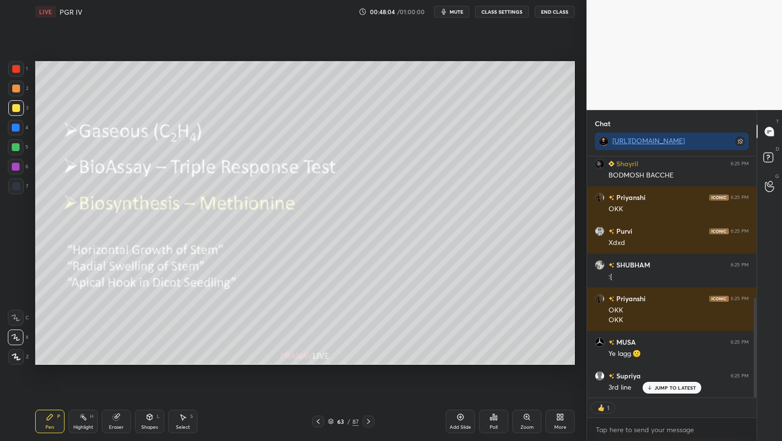
click at [682, 389] on p "JUMP TO LATEST" at bounding box center [675, 388] width 42 height 6
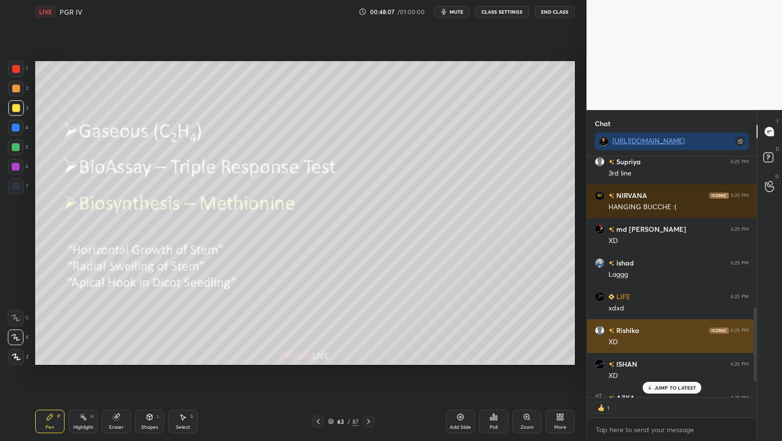
scroll to position [3, 3]
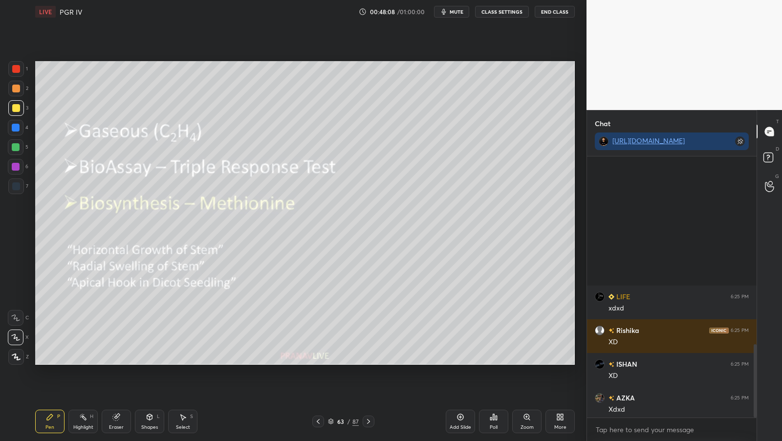
click at [765, 173] on div "G Raise Hand (G)" at bounding box center [769, 186] width 25 height 27
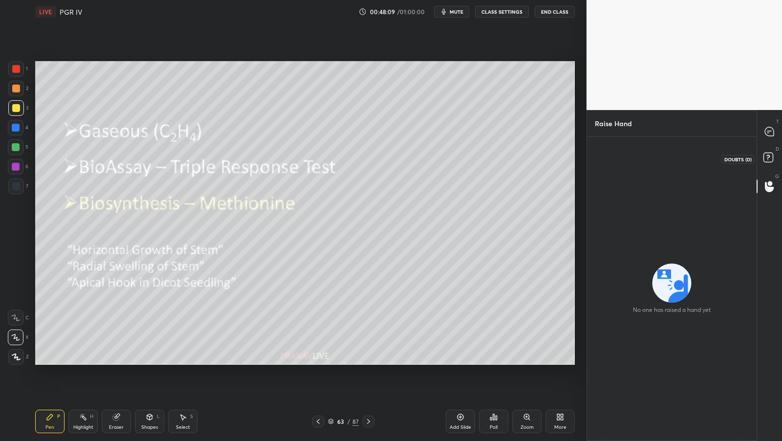
click at [773, 161] on icon at bounding box center [770, 159] width 18 height 18
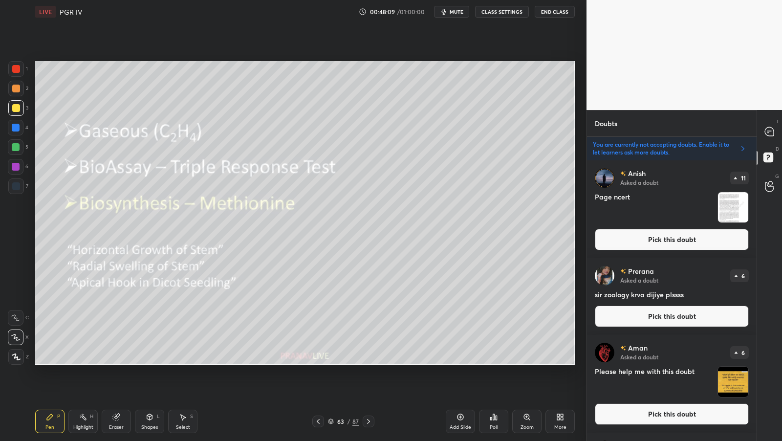
click at [713, 241] on button "Pick this doubt" at bounding box center [672, 240] width 154 height 22
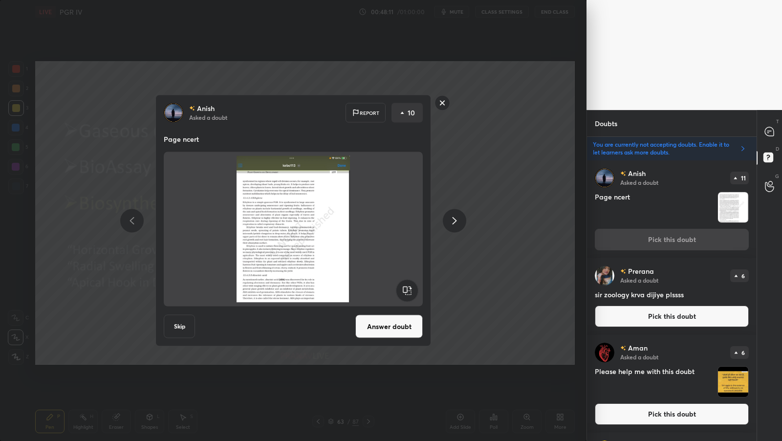
click at [394, 311] on div "Anish Asked a doubt Report 10 Page ncert Skip Answer doubt" at bounding box center [293, 221] width 276 height 252
click at [385, 323] on button "Answer doubt" at bounding box center [388, 326] width 67 height 23
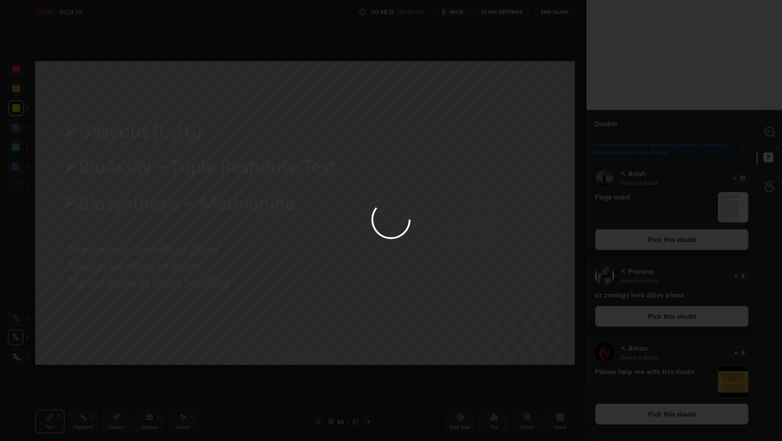
click at [755, 136] on div at bounding box center [391, 220] width 782 height 441
click at [758, 137] on div at bounding box center [391, 220] width 782 height 441
click at [760, 137] on div at bounding box center [391, 220] width 782 height 441
click at [761, 137] on div at bounding box center [391, 220] width 782 height 441
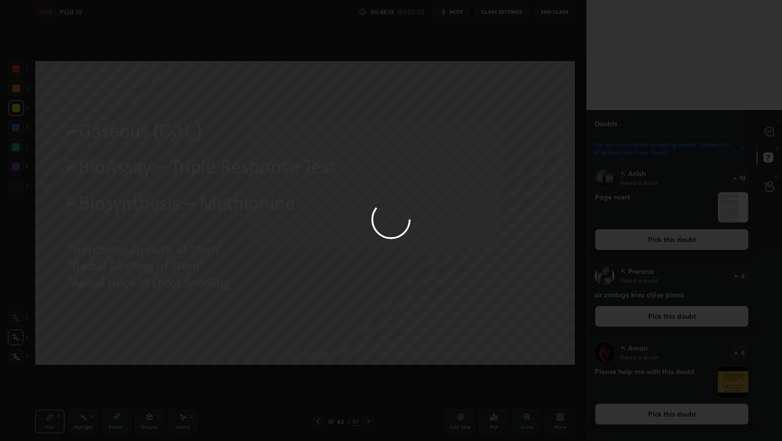
click at [761, 135] on div at bounding box center [770, 132] width 20 height 18
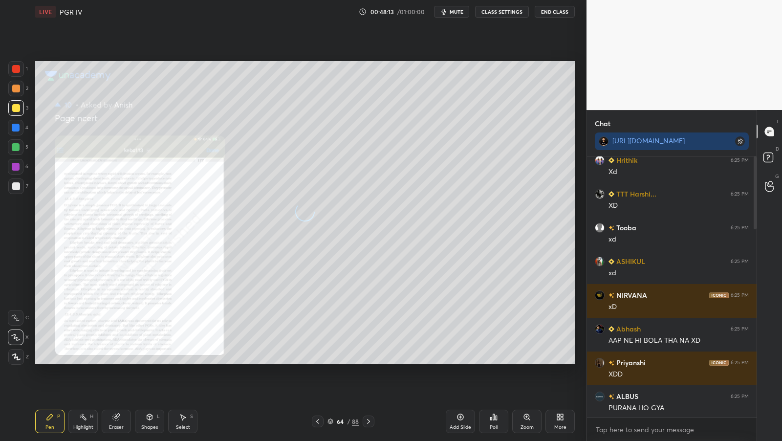
click at [762, 133] on div at bounding box center [770, 132] width 20 height 18
click at [675, 405] on p "1 NEW MESSAGE" at bounding box center [675, 408] width 42 height 6
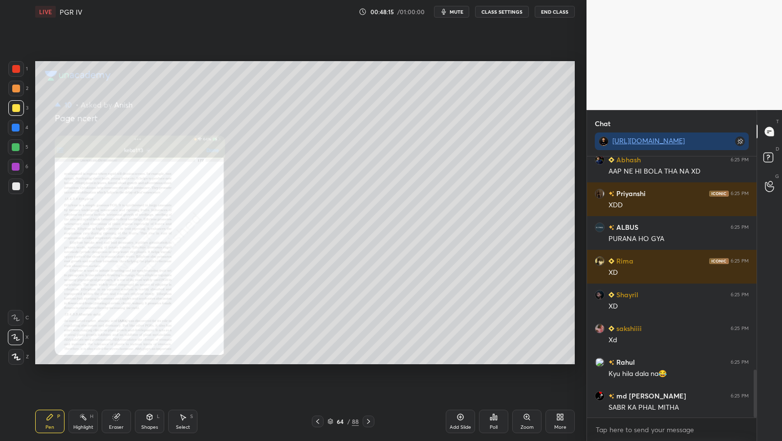
click at [516, 423] on div "Zoom" at bounding box center [526, 421] width 29 height 23
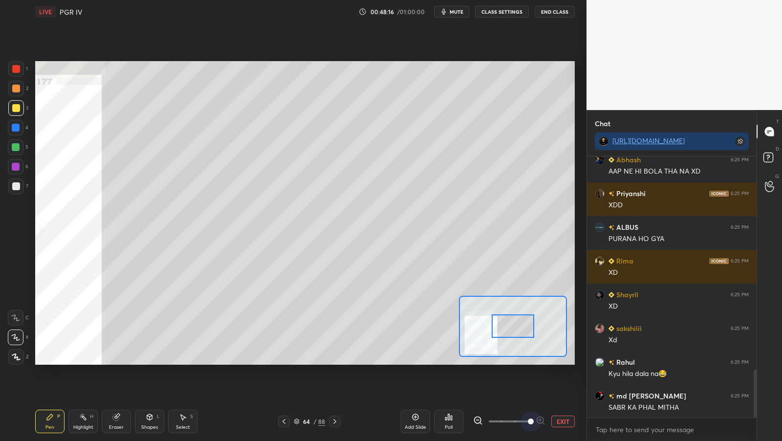
drag, startPoint x: 544, startPoint y: 417, endPoint x: 560, endPoint y: 399, distance: 23.9
click at [569, 411] on div "Add Slide Poll EXIT" at bounding box center [488, 421] width 174 height 55
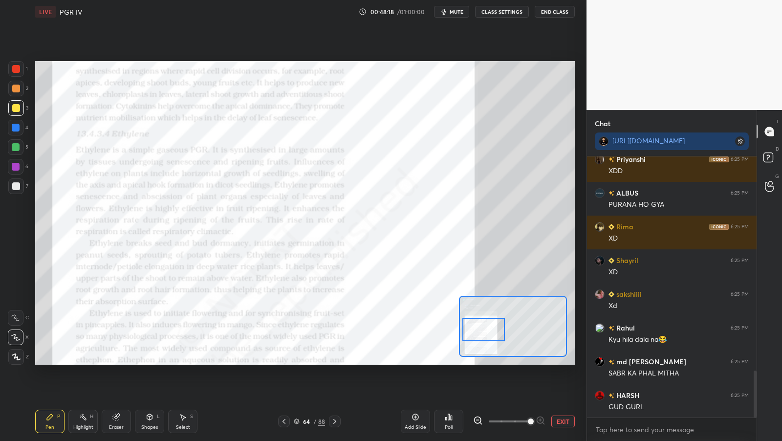
click at [494, 341] on div at bounding box center [513, 326] width 108 height 61
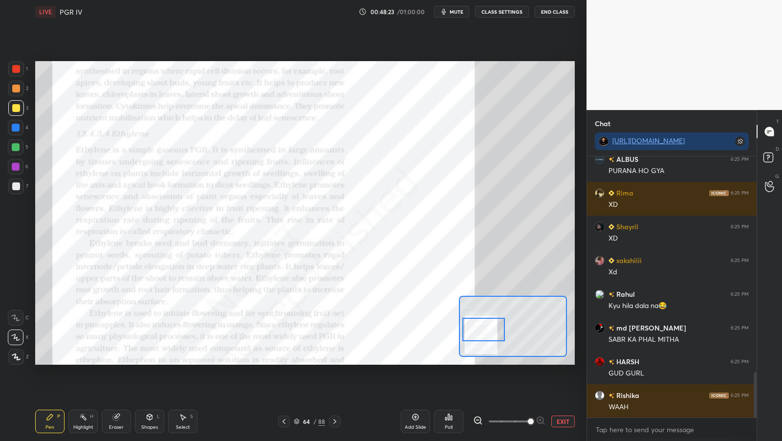
click at [15, 70] on div at bounding box center [16, 69] width 8 height 8
click at [16, 71] on div at bounding box center [16, 69] width 8 height 8
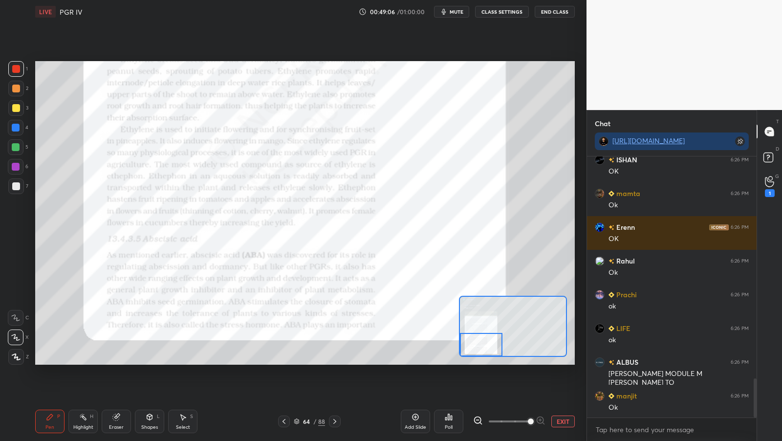
drag, startPoint x: 496, startPoint y: 346, endPoint x: 477, endPoint y: 356, distance: 21.0
click at [477, 356] on div at bounding box center [513, 326] width 108 height 61
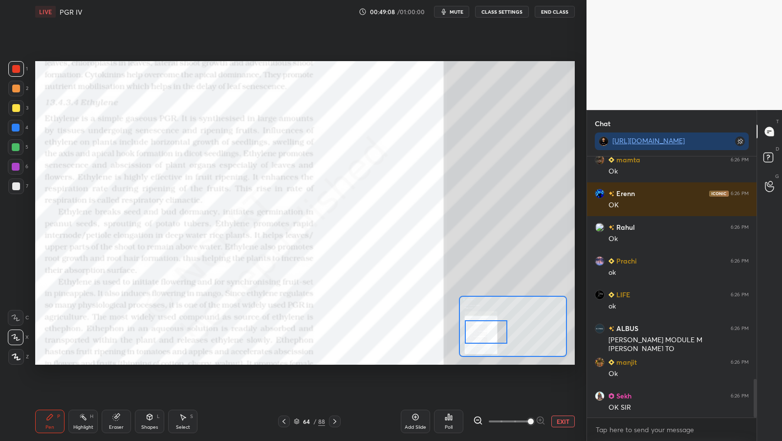
drag, startPoint x: 482, startPoint y: 350, endPoint x: 485, endPoint y: 342, distance: 8.7
click at [485, 341] on div at bounding box center [486, 331] width 43 height 23
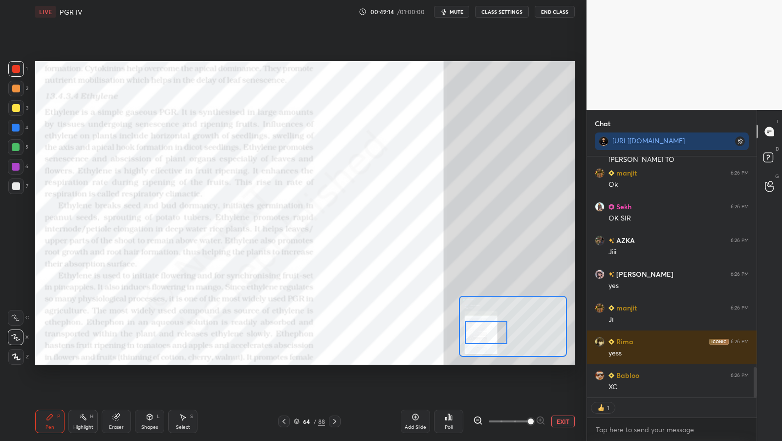
click at [565, 424] on button "EXIT" at bounding box center [562, 421] width 23 height 12
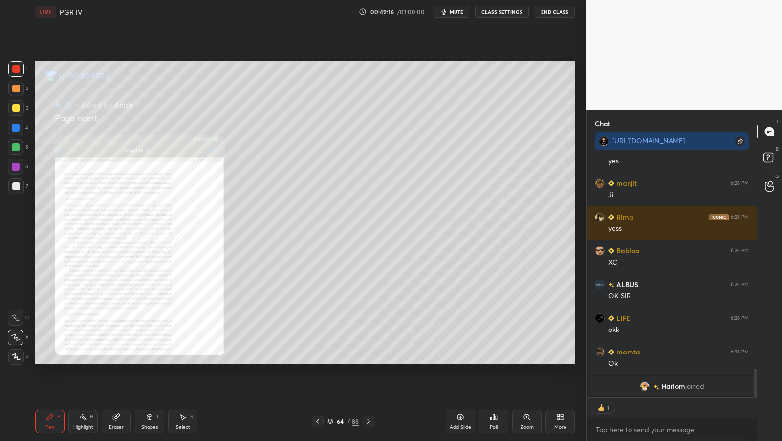
click at [319, 427] on div at bounding box center [318, 421] width 12 height 12
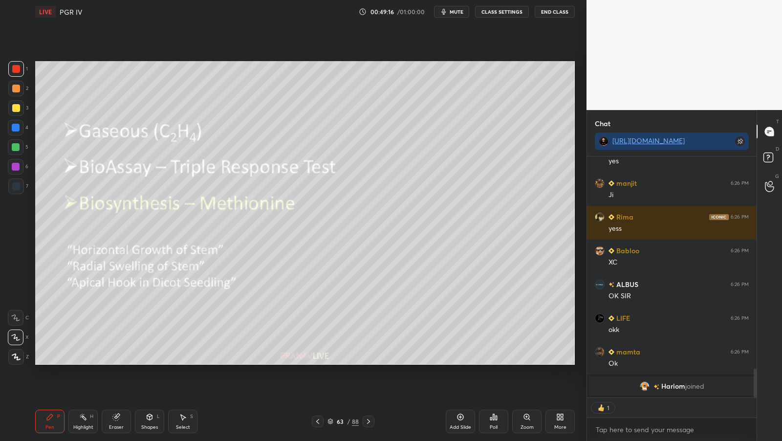
click at [318, 427] on div at bounding box center [318, 421] width 12 height 12
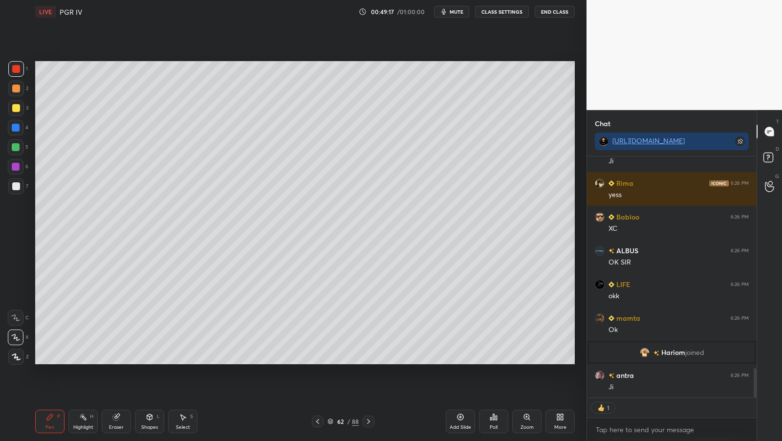
click at [369, 421] on icon at bounding box center [369, 421] width 8 height 8
